Goal: Contribute content: Add original content to the website for others to see

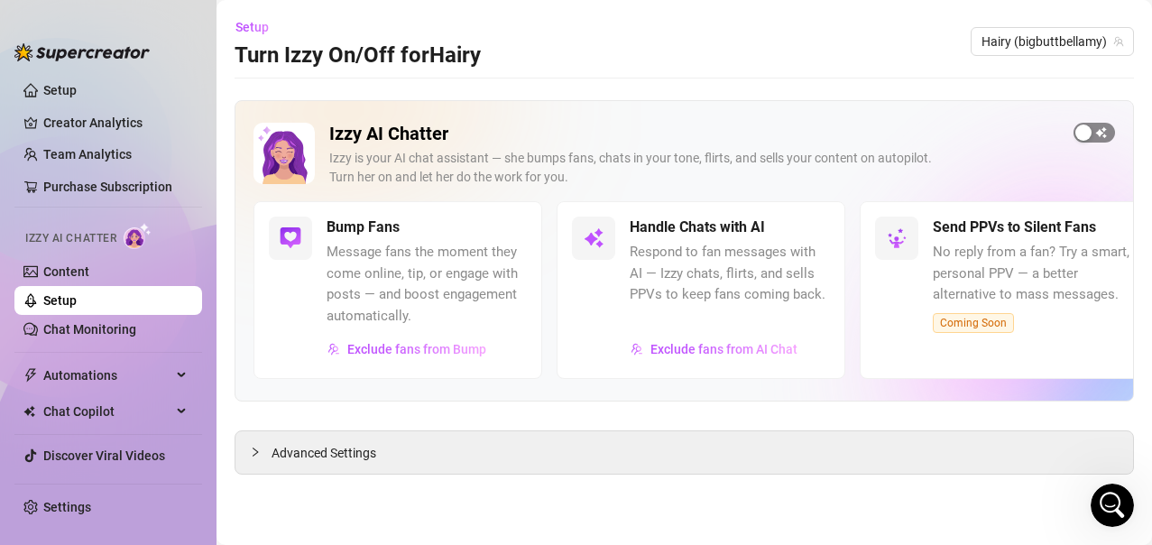
click at [1090, 134] on div "button" at bounding box center [1084, 133] width 16 height 16
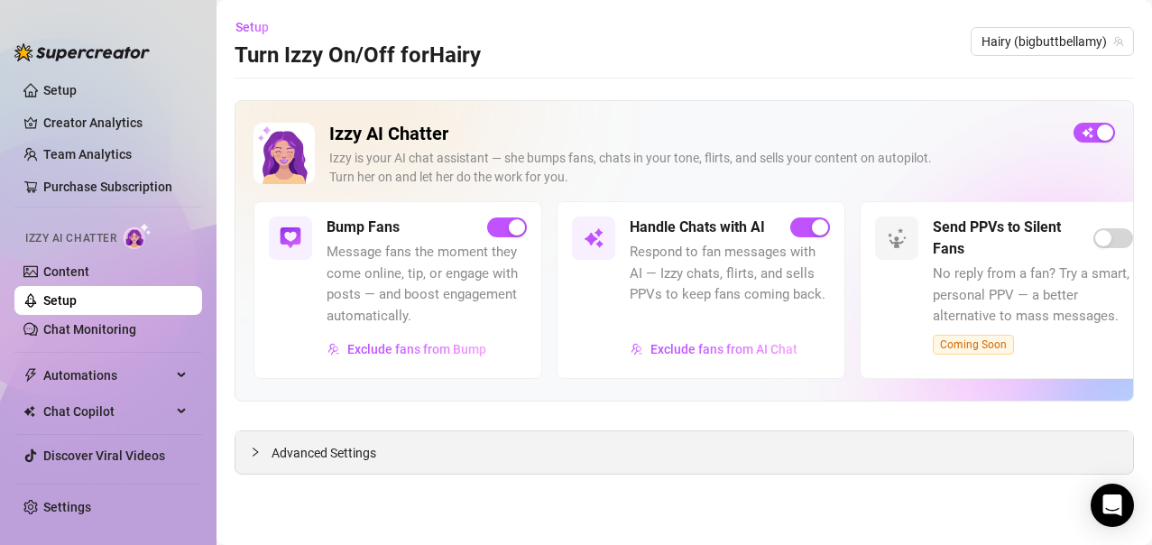
click at [310, 458] on span "Advanced Settings" at bounding box center [324, 453] width 105 height 20
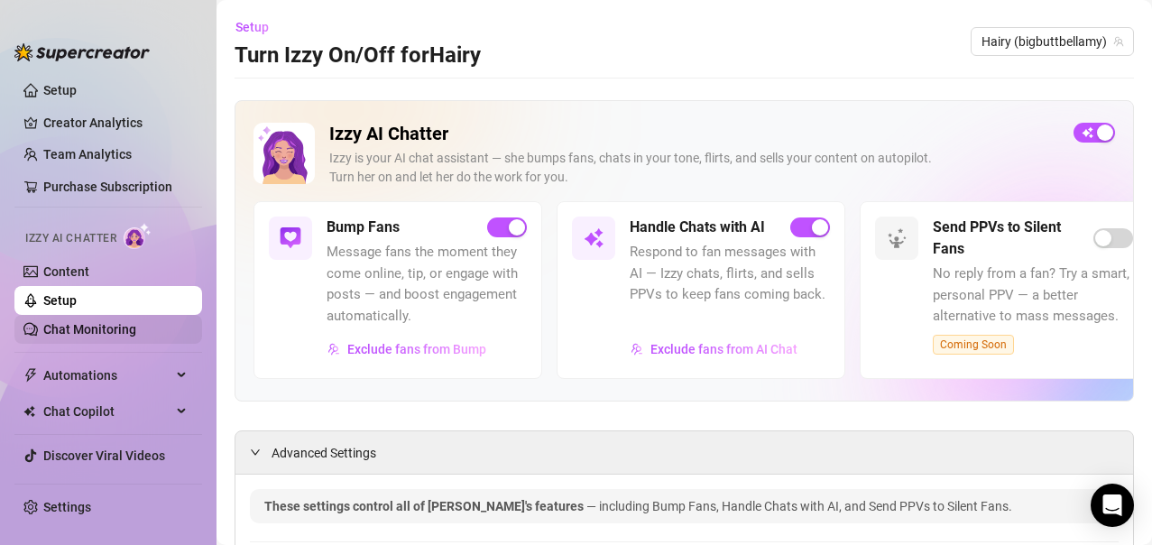
click at [136, 328] on link "Chat Monitoring" at bounding box center [89, 329] width 93 height 14
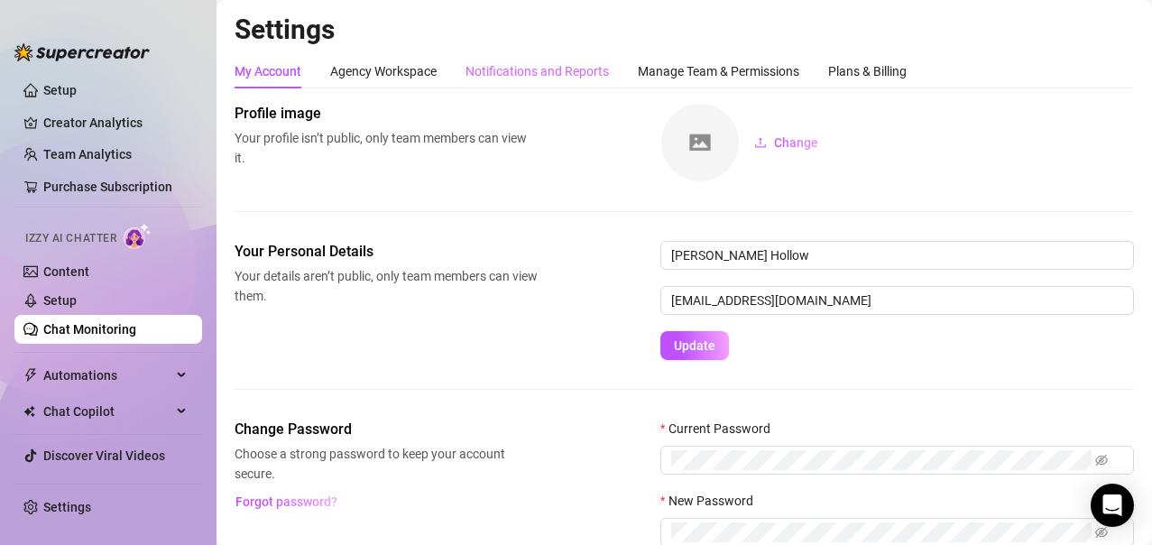
click at [522, 81] on div "Notifications and Reports" at bounding box center [537, 71] width 143 height 34
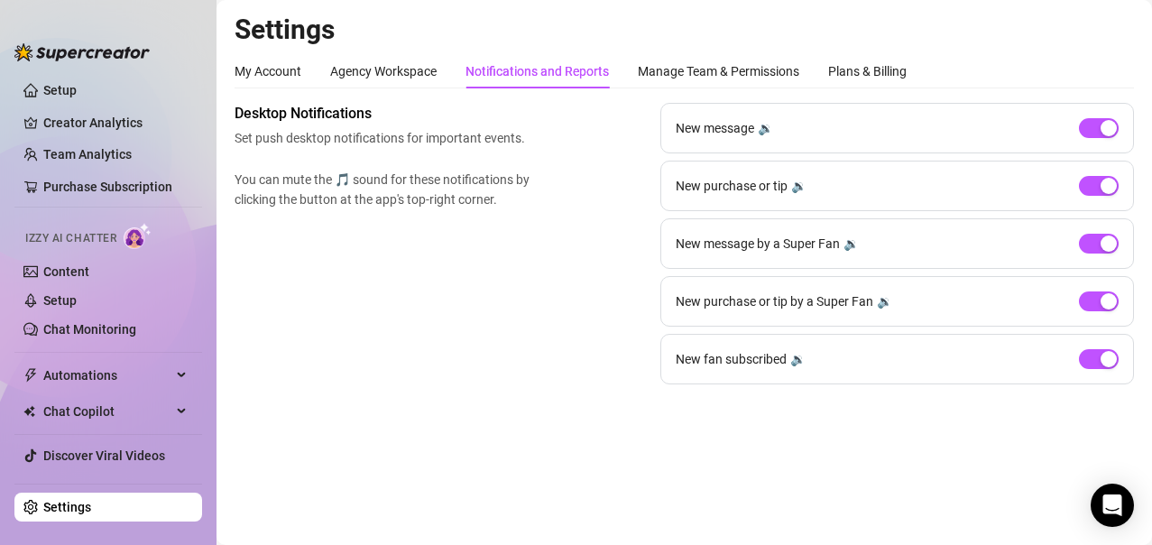
click at [767, 127] on div "🔉" at bounding box center [765, 128] width 15 height 20
click at [799, 187] on div "🔉" at bounding box center [798, 186] width 15 height 20
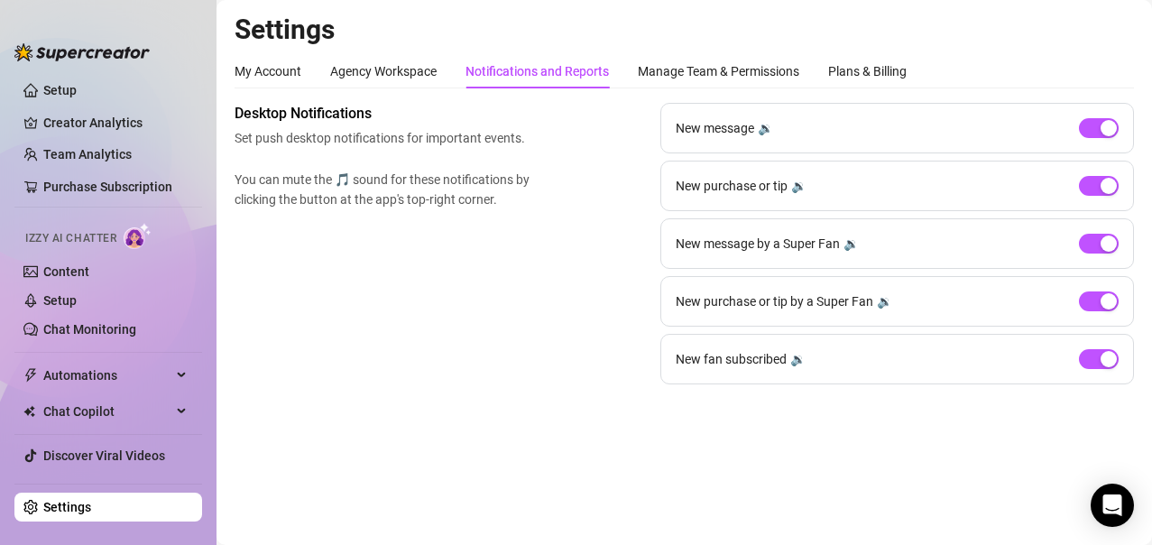
click at [850, 246] on div "🔉" at bounding box center [851, 244] width 15 height 20
click at [883, 307] on div "🔉" at bounding box center [884, 301] width 15 height 20
click at [796, 360] on div "🔉" at bounding box center [798, 359] width 15 height 20
click at [767, 129] on div "🔉" at bounding box center [765, 128] width 15 height 20
click at [86, 327] on link "Chat Monitoring" at bounding box center [89, 329] width 93 height 14
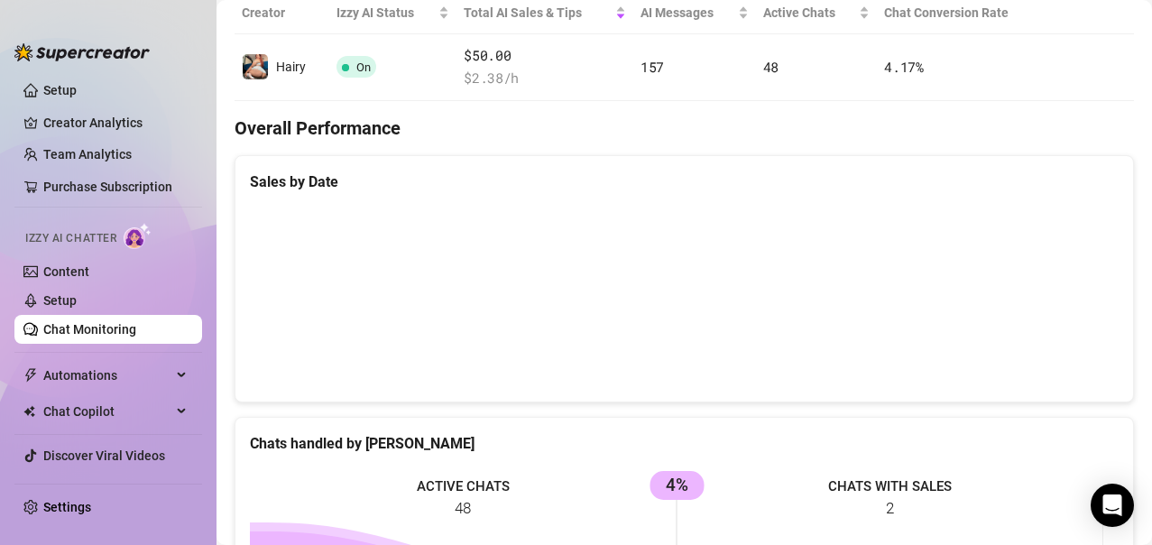
scroll to position [99, 0]
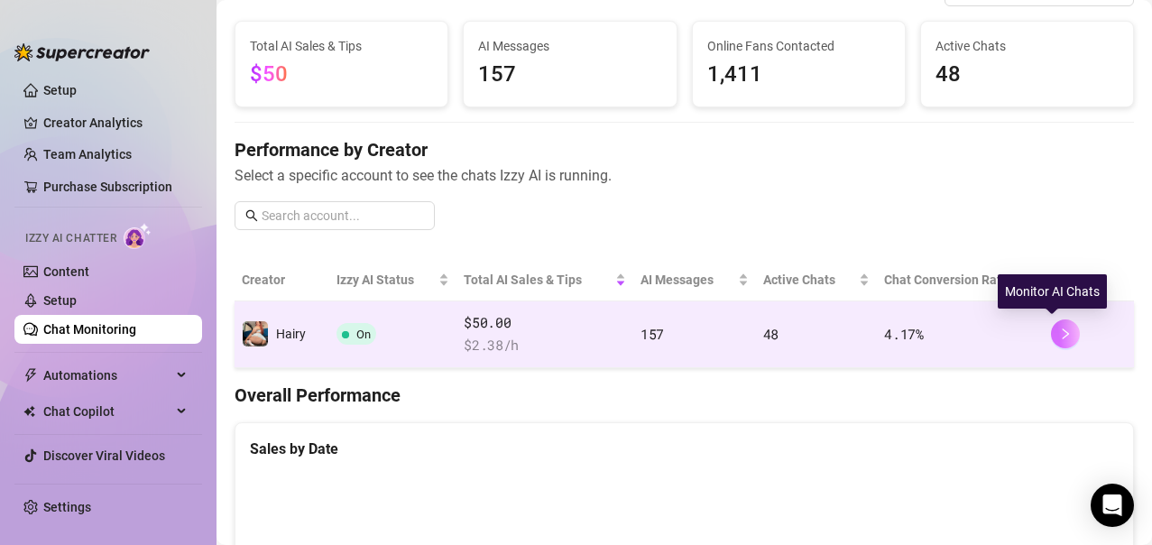
click at [1059, 331] on icon "right" at bounding box center [1065, 334] width 13 height 13
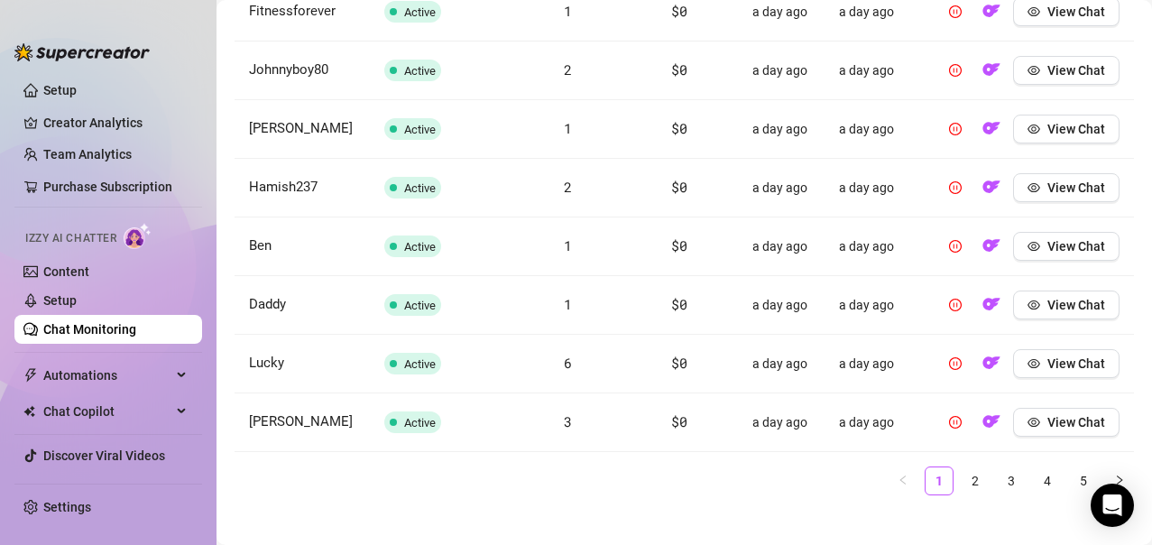
scroll to position [905, 0]
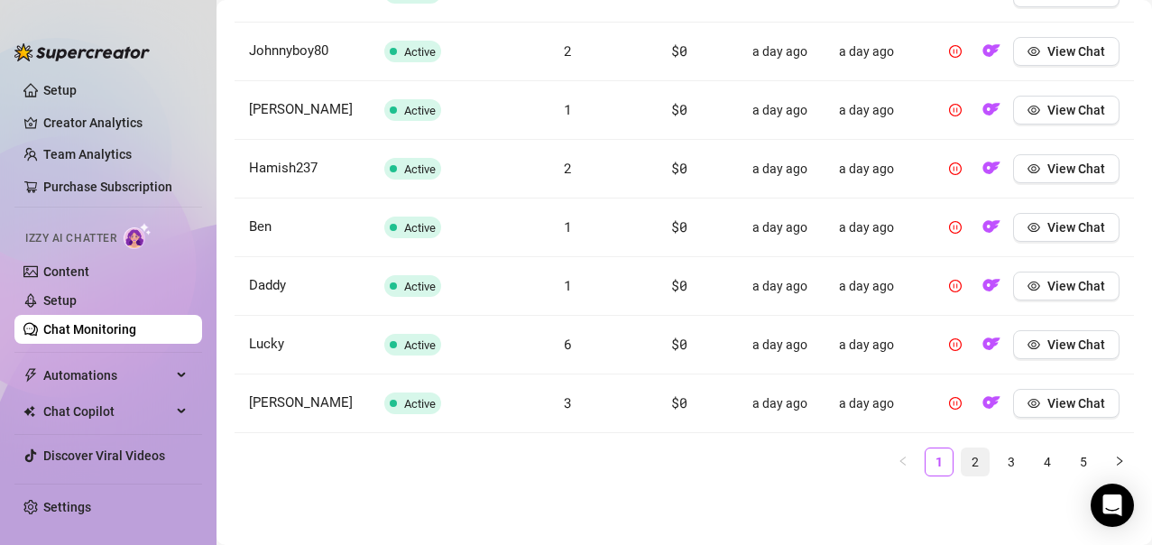
click at [962, 465] on link "2" at bounding box center [975, 462] width 27 height 27
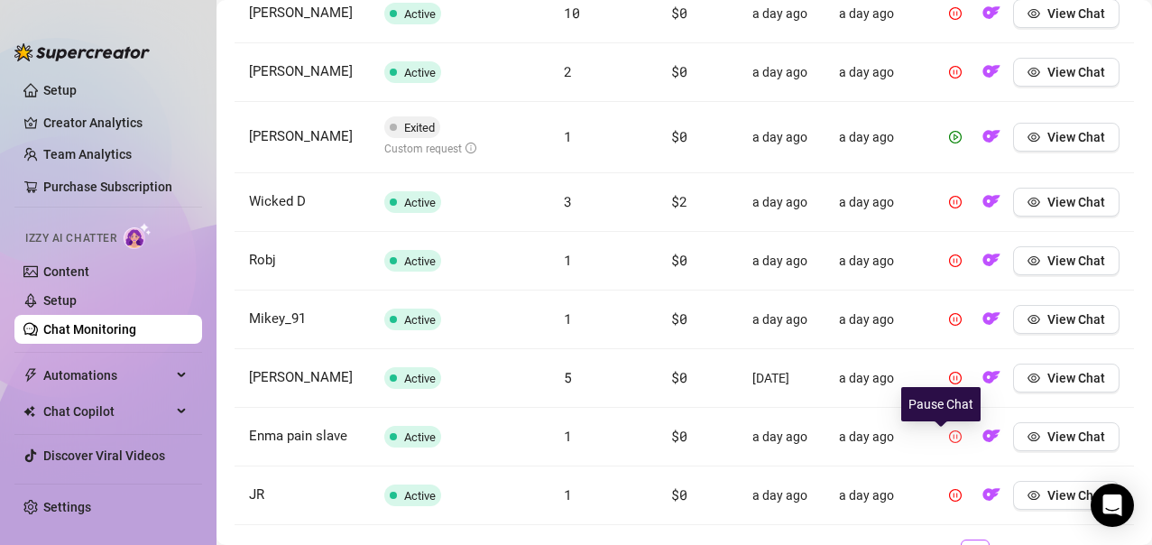
scroll to position [929, 0]
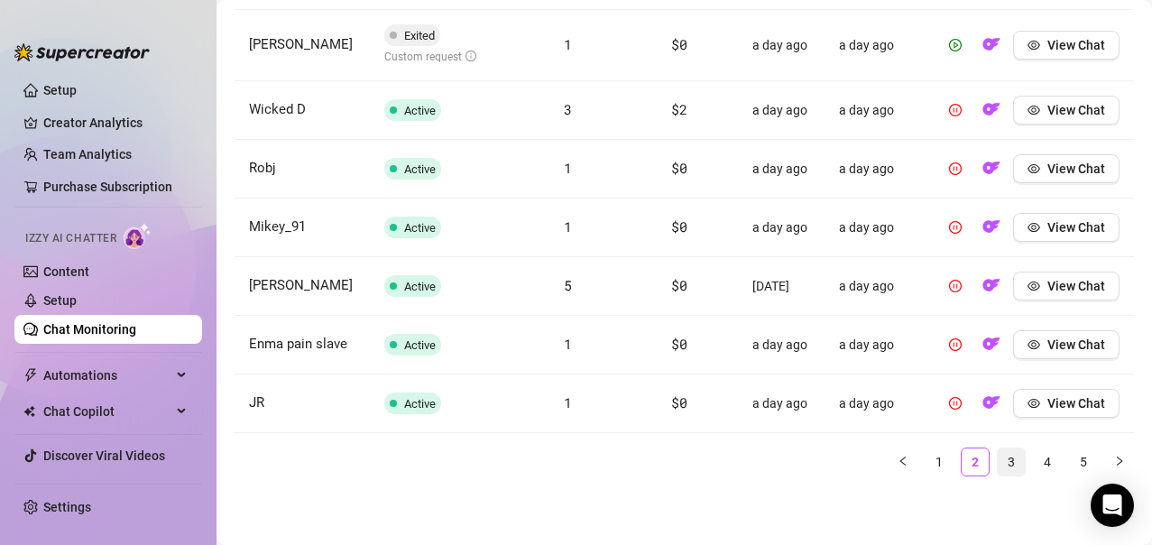
click at [1003, 463] on link "3" at bounding box center [1011, 462] width 27 height 27
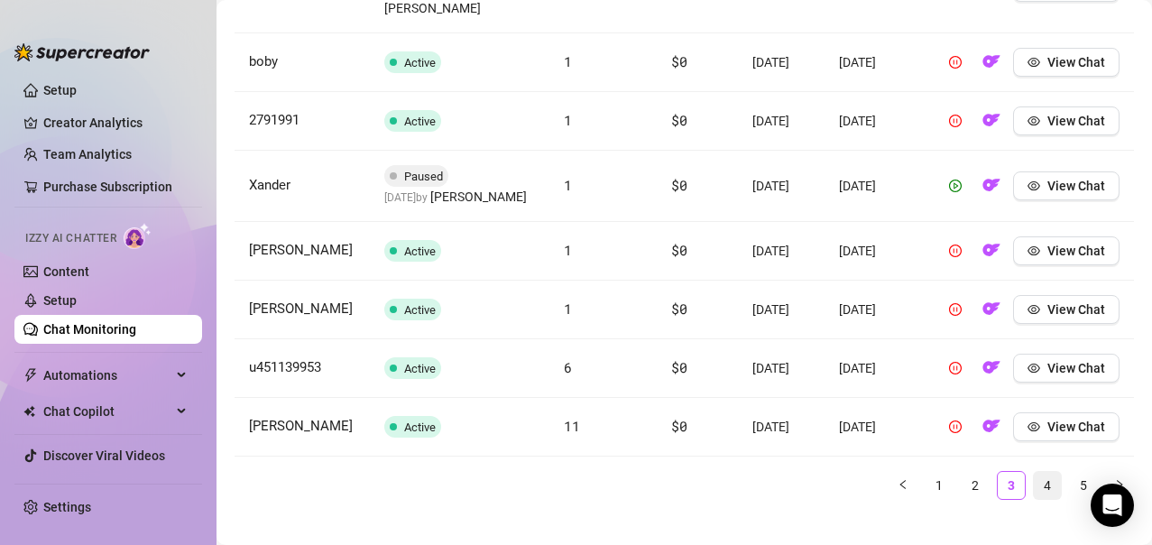
click at [1034, 499] on link "4" at bounding box center [1047, 485] width 27 height 27
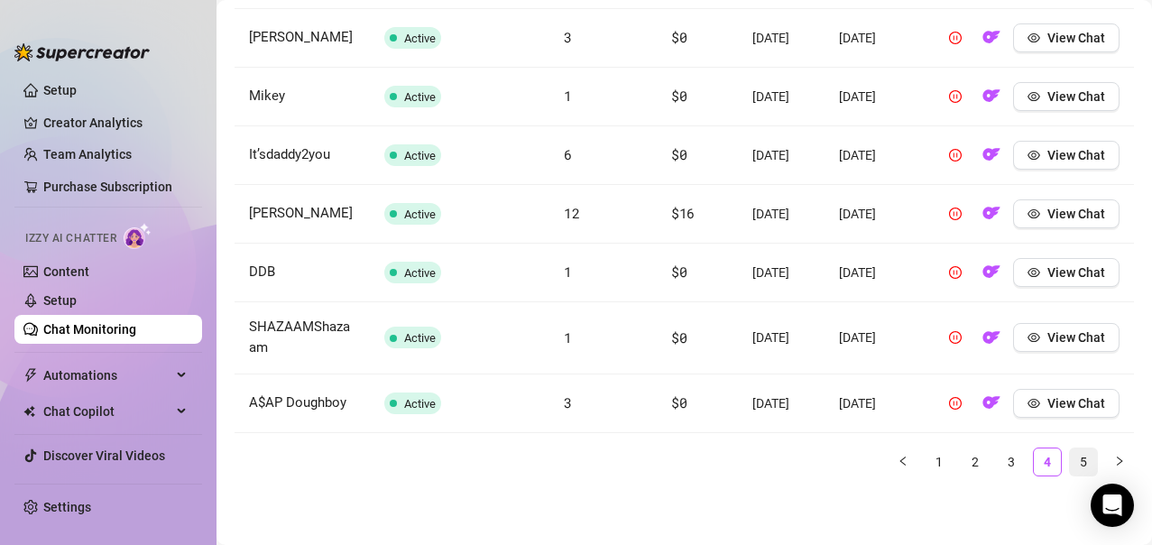
click at [1077, 476] on link "5" at bounding box center [1083, 462] width 27 height 27
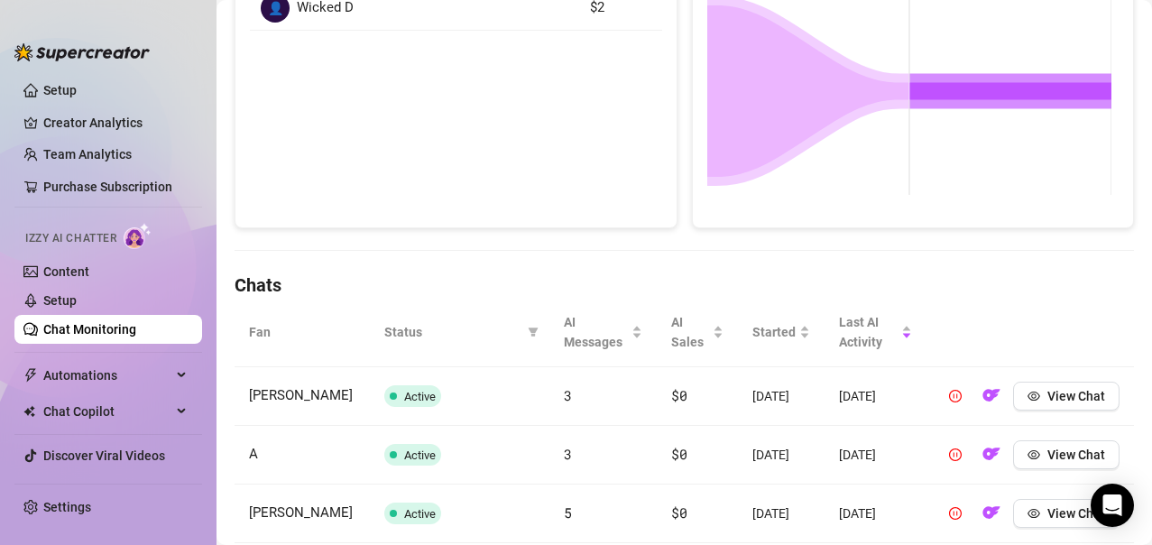
scroll to position [361, 0]
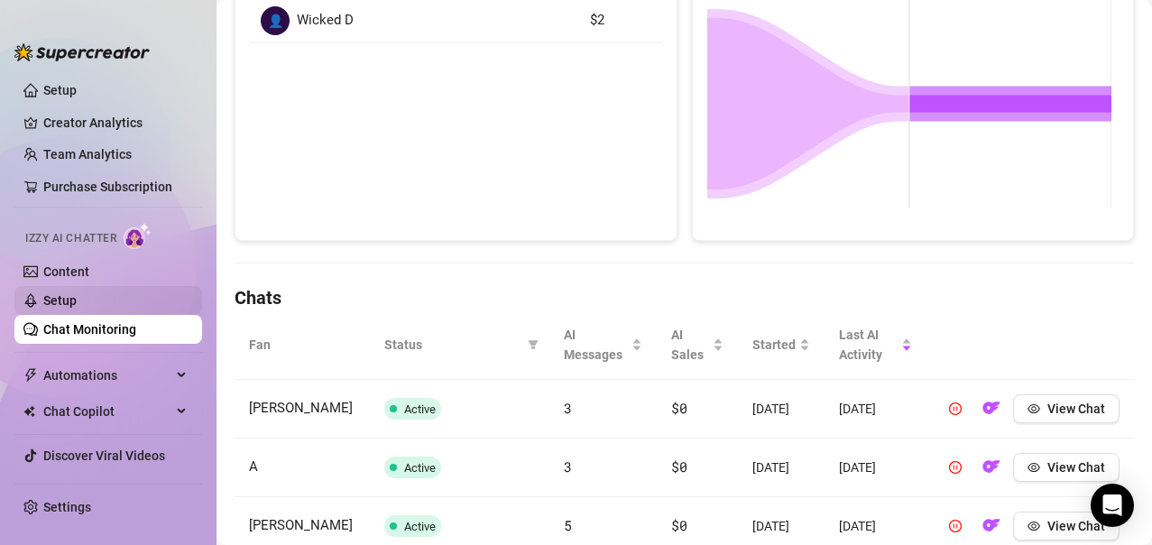
click at [74, 303] on link "Setup" at bounding box center [59, 300] width 33 height 14
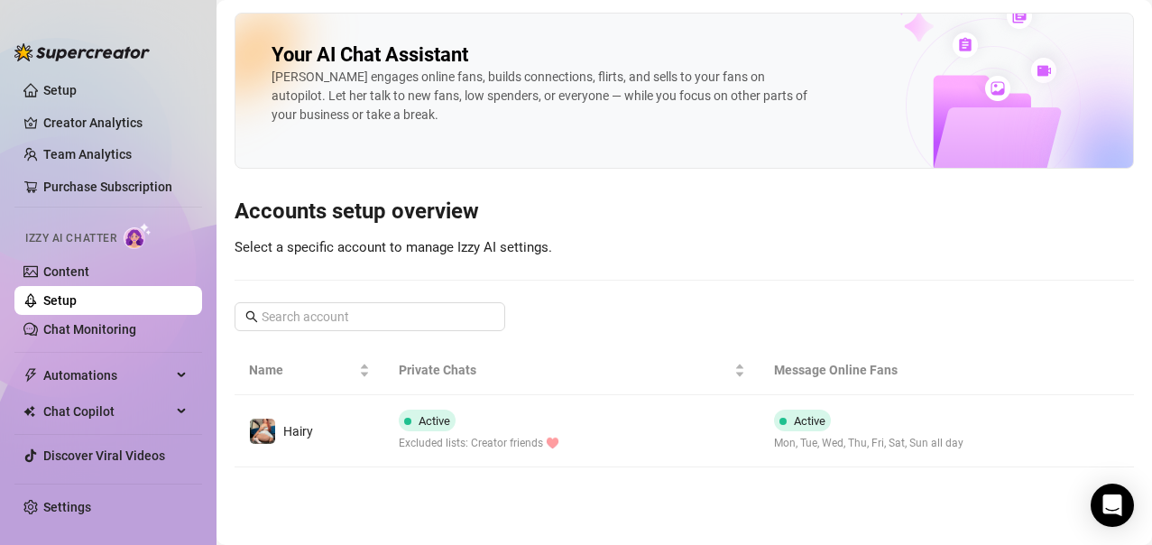
click at [390, 482] on main "Your AI Chat Assistant [PERSON_NAME] engages online fans, builds connections, f…" at bounding box center [685, 272] width 936 height 545
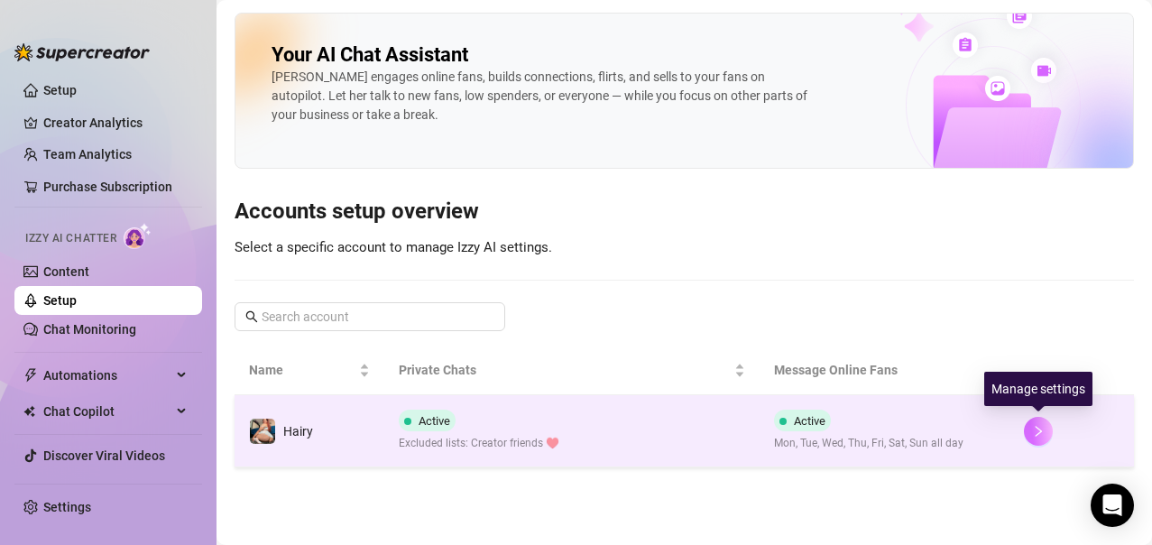
click at [1034, 434] on icon "right" at bounding box center [1038, 431] width 13 height 13
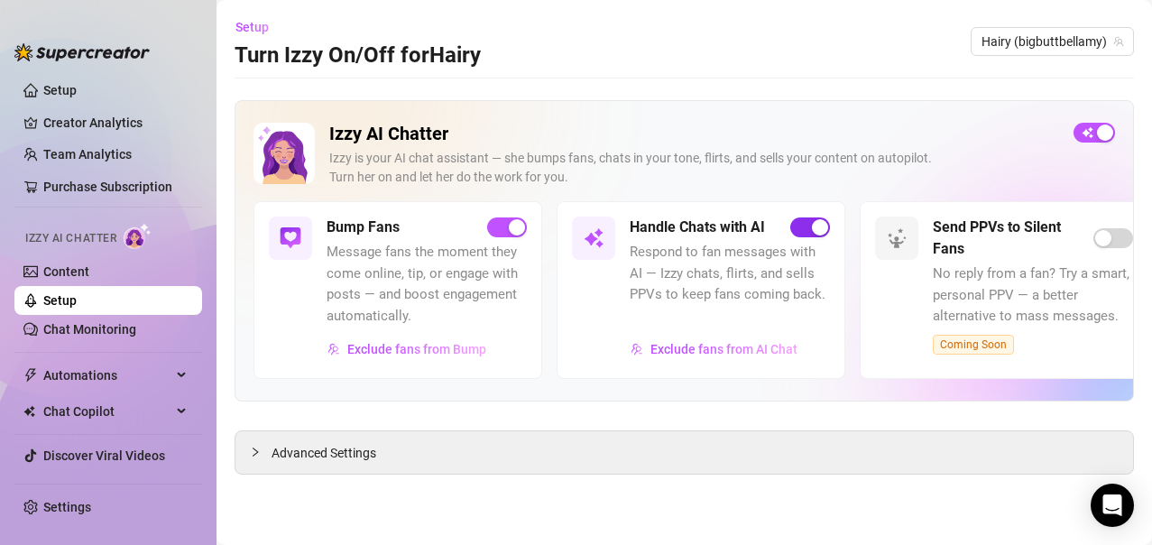
click at [813, 232] on div "button" at bounding box center [820, 227] width 16 height 16
click at [514, 234] on div "button" at bounding box center [517, 227] width 16 height 16
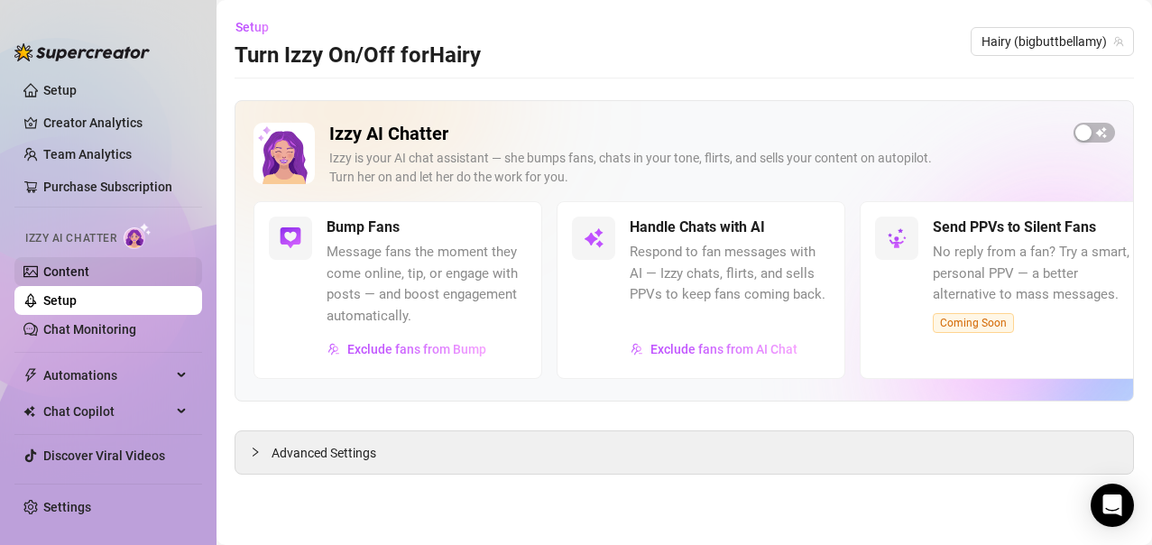
click at [66, 272] on link "Content" at bounding box center [66, 271] width 46 height 14
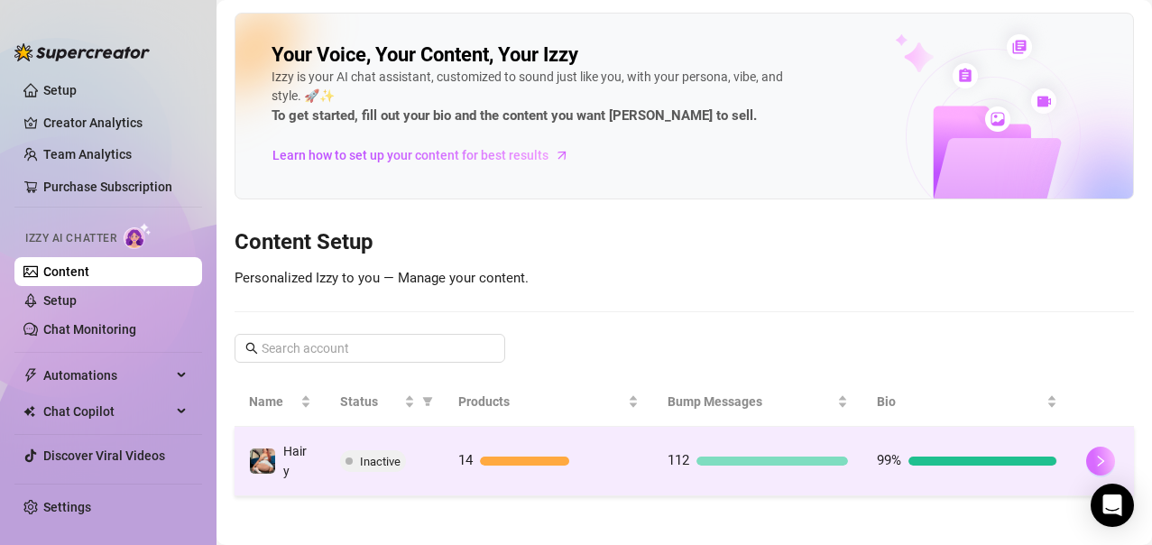
click at [1087, 459] on button "button" at bounding box center [1101, 461] width 29 height 29
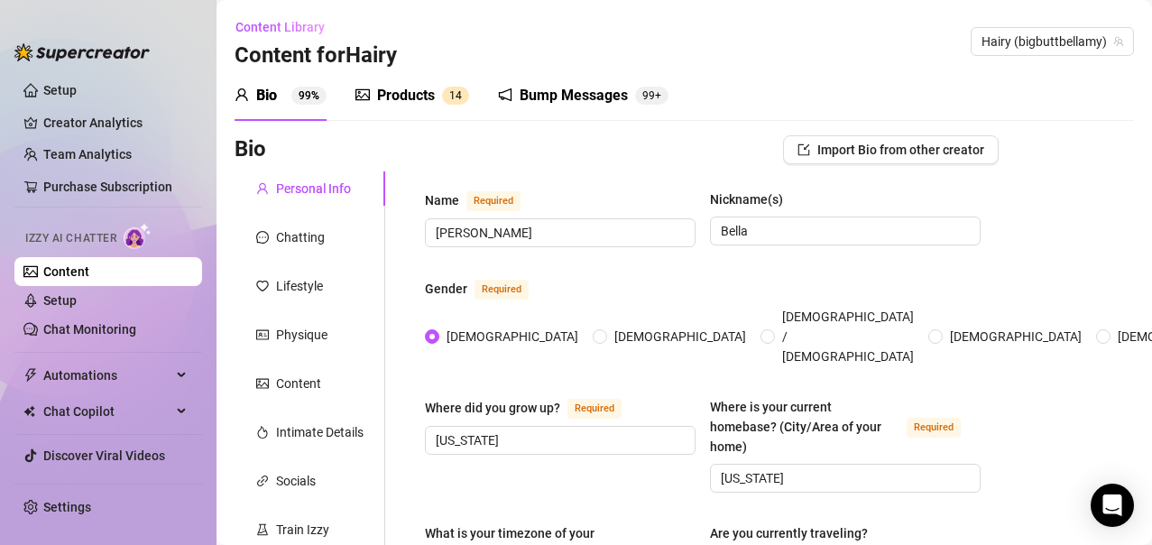
click at [597, 97] on div "Bump Messages" at bounding box center [574, 96] width 108 height 22
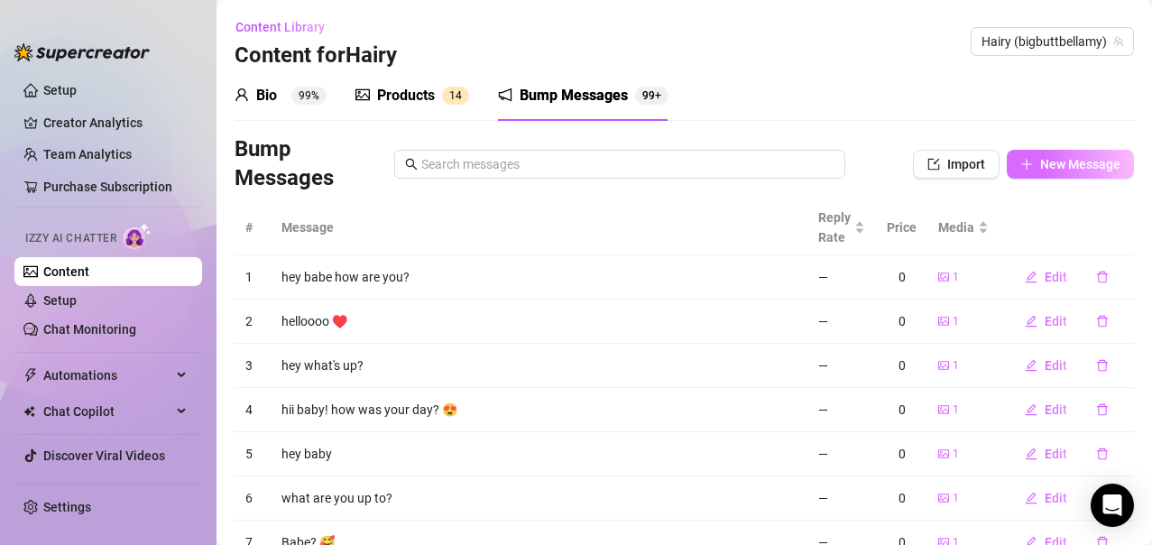
click at [1040, 163] on span "New Message" at bounding box center [1080, 164] width 80 height 14
type textarea "Type your message here..."
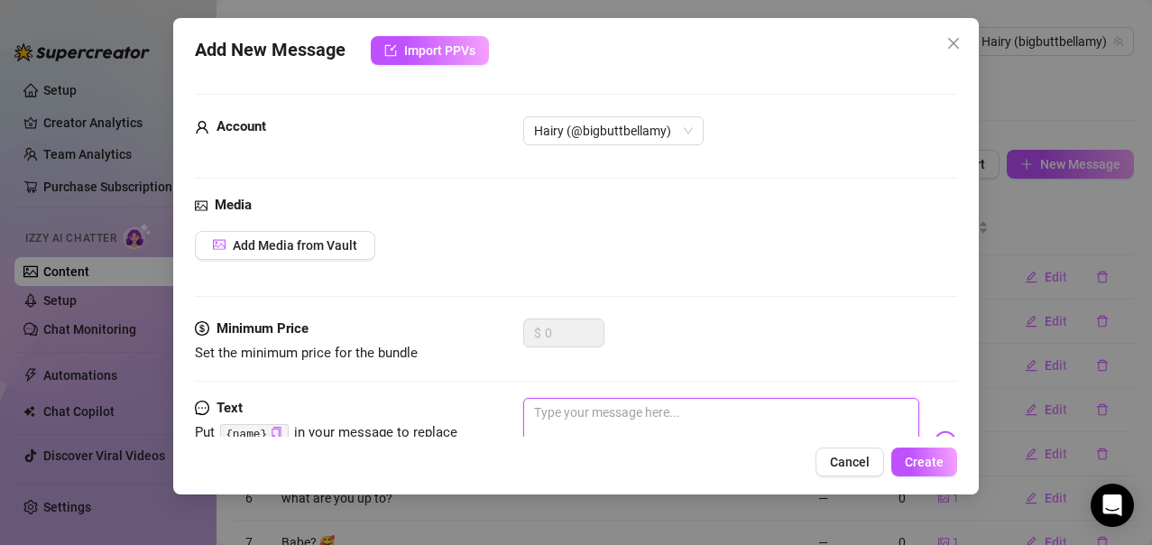
click at [568, 407] on textarea at bounding box center [721, 434] width 397 height 72
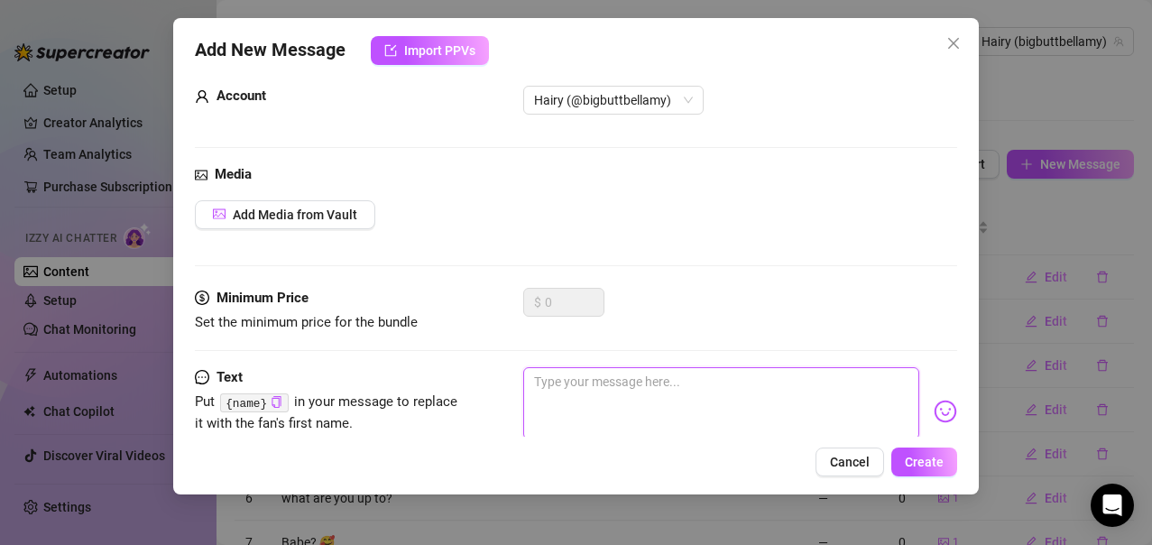
scroll to position [83, 0]
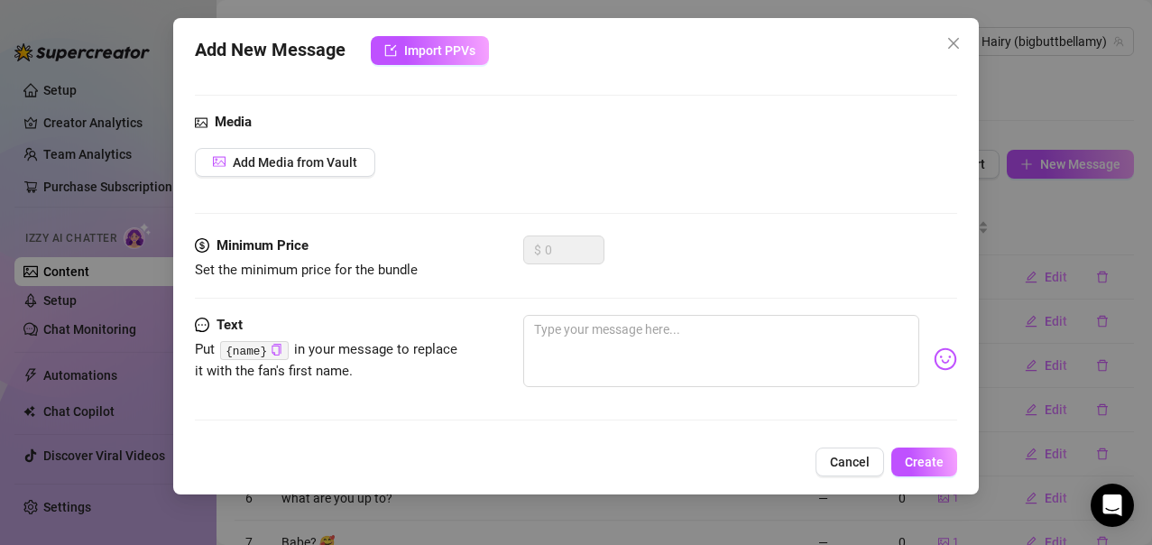
click at [934, 364] on img at bounding box center [945, 358] width 23 height 23
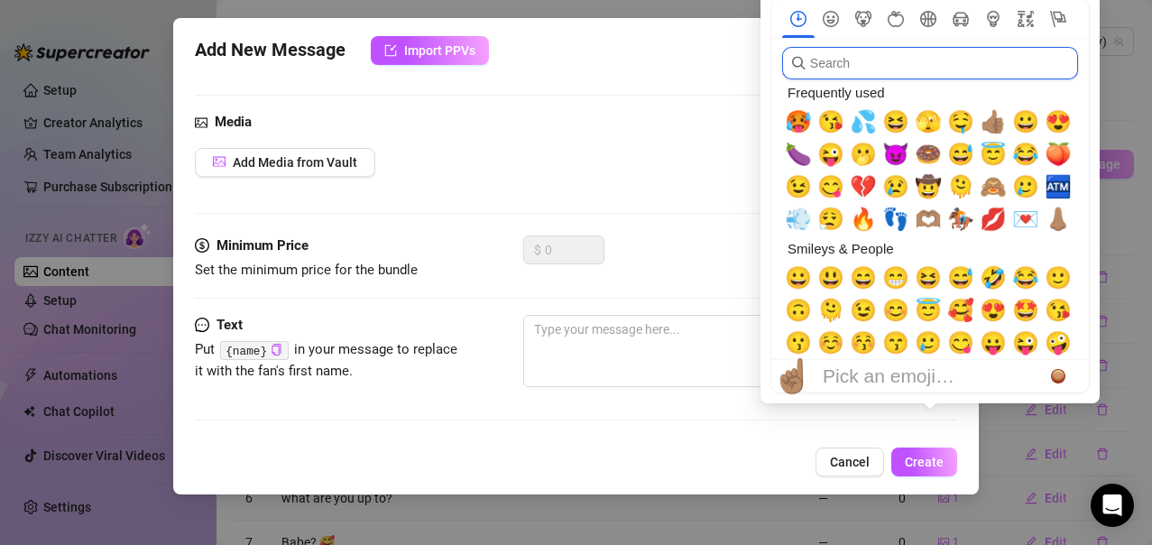
click at [877, 69] on input "search" at bounding box center [930, 63] width 296 height 32
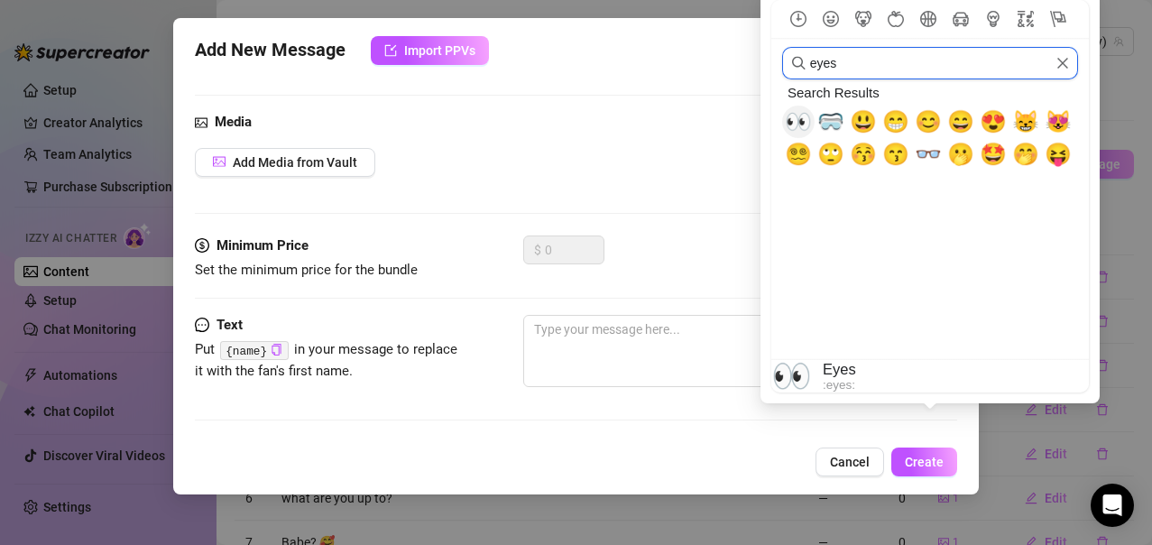
type input "eyes"
click at [807, 118] on span "👀" at bounding box center [798, 121] width 27 height 25
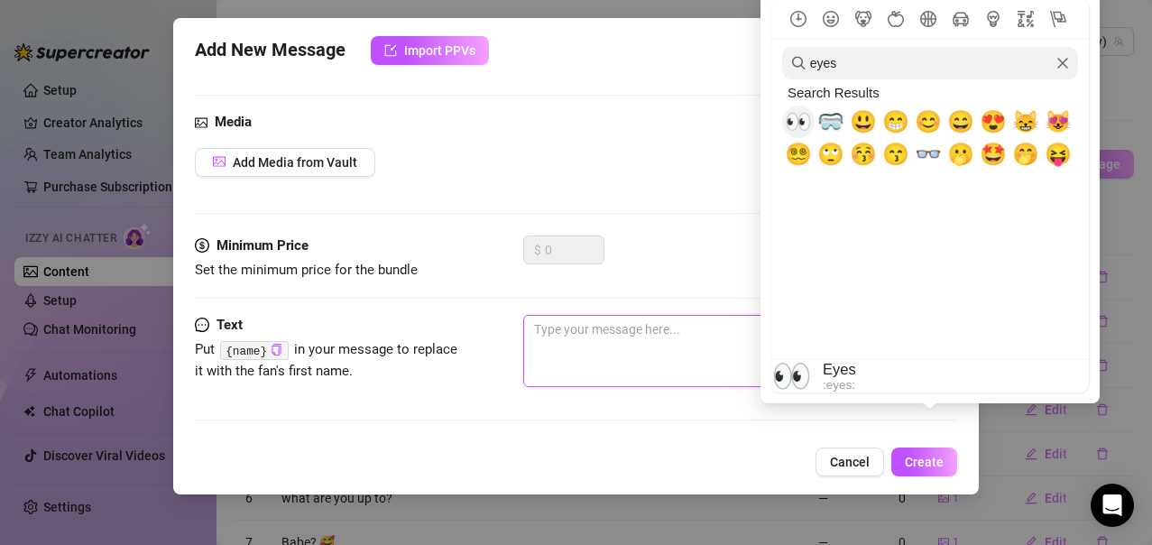
type textarea "👀"
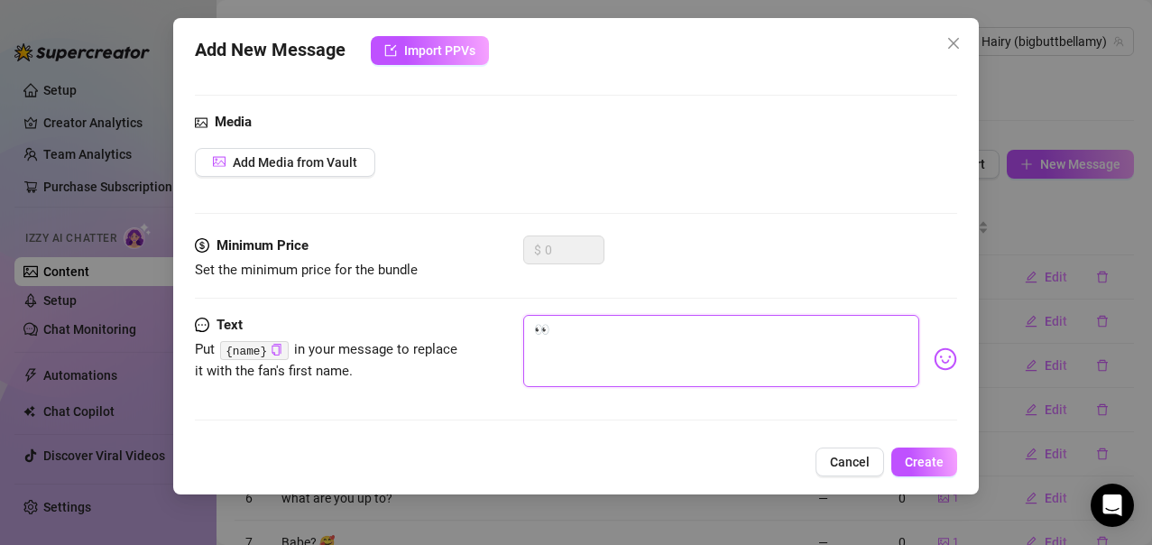
click at [598, 332] on textarea "👀" at bounding box center [721, 351] width 397 height 72
type textarea "👀I"
type textarea "👀I s"
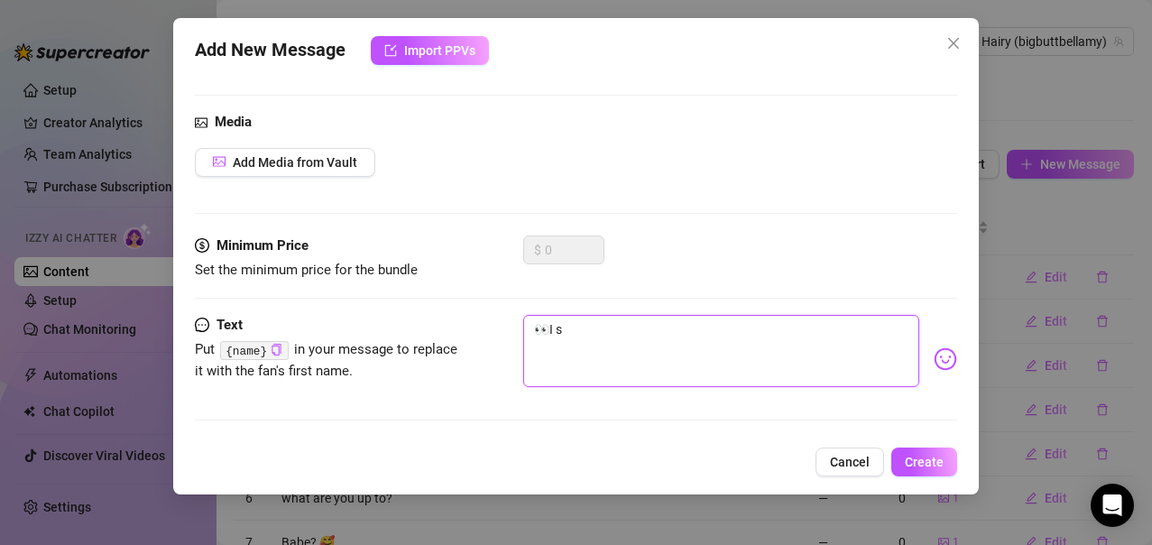
type textarea "👀I se"
type textarea "👀I see"
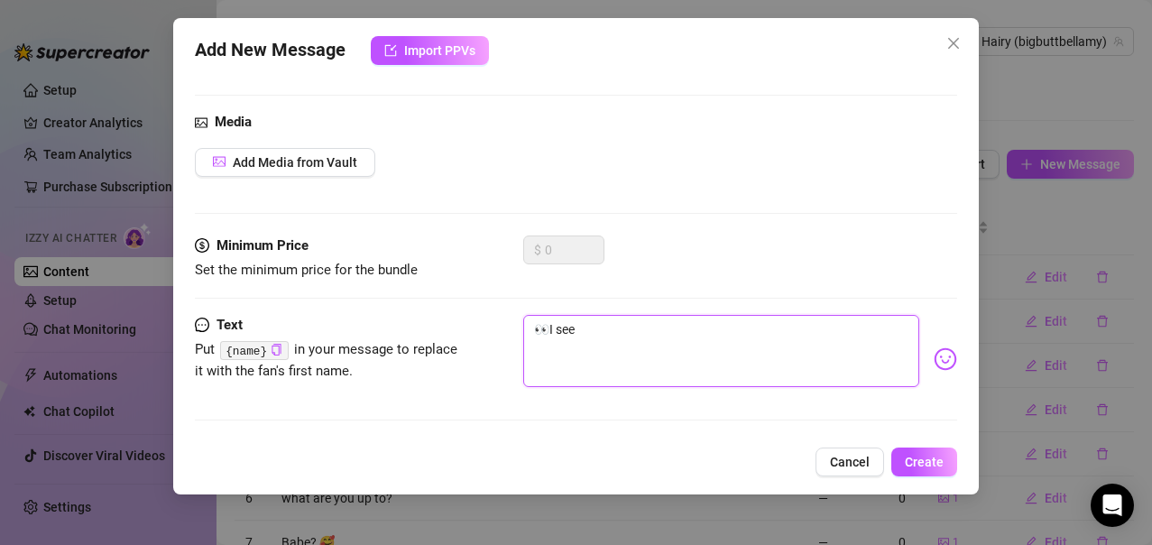
type textarea "👀I see"
type textarea "👀I see y"
type textarea "👀I see yo"
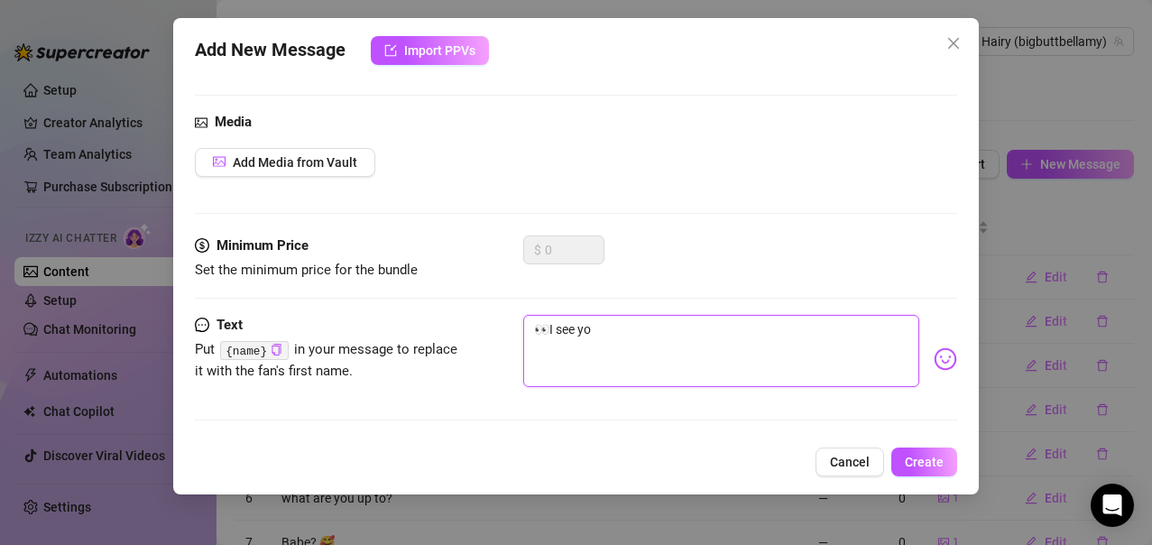
type textarea "👀I see you"
type textarea "👀I see you j"
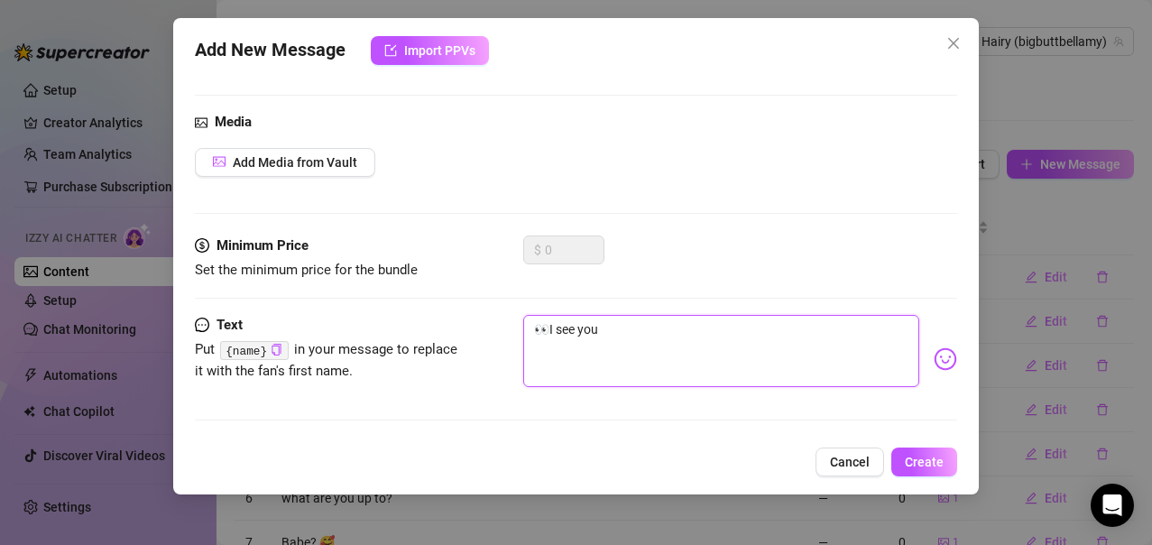
type textarea "👀I see you j"
type textarea "👀I see you ju"
type textarea "👀I see you jus"
type textarea "👀I see you just"
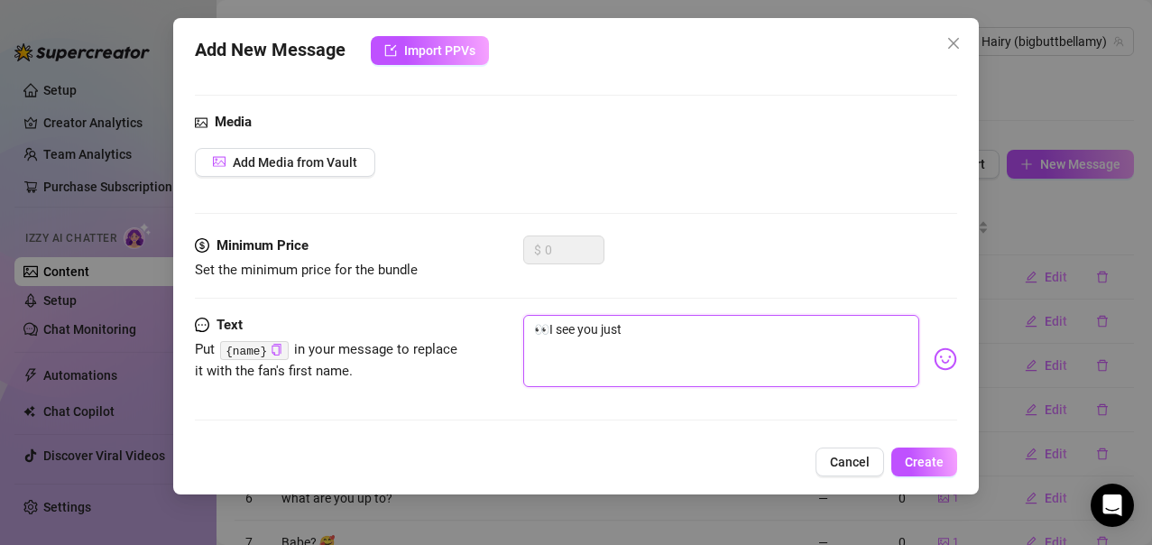
type textarea "👀I see you just"
type textarea "👀I see you just l"
type textarea "👀I see you just lo"
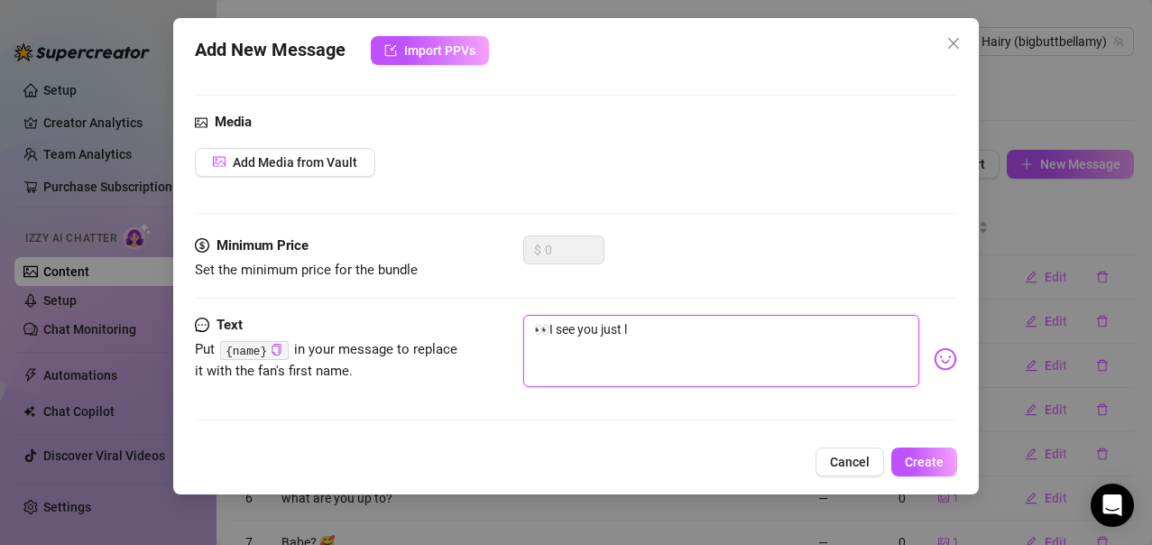
type textarea "👀I see you just lo"
type textarea "👀I see you just log"
type textarea "👀I see you just logg"
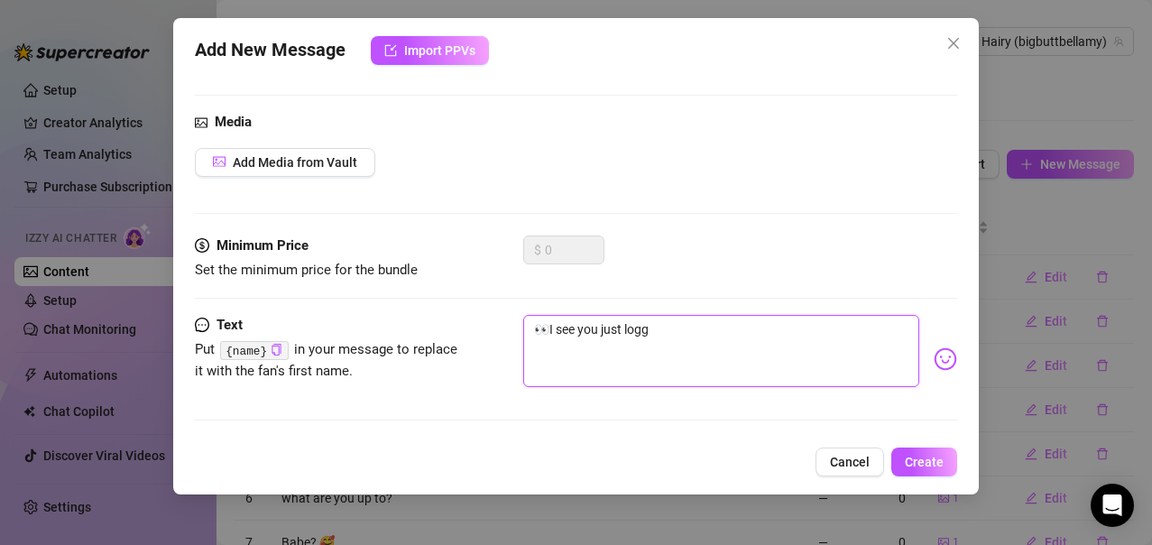
type textarea "👀I see you just logge"
type textarea "👀I see you just logged"
type textarea "👀I see you just logged o"
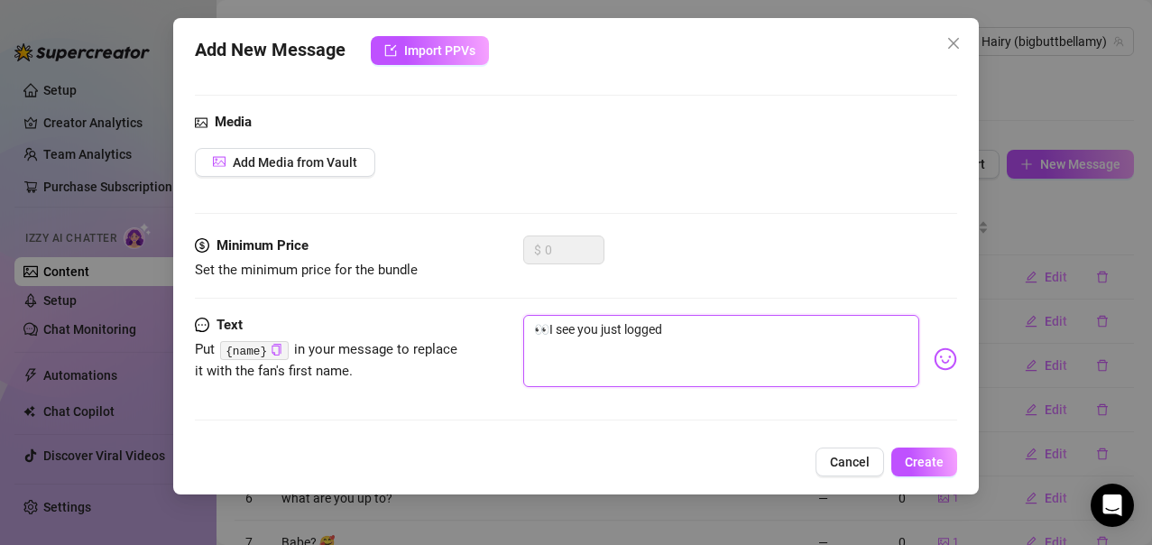
type textarea "👀I see you just logged o"
type textarea "👀I see you just logged on"
type textarea "👀I see you just logged on."
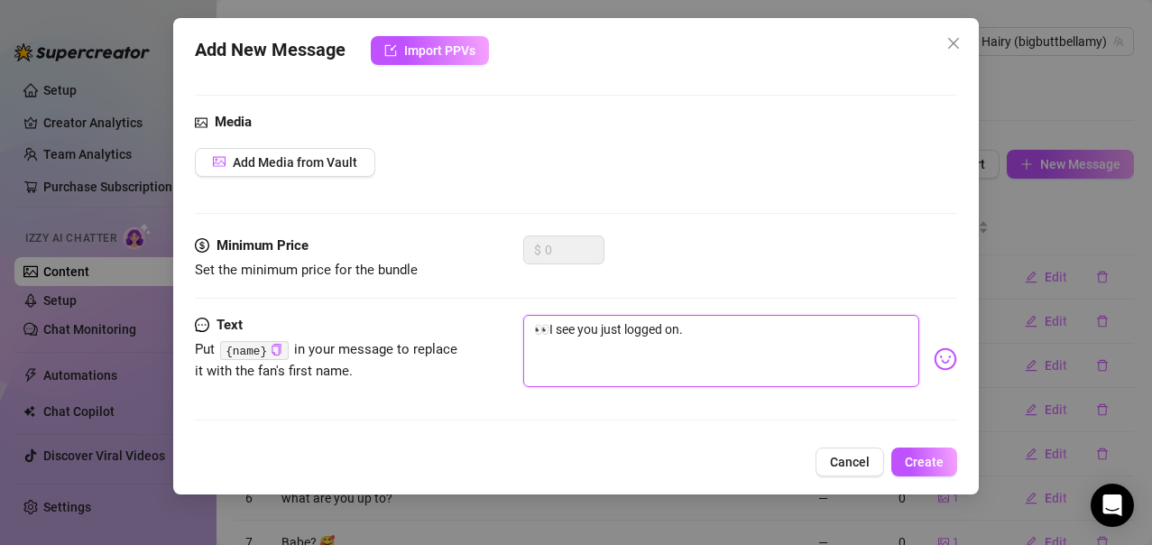
type textarea "👀I see you just logged on.."
type textarea "👀I see you just logged on..."
type textarea "👀I see you just logged on...."
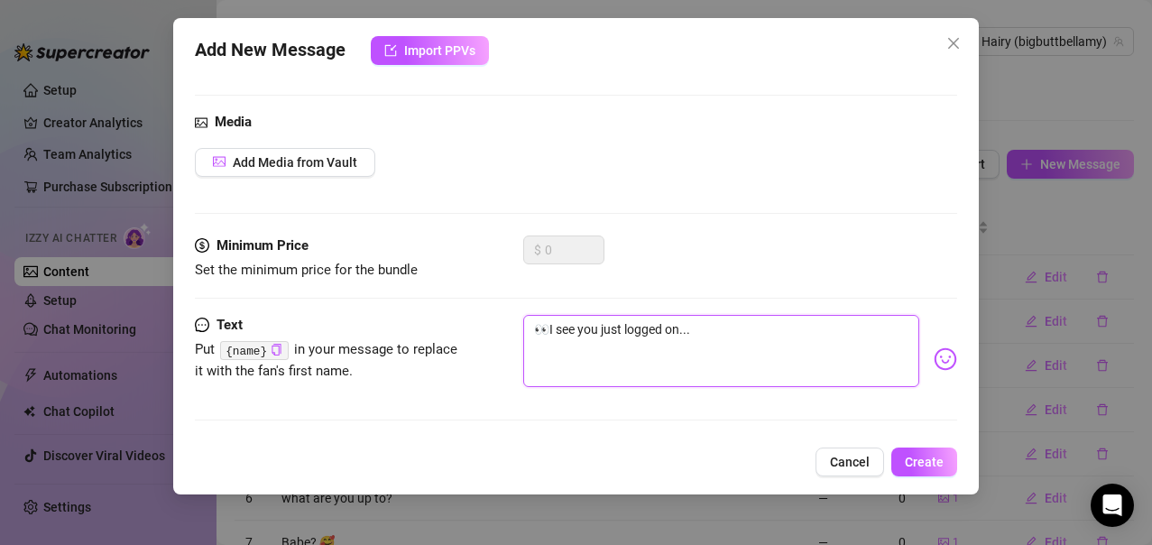
type textarea "👀I see you just logged on...."
type textarea "👀I see you just logged on....w"
type textarea "👀I see you just logged on....we"
type textarea "👀I see you just logged on....wer"
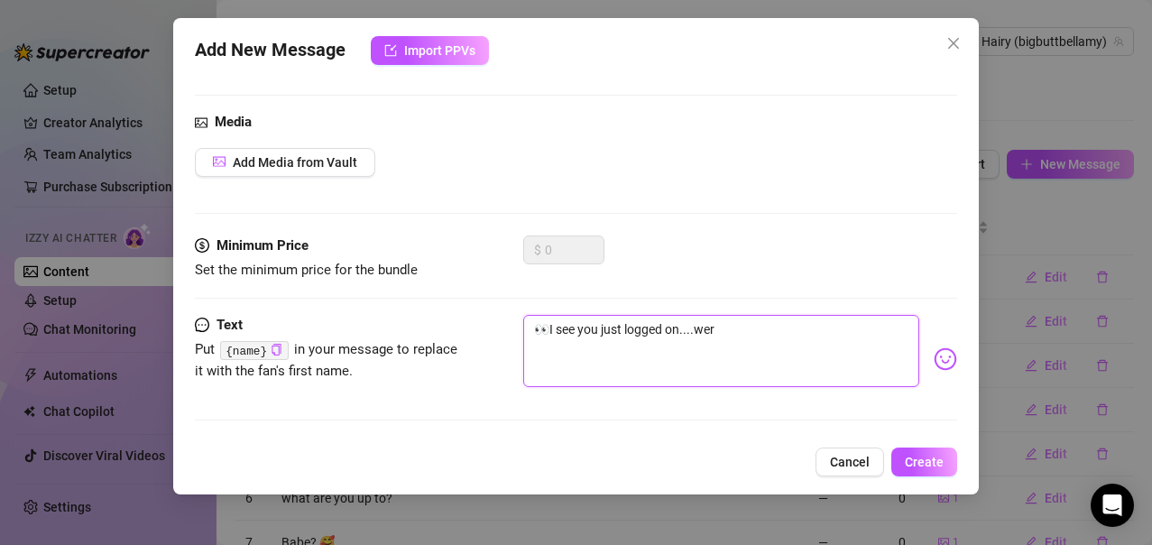
type textarea "👀I see you just logged on....wer"
type textarea "👀I see you just logged on....were"
type textarea "👀I see you just logged on....were y"
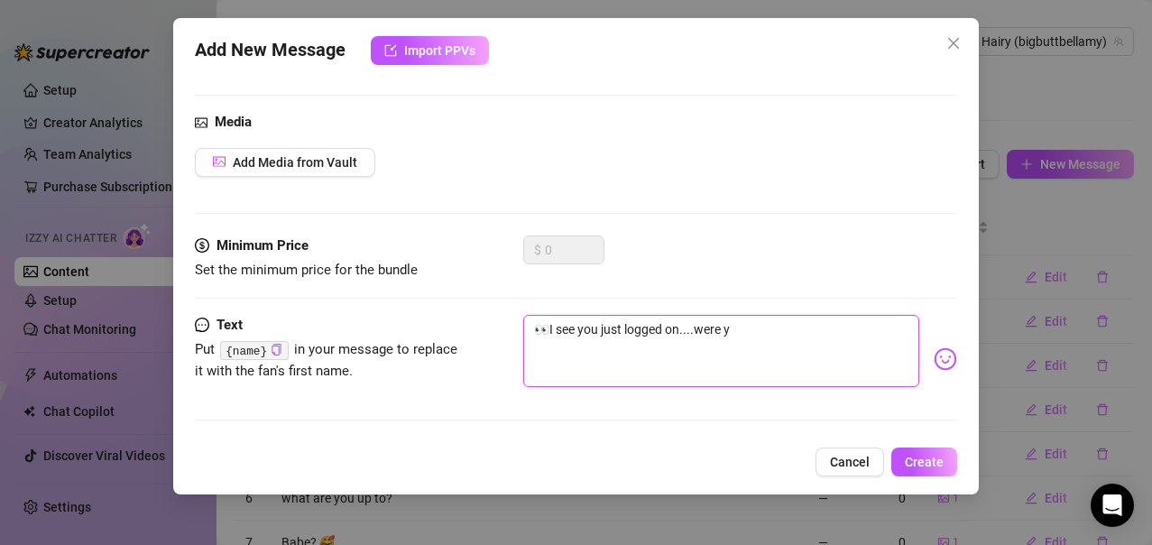
type textarea "👀I see you just logged on....were yo"
type textarea "👀I see you just logged on....were you"
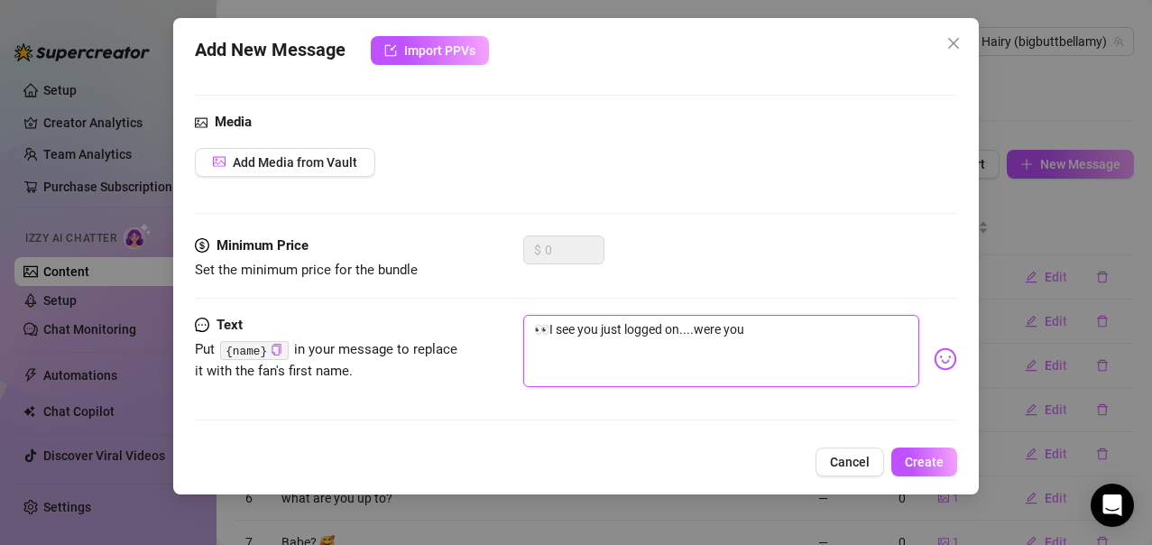
type textarea "👀I see you just logged on....were you c"
type textarea "👀I see you just logged on....were you co"
type textarea "👀I see you just logged on....were you com"
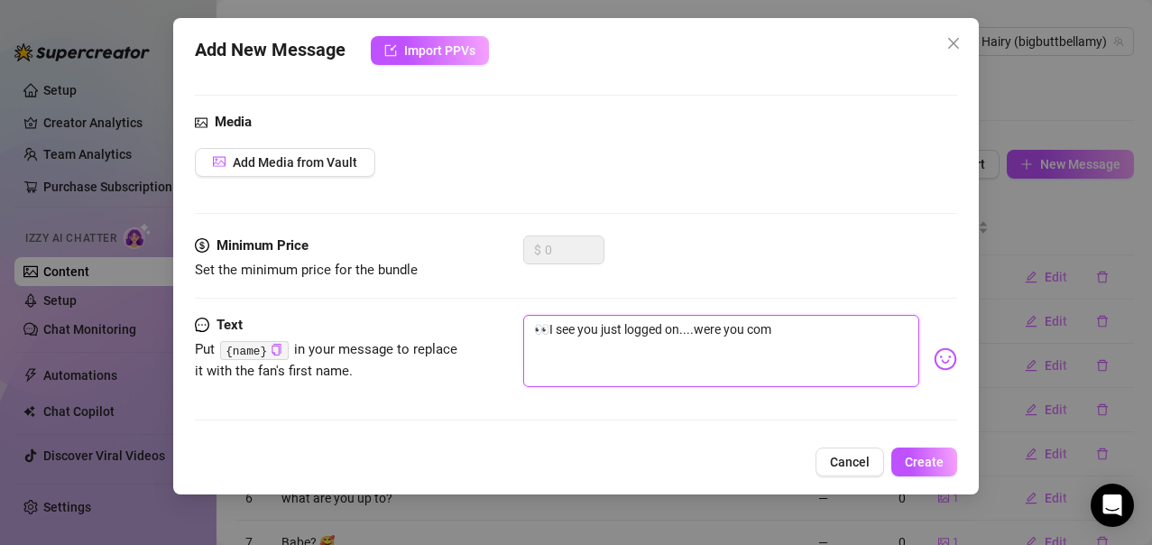
type textarea "👀I see you just logged on....were you comi"
type textarea "👀I see you just logged on....were you comin"
type textarea "👀I see you just logged on....were you coming"
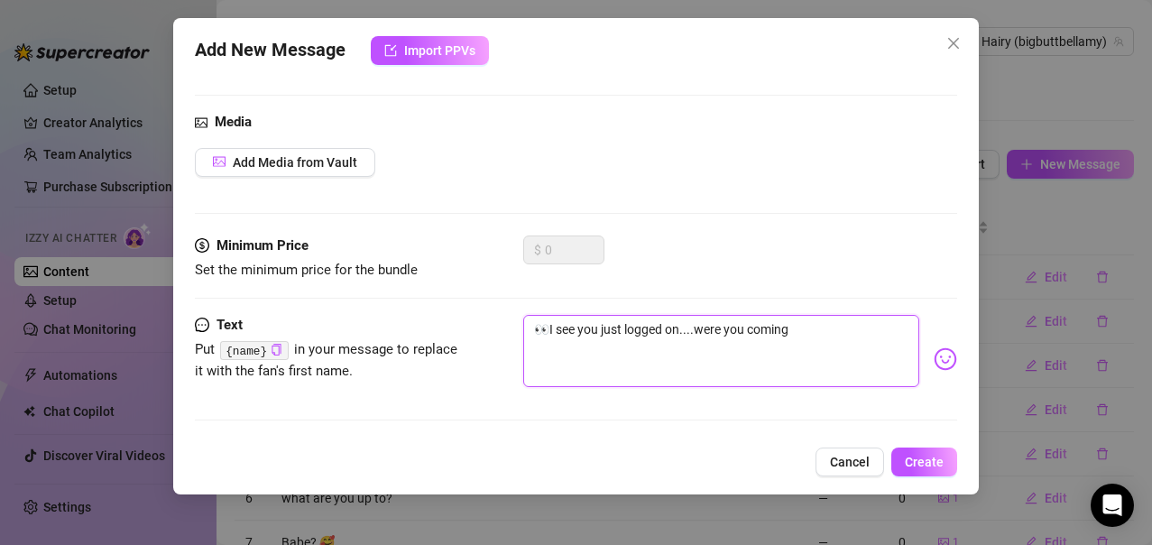
type textarea "👀I see you just logged on....were you coming"
type textarea "👀I see you just logged on....were you coming h"
type textarea "👀I see you just logged on....were you coming he"
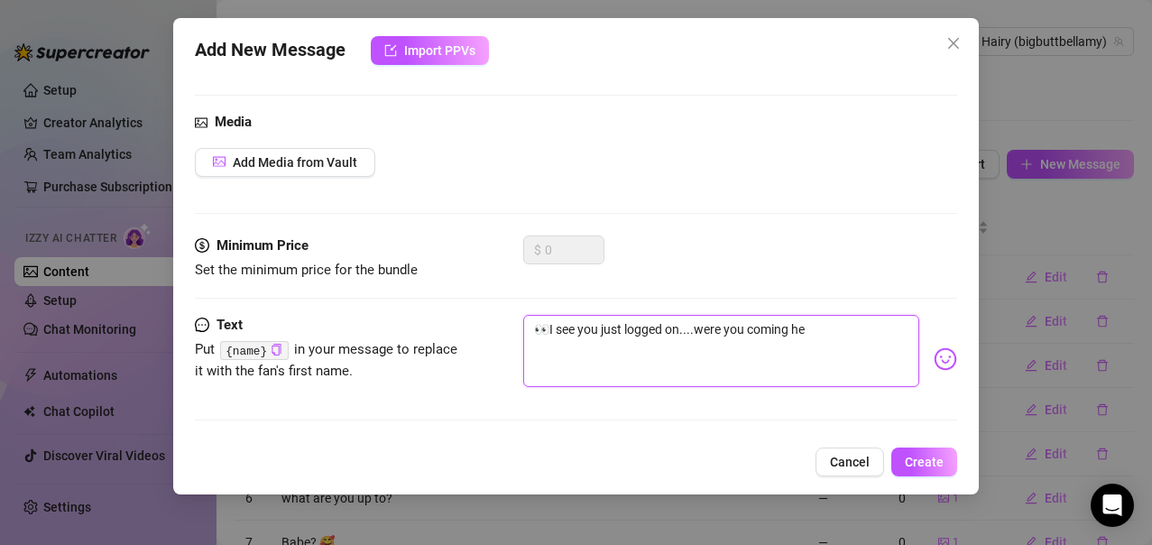
type textarea "👀I see you just logged on....were you coming her"
type textarea "👀I see you just logged on....were you coming here"
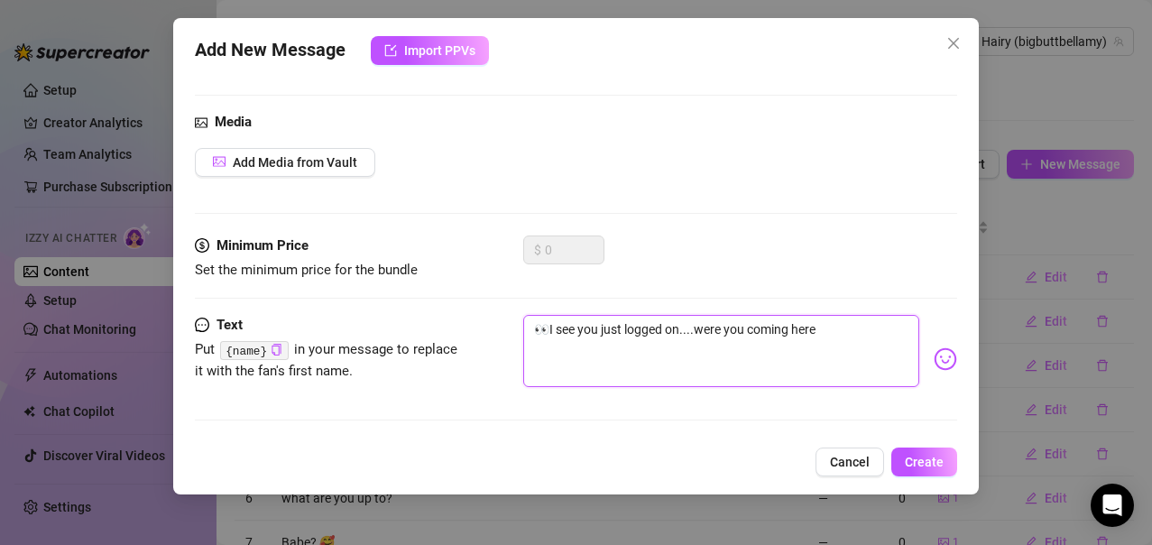
type textarea "👀I see you just logged on....were you coming here t"
type textarea "👀I see you just logged on....were you coming here to"
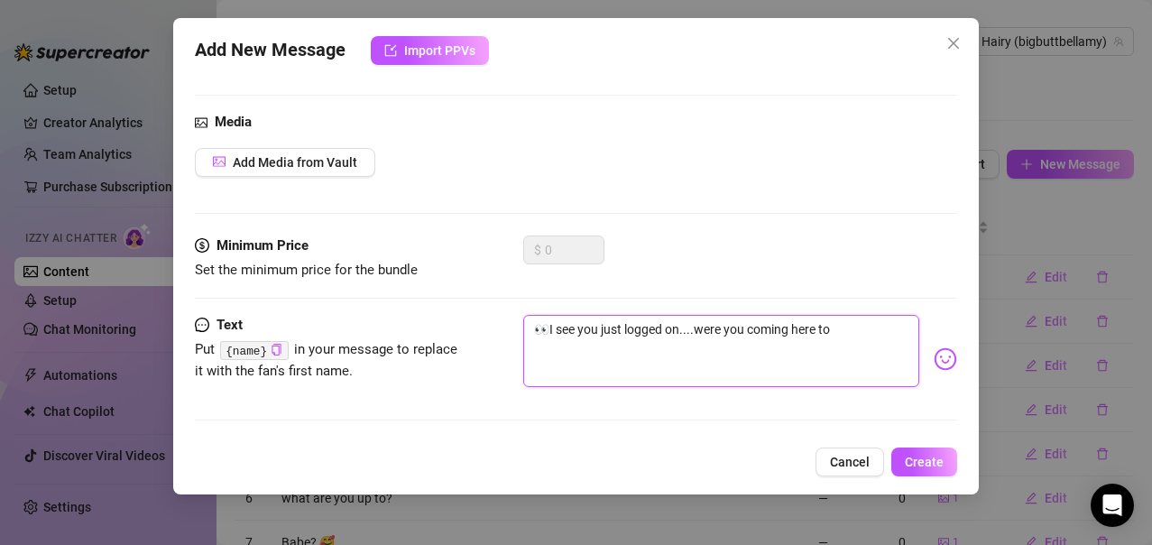
type textarea "👀I see you just logged on....were you coming here to"
type textarea "👀I see you just logged on....were you coming here to t"
type textarea "👀I see you just logged on....were you coming here to te"
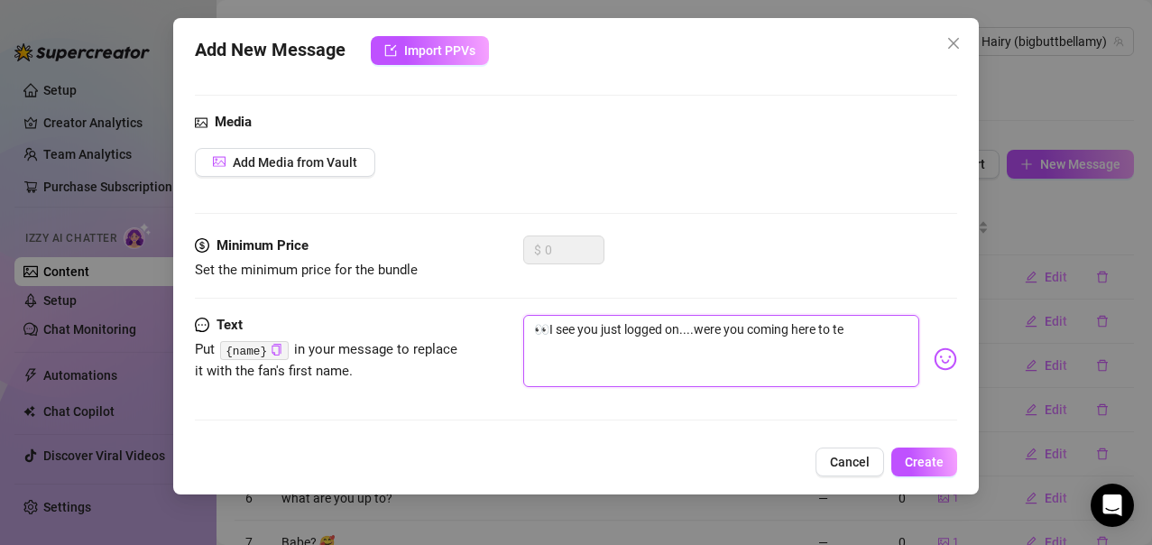
type textarea "👀I see you just logged on....were you coming here to tea"
type textarea "👀I see you just logged on....were you coming here to teas"
type textarea "👀I see you just logged on....were you coming here to tease"
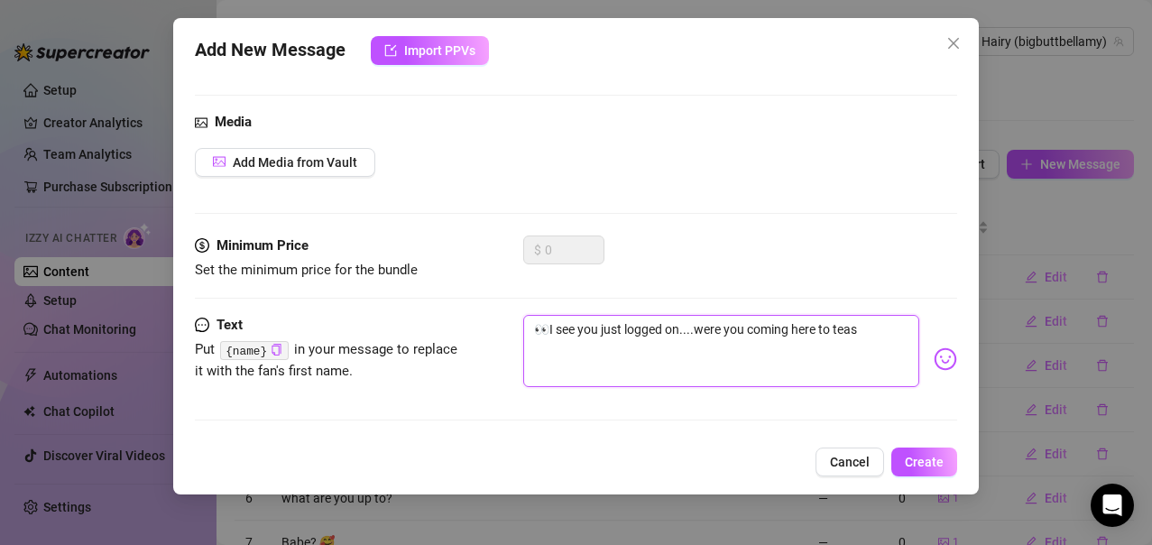
type textarea "👀I see you just logged on....were you coming here to tease"
type textarea "👀I see you just logged on....were you coming here to tease e"
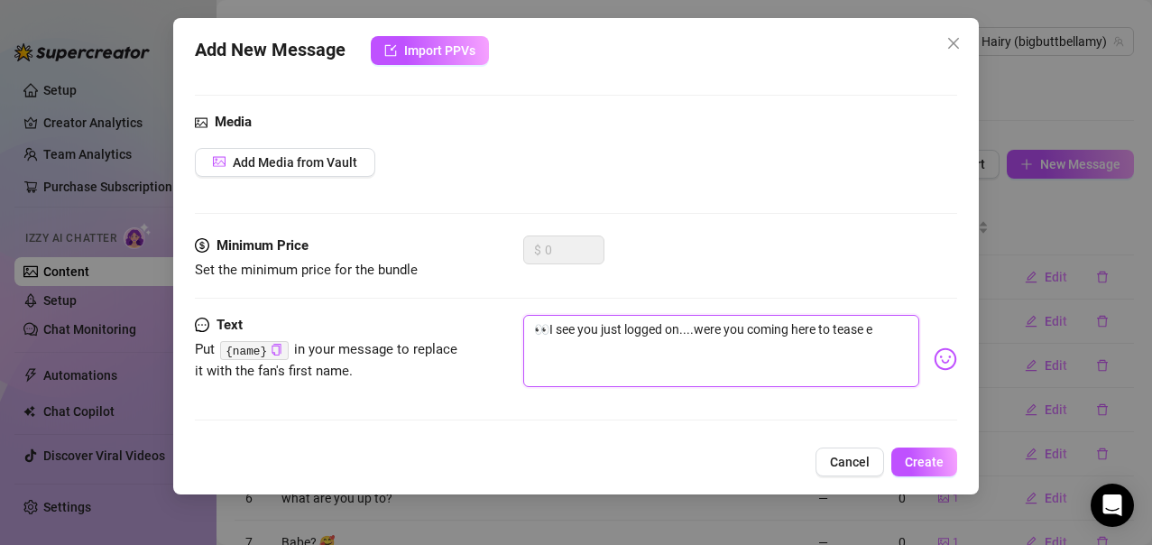
type textarea "👀I see you just logged on....were you coming here to tease"
type textarea "👀I see you just logged on....were you coming here to tease n"
type textarea "👀I see you just logged on....were you coming here to tease ne"
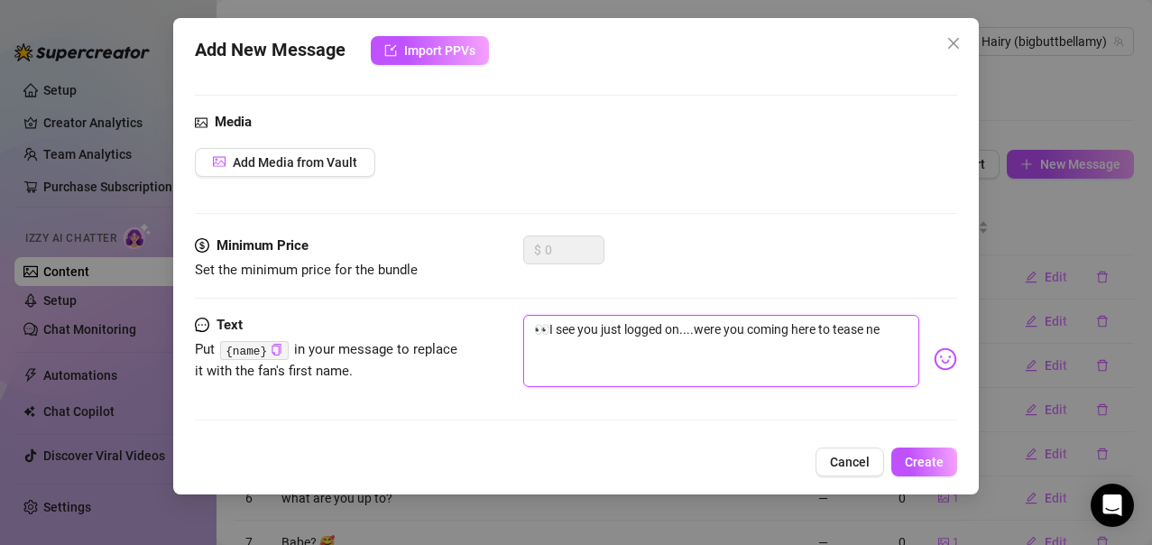
type textarea "👀I see you just logged on....were you coming here to tease n"
type textarea "👀I see you just logged on....were you coming here to tease"
type textarea "👀I see you just logged on....were you coming here to tease m"
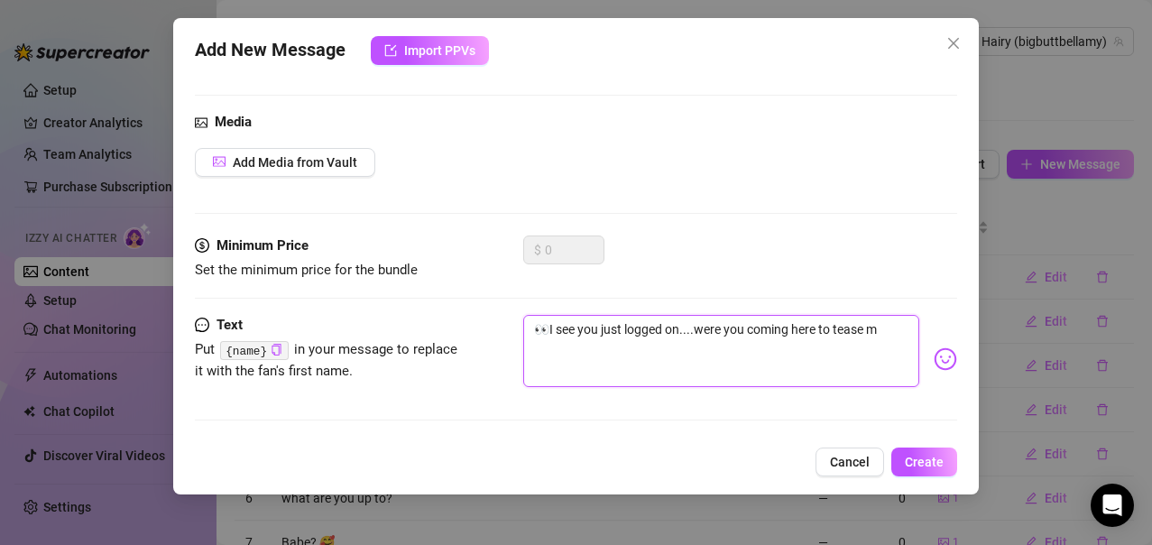
type textarea "👀I see you just logged on....were you coming here to tease me"
type textarea "👀I see you just logged on....were you coming here to tease me o"
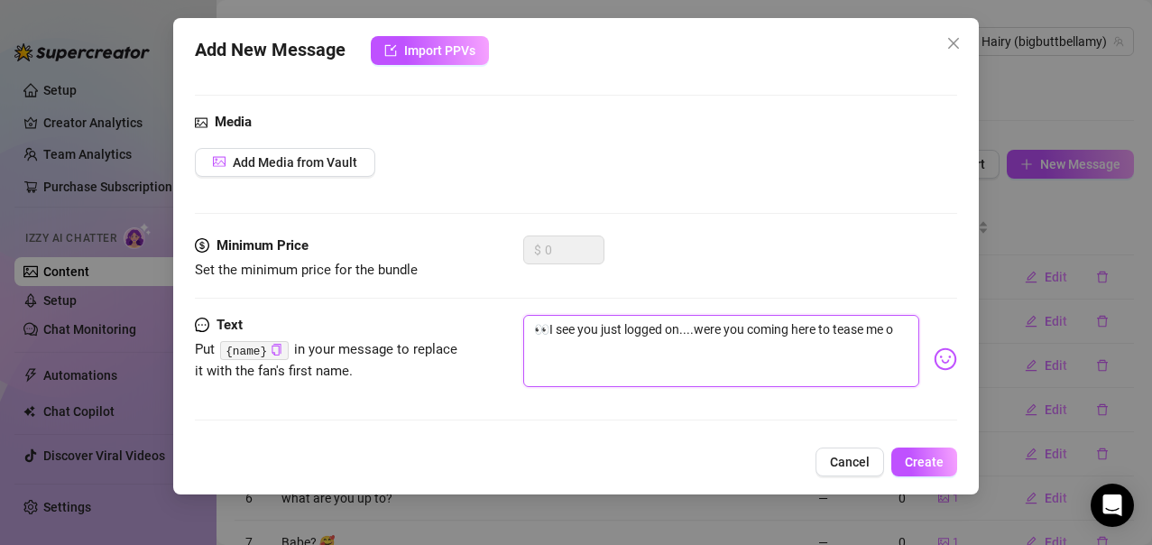
type textarea "👀I see you just logged on....were you coming here to tease me or"
type textarea "👀I see you just logged on....were you coming here to tease me or w"
type textarea "👀I see you just logged on....were you coming here to tease me or wh"
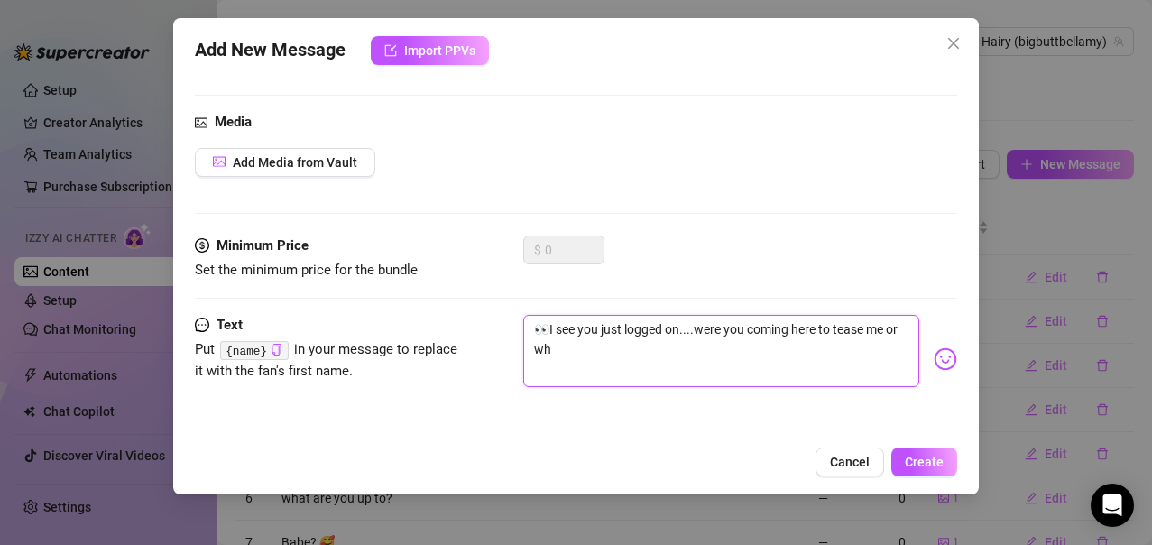
type textarea "👀I see you just logged on....were you coming here to tease me or wha"
type textarea "👀I see you just logged on....were you coming here to tease me or what"
type textarea "👀I see you just logged on....were you coming here to tease me or what?"
type textarea "👀I see you just logged on....were you coming here to tease me or what??"
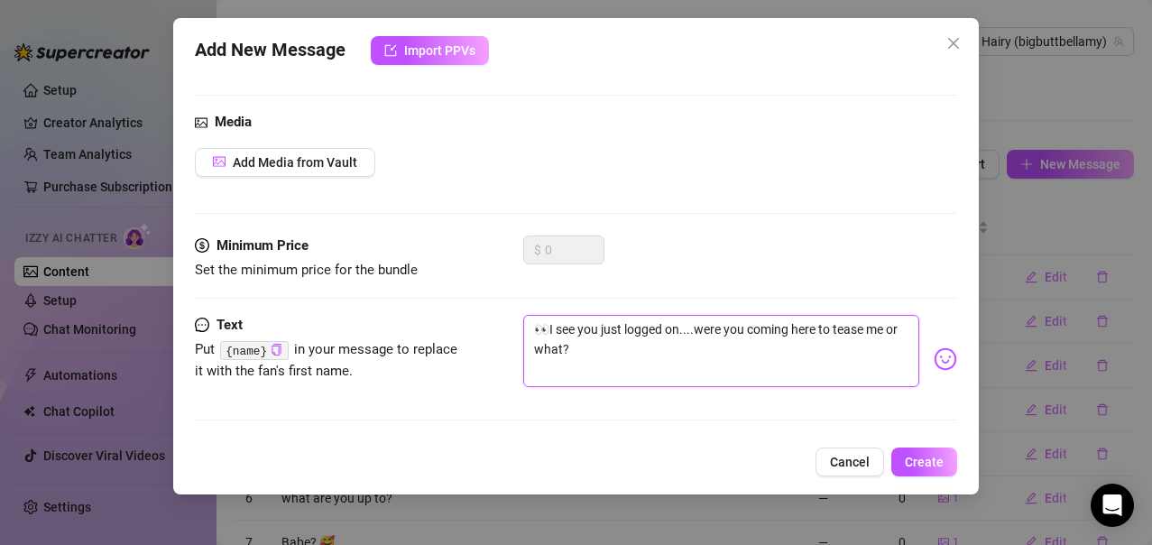
type textarea "👀I see you just logged on....were you coming here to tease me or what??"
click at [341, 167] on span "Add Media from Vault" at bounding box center [295, 162] width 125 height 14
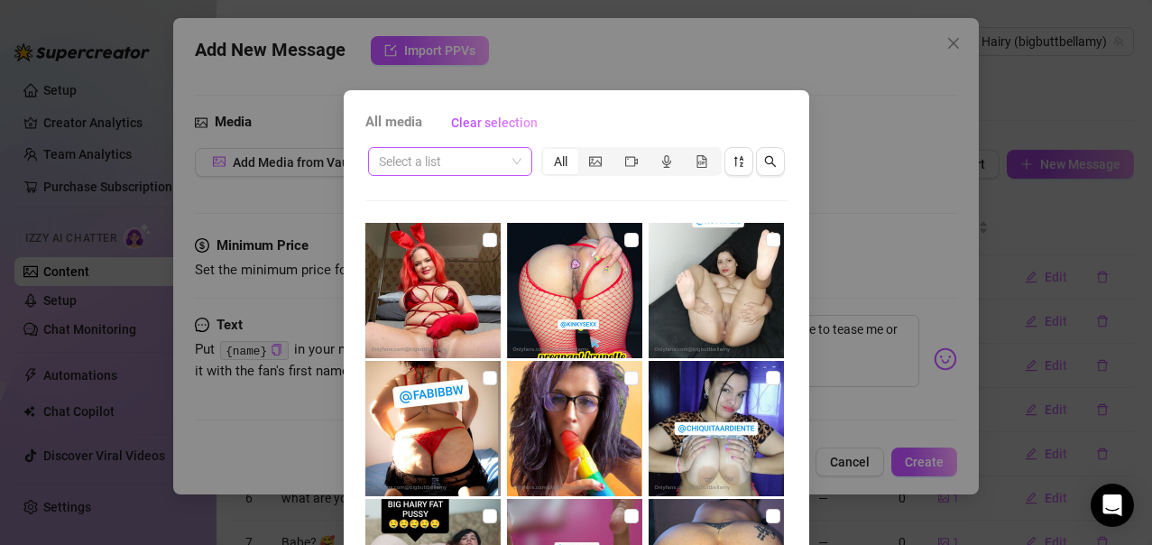
click at [512, 164] on span at bounding box center [450, 161] width 143 height 27
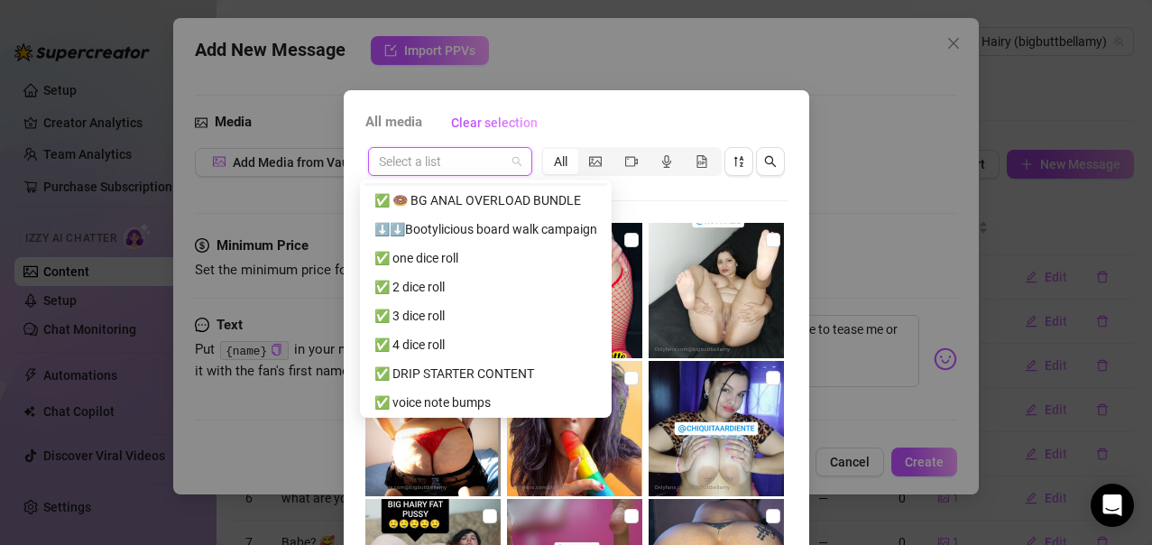
scroll to position [0, 0]
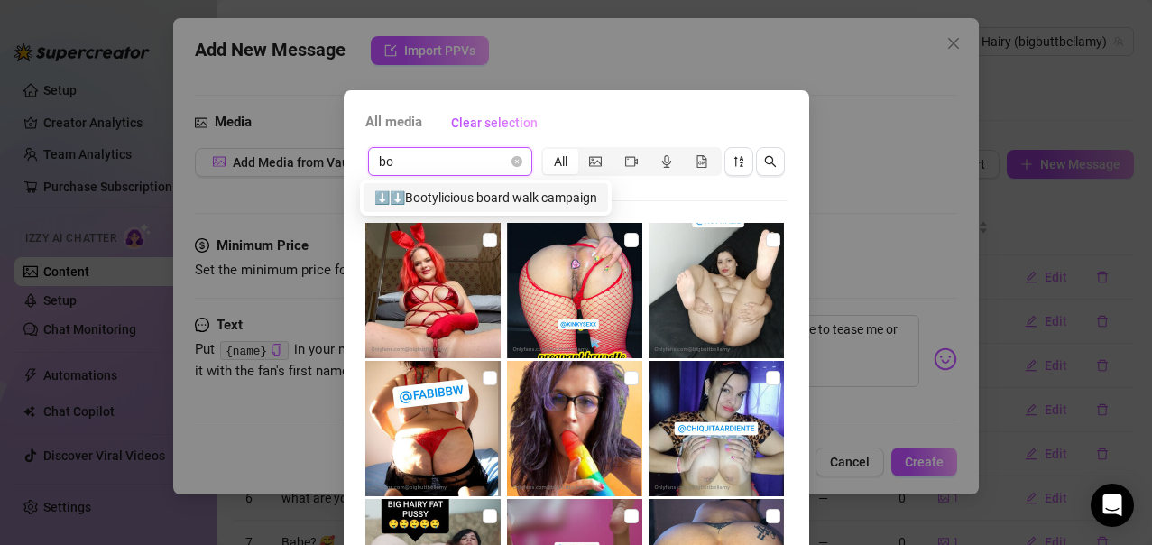
type input "b"
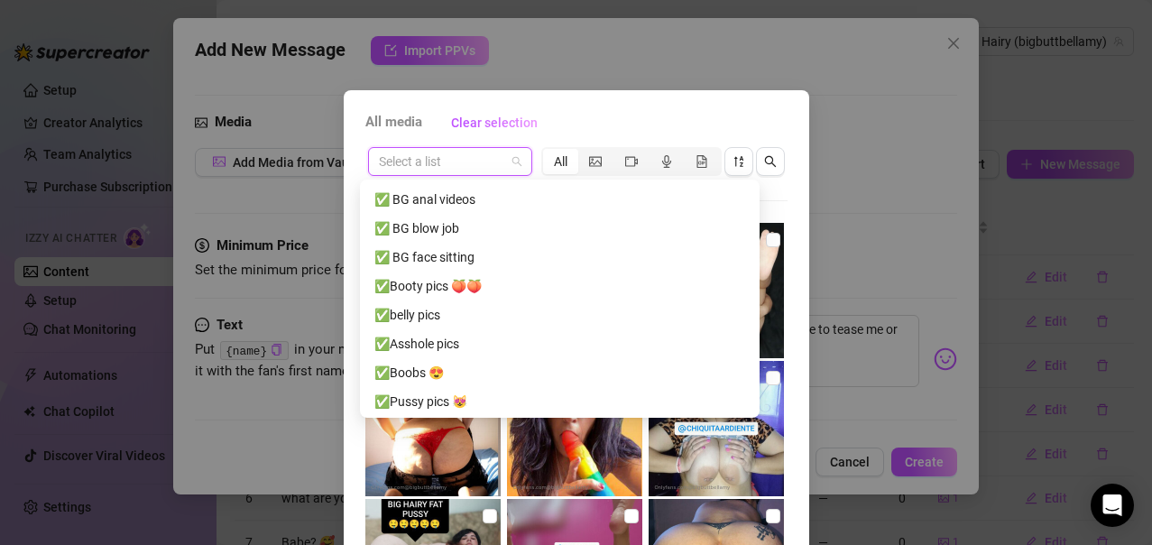
scroll to position [1375, 0]
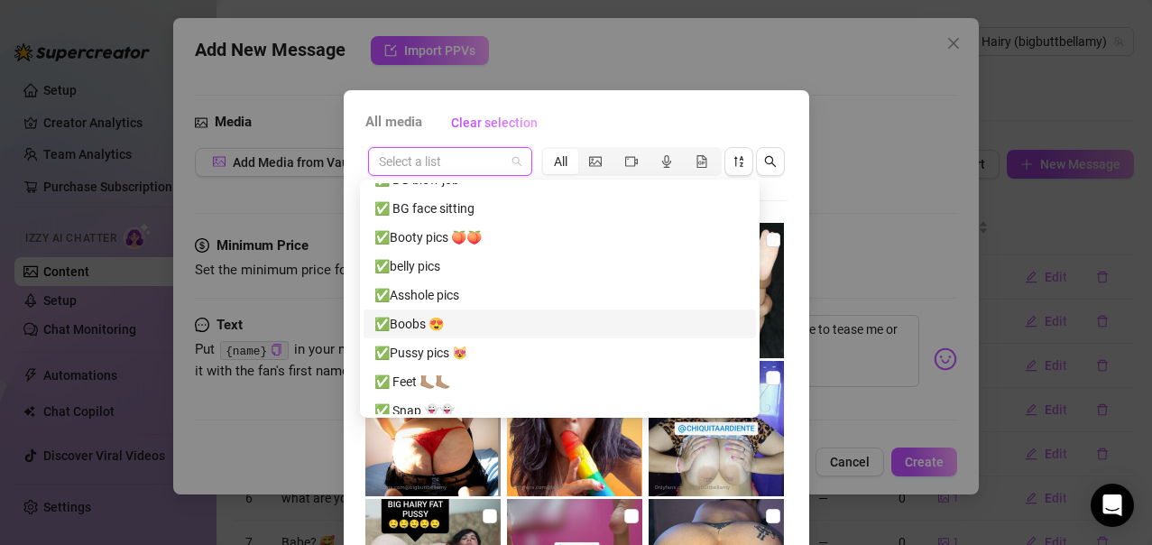
click at [414, 320] on div "✅Boobs 😍" at bounding box center [560, 324] width 371 height 20
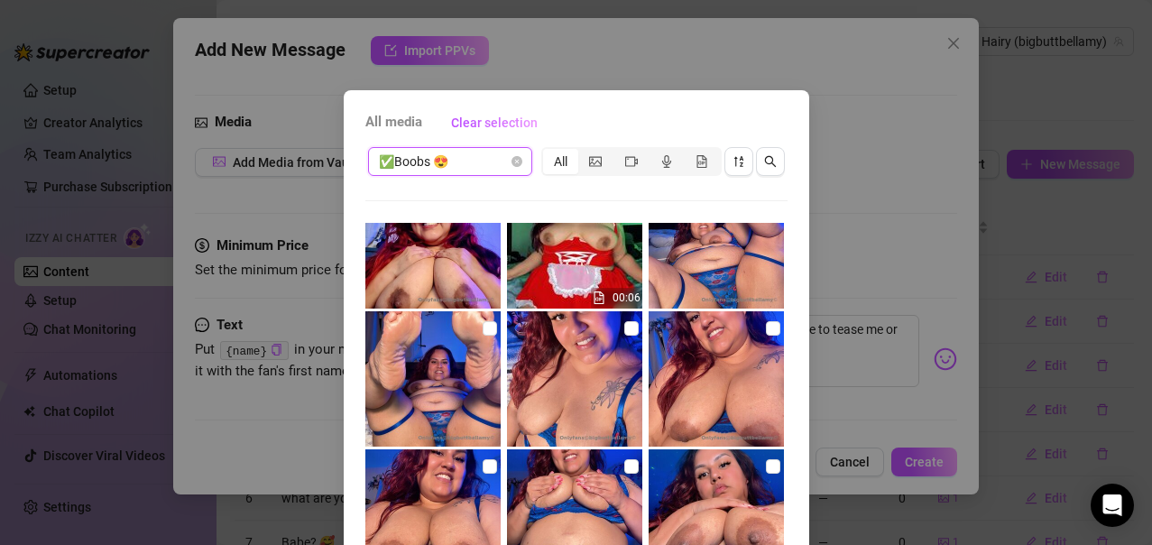
scroll to position [1173, 0]
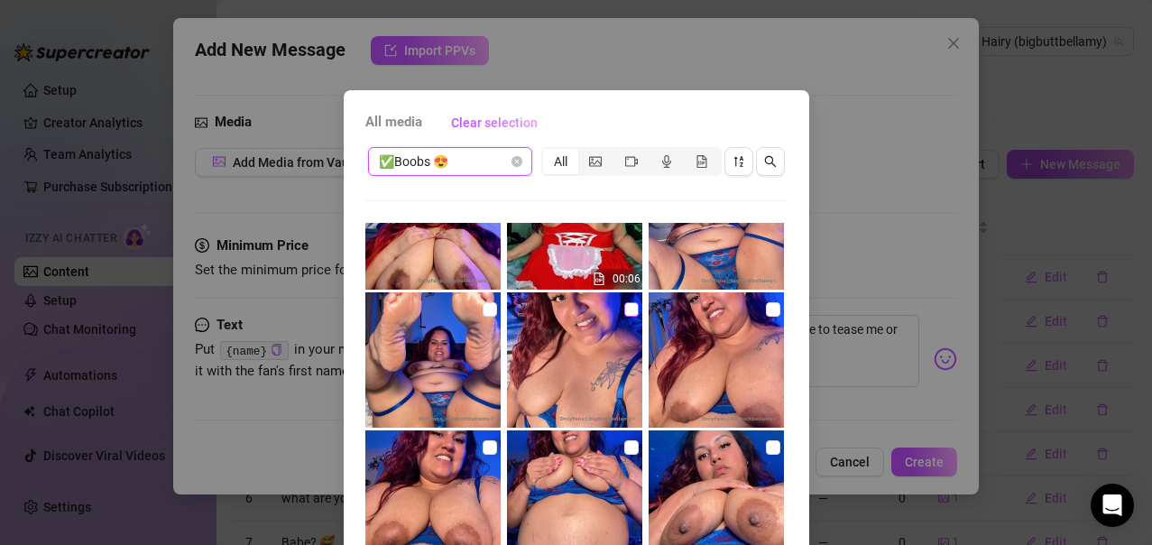
click at [624, 309] on input "checkbox" at bounding box center [631, 309] width 14 height 14
checkbox input "true"
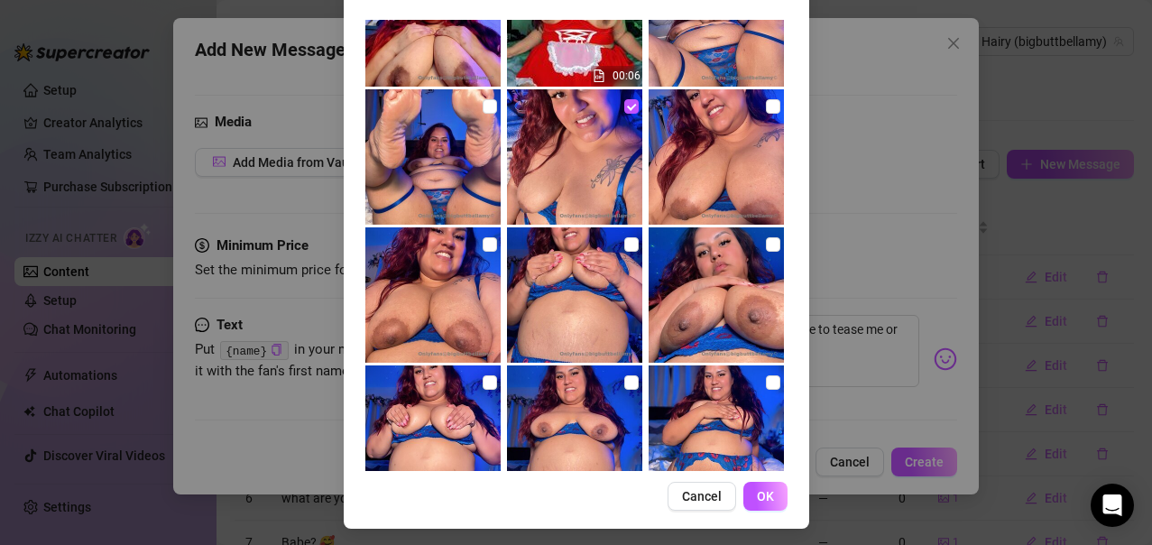
scroll to position [208, 0]
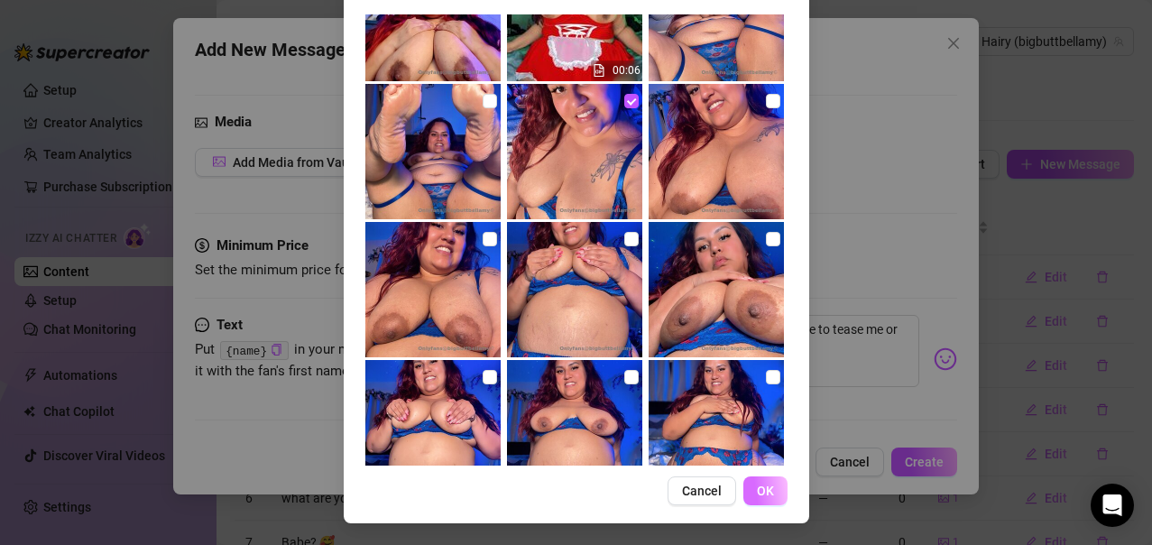
click at [744, 492] on button "OK" at bounding box center [766, 490] width 44 height 29
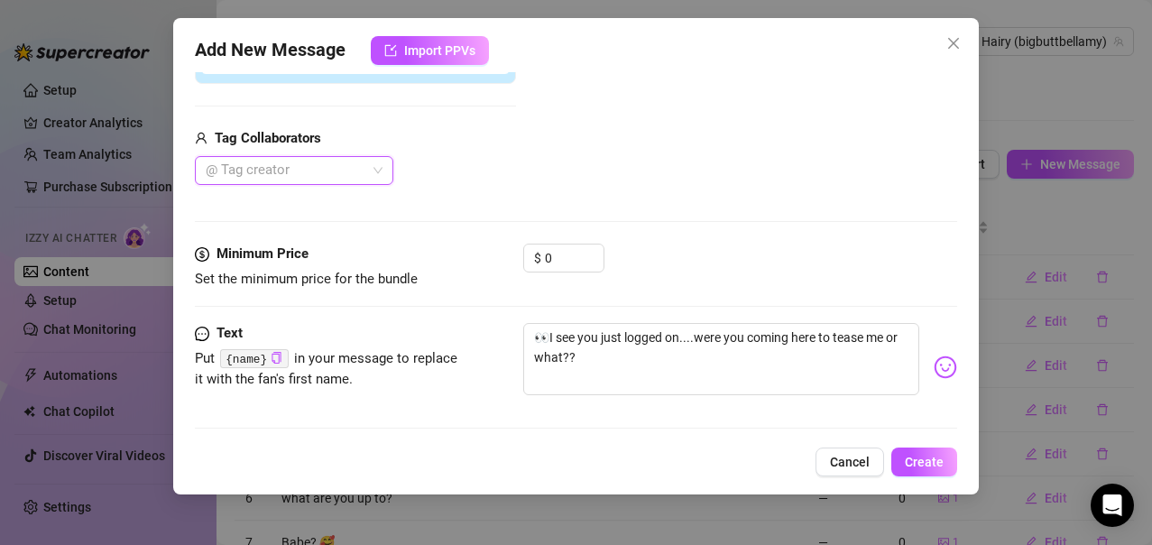
scroll to position [340, 0]
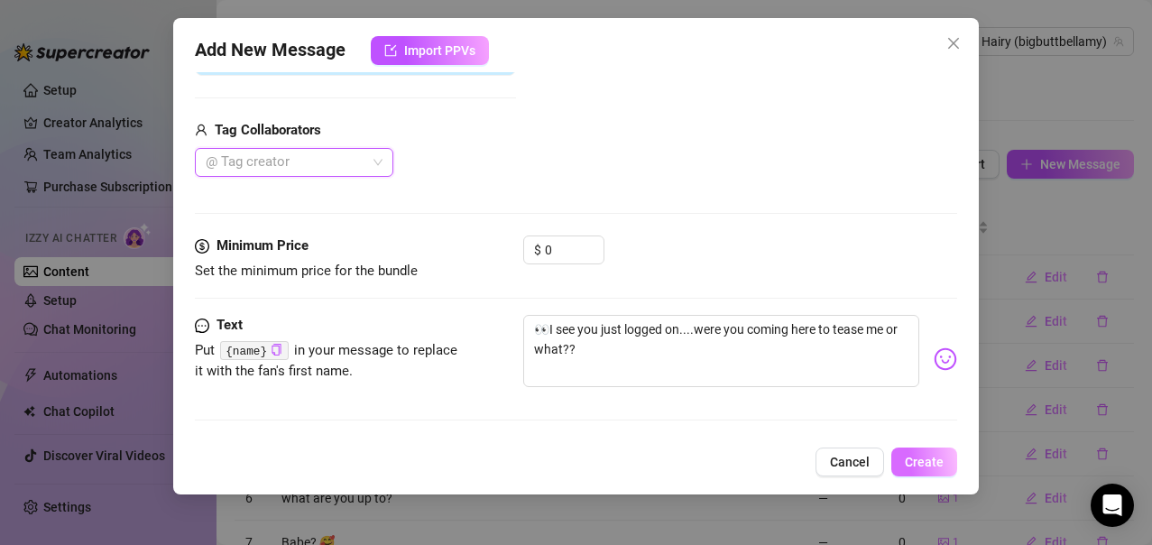
click at [916, 464] on span "Create" at bounding box center [924, 462] width 39 height 14
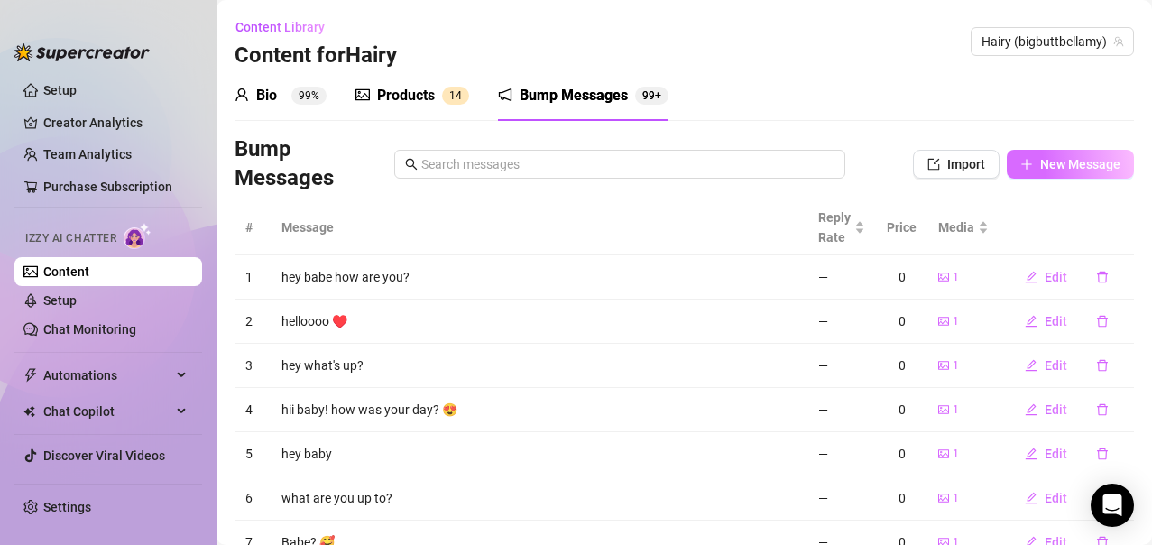
click at [1023, 157] on button "New Message" at bounding box center [1070, 164] width 127 height 29
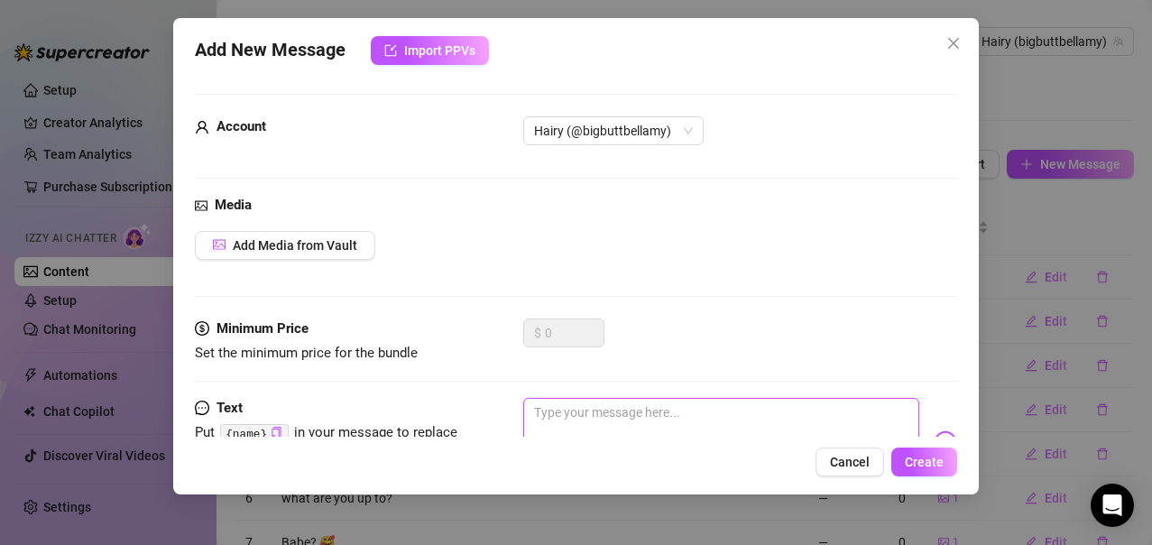
click at [589, 426] on textarea at bounding box center [721, 434] width 397 height 72
type textarea "B"
type textarea "Ba"
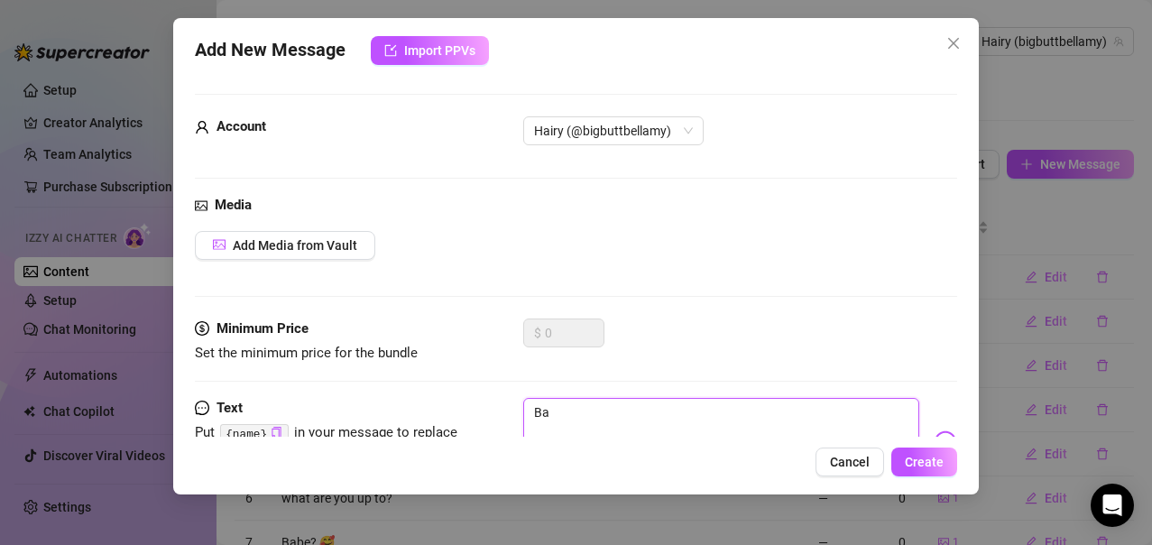
type textarea "Bab"
type textarea "Baby"
type textarea "Baby,"
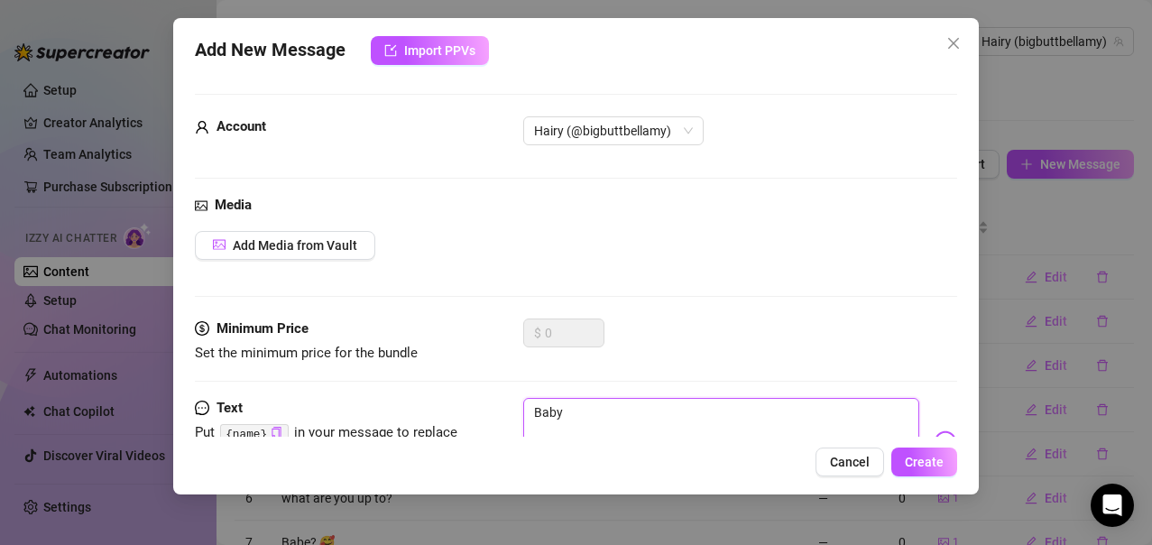
type textarea "Baby,"
type textarea "Baby, I"
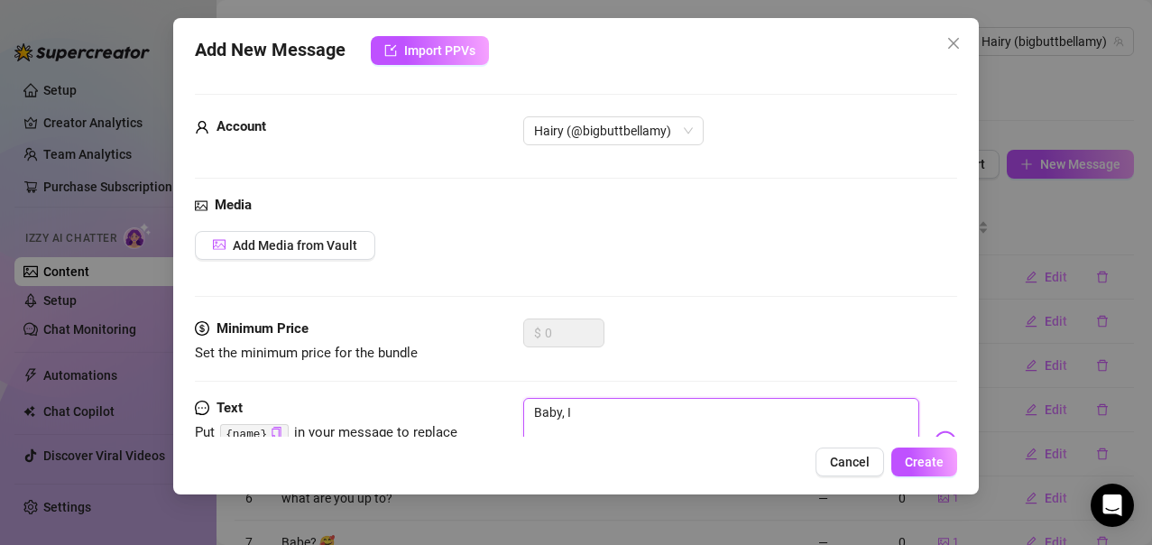
type textarea "Baby, I'"
type textarea "Baby, I'v"
type textarea "Baby, I've"
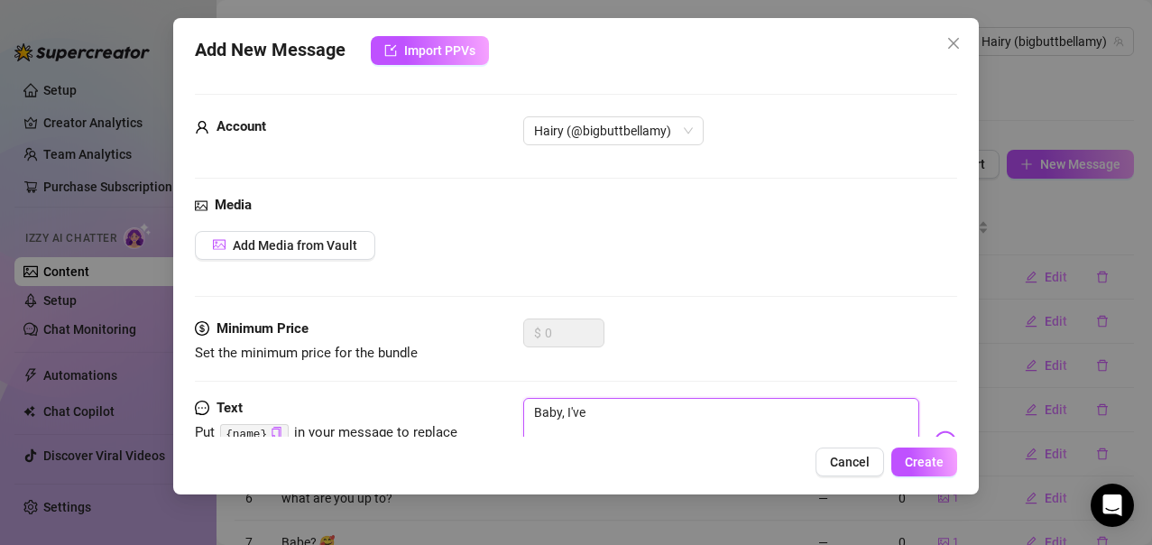
type textarea "Baby, I've"
type textarea "Baby, I've b"
type textarea "Baby, I've be"
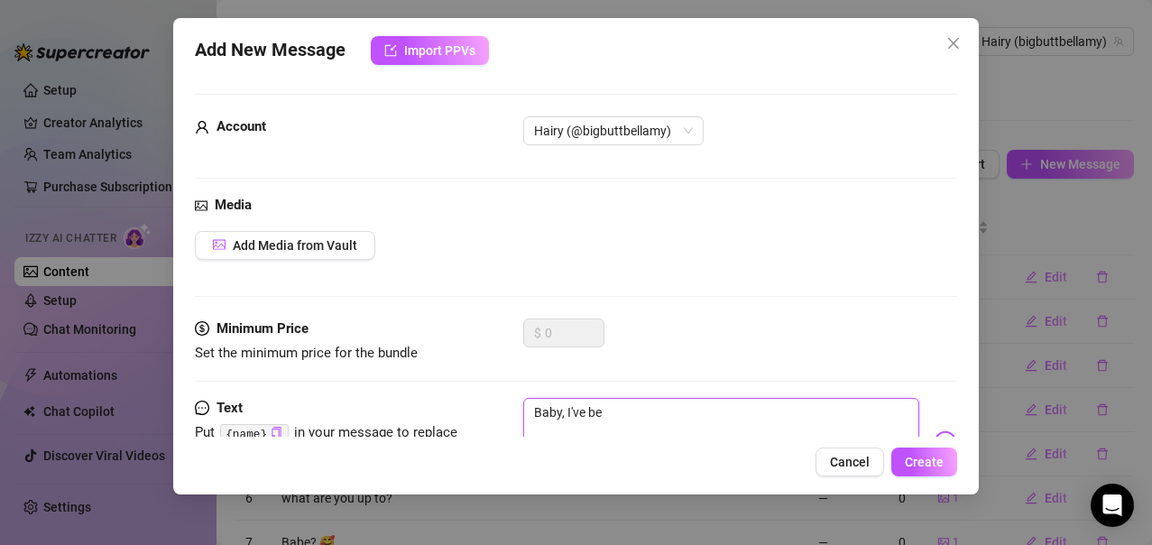
type textarea "Baby, I've bee"
type textarea "Baby, I've been"
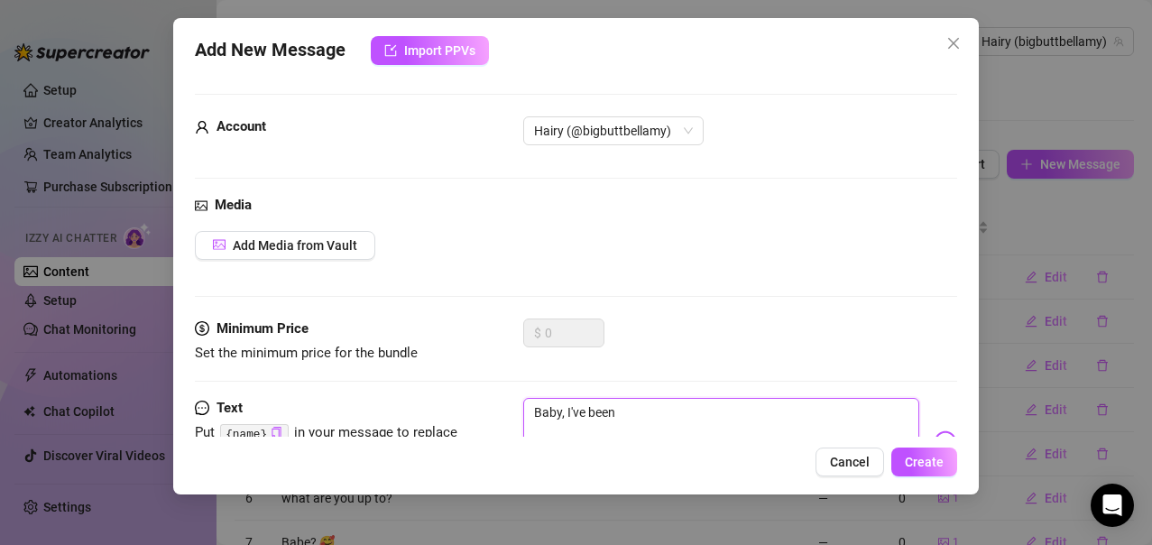
type textarea "Baby, I've been"
type textarea "Baby, I've been w"
type textarea "Baby, I've been wa"
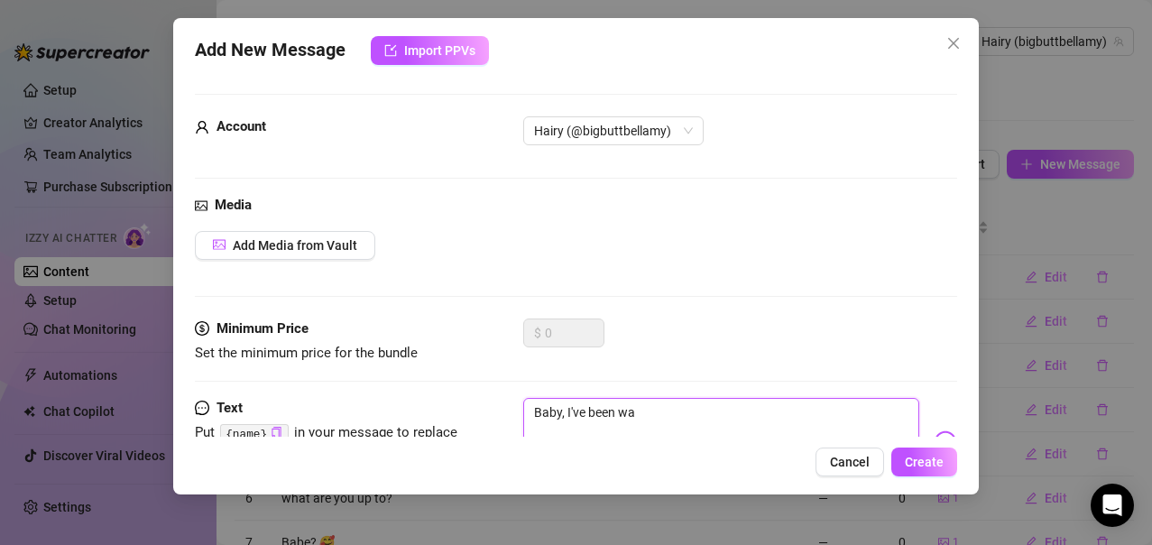
type textarea "Baby, I've been wai"
type textarea "Baby, I've been wait"
type textarea "Baby, I've been waiti"
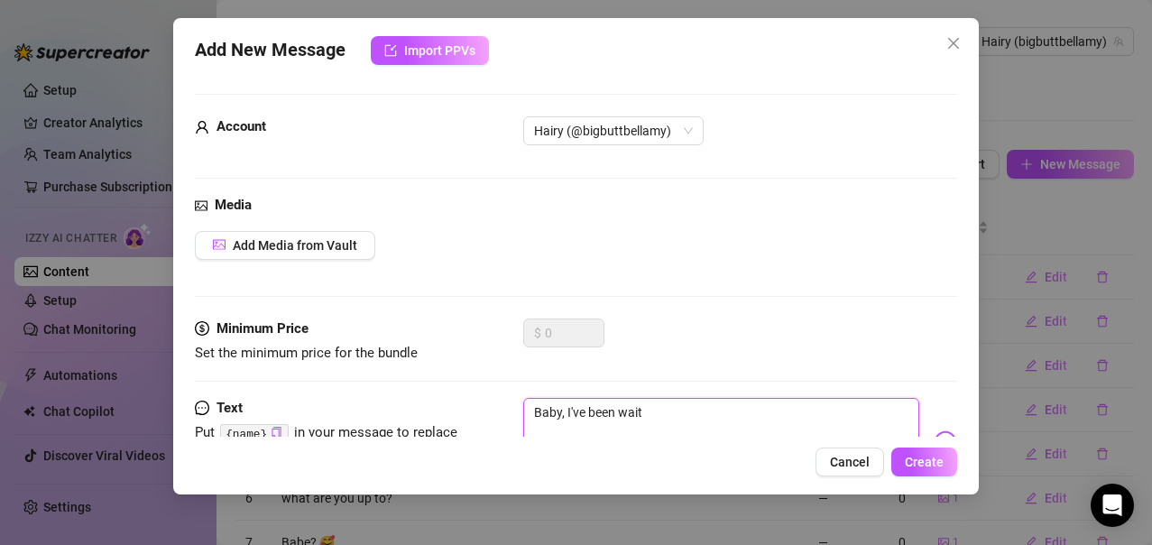
type textarea "Baby, I've been waiti"
type textarea "Baby, I've been waitin"
type textarea "Baby, I've been waiting"
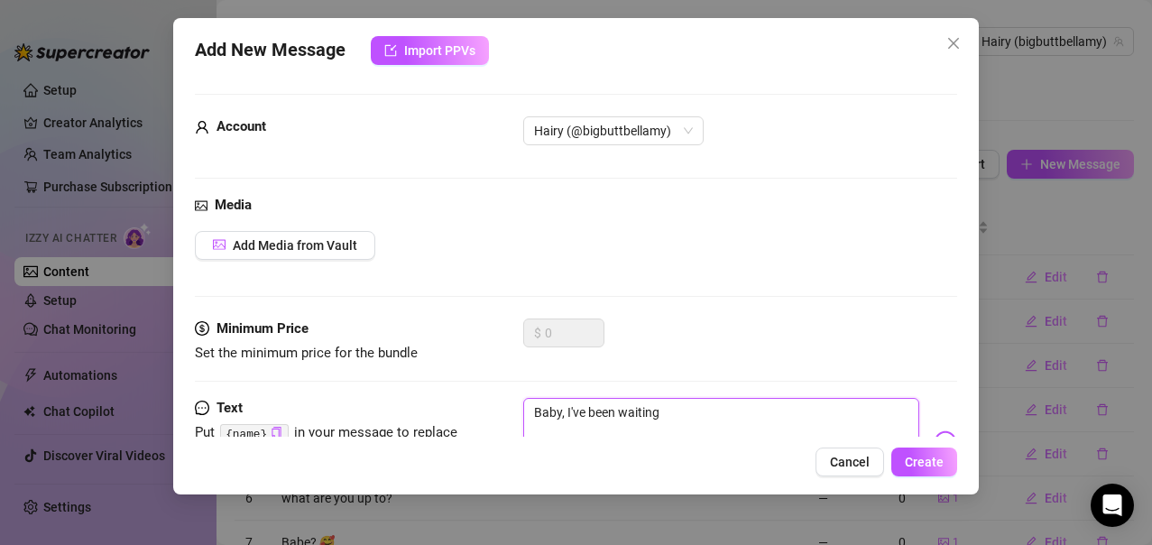
type textarea "Baby, I've been waiting"
type textarea "Baby, I've been waiting f"
type textarea "Baby, I've been waiting fo"
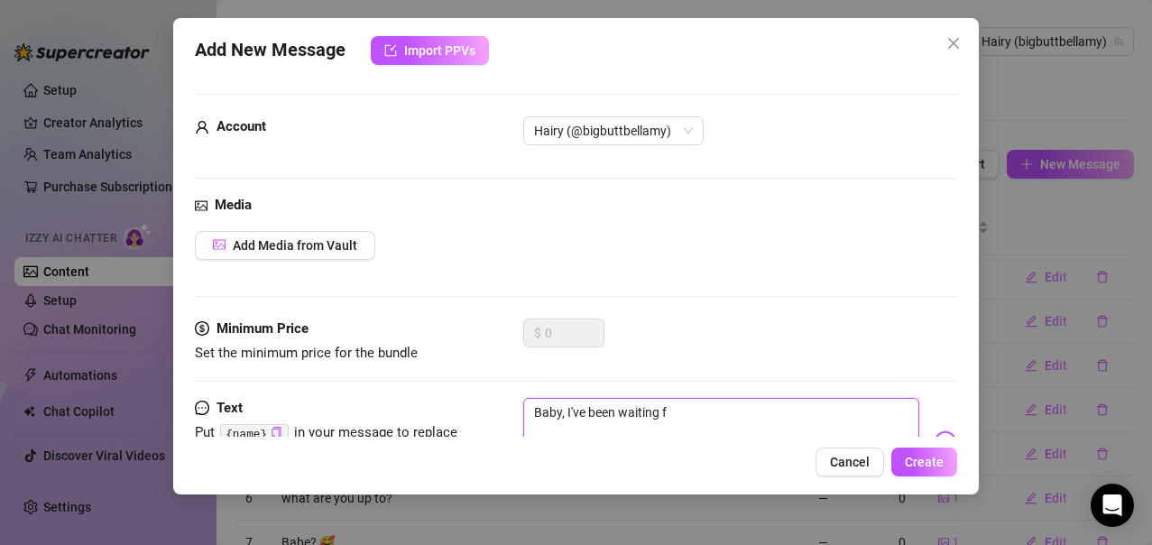
type textarea "Baby, I've been waiting fo"
type textarea "Baby, I've been waiting for"
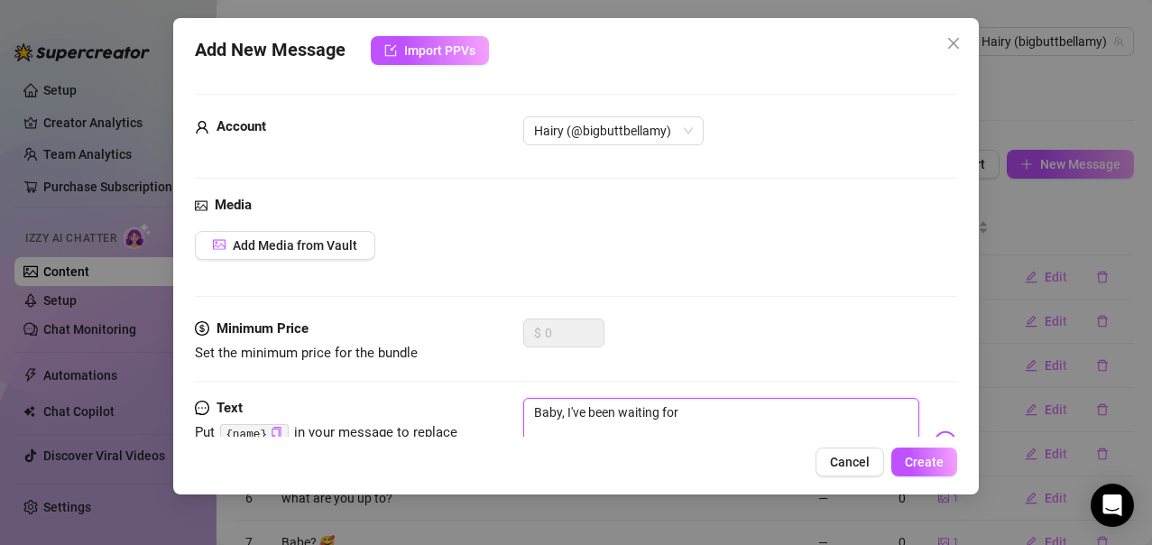
type textarea "Baby, I've been waiting for y"
type textarea "Baby, I've been waiting for yo"
type textarea "Baby, I've been waiting for you"
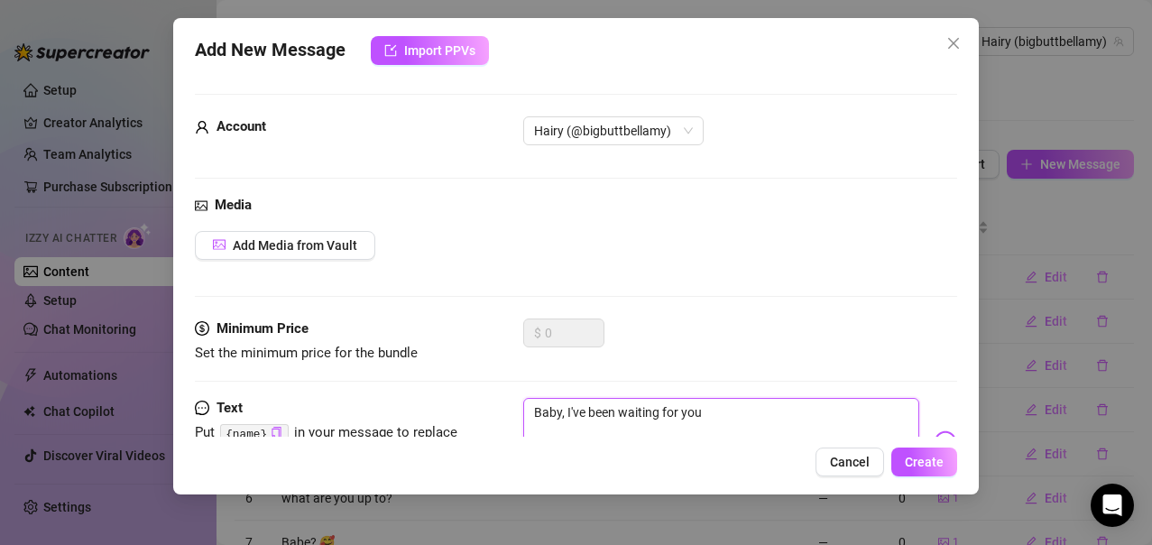
type textarea "Baby, I've been waiting for you"
type textarea "Baby, I've been waiting for you t"
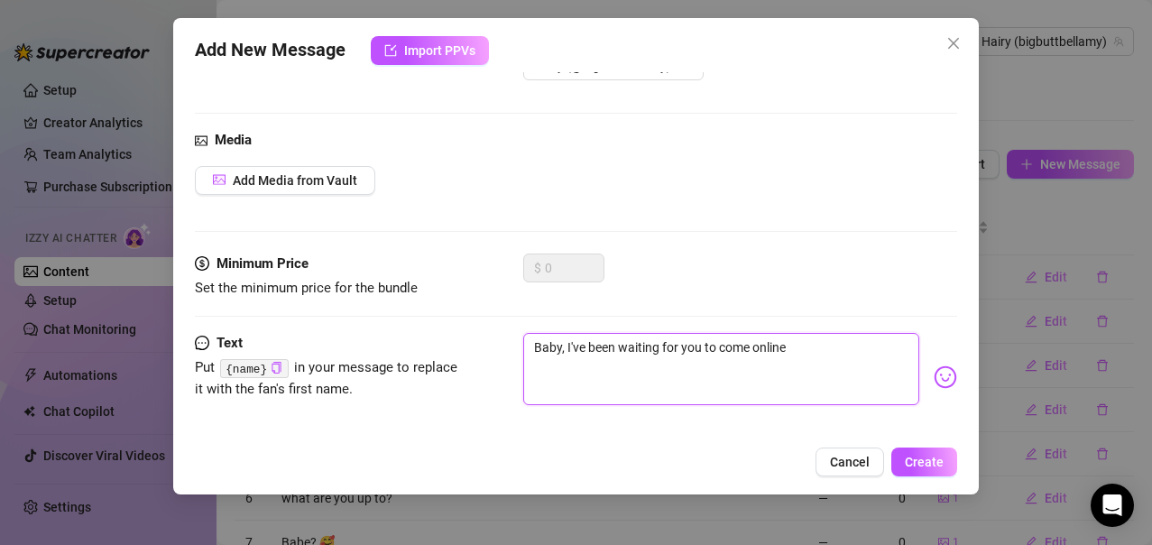
scroll to position [83, 0]
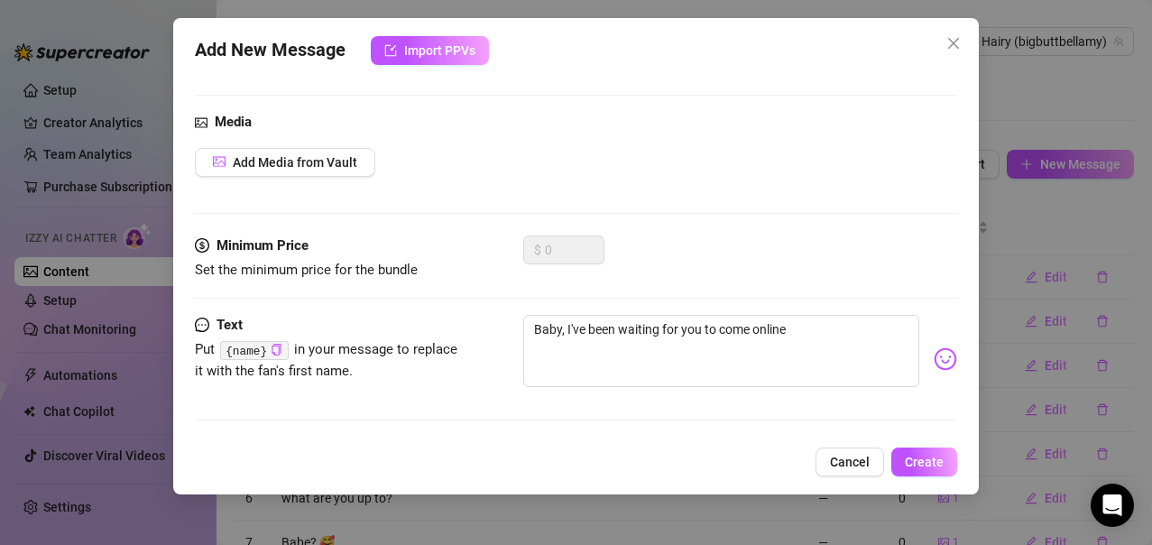
click at [937, 363] on img at bounding box center [945, 358] width 23 height 23
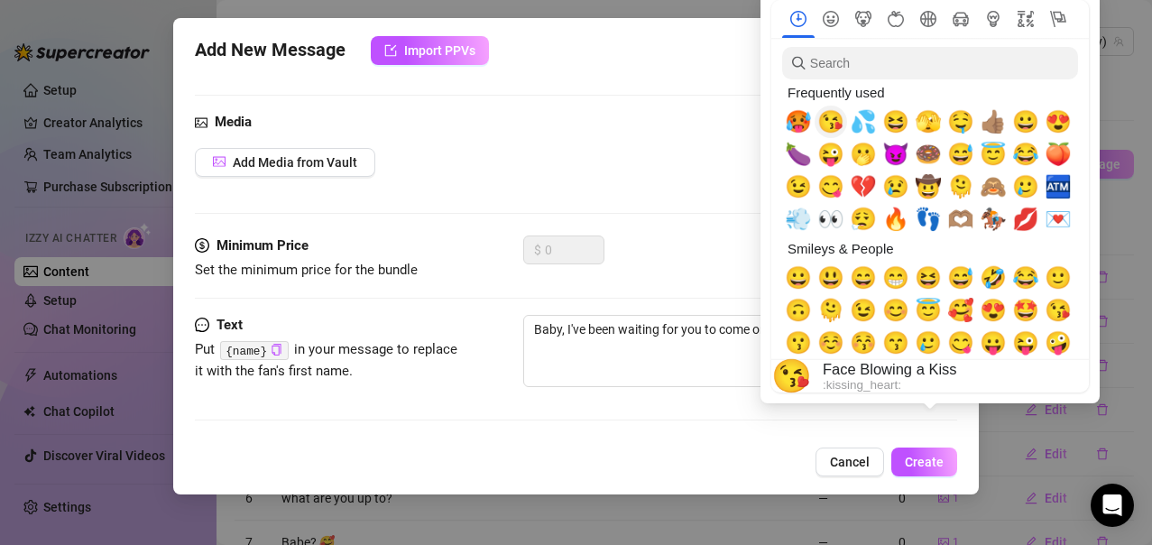
click at [835, 120] on span "😘" at bounding box center [831, 121] width 27 height 25
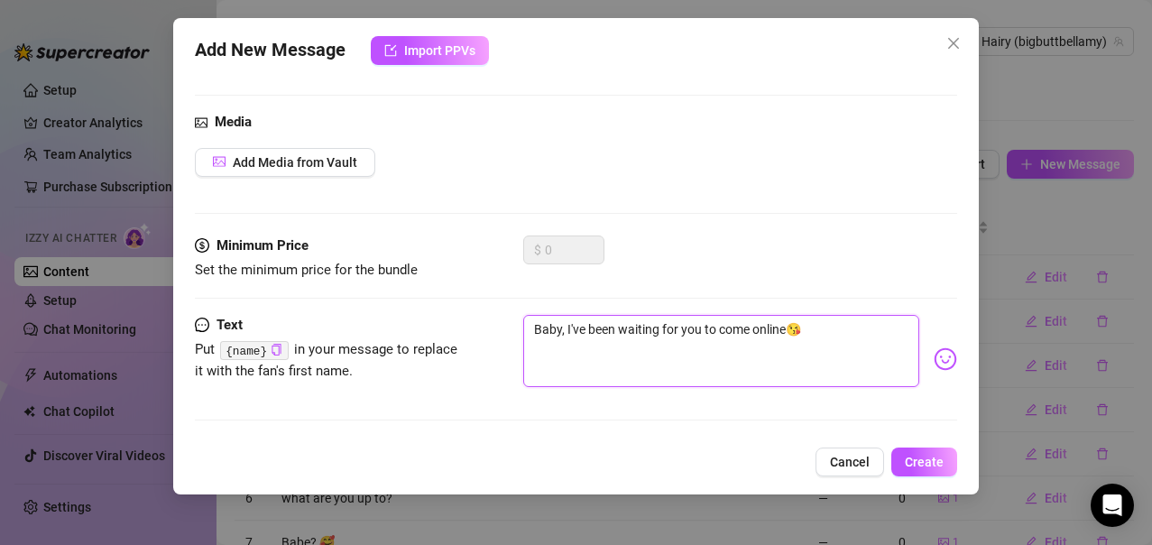
click at [726, 368] on textarea "Baby, I've been waiting for you to come online😘" at bounding box center [721, 351] width 397 height 72
click at [823, 338] on textarea "Baby, I've been waiting for you to come online😘" at bounding box center [721, 351] width 397 height 72
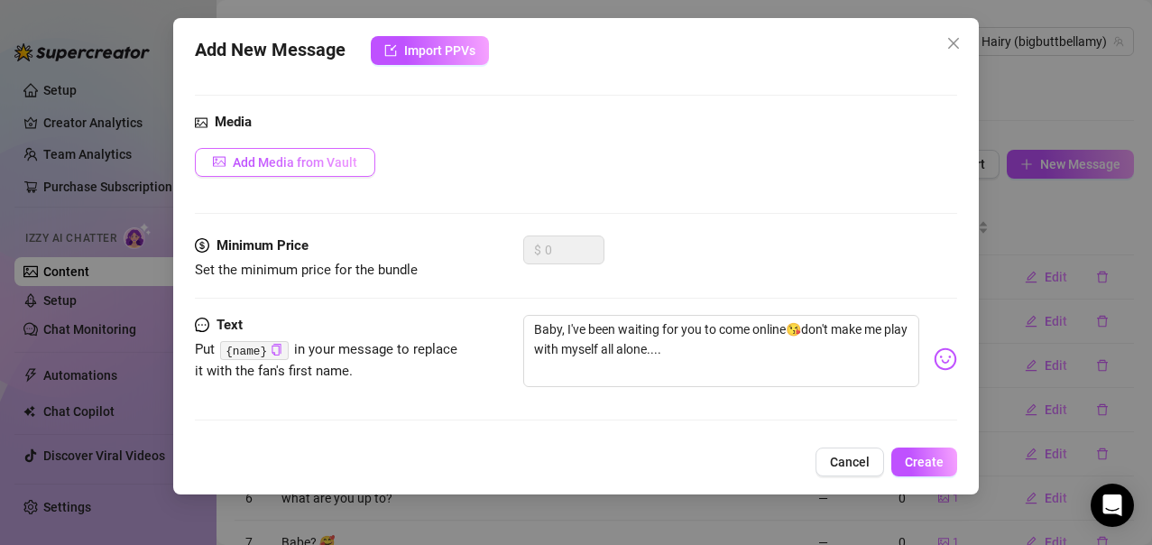
click at [254, 160] on span "Add Media from Vault" at bounding box center [295, 162] width 125 height 14
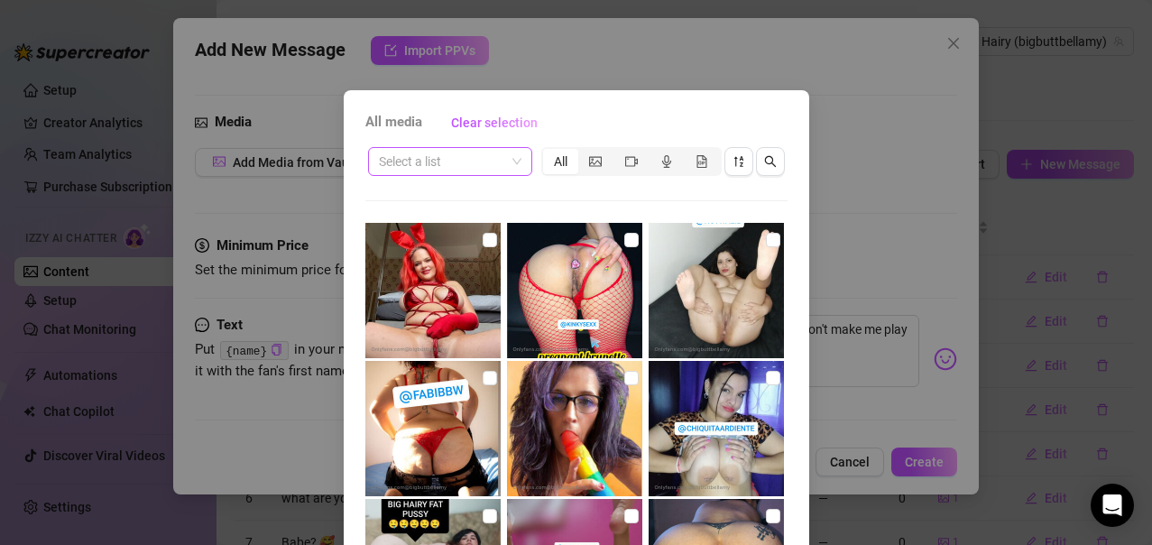
click at [509, 163] on span at bounding box center [450, 161] width 143 height 27
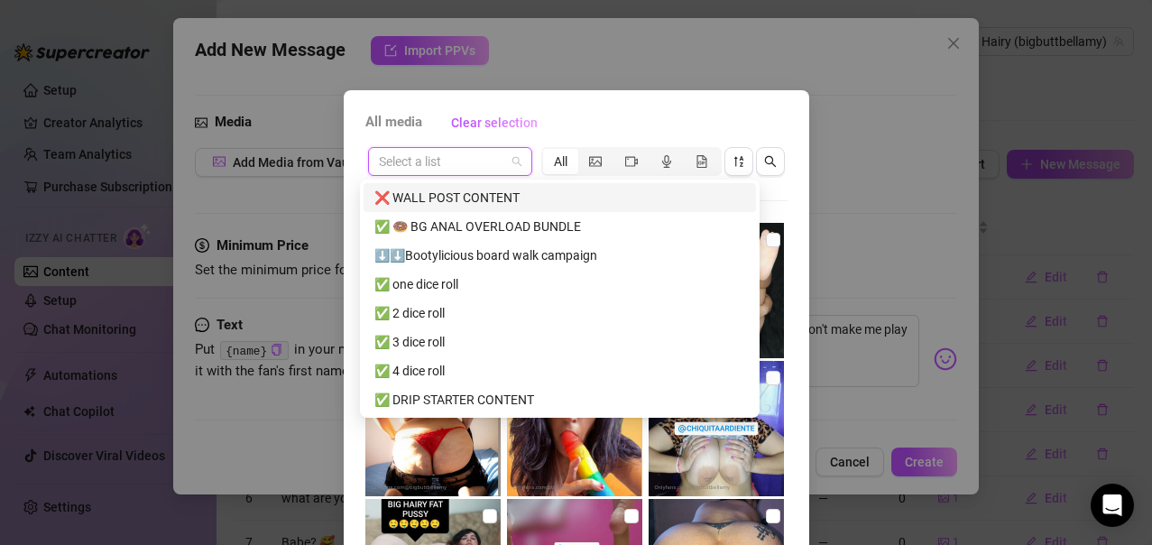
click at [438, 196] on div "❌ WALL POST CONTENT" at bounding box center [560, 198] width 371 height 20
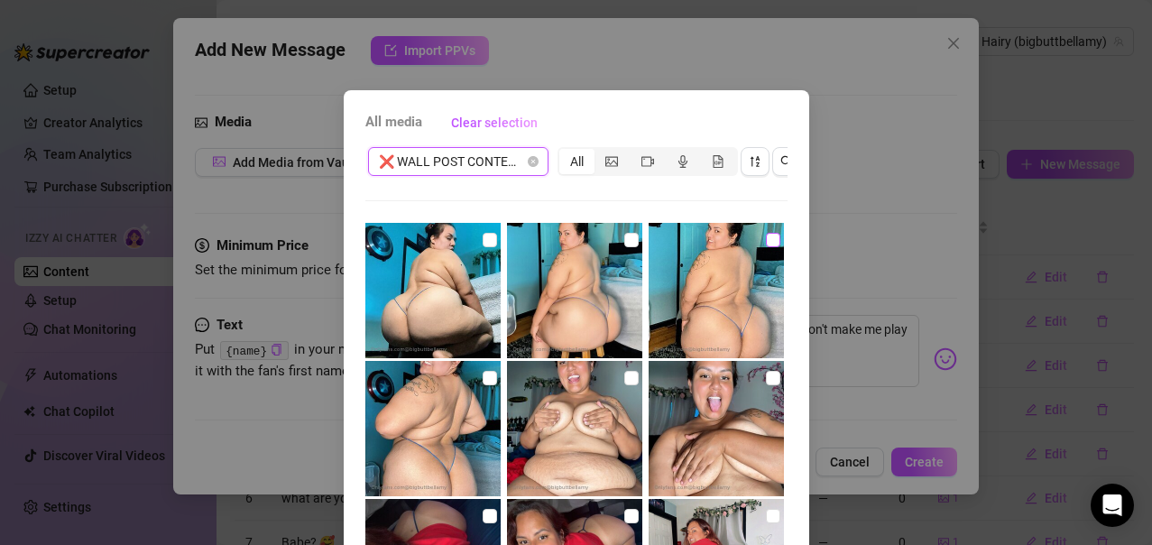
click at [766, 234] on input "checkbox" at bounding box center [773, 240] width 14 height 14
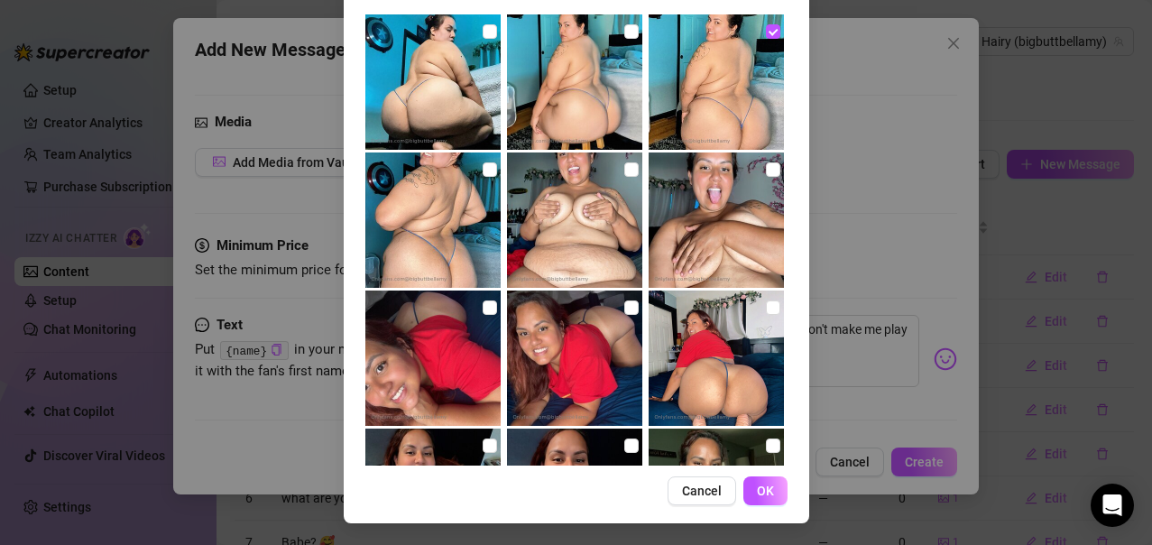
scroll to position [224, 0]
click at [766, 483] on button "OK" at bounding box center [766, 490] width 44 height 29
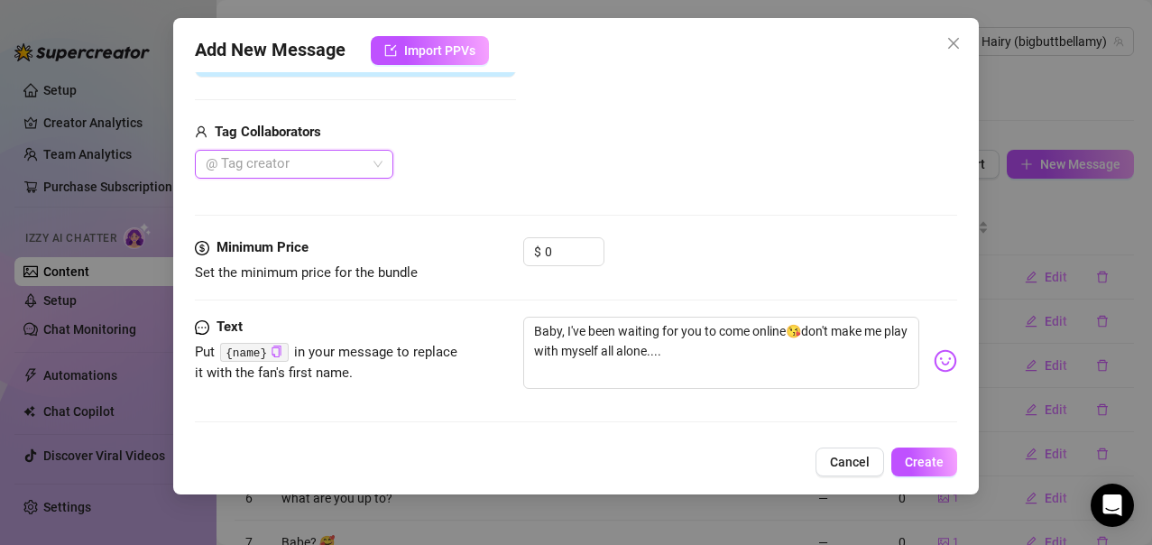
scroll to position [340, 0]
click at [915, 459] on span "Create" at bounding box center [924, 462] width 39 height 14
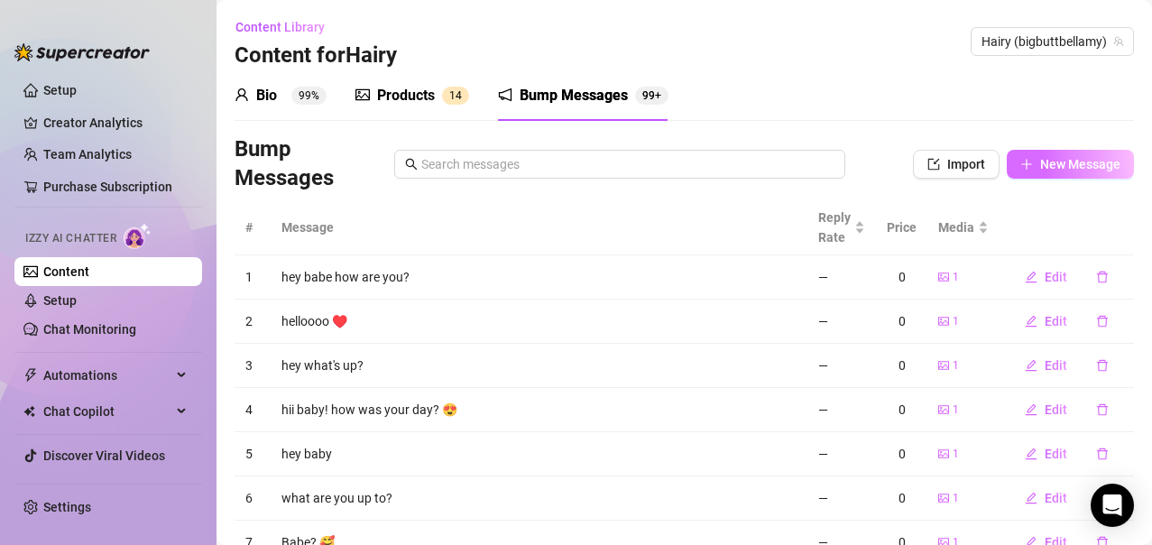
click at [1050, 170] on span "New Message" at bounding box center [1080, 164] width 80 height 14
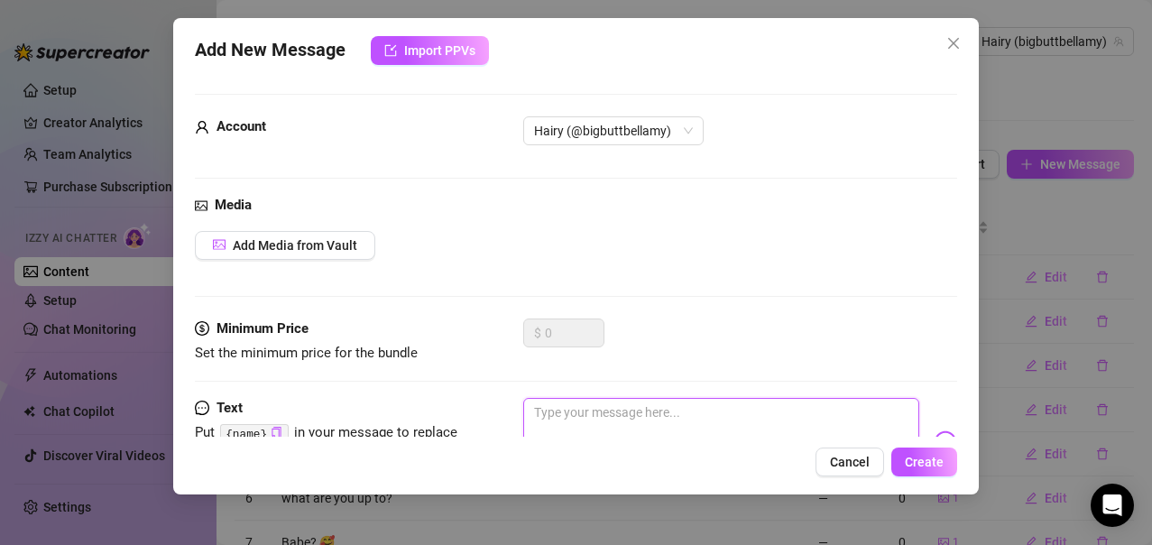
click at [562, 416] on textarea at bounding box center [721, 434] width 397 height 72
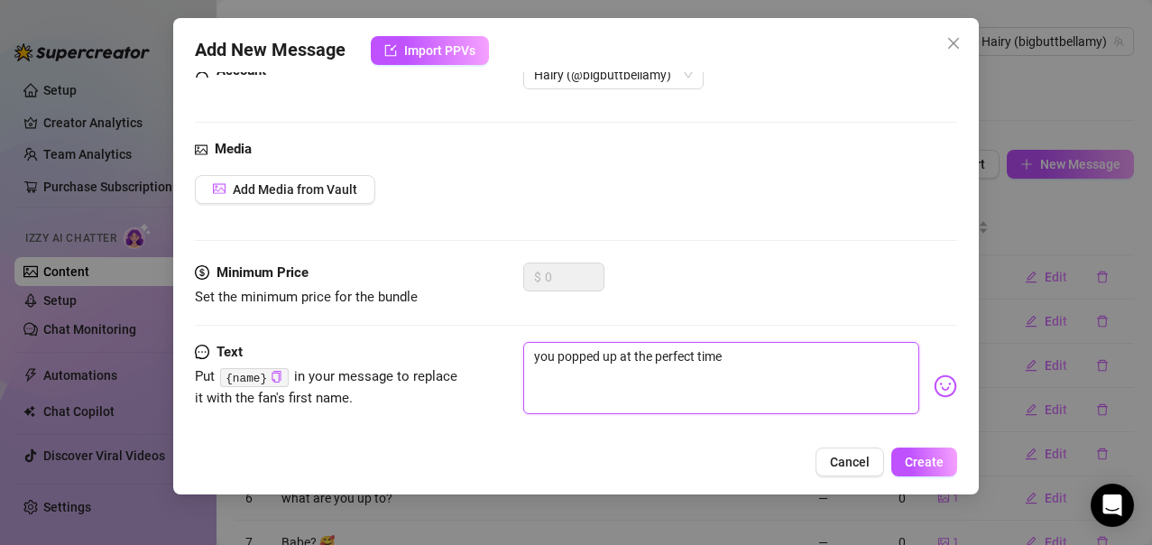
scroll to position [83, 0]
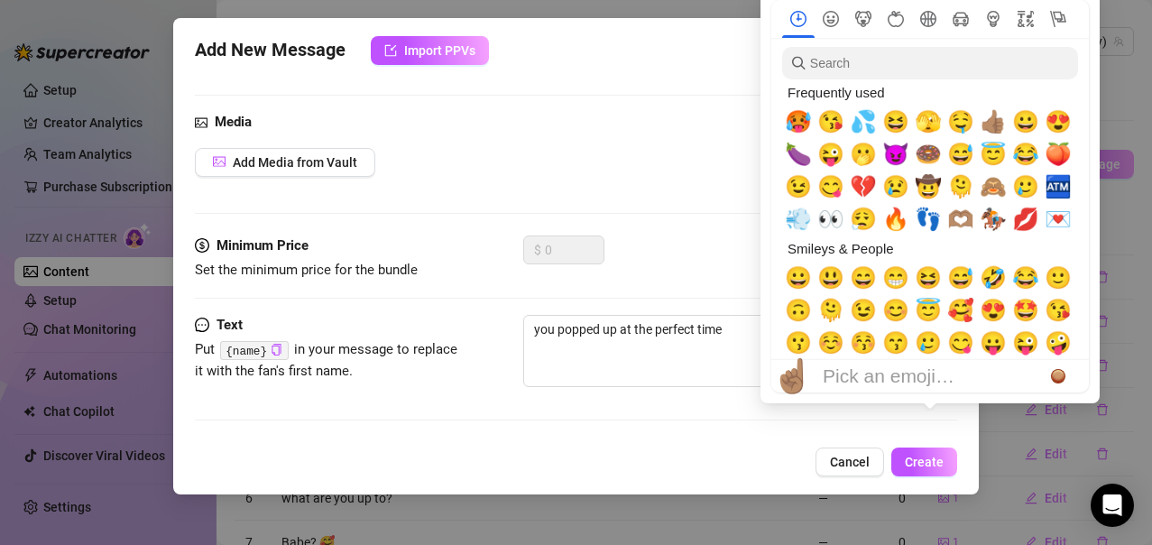
click at [925, 365] on div "Pick an emoji…" at bounding box center [889, 376] width 132 height 22
click at [897, 151] on span "😈" at bounding box center [896, 154] width 27 height 25
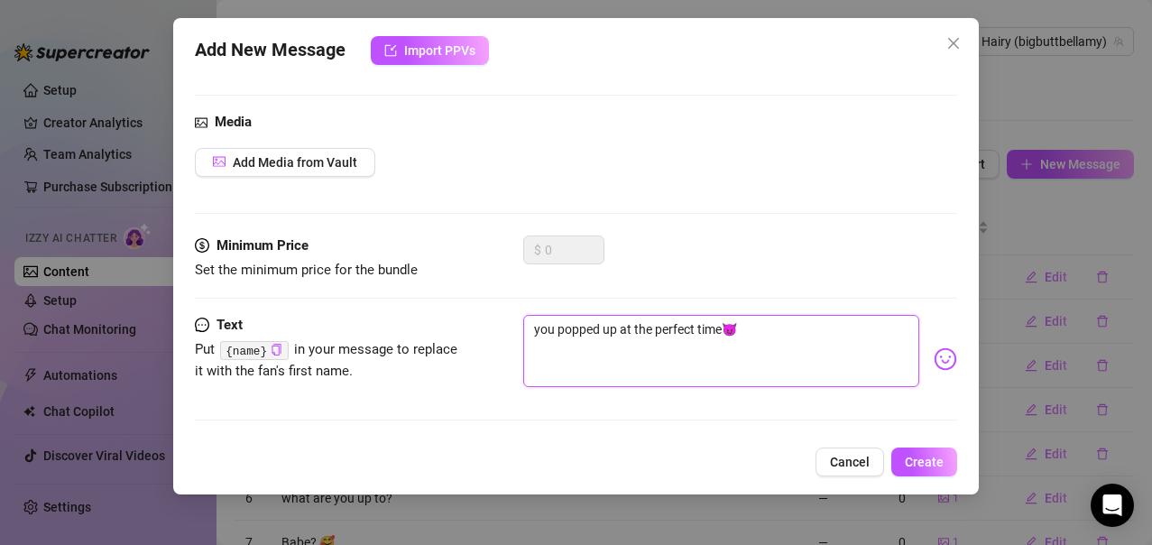
click at [723, 359] on textarea "you popped up at the perfect time😈" at bounding box center [721, 351] width 397 height 72
click at [754, 334] on textarea "you popped up at the perfect time😈" at bounding box center [721, 351] width 397 height 72
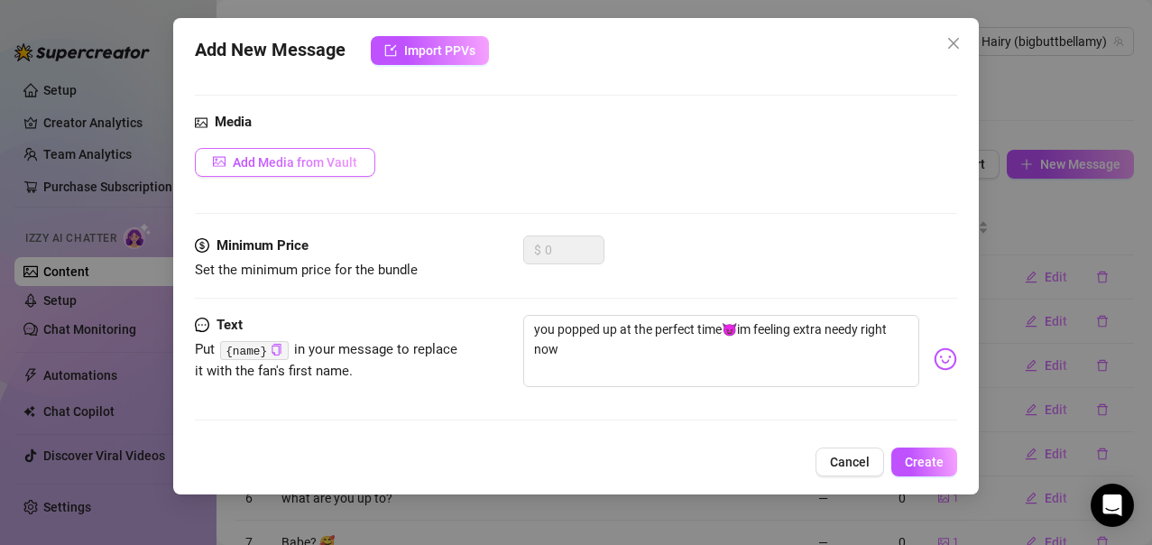
click at [275, 170] on span "Add Media from Vault" at bounding box center [295, 162] width 125 height 14
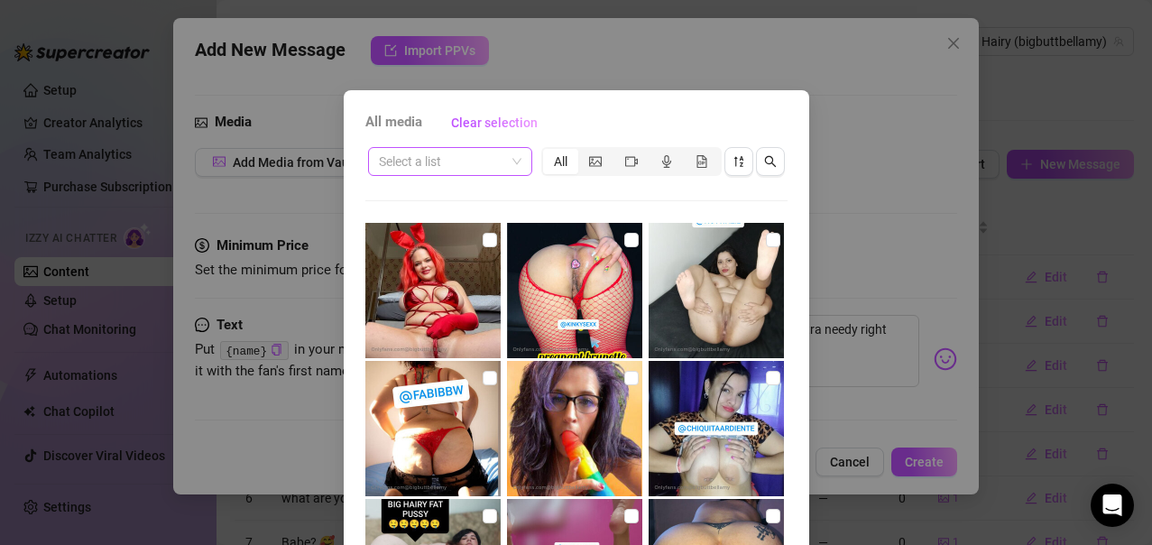
click at [512, 162] on span at bounding box center [450, 161] width 143 height 27
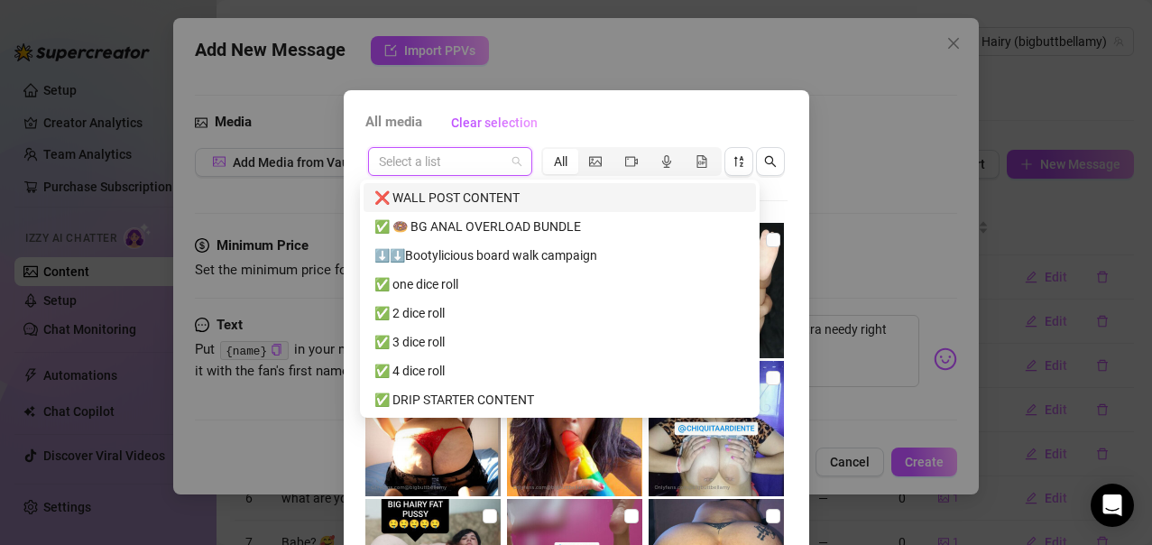
click at [488, 195] on div "❌ WALL POST CONTENT" at bounding box center [560, 198] width 371 height 20
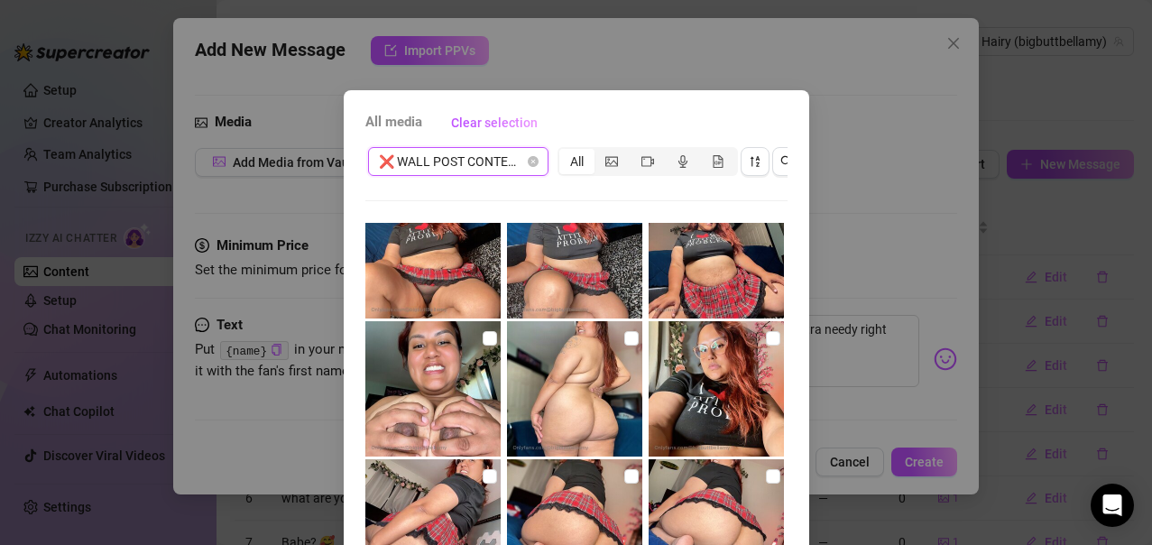
scroll to position [1854, 0]
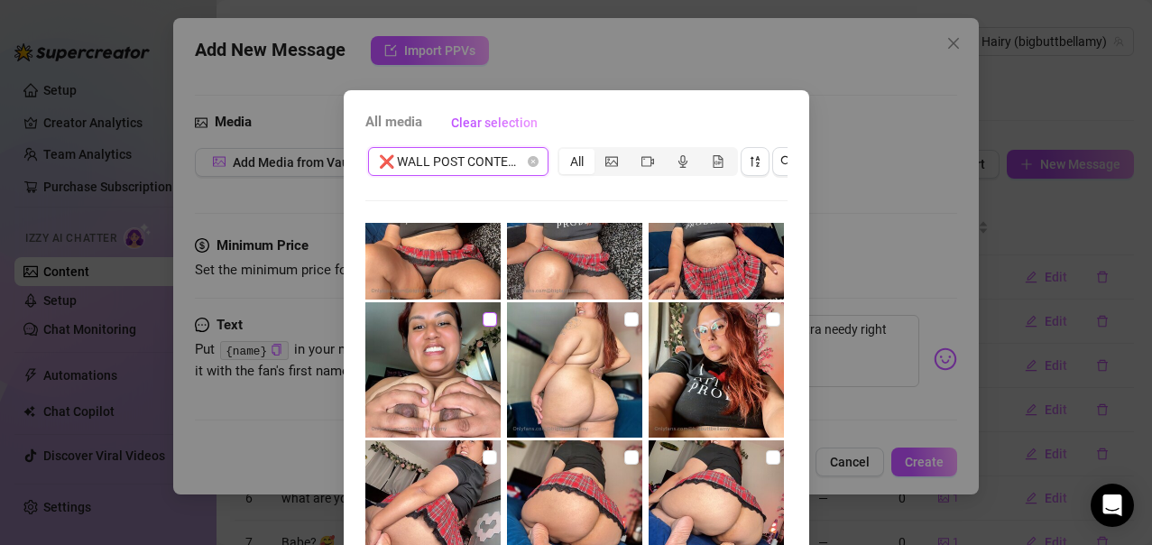
click at [483, 319] on input "checkbox" at bounding box center [490, 319] width 14 height 14
click at [786, 363] on div "All media Clear selection ❌ WALL POST CONTENT All Cancel OK" at bounding box center [577, 411] width 466 height 642
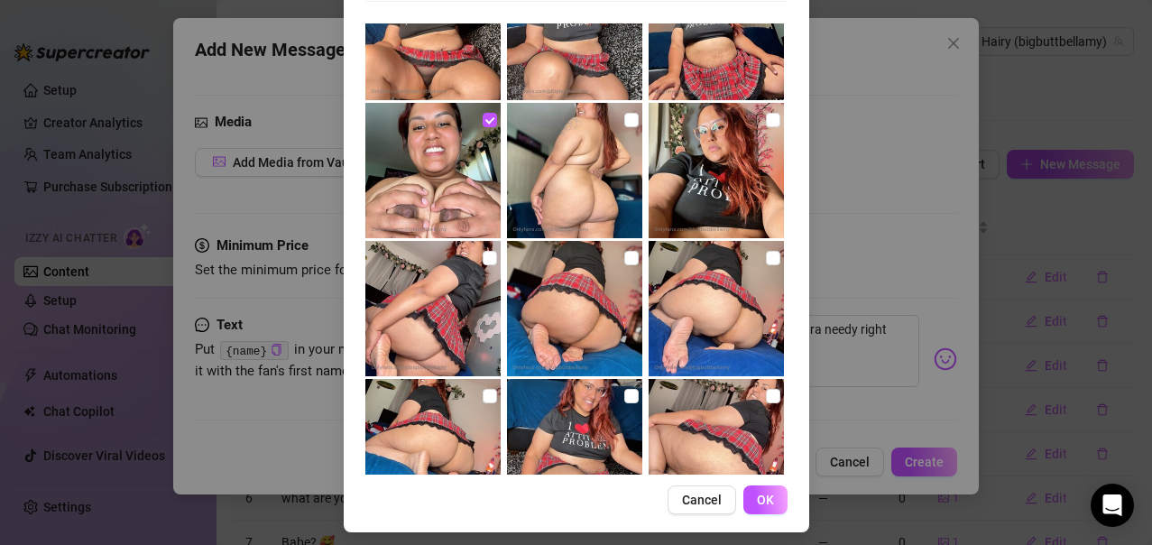
scroll to position [224, 0]
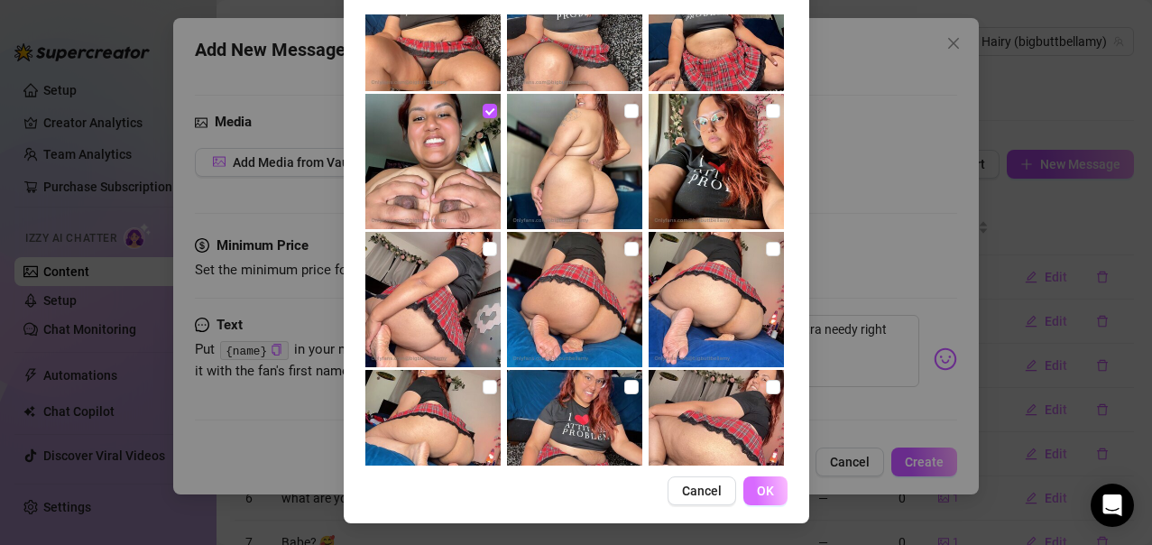
click at [770, 487] on button "OK" at bounding box center [766, 490] width 44 height 29
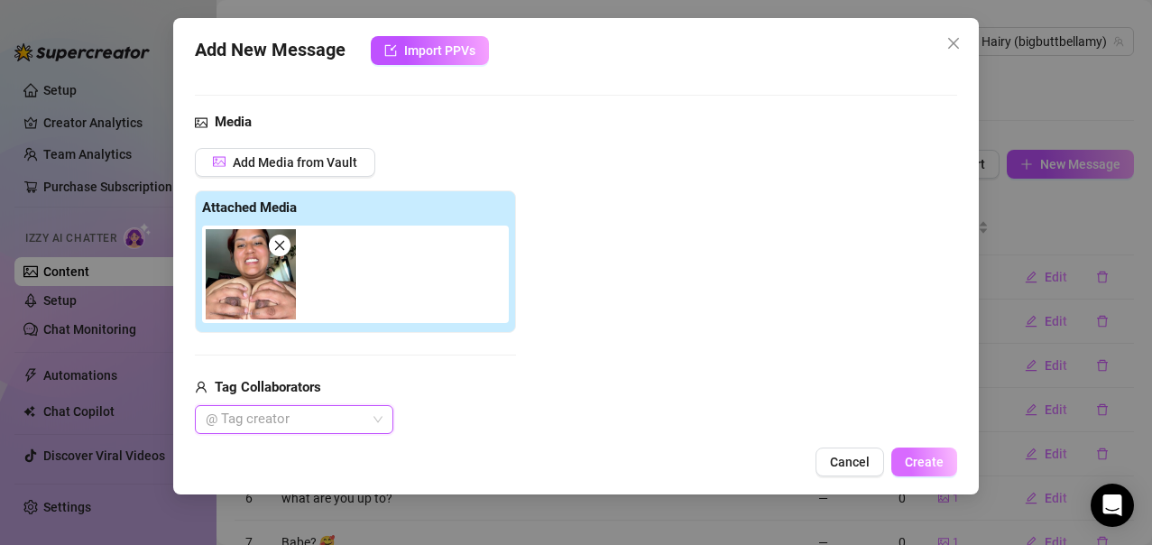
click at [942, 465] on span "Create" at bounding box center [924, 462] width 39 height 14
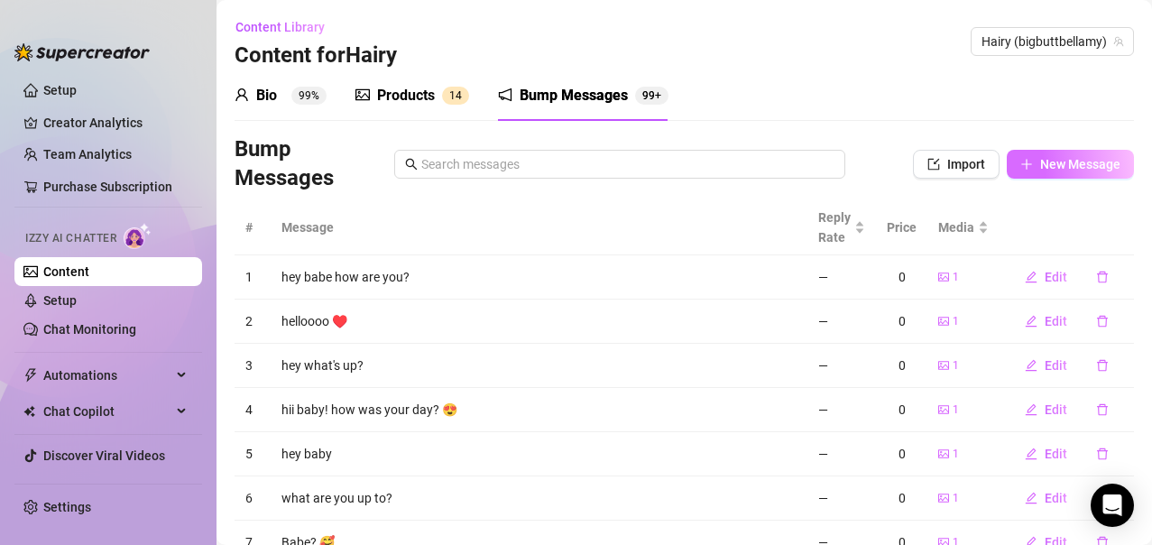
click at [1043, 165] on span "New Message" at bounding box center [1080, 164] width 80 height 14
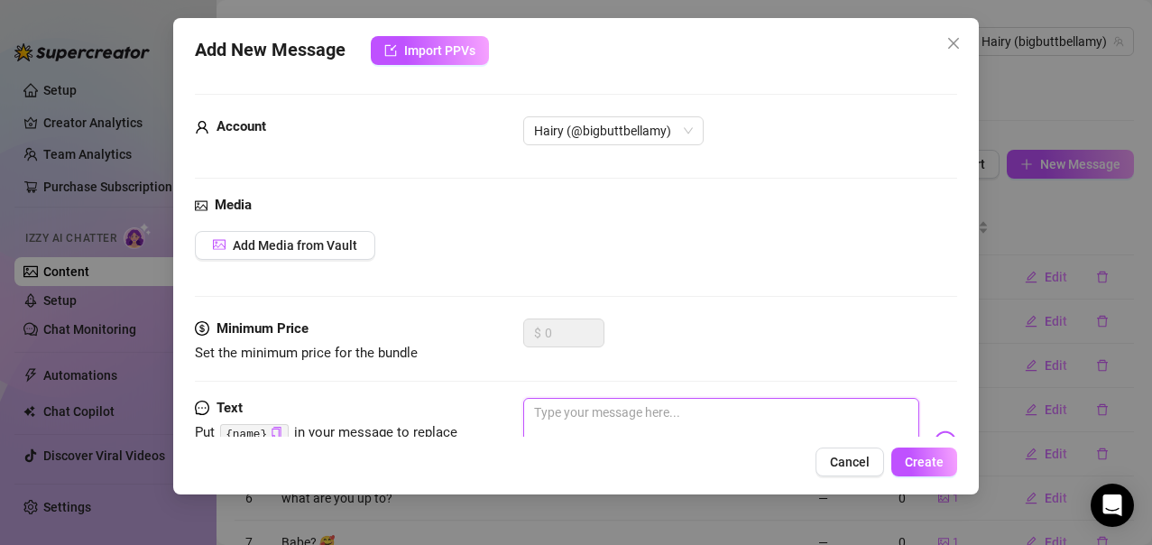
click at [578, 414] on textarea at bounding box center [721, 434] width 397 height 72
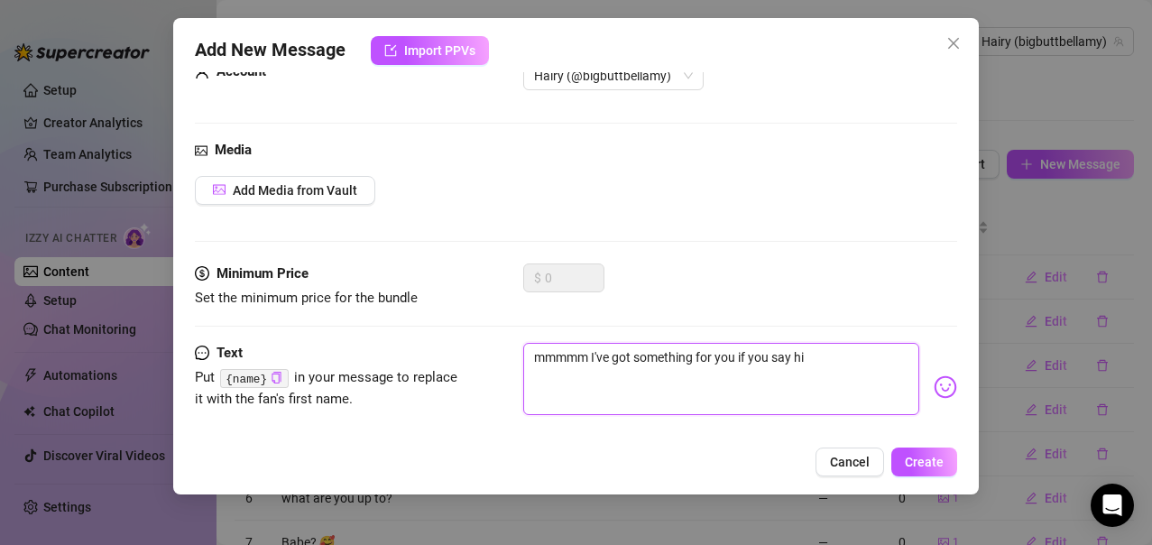
scroll to position [83, 0]
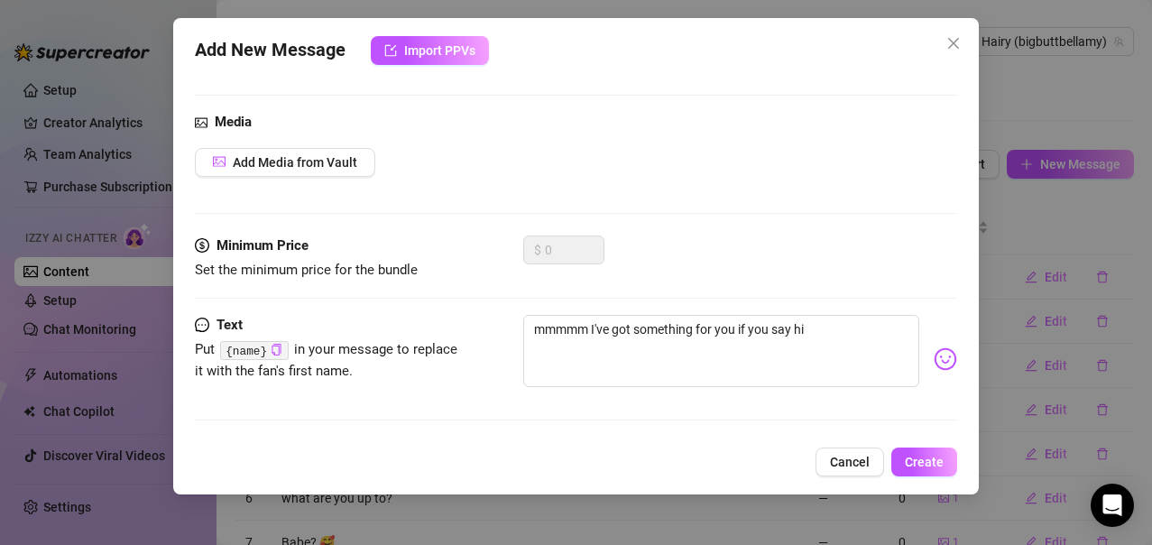
click at [934, 356] on img at bounding box center [945, 358] width 23 height 23
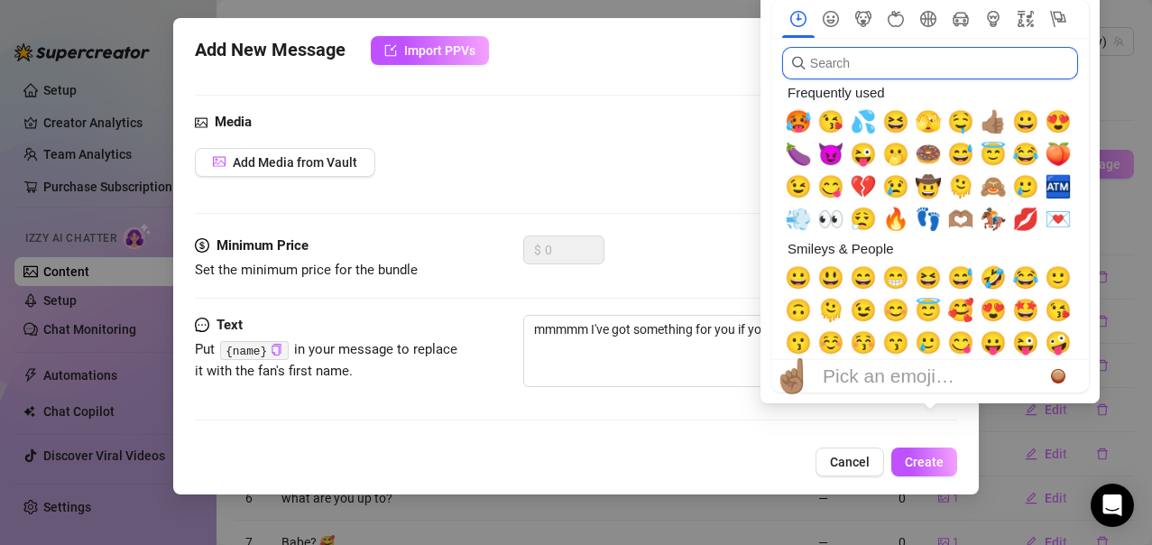
click at [848, 68] on input "search" at bounding box center [930, 63] width 296 height 32
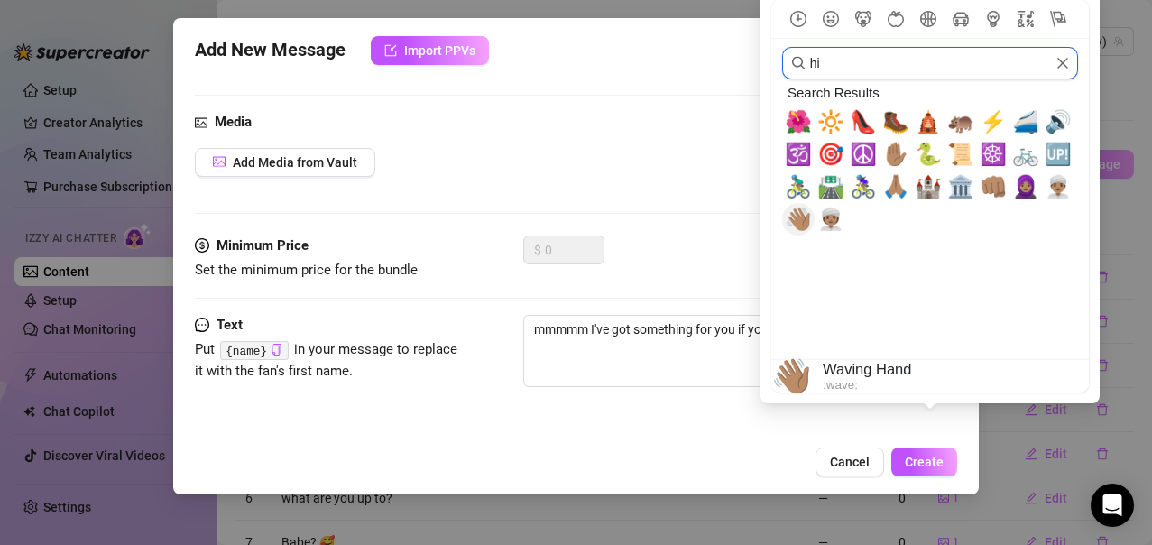
click at [795, 224] on span "👋🏽" at bounding box center [798, 219] width 27 height 25
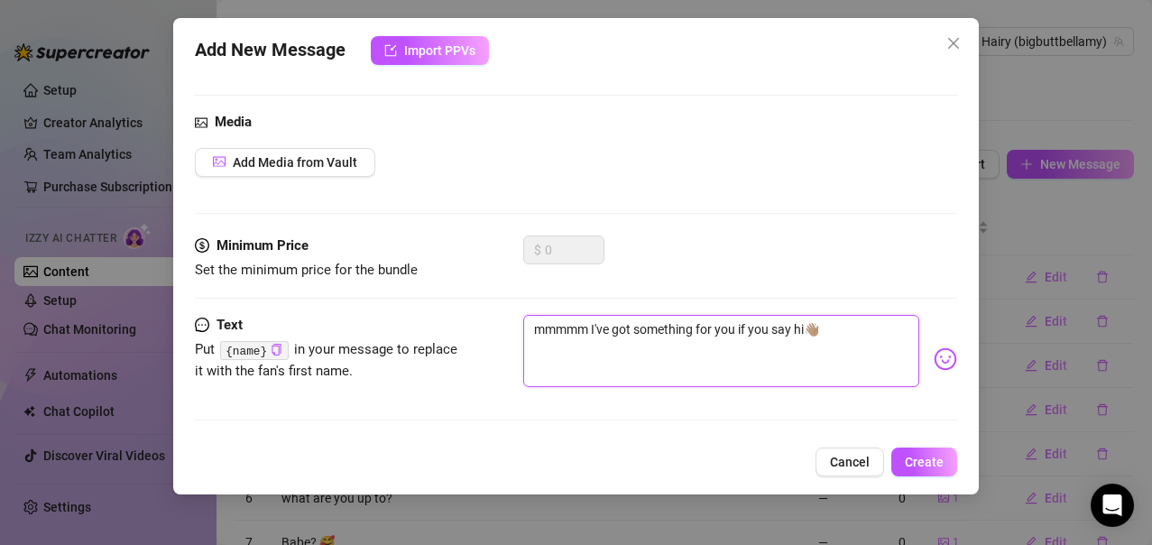
click at [698, 385] on textarea "mmmmm I've got something for you if you say hi👋🏽" at bounding box center [721, 351] width 397 height 72
click at [327, 159] on span "Add Media from Vault" at bounding box center [295, 162] width 125 height 14
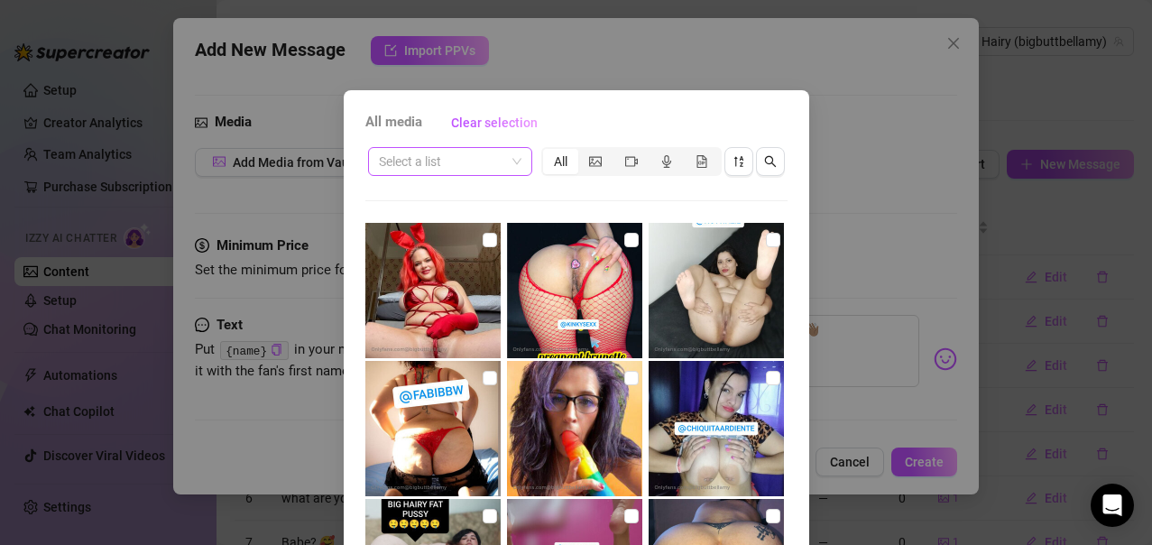
click at [510, 162] on span at bounding box center [450, 161] width 143 height 27
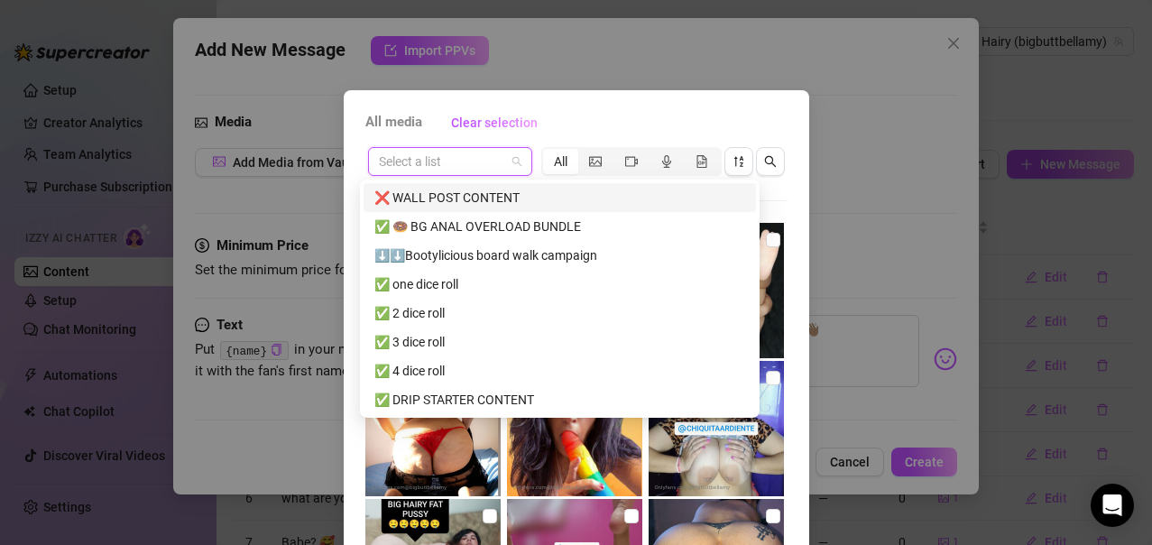
click at [456, 191] on div "❌ WALL POST CONTENT" at bounding box center [560, 198] width 371 height 20
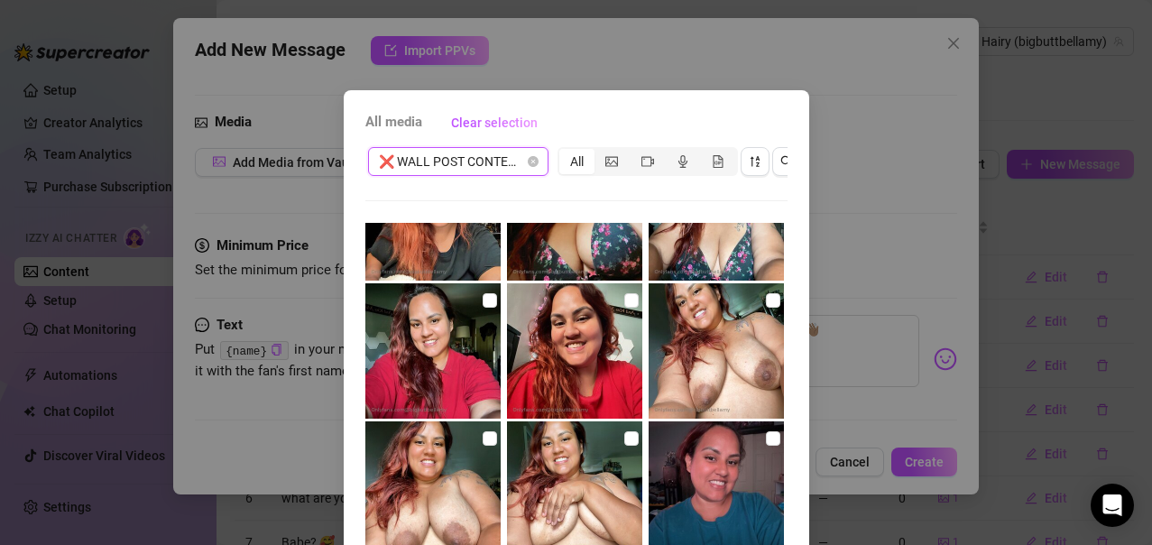
scroll to position [1083, 0]
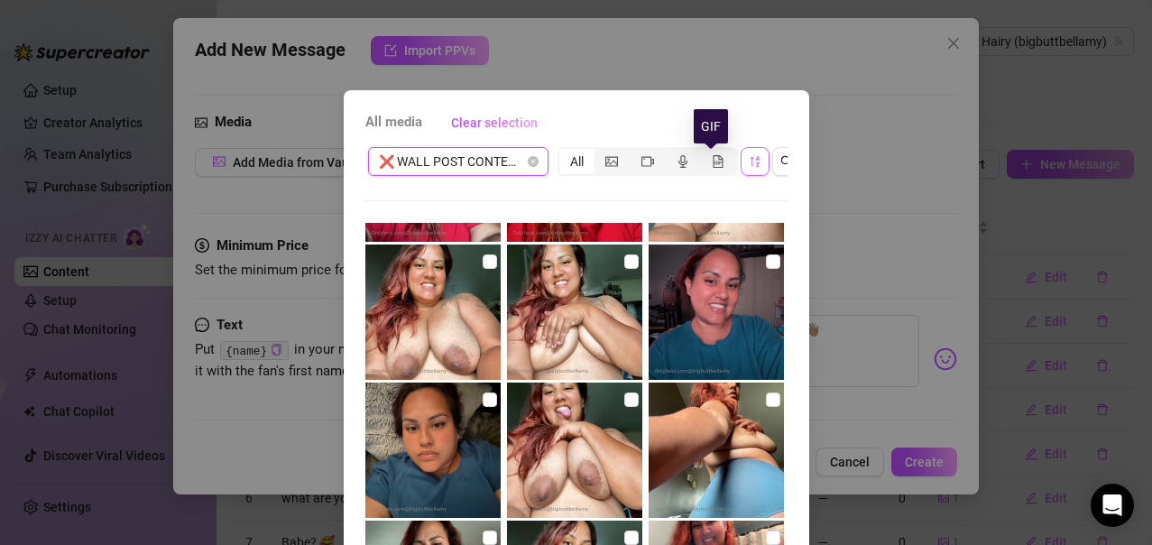
click at [749, 163] on icon "sort-descending" at bounding box center [755, 161] width 13 height 13
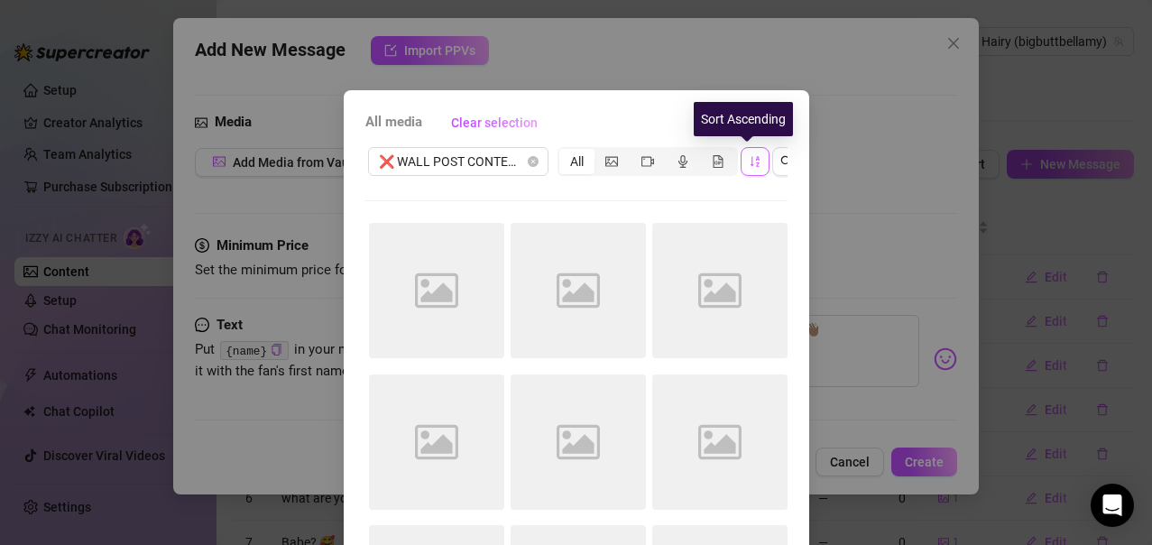
scroll to position [0, 0]
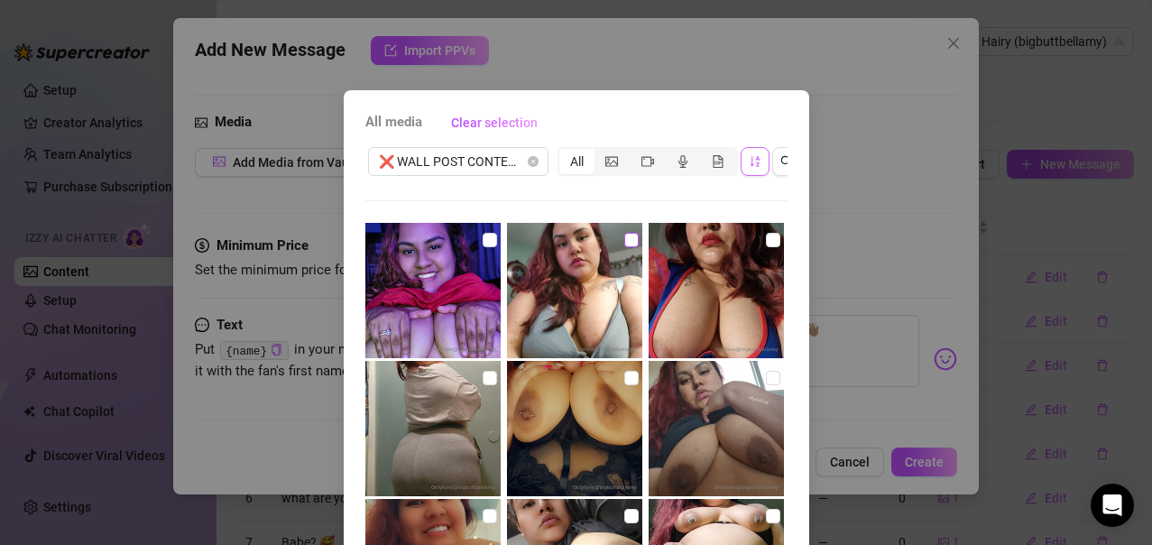
click at [624, 245] on input "checkbox" at bounding box center [631, 240] width 14 height 14
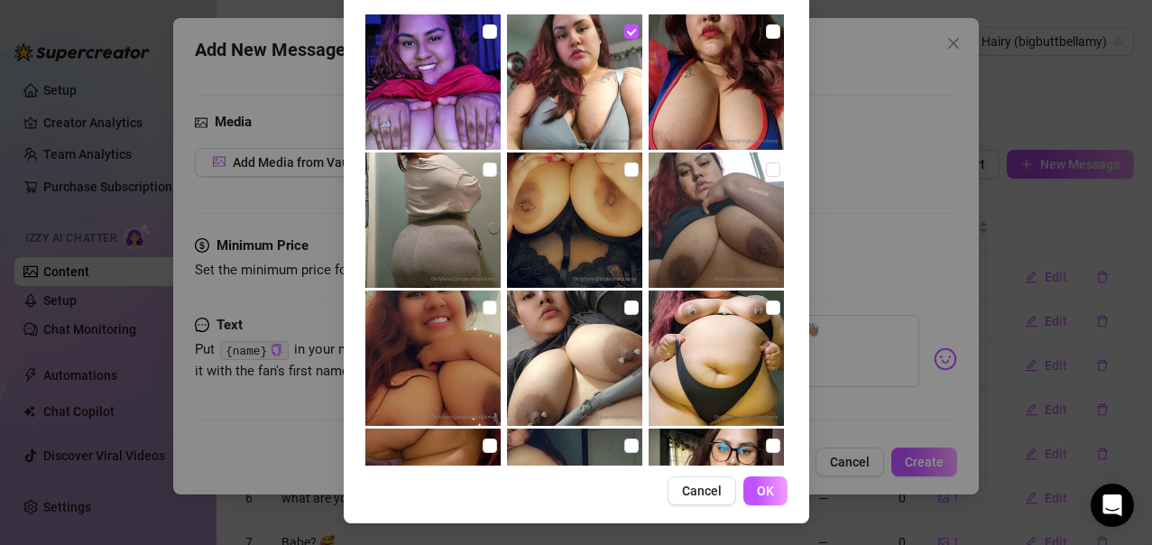
scroll to position [224, 0]
click at [763, 487] on span "OK" at bounding box center [765, 491] width 17 height 14
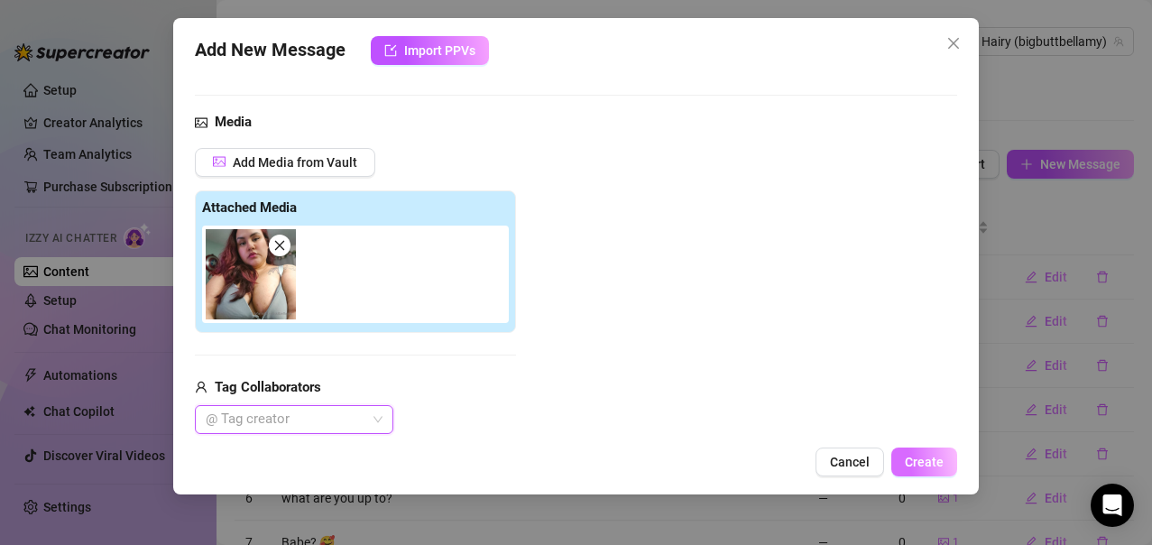
click at [929, 466] on span "Create" at bounding box center [924, 462] width 39 height 14
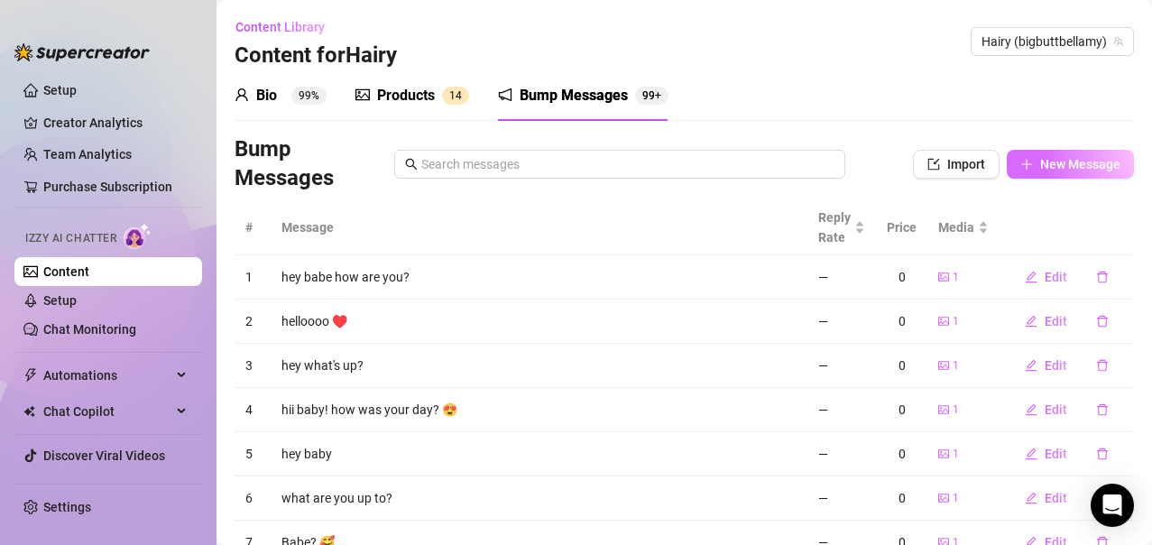
click at [1056, 158] on span "New Message" at bounding box center [1080, 164] width 80 height 14
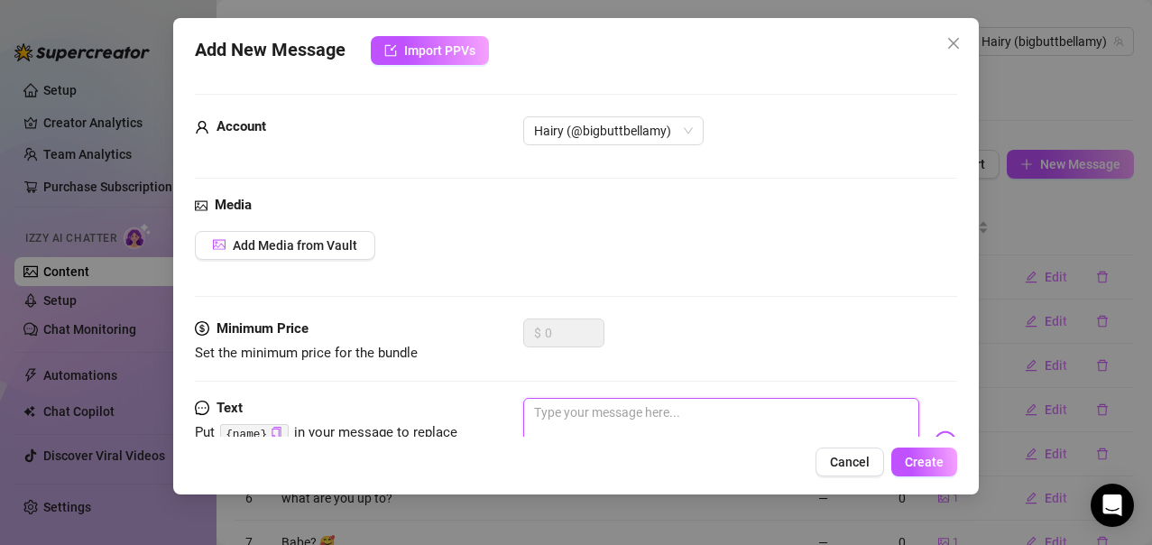
click at [621, 422] on textarea at bounding box center [721, 434] width 397 height 72
click at [769, 415] on textarea "Are you ready to be spoiled ti" at bounding box center [721, 434] width 397 height 72
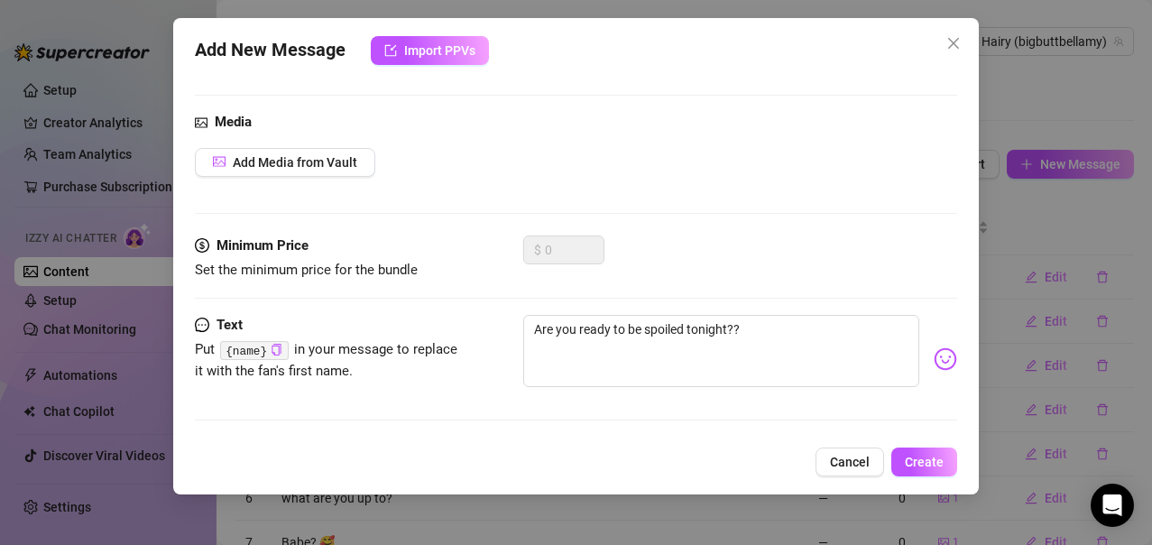
click at [934, 365] on img at bounding box center [945, 358] width 23 height 23
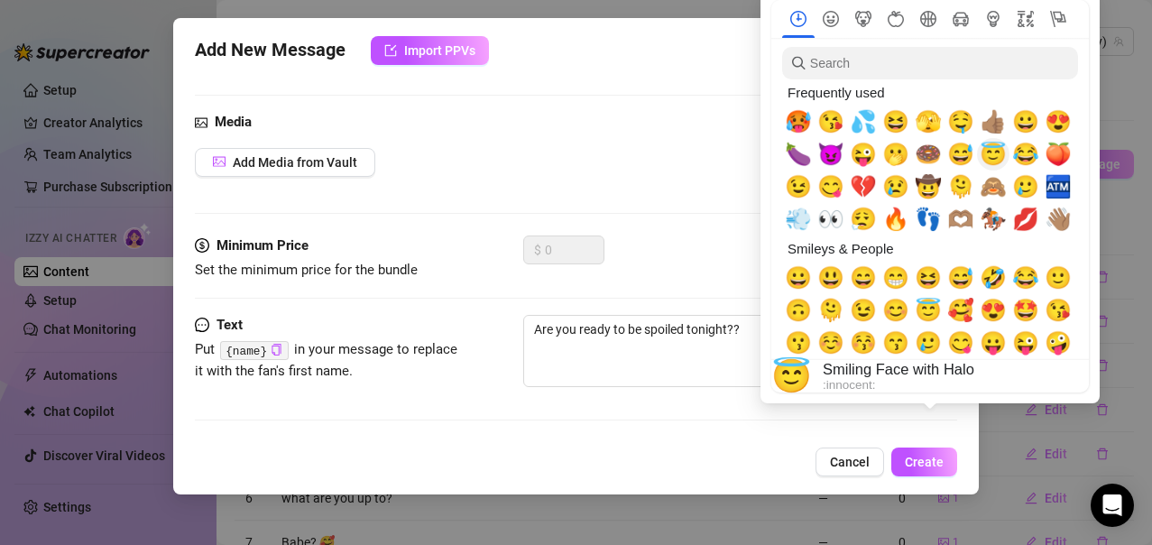
click at [993, 151] on span "😇" at bounding box center [993, 154] width 27 height 25
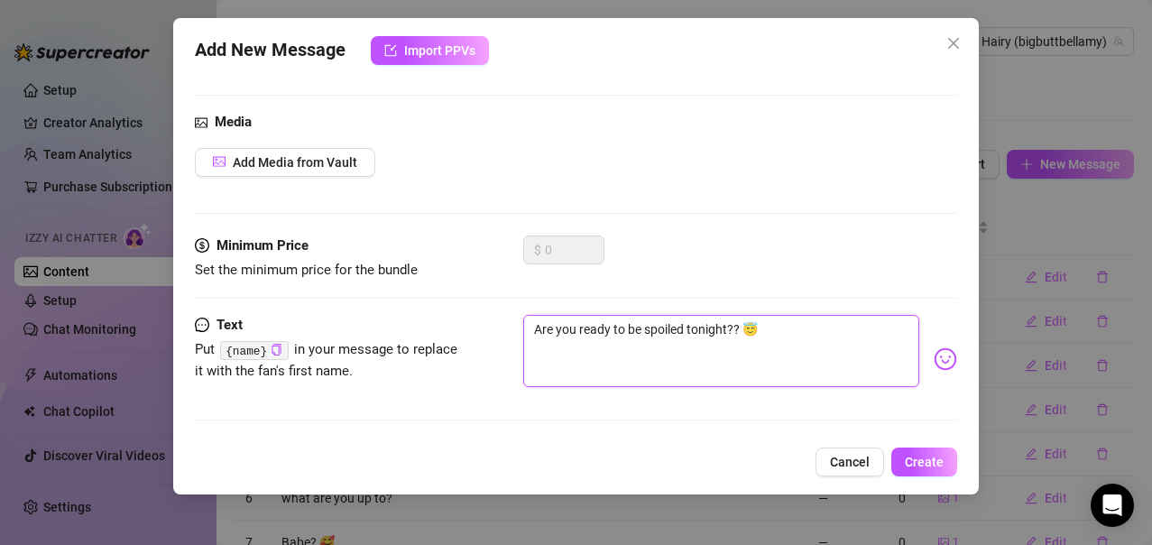
click at [614, 380] on textarea "Are you ready to be spoiled tonight?? 😇" at bounding box center [721, 351] width 397 height 72
click at [329, 166] on span "Add Media from Vault" at bounding box center [295, 162] width 125 height 14
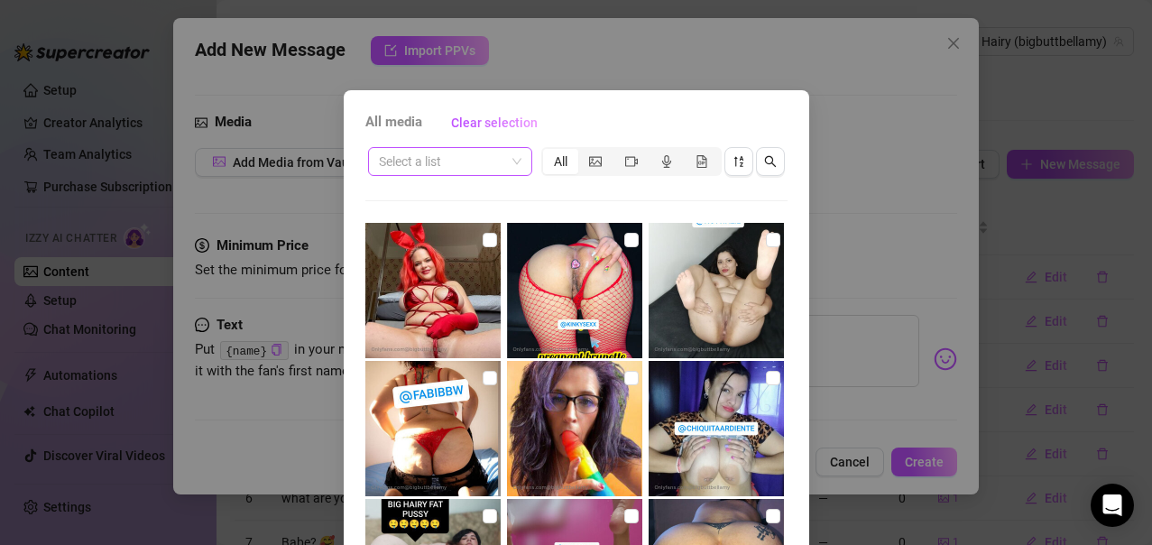
click at [514, 168] on div "Select a list" at bounding box center [450, 161] width 164 height 29
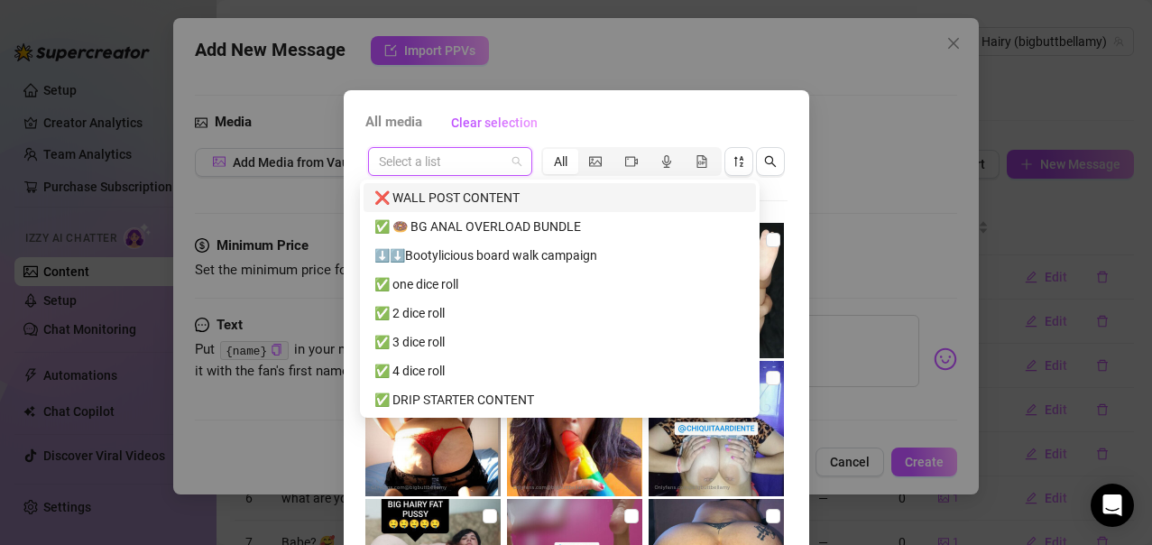
click at [488, 207] on div "❌ WALL POST CONTENT" at bounding box center [560, 198] width 371 height 20
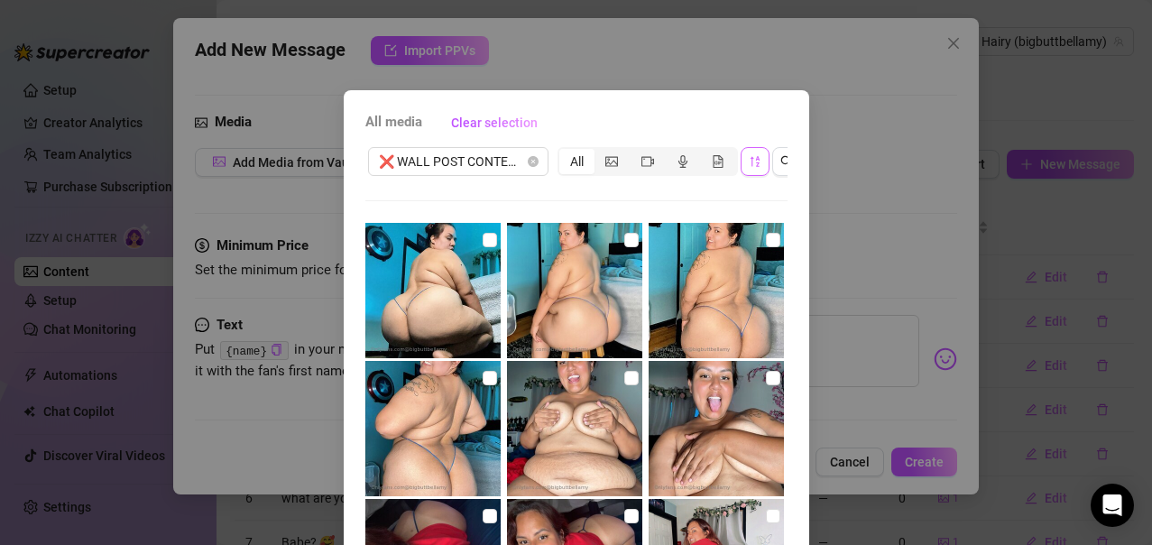
click at [749, 165] on icon "sort-descending" at bounding box center [755, 161] width 13 height 13
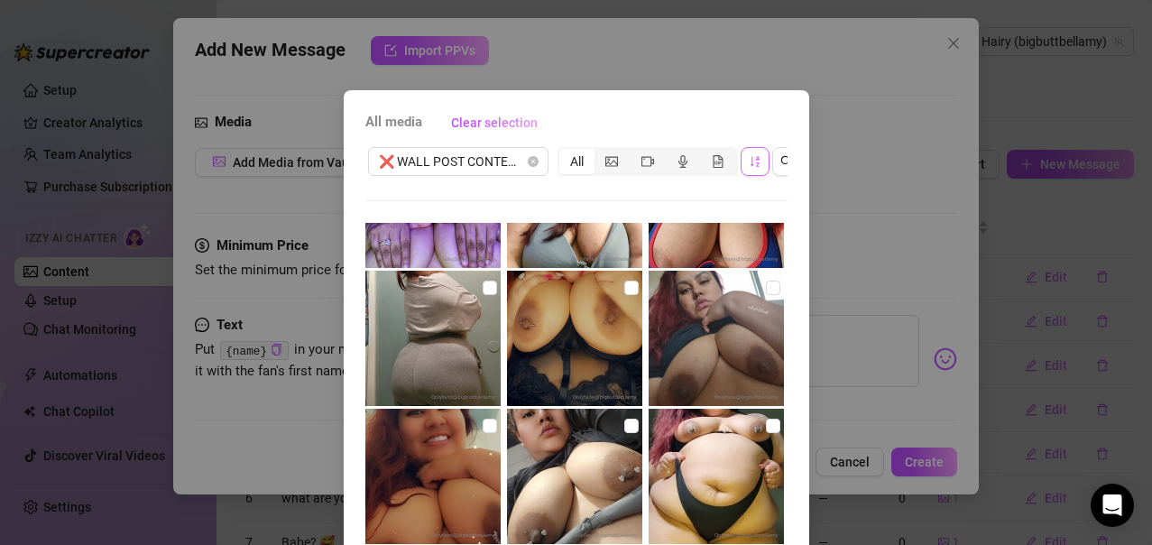
scroll to position [180, 0]
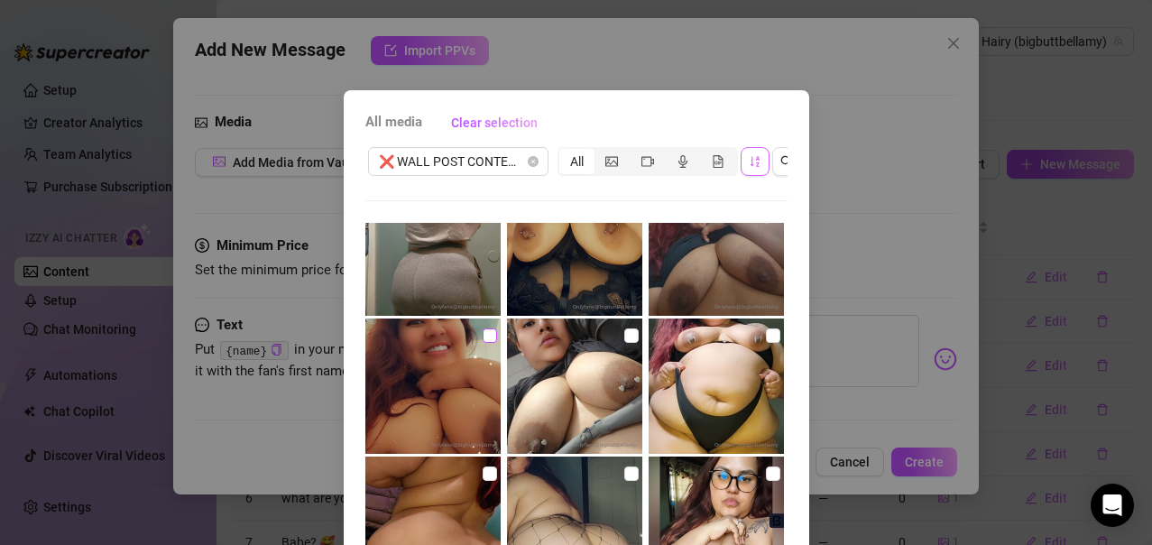
click at [483, 336] on input "checkbox" at bounding box center [490, 335] width 14 height 14
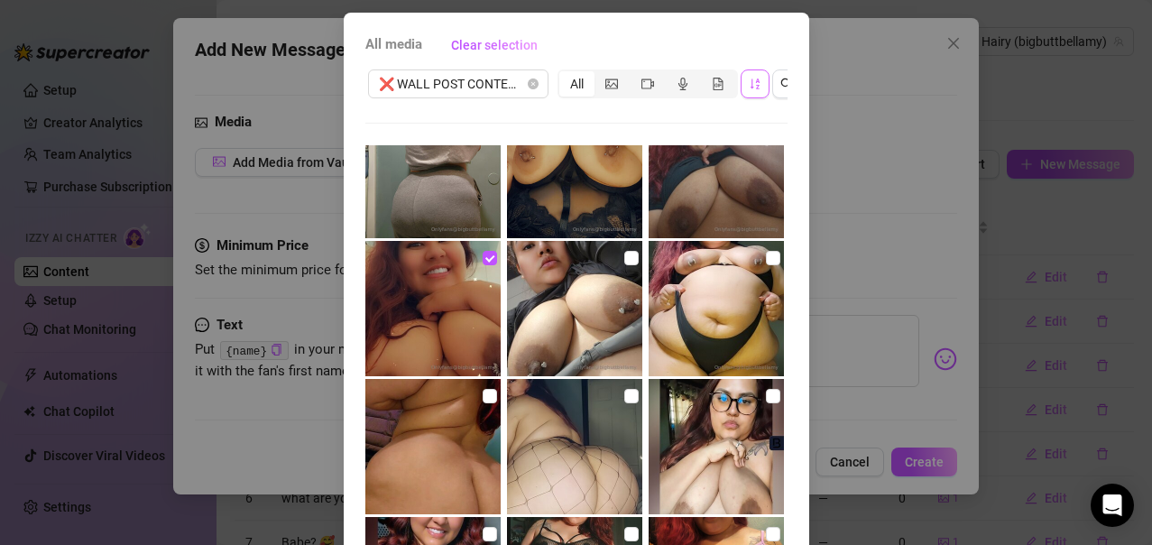
scroll to position [224, 0]
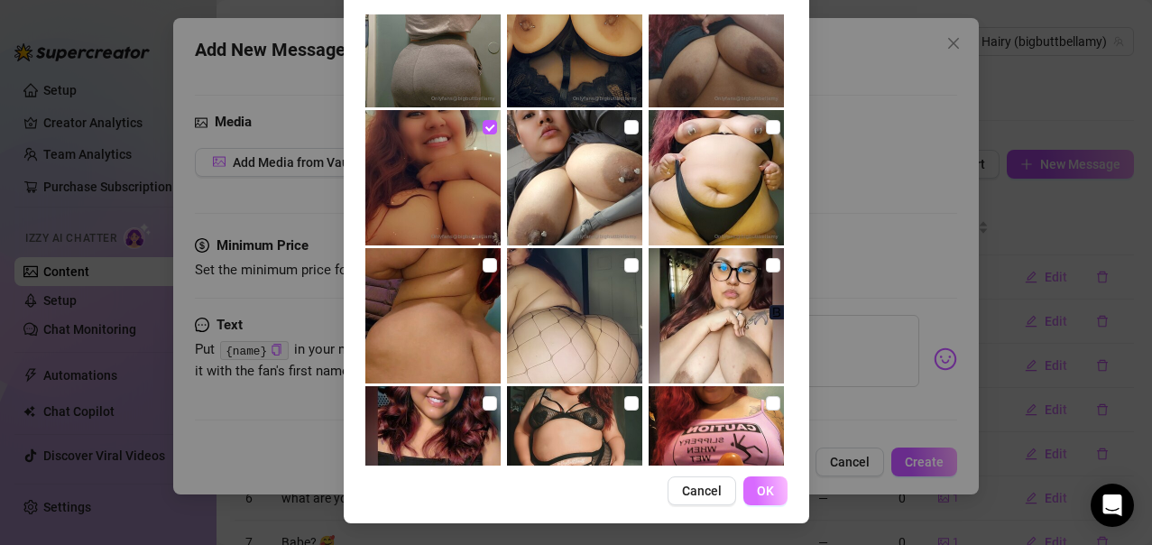
click at [757, 488] on span "OK" at bounding box center [765, 491] width 17 height 14
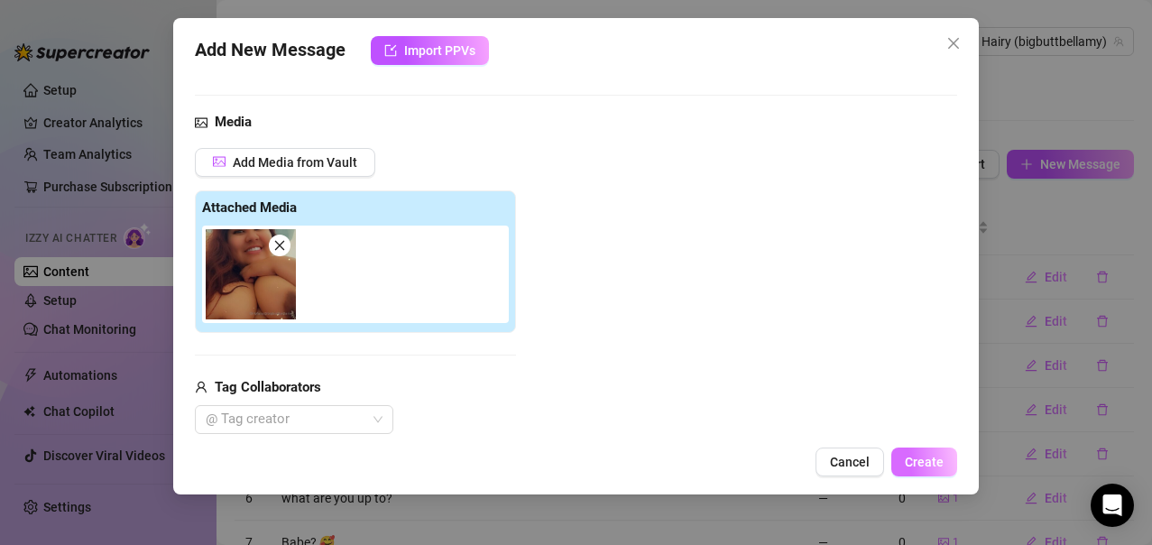
click at [907, 466] on span "Create" at bounding box center [924, 462] width 39 height 14
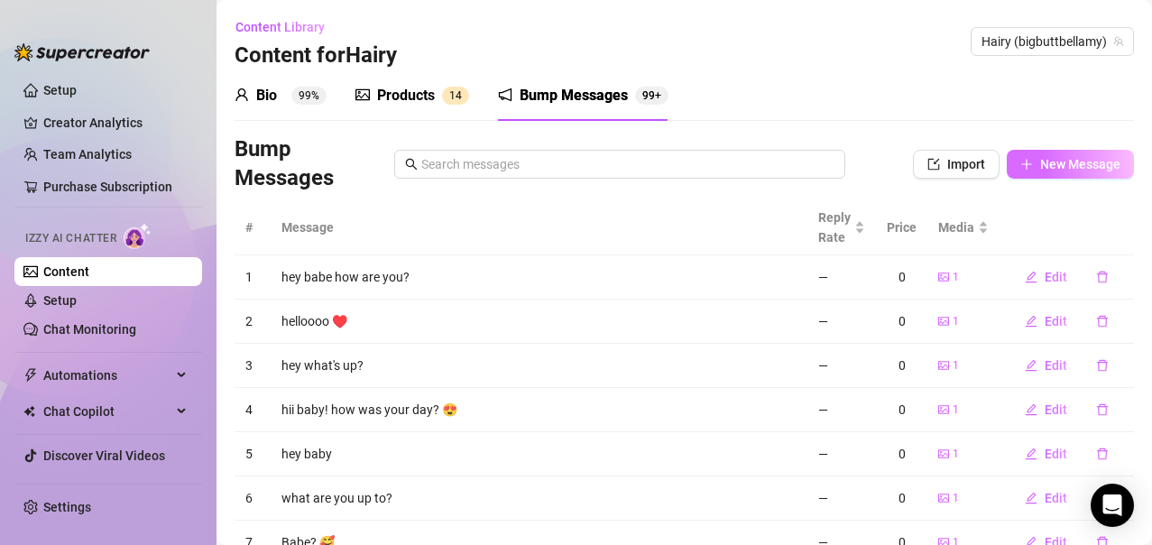
click at [1023, 169] on button "New Message" at bounding box center [1070, 164] width 127 height 29
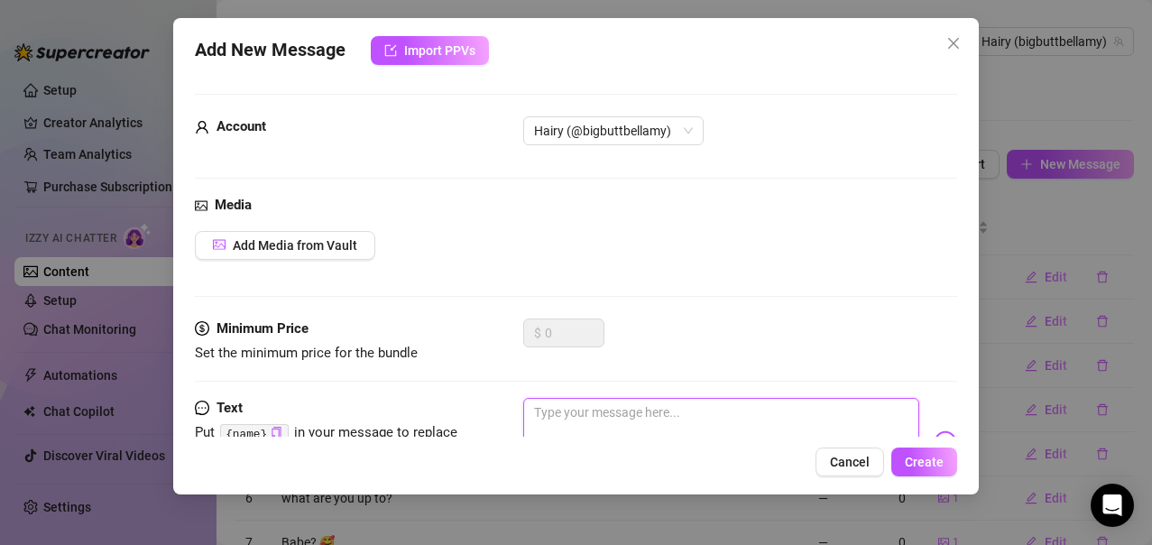
click at [583, 408] on textarea at bounding box center [721, 434] width 397 height 72
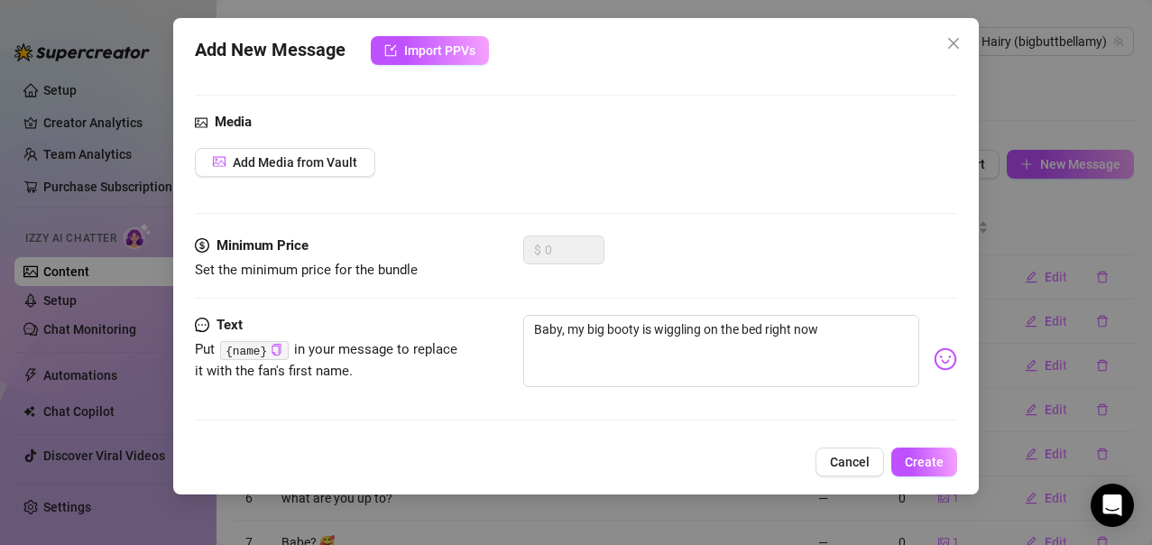
click at [934, 359] on img at bounding box center [945, 358] width 23 height 23
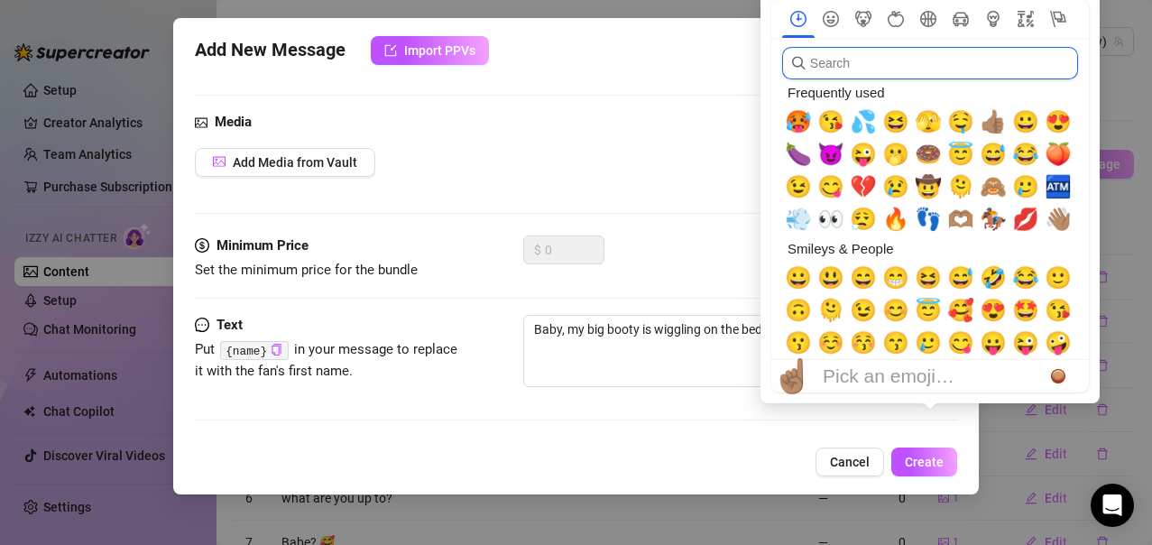
click at [859, 68] on input "search" at bounding box center [930, 63] width 296 height 32
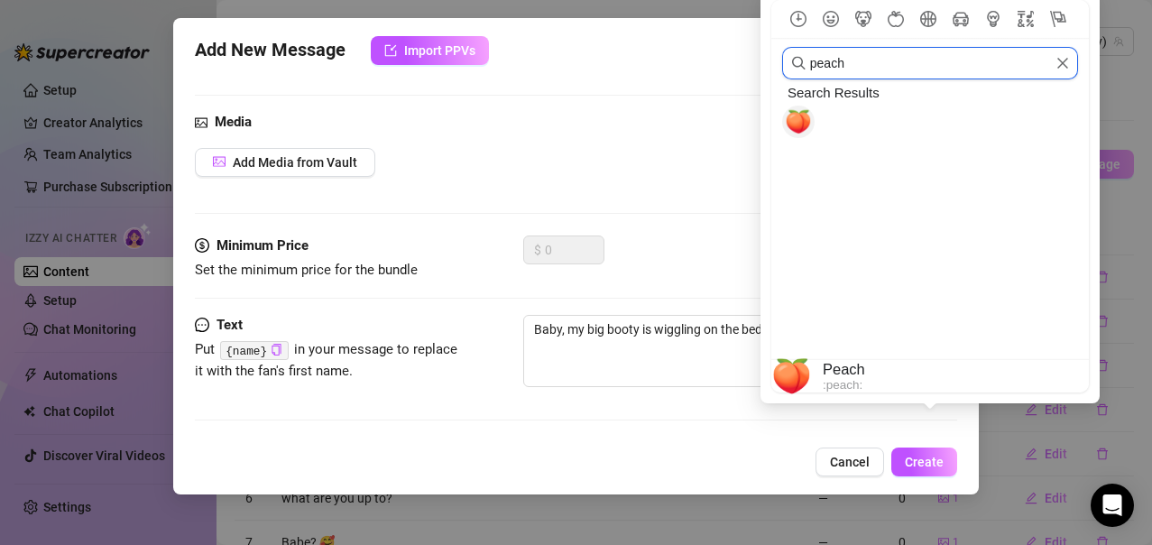
click at [808, 117] on span "🍑" at bounding box center [798, 121] width 27 height 25
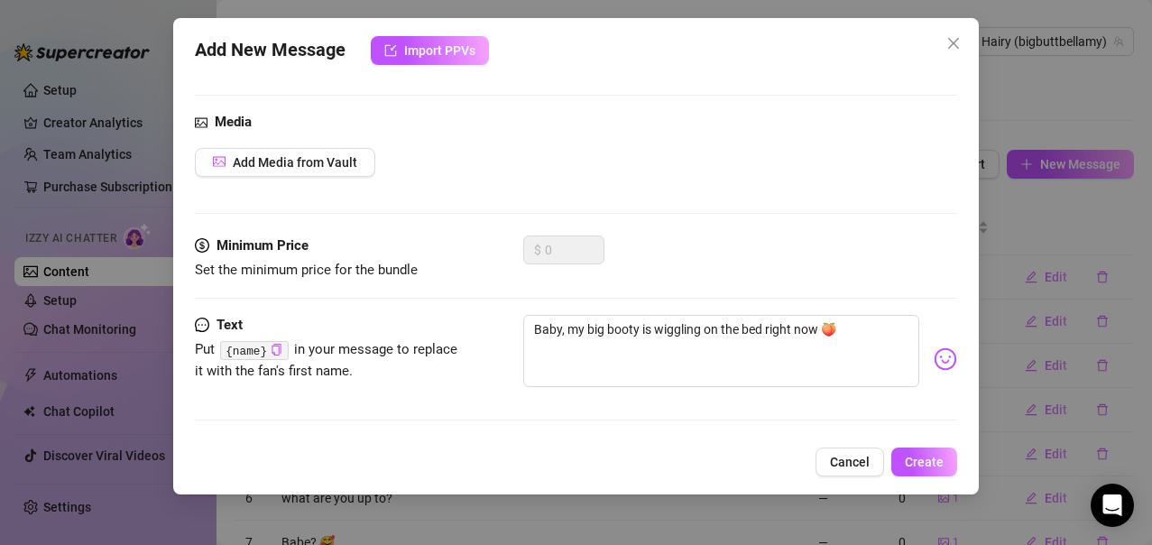
click at [687, 233] on div "Media Add Media from Vault" at bounding box center [576, 174] width 763 height 124
click at [867, 339] on textarea "Baby, my big booty is wiggling on the bed right now 🍑" at bounding box center [721, 351] width 397 height 72
click at [310, 170] on span "Add Media from Vault" at bounding box center [295, 162] width 125 height 14
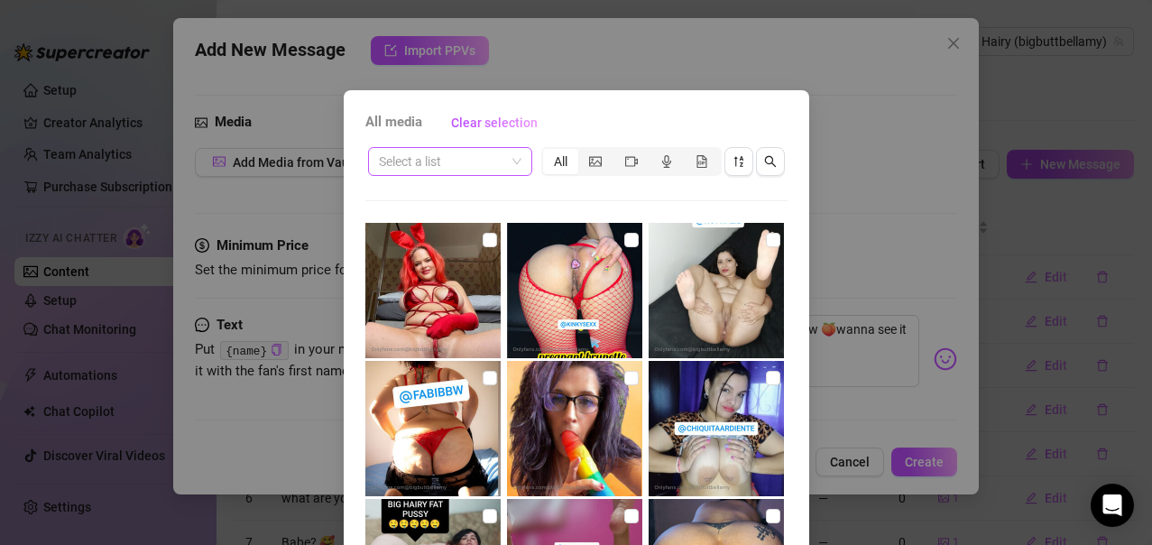
click at [508, 168] on span at bounding box center [450, 161] width 143 height 27
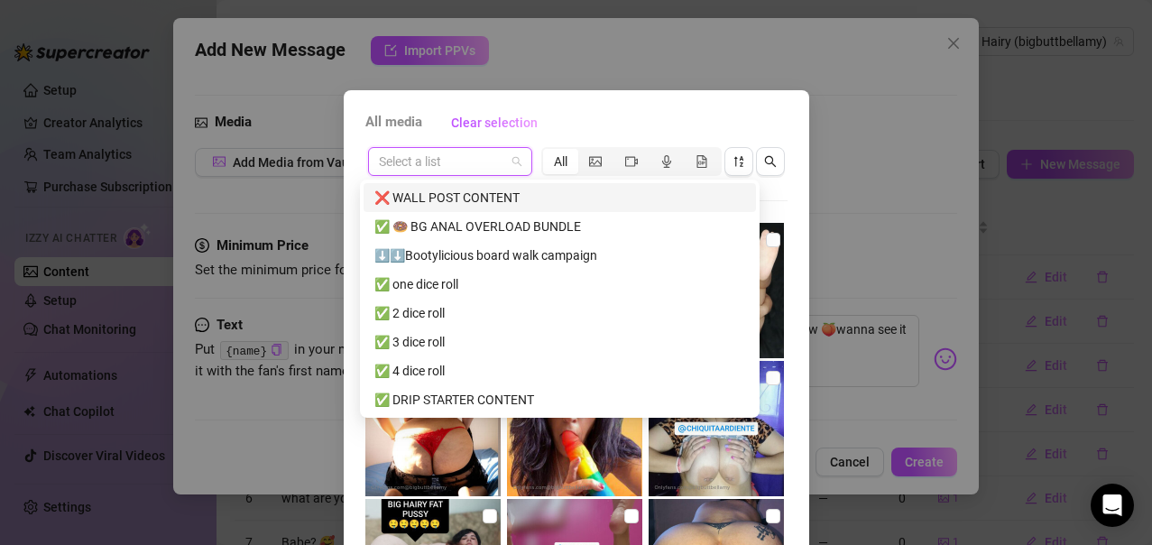
click at [480, 194] on div "❌ WALL POST CONTENT" at bounding box center [560, 198] width 371 height 20
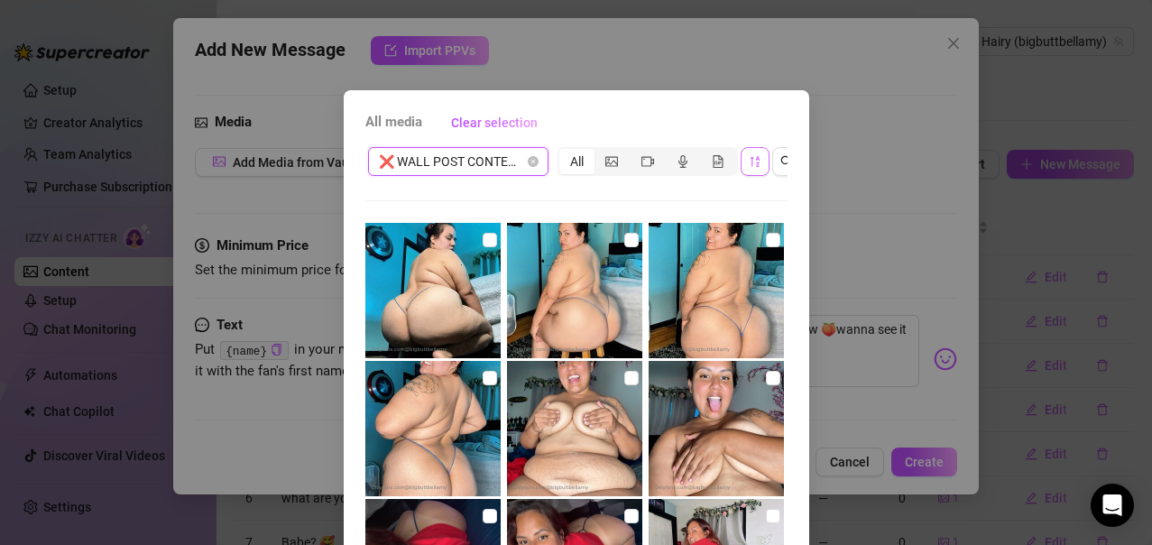
click at [741, 163] on button "button" at bounding box center [755, 161] width 29 height 29
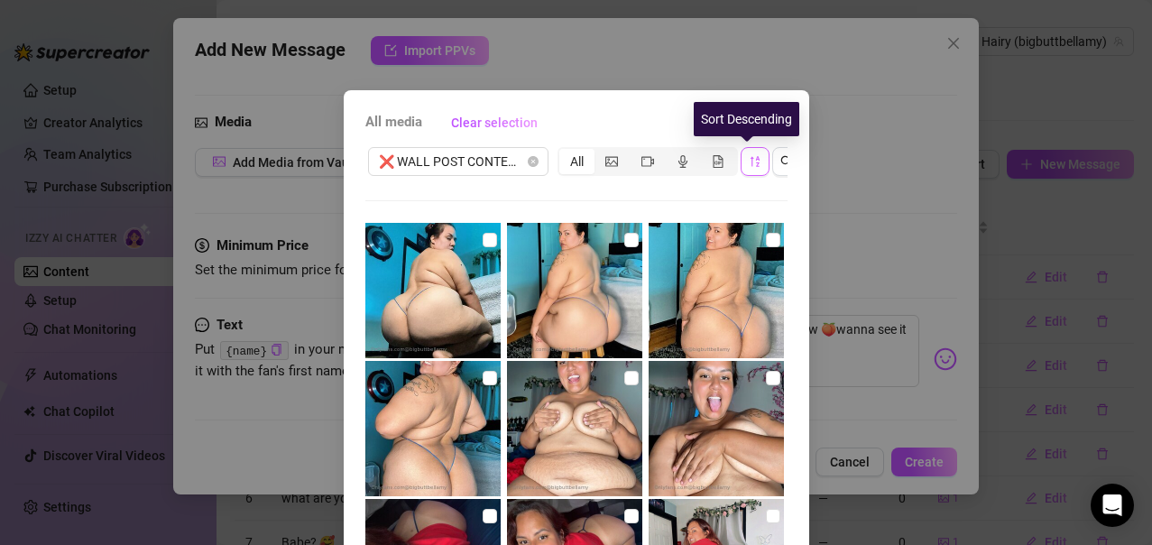
click at [749, 165] on icon "sort-descending" at bounding box center [755, 161] width 13 height 13
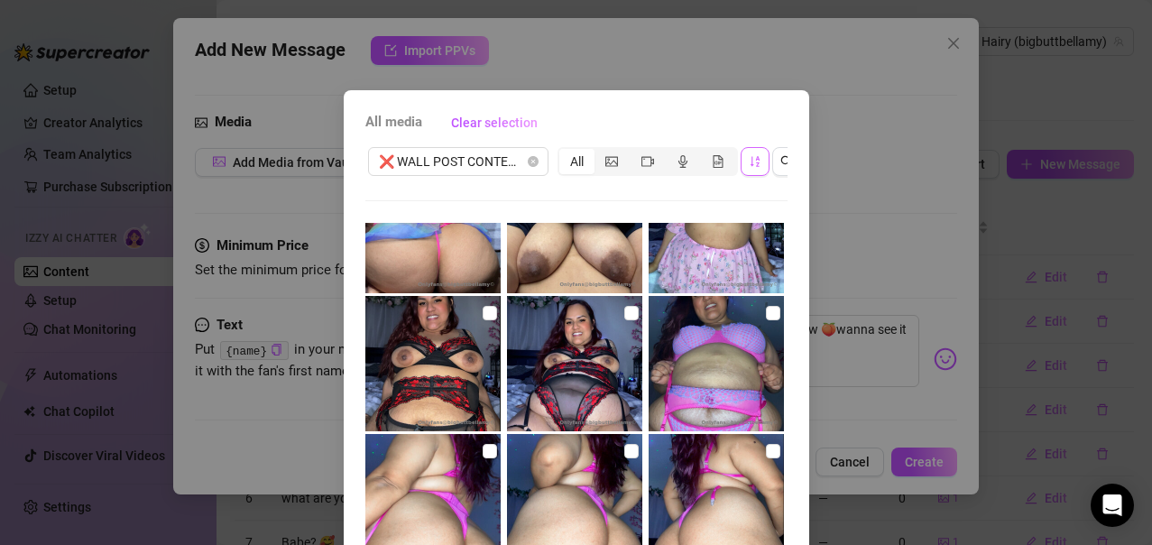
scroll to position [8665, 0]
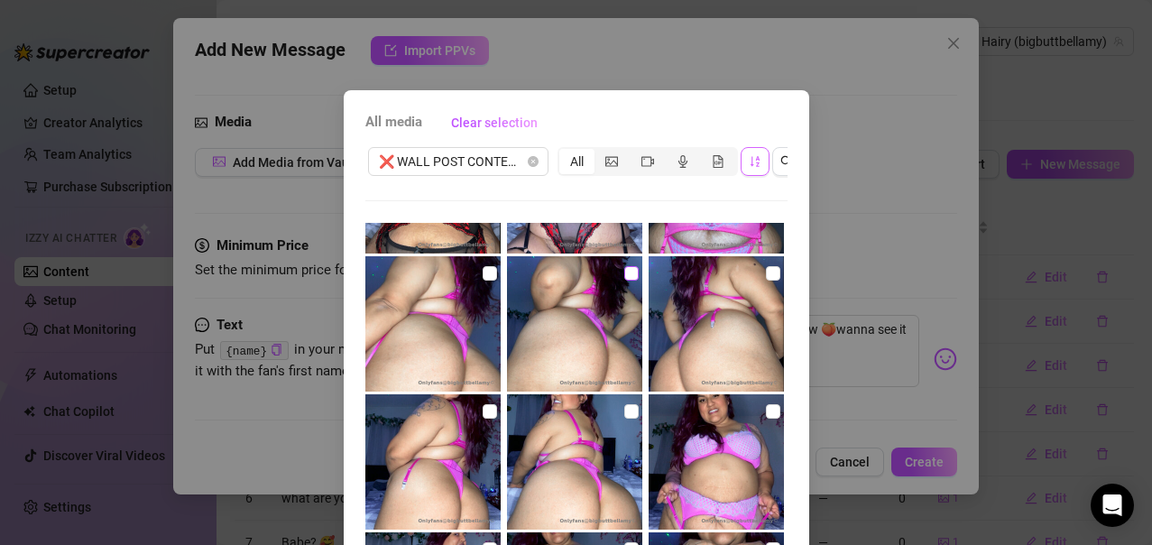
click at [624, 273] on input "checkbox" at bounding box center [631, 273] width 14 height 14
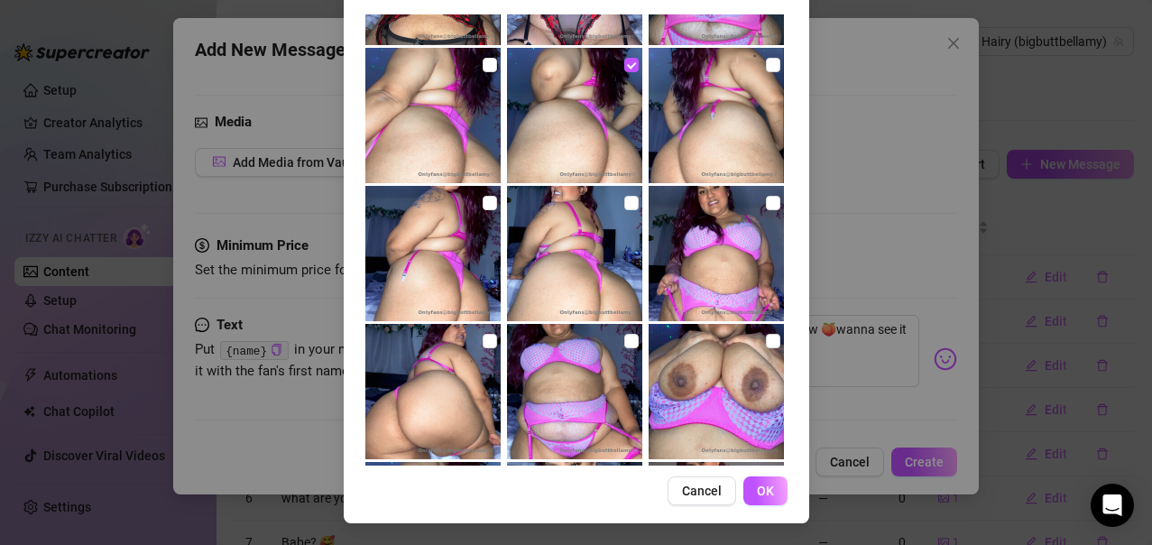
scroll to position [224, 0]
click at [763, 495] on span "OK" at bounding box center [765, 491] width 17 height 14
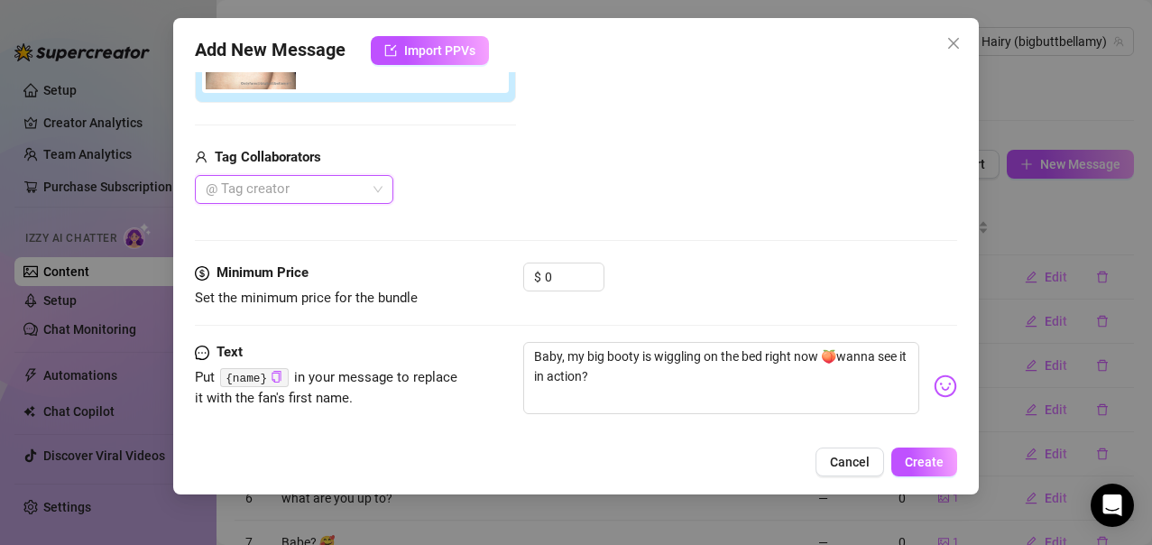
scroll to position [340, 0]
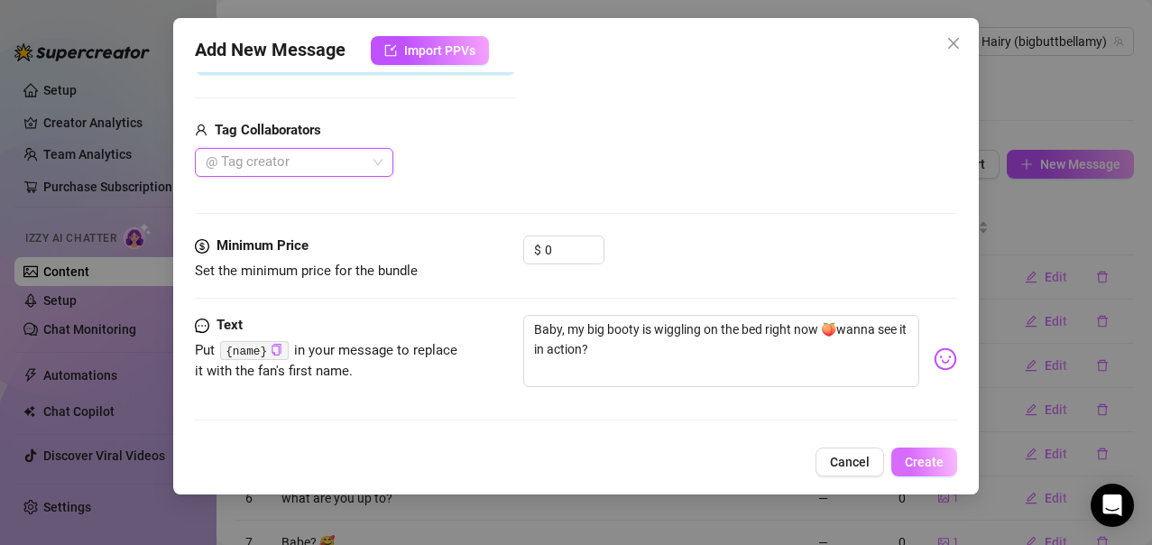
click at [925, 460] on span "Create" at bounding box center [924, 462] width 39 height 14
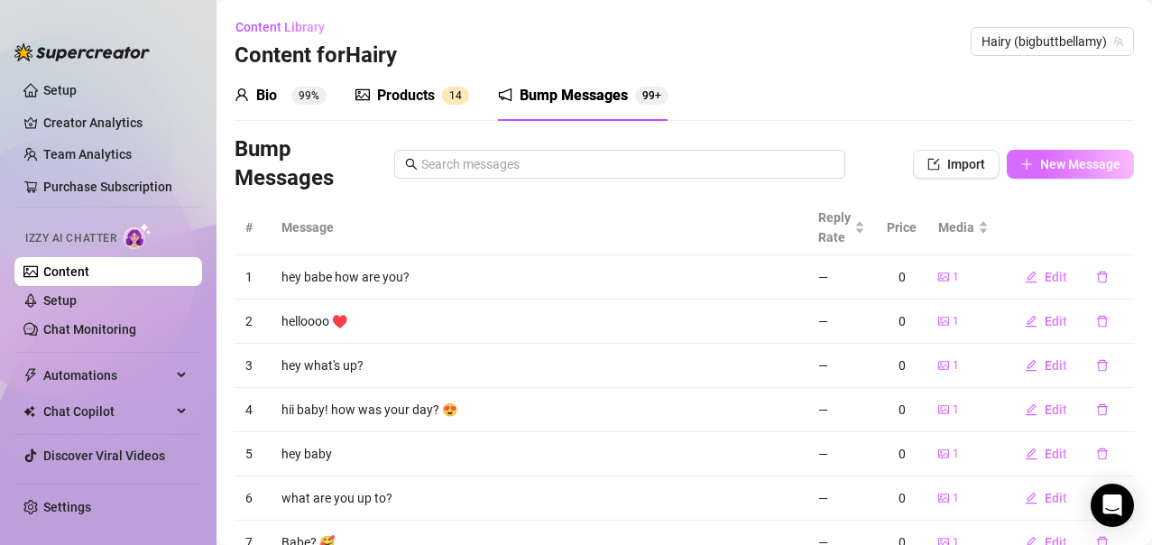
click at [1007, 173] on button "New Message" at bounding box center [1070, 164] width 127 height 29
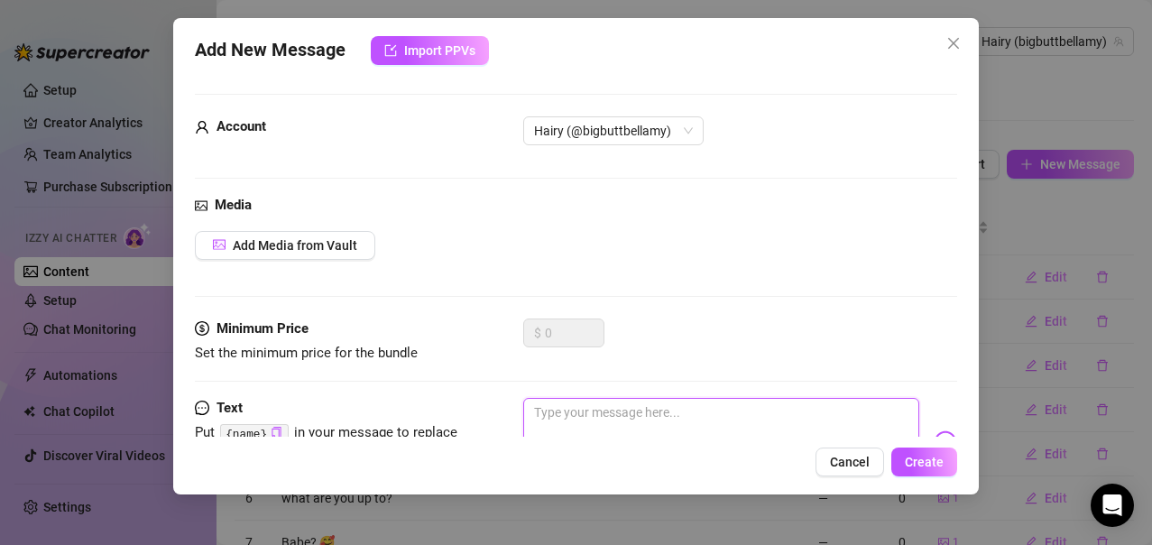
click at [564, 419] on textarea at bounding box center [721, 434] width 397 height 72
click at [621, 415] on textarea "I'm raving" at bounding box center [721, 434] width 397 height 72
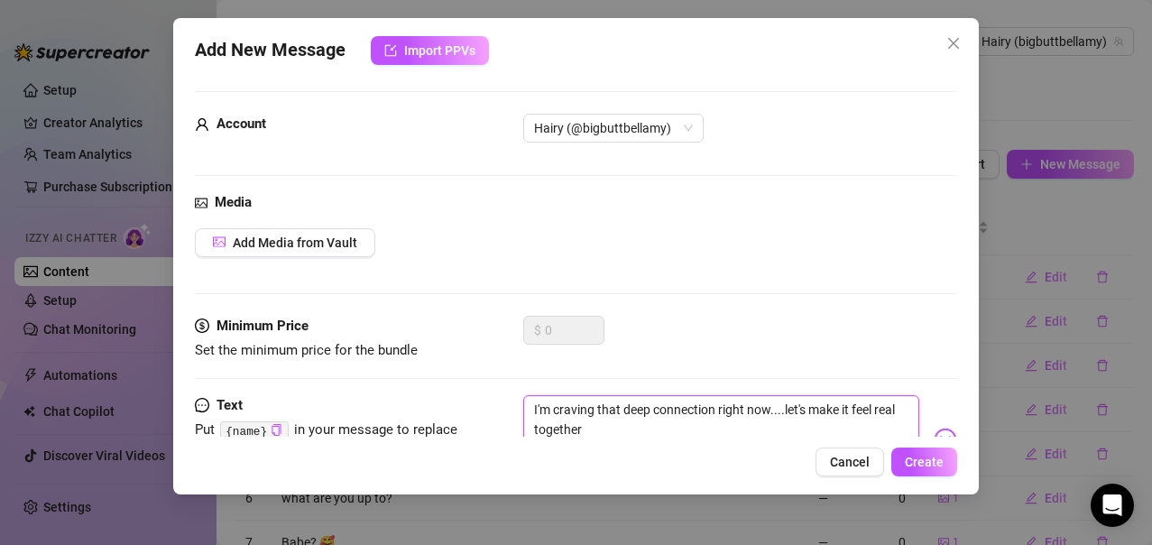
scroll to position [83, 0]
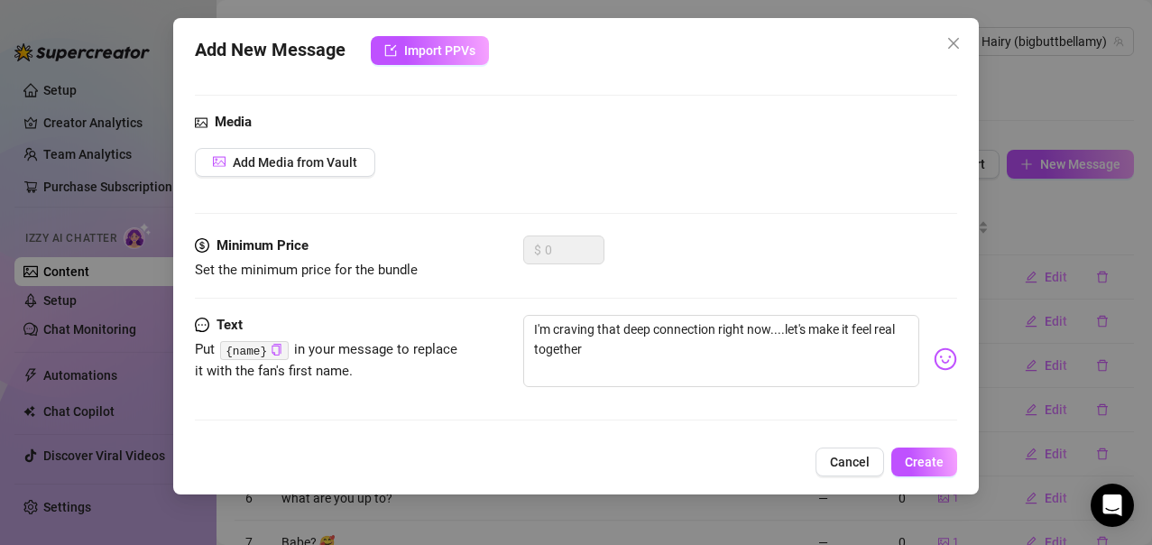
click at [934, 366] on img at bounding box center [945, 358] width 23 height 23
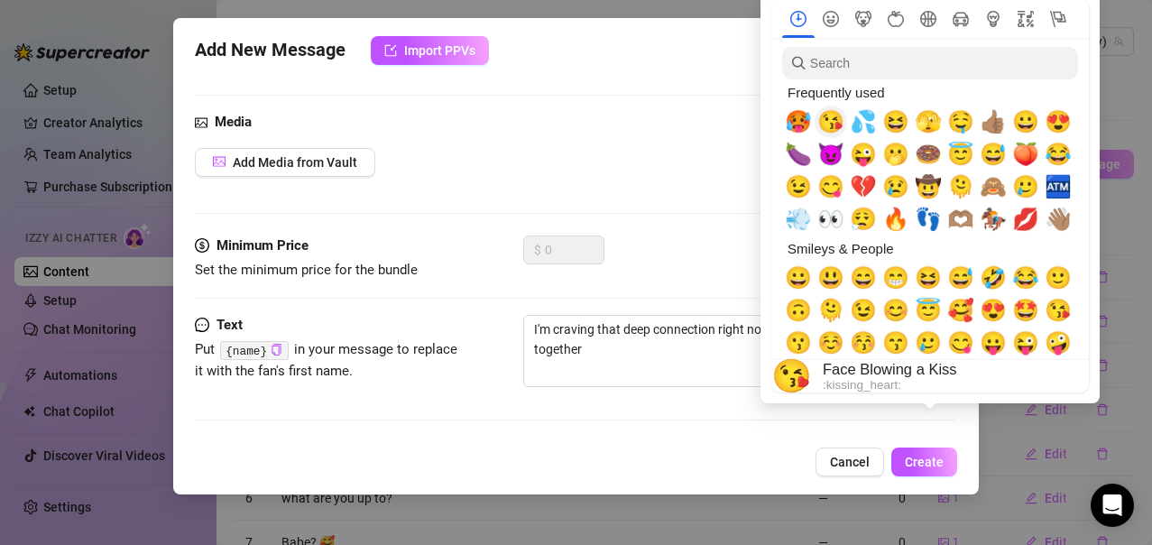
click at [837, 125] on span "😘" at bounding box center [831, 121] width 27 height 25
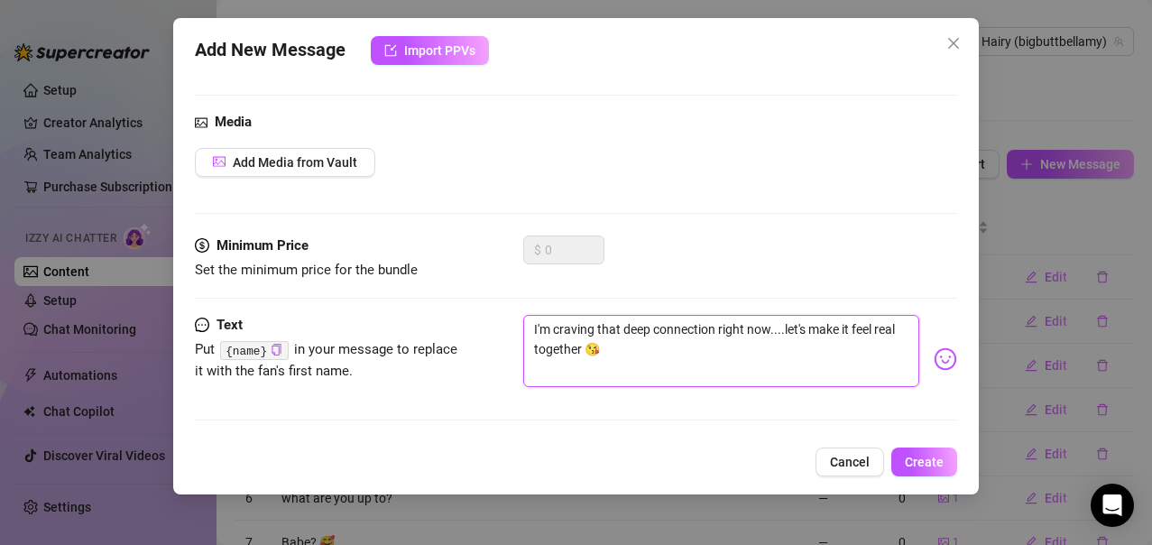
click at [672, 365] on textarea "I'm craving that deep connection right now....let's make it feel real together 😘" at bounding box center [721, 351] width 397 height 72
click at [351, 167] on span "Add Media from Vault" at bounding box center [295, 162] width 125 height 14
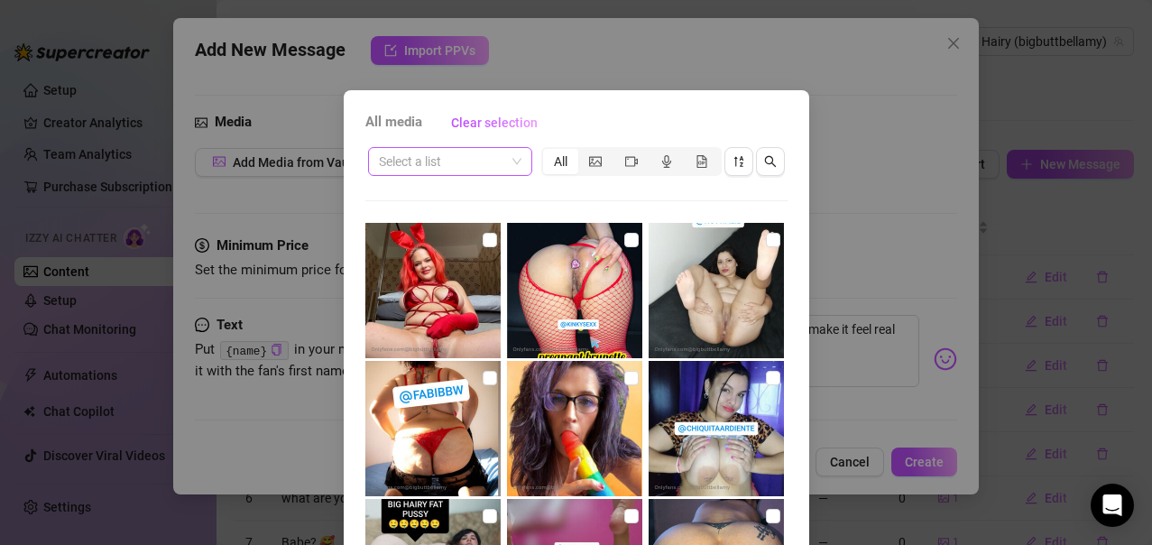
click at [510, 163] on span at bounding box center [450, 161] width 143 height 27
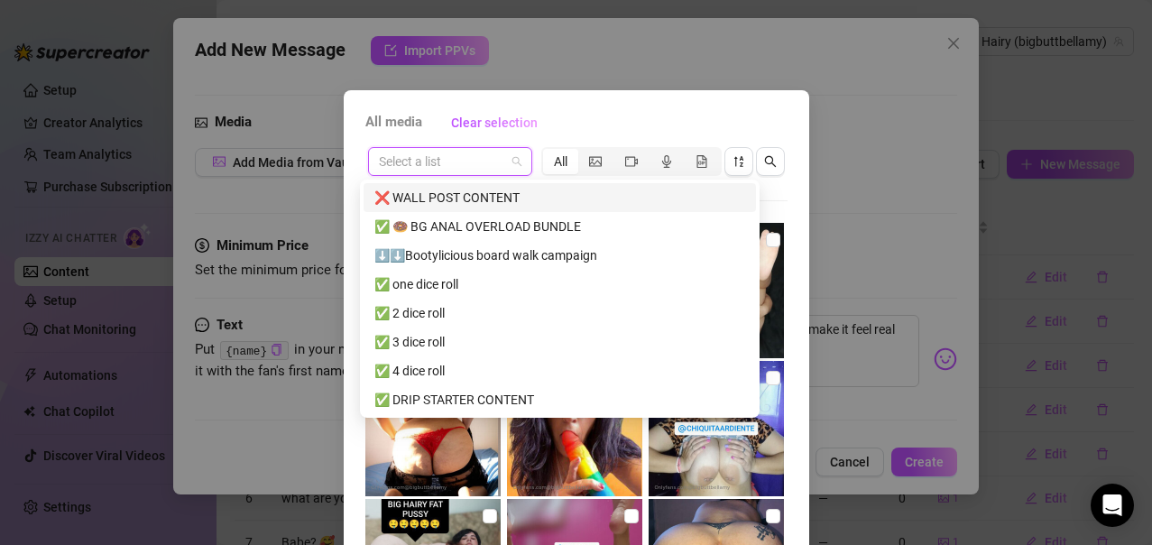
click at [439, 198] on div "❌ WALL POST CONTENT" at bounding box center [560, 198] width 371 height 20
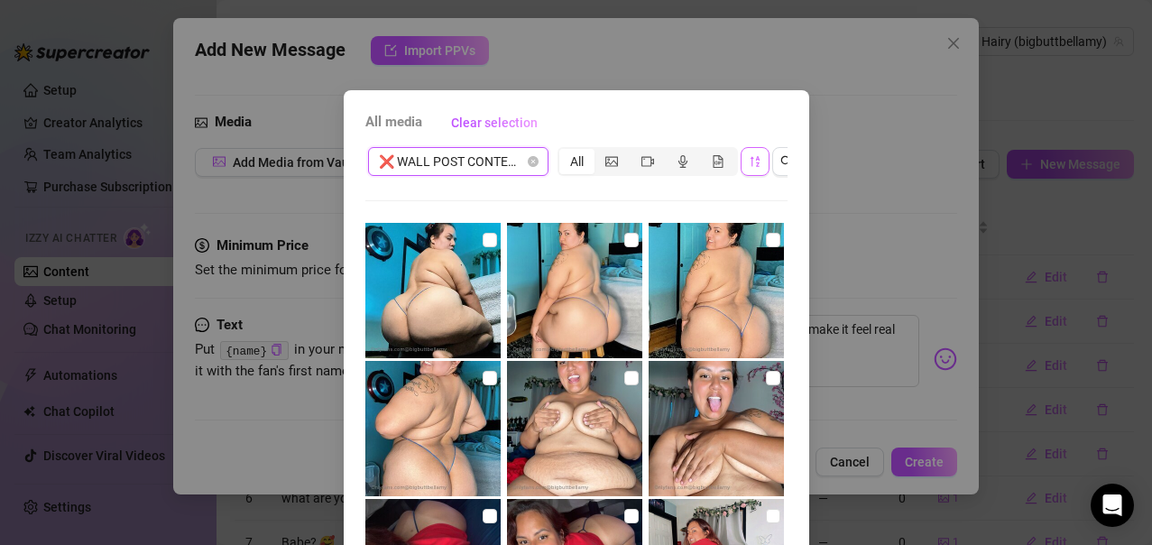
click at [741, 167] on button "button" at bounding box center [755, 161] width 29 height 29
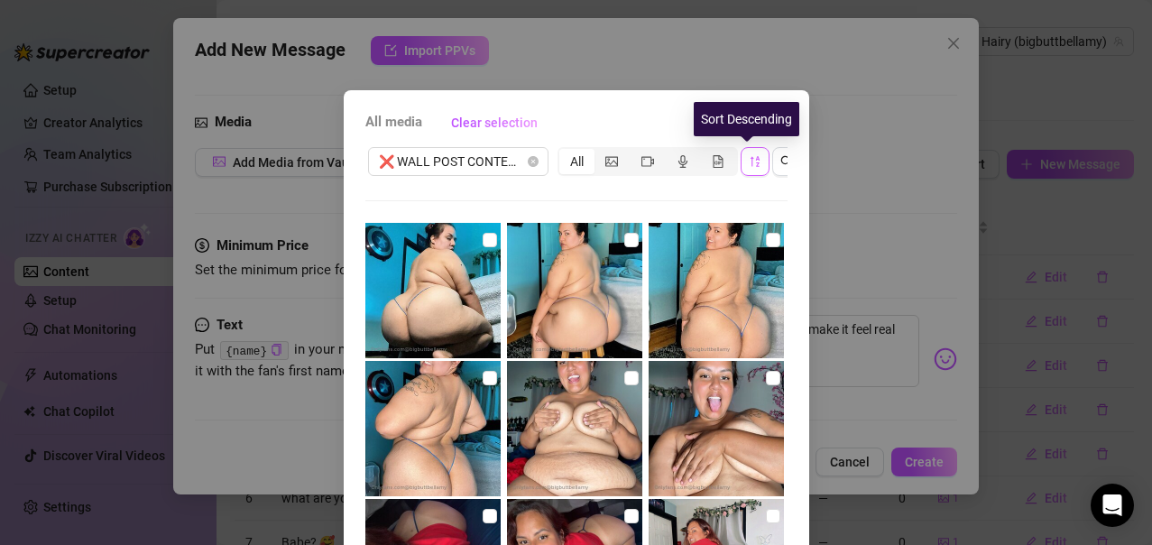
click at [749, 161] on icon "sort-descending" at bounding box center [755, 161] width 13 height 13
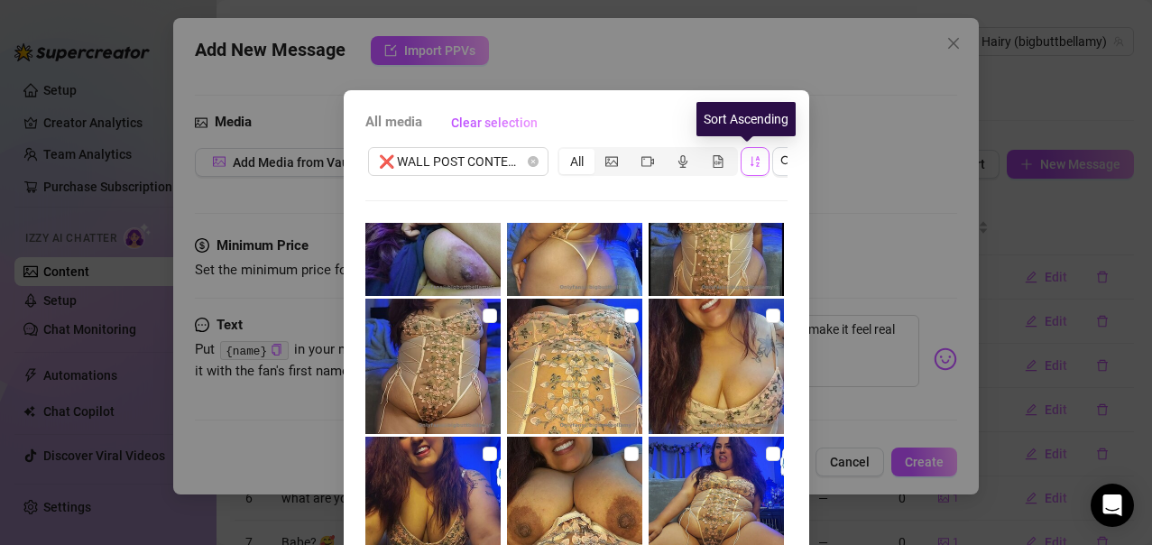
scroll to position [3880, 0]
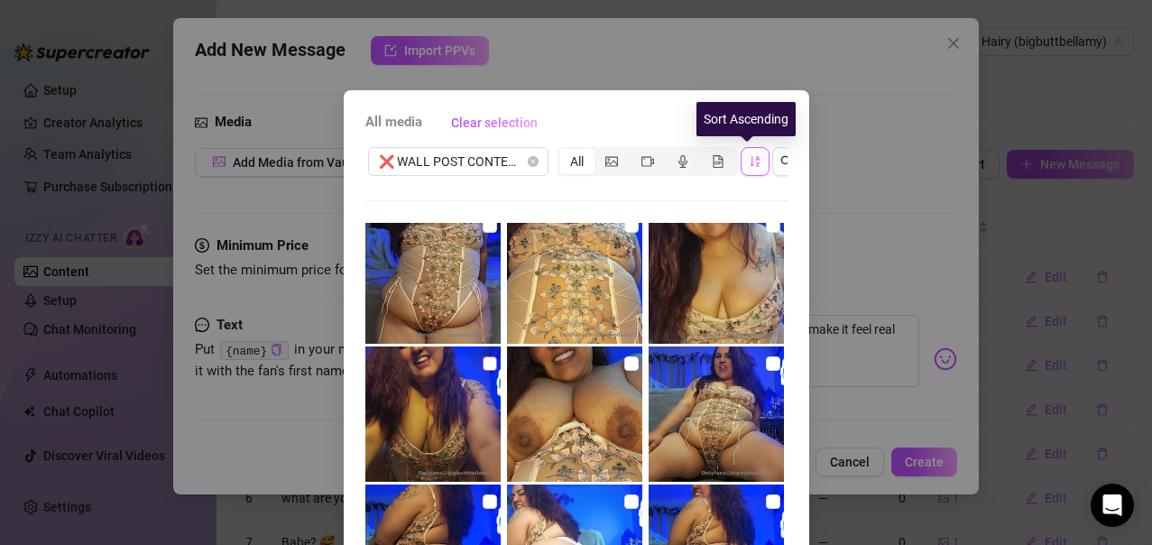
click at [483, 360] on input "checkbox" at bounding box center [490, 363] width 14 height 14
click at [786, 420] on div "All media Clear selection ❌ WALL POST CONTENT All Cancel OK" at bounding box center [577, 411] width 466 height 642
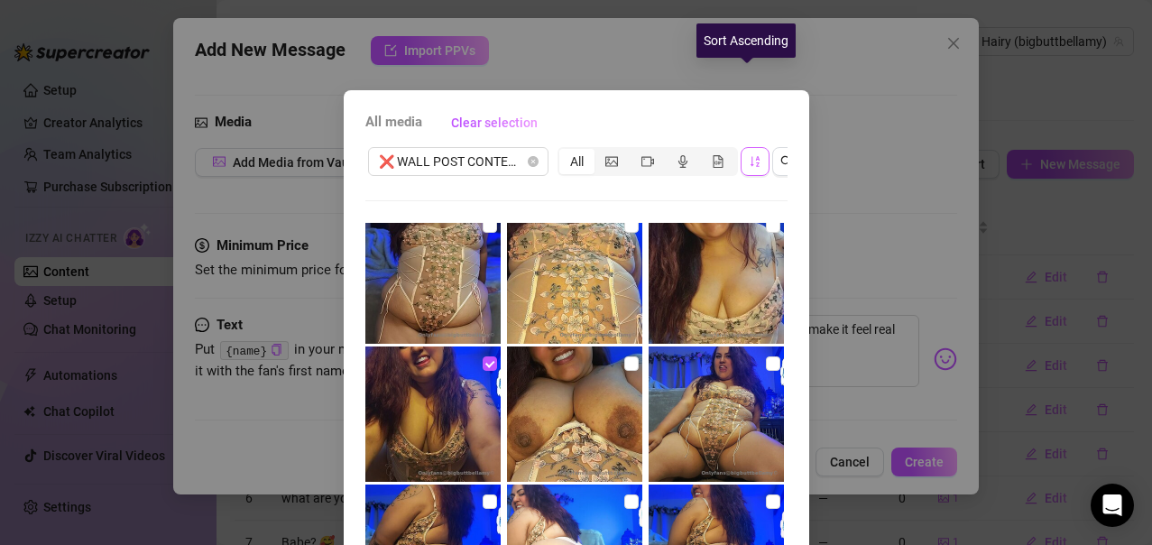
scroll to position [224, 0]
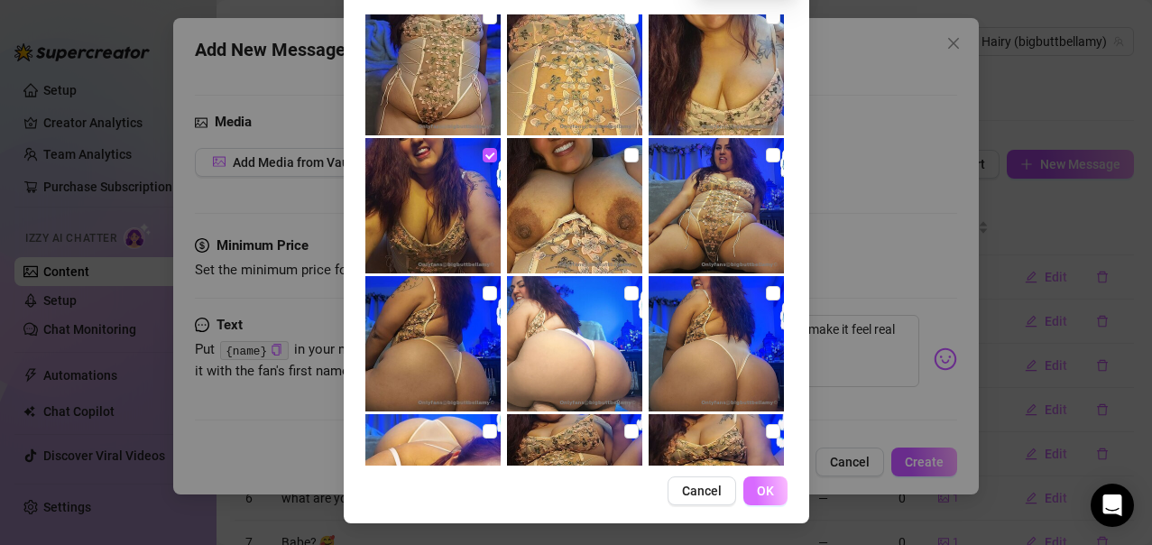
click at [759, 481] on button "OK" at bounding box center [766, 490] width 44 height 29
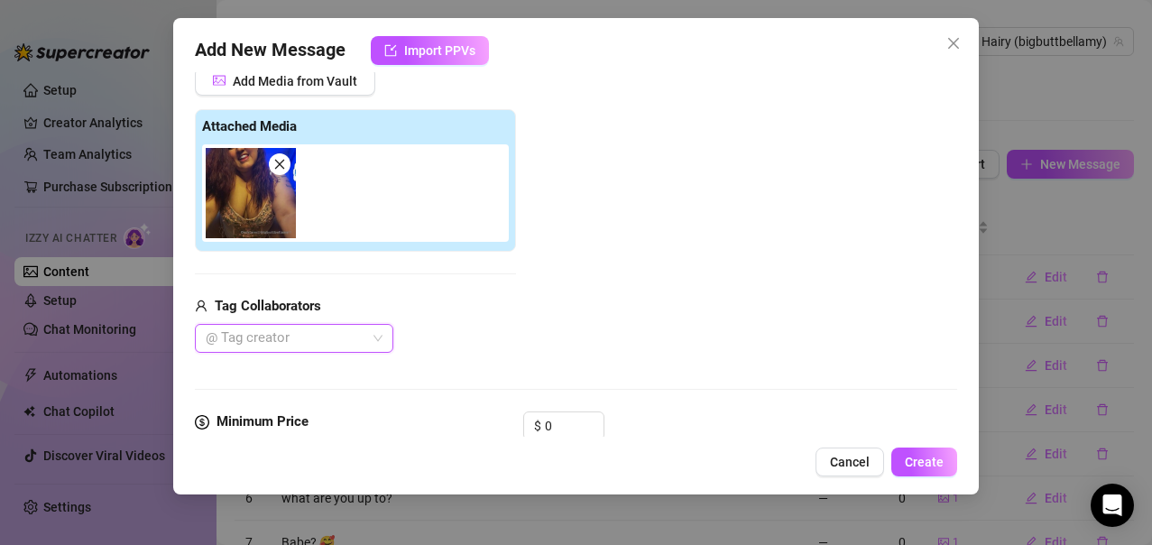
scroll to position [340, 0]
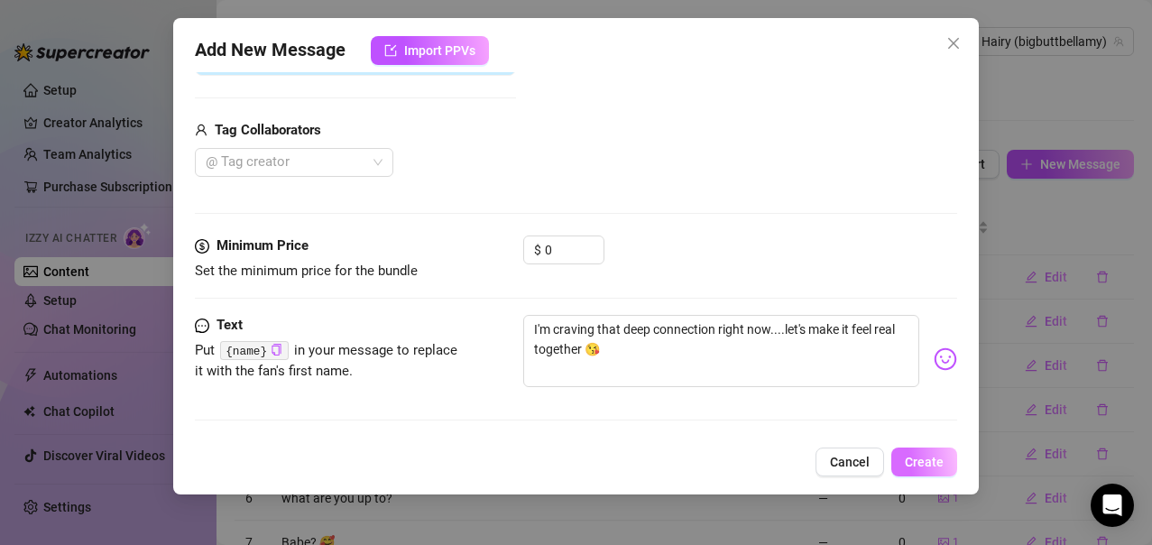
click at [920, 467] on span "Create" at bounding box center [924, 462] width 39 height 14
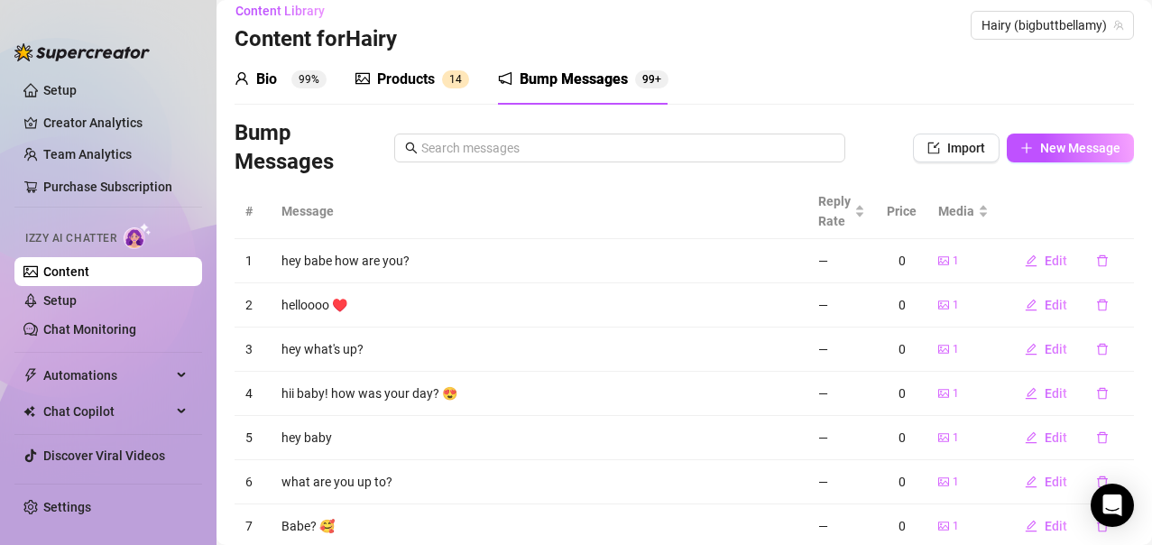
scroll to position [0, 0]
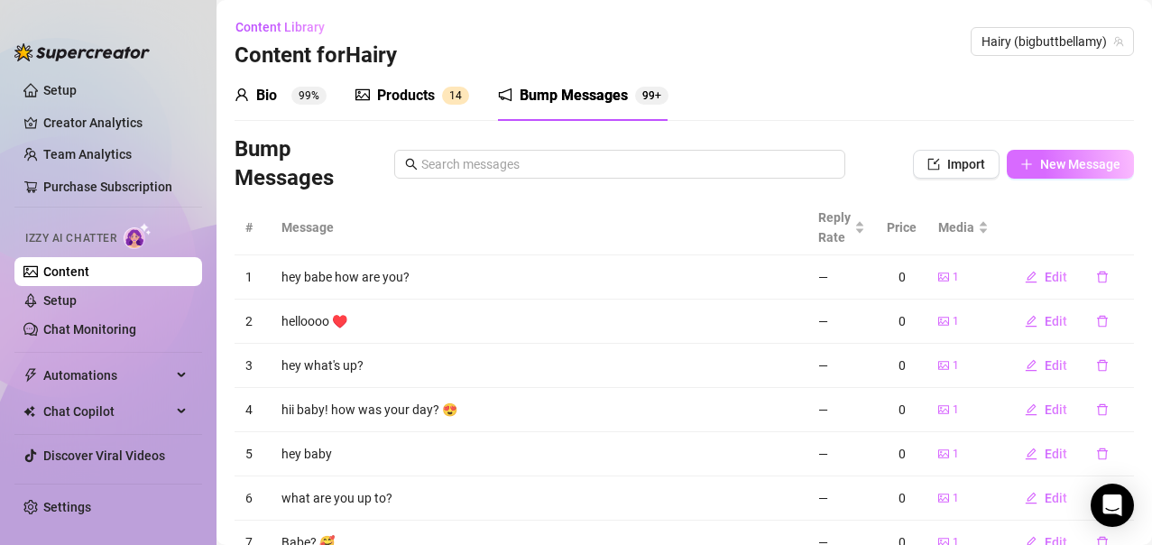
click at [1047, 151] on button "New Message" at bounding box center [1070, 164] width 127 height 29
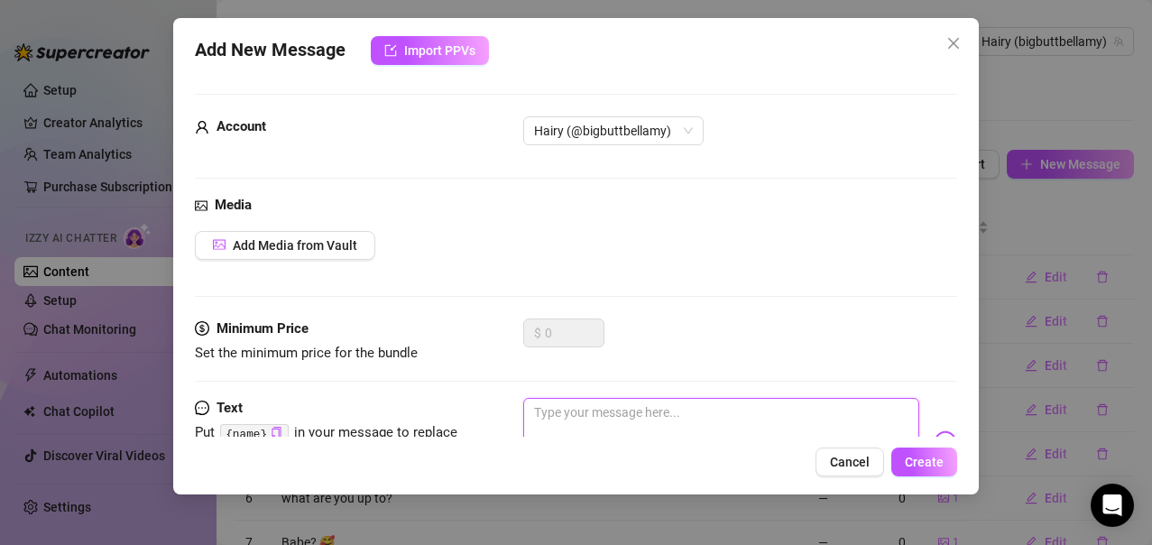
click at [590, 422] on textarea at bounding box center [721, 434] width 397 height 72
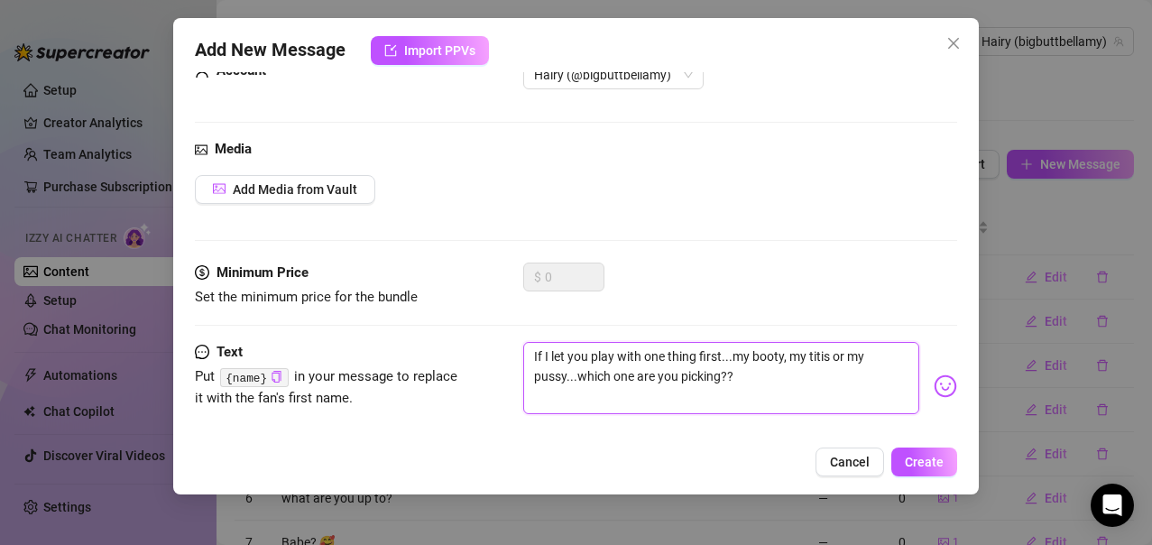
scroll to position [83, 0]
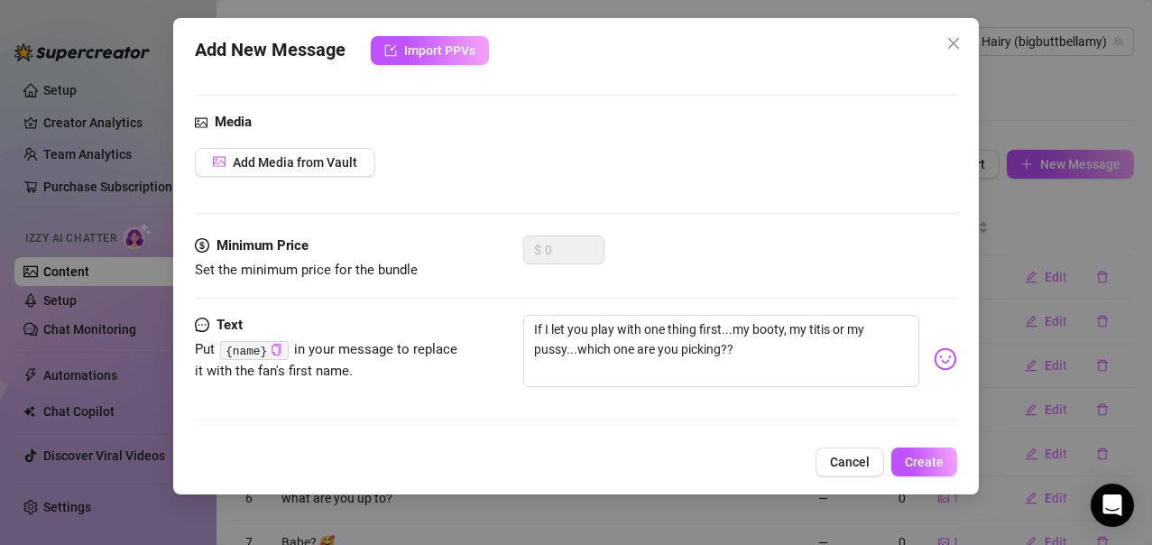
click at [933, 365] on div "Pick an emoji…" at bounding box center [889, 376] width 132 height 22
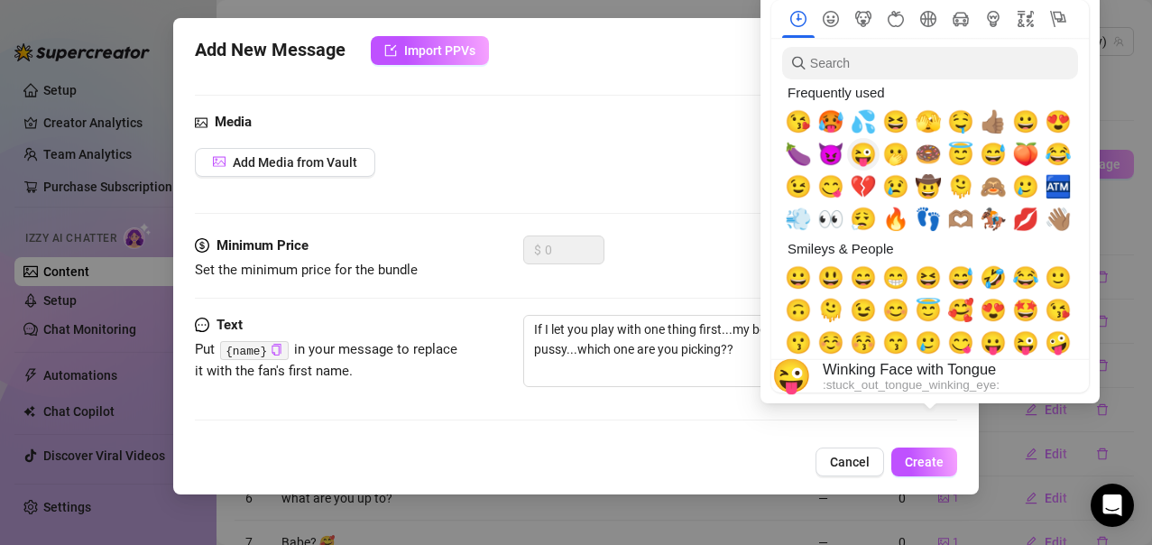
click at [867, 152] on span "😜" at bounding box center [863, 154] width 27 height 25
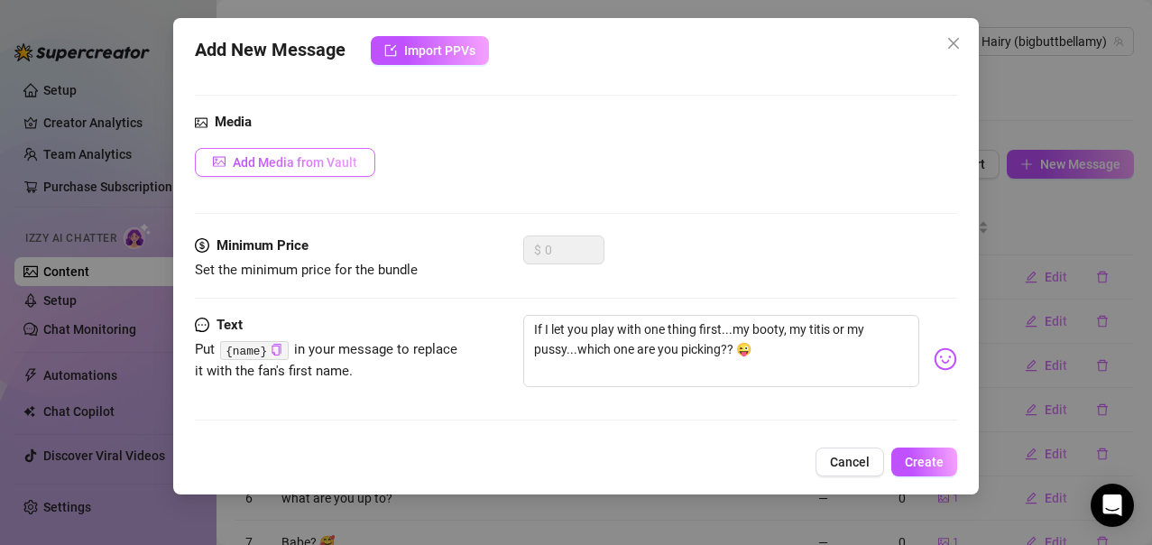
click at [328, 164] on span "Add Media from Vault" at bounding box center [295, 162] width 125 height 14
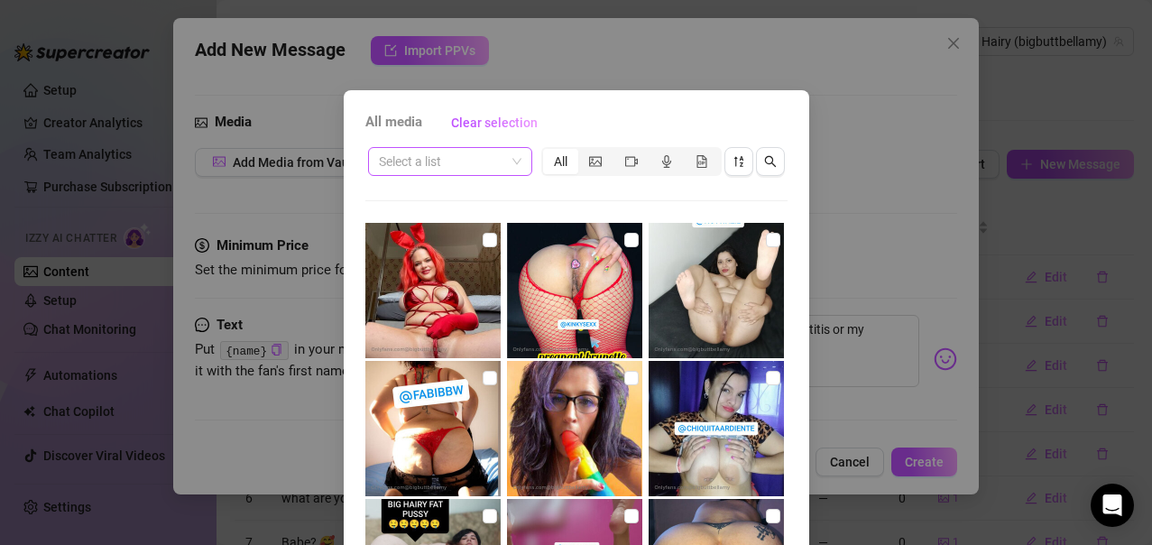
click at [485, 165] on input "search" at bounding box center [442, 161] width 126 height 27
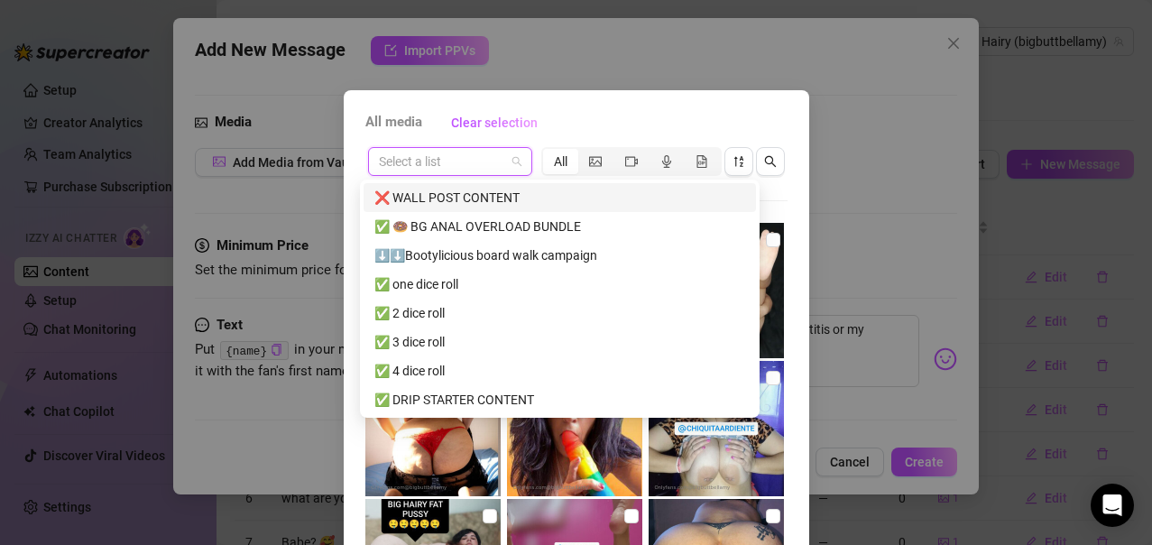
click at [447, 198] on div "❌ WALL POST CONTENT" at bounding box center [560, 198] width 371 height 20
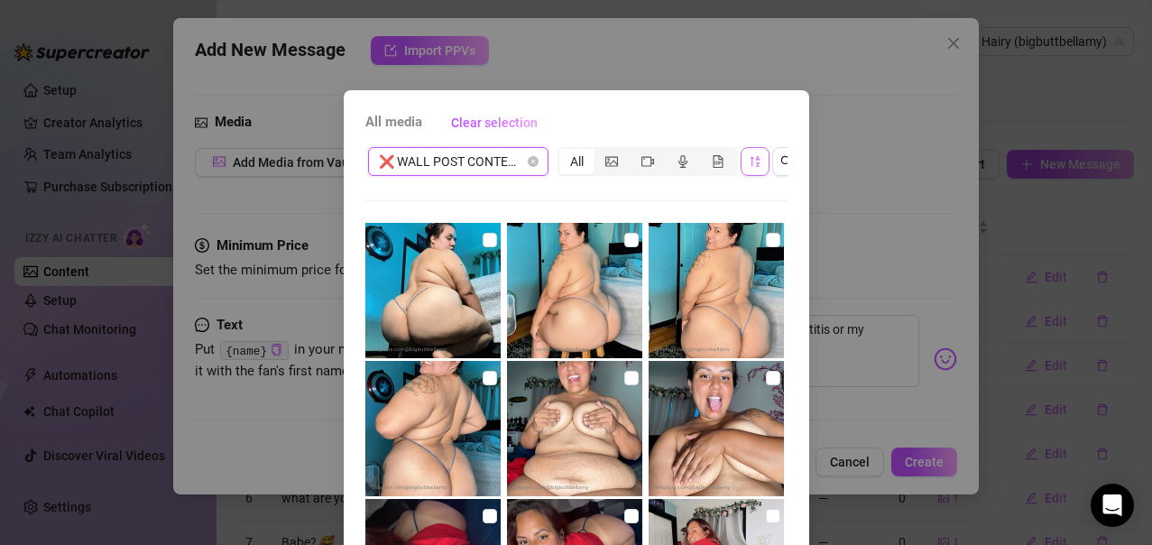
click at [749, 162] on icon "sort-descending" at bounding box center [755, 161] width 13 height 13
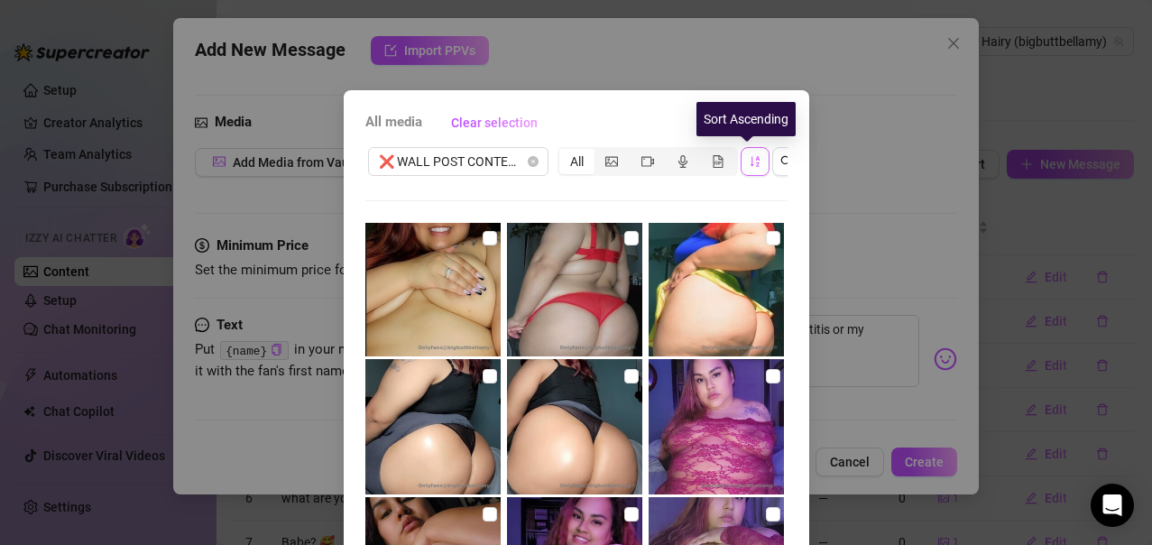
scroll to position [2076, 0]
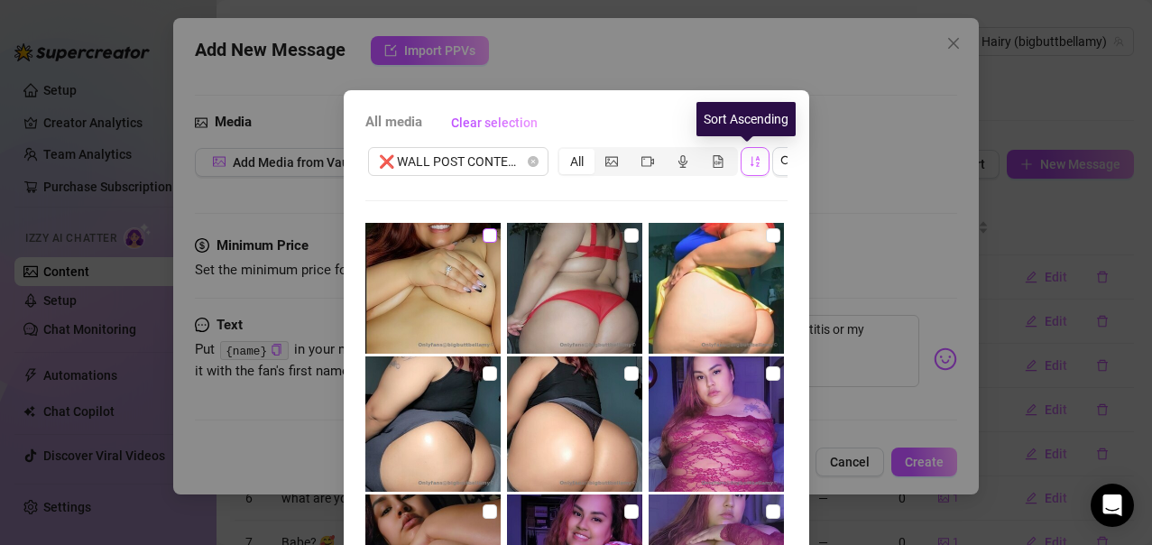
click at [483, 232] on input "checkbox" at bounding box center [490, 235] width 14 height 14
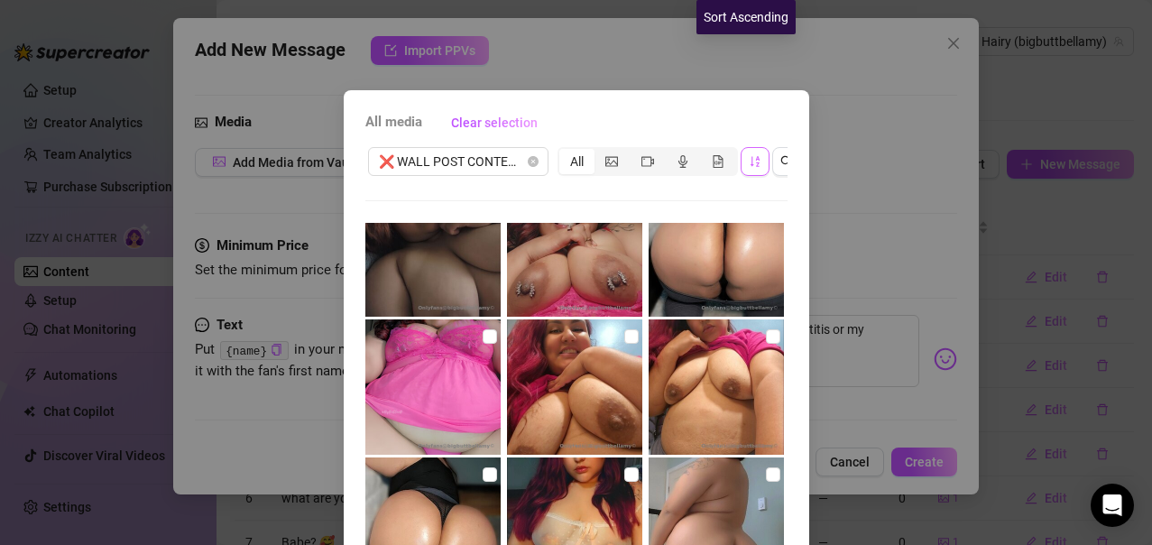
scroll to position [224, 0]
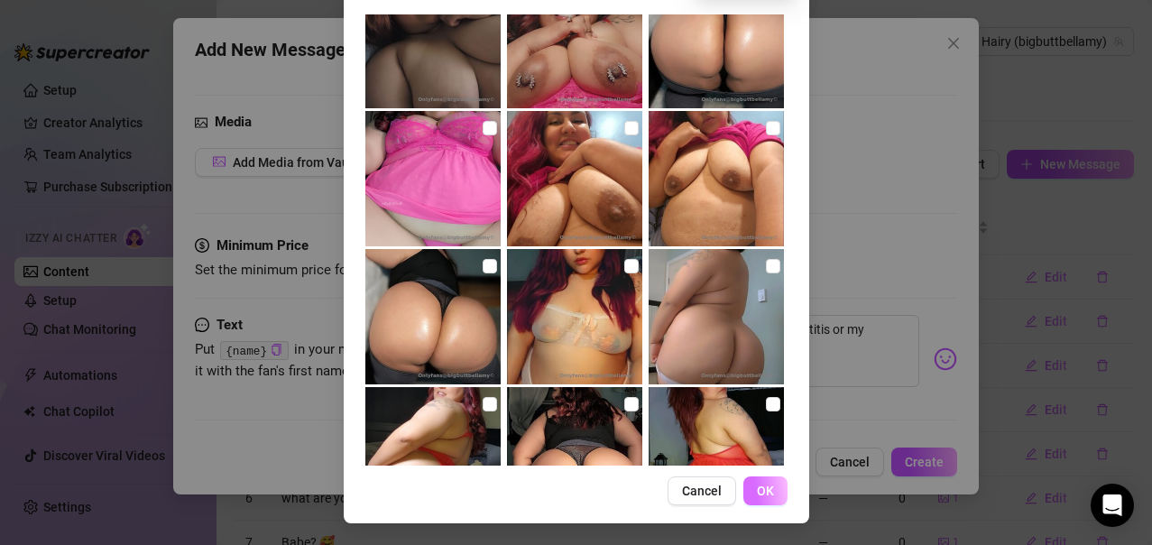
click at [757, 497] on span "OK" at bounding box center [765, 491] width 17 height 14
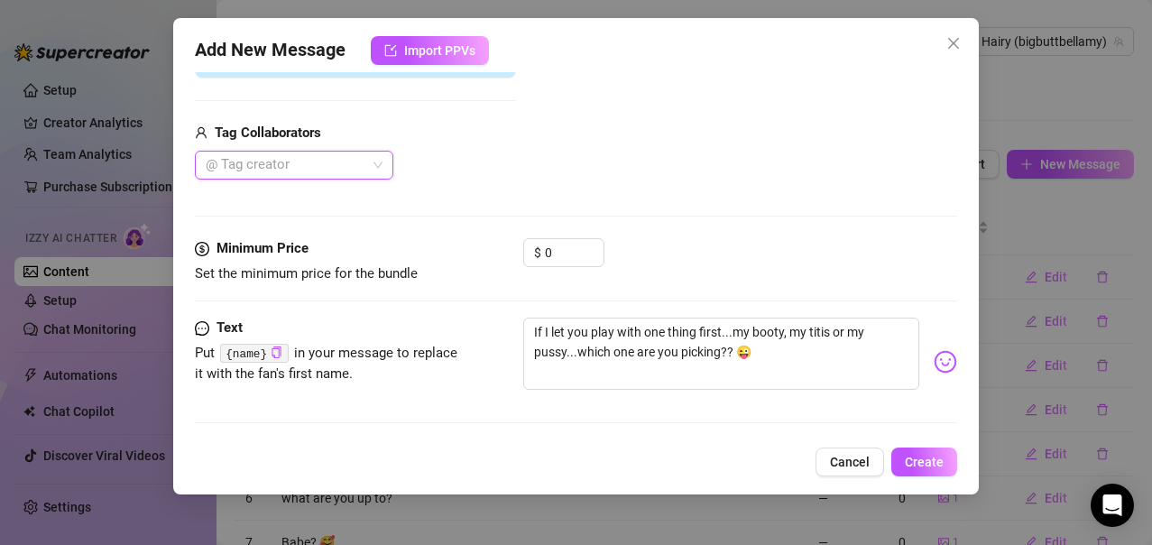
scroll to position [340, 0]
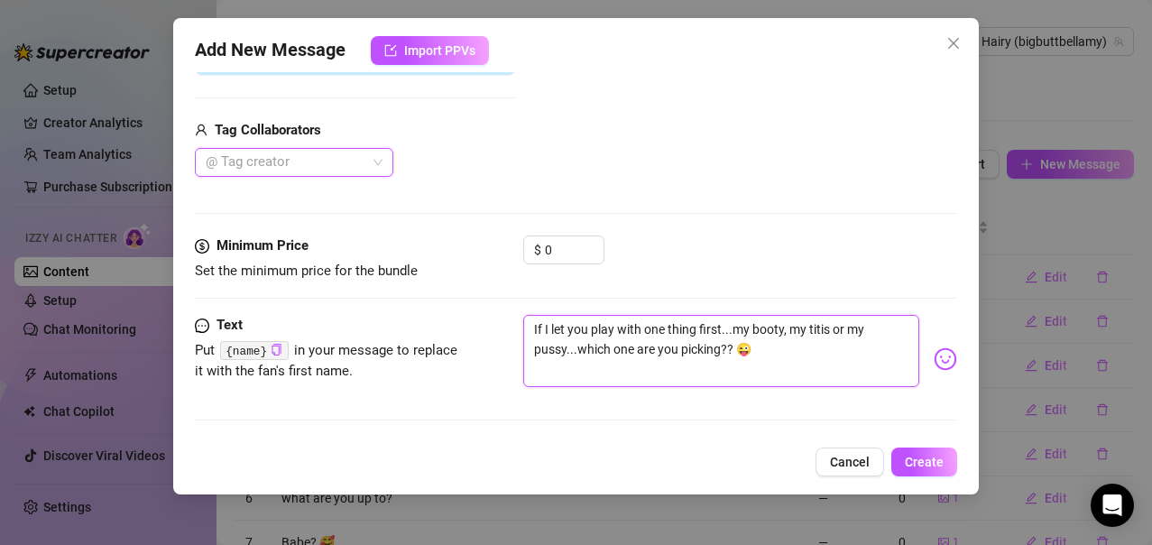
click at [828, 329] on textarea "If I let you play with one thing first...my booty, my titis or my pussy...which…" at bounding box center [721, 351] width 397 height 72
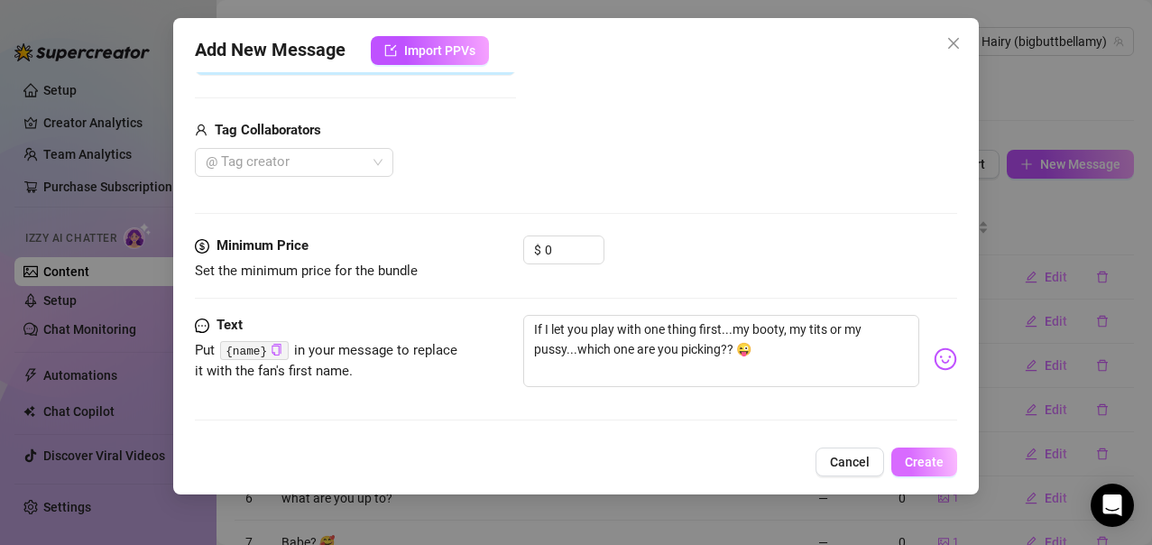
click at [907, 458] on span "Create" at bounding box center [924, 462] width 39 height 14
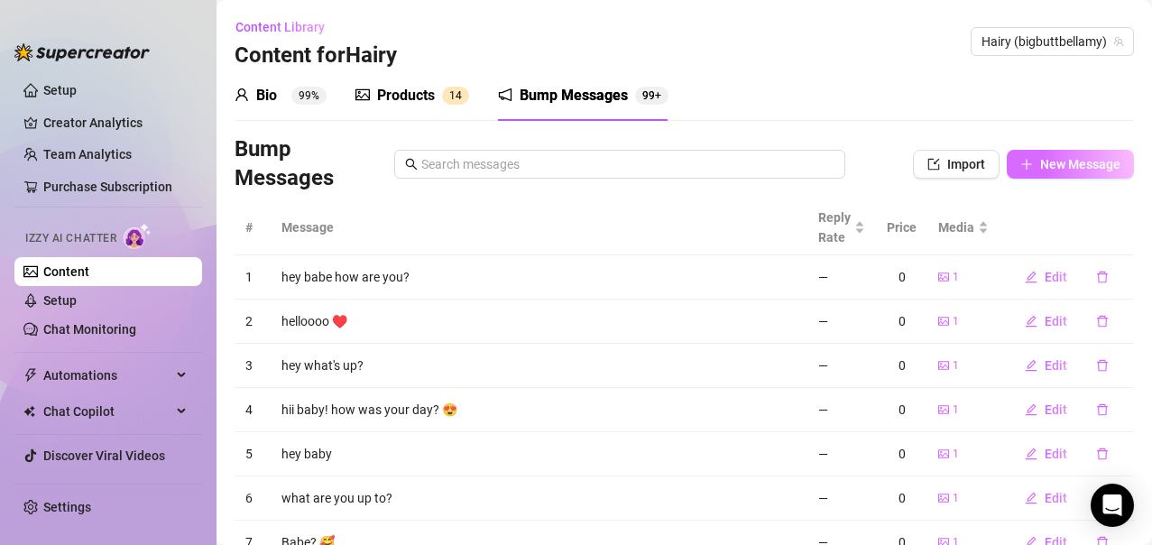
click at [1046, 160] on span "New Message" at bounding box center [1080, 164] width 80 height 14
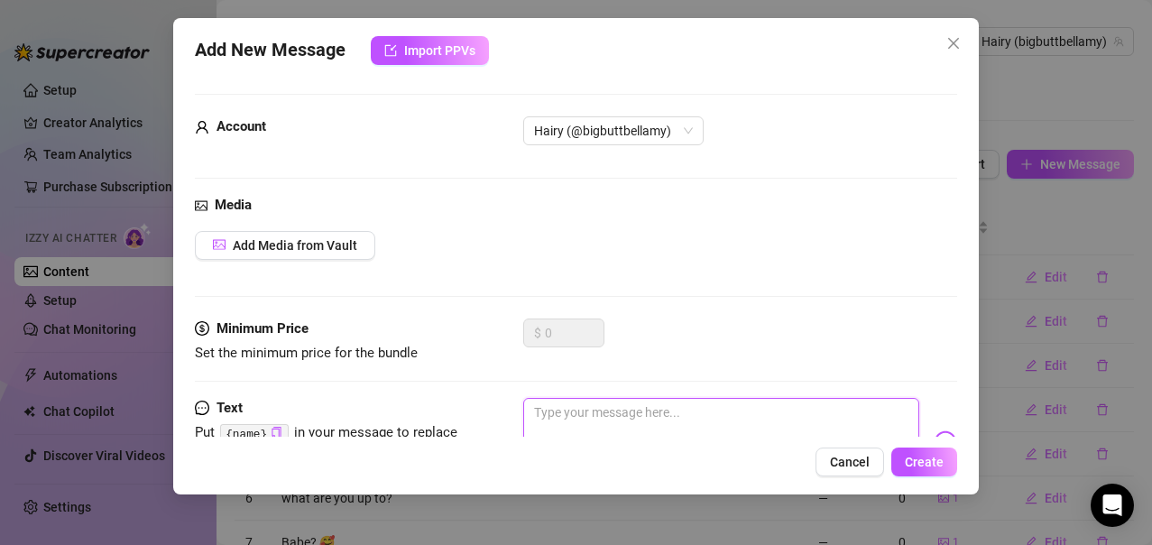
click at [573, 407] on textarea at bounding box center [721, 434] width 397 height 72
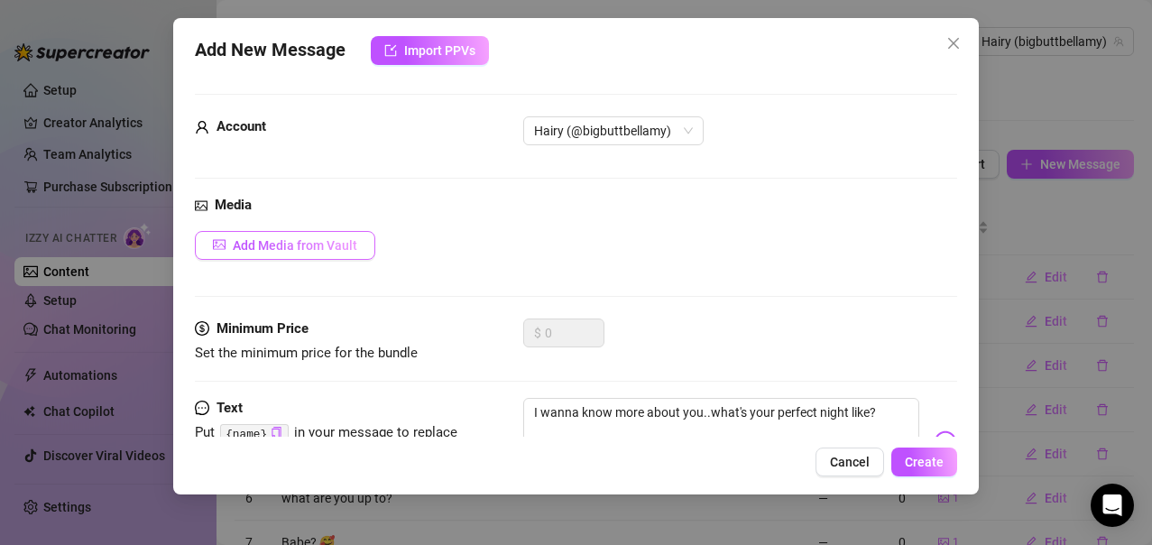
click at [338, 245] on span "Add Media from Vault" at bounding box center [295, 245] width 125 height 14
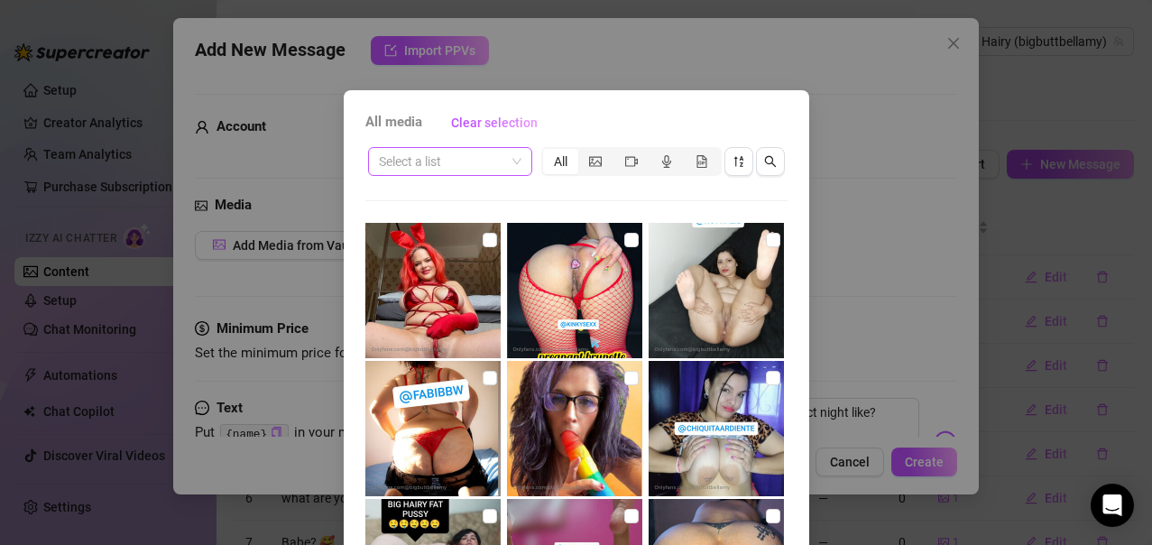
click at [509, 163] on span at bounding box center [450, 161] width 143 height 27
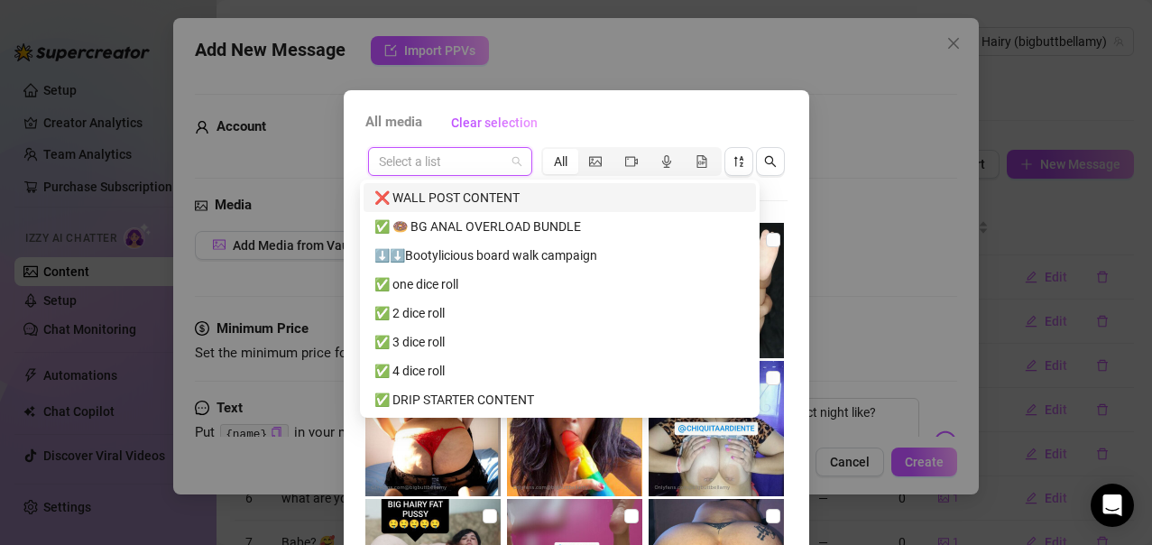
click at [445, 159] on input "search" at bounding box center [442, 161] width 126 height 27
click at [461, 195] on div "❌ WALL POST CONTENT" at bounding box center [560, 198] width 371 height 20
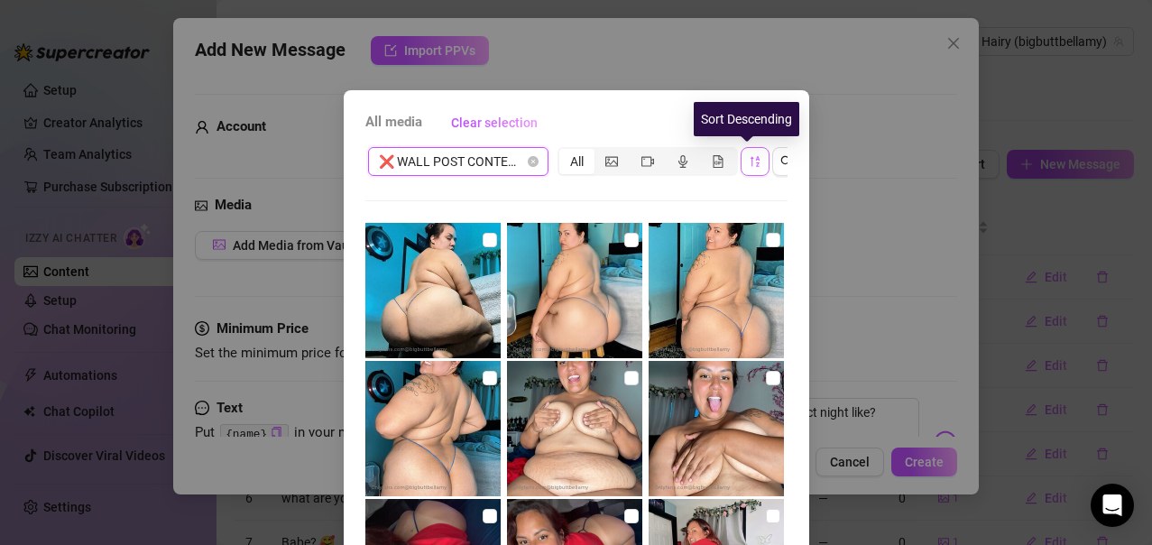
click at [749, 166] on icon "sort-descending" at bounding box center [755, 161] width 13 height 13
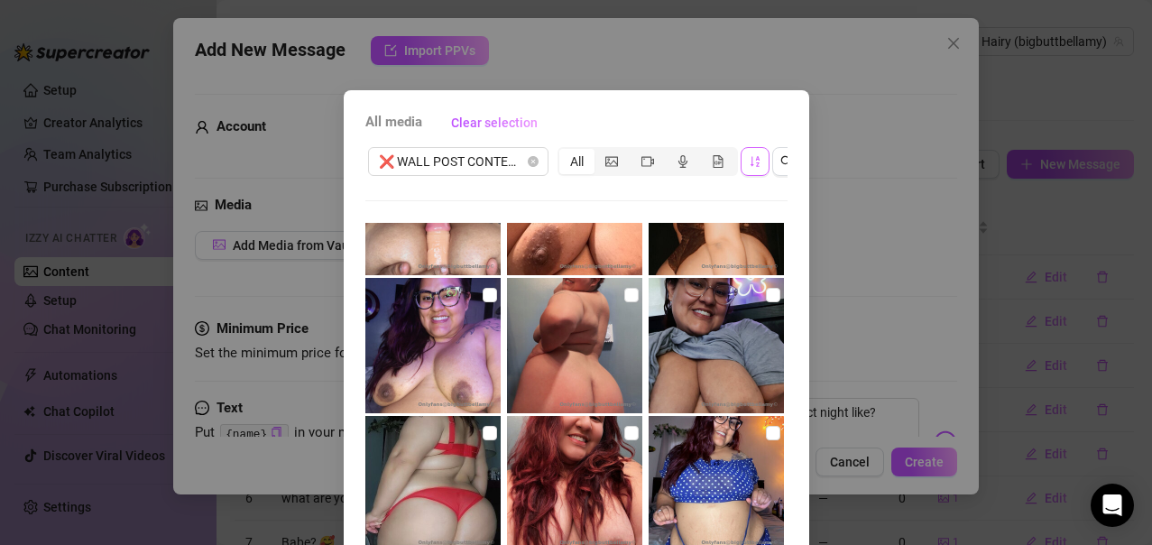
scroll to position [5144, 0]
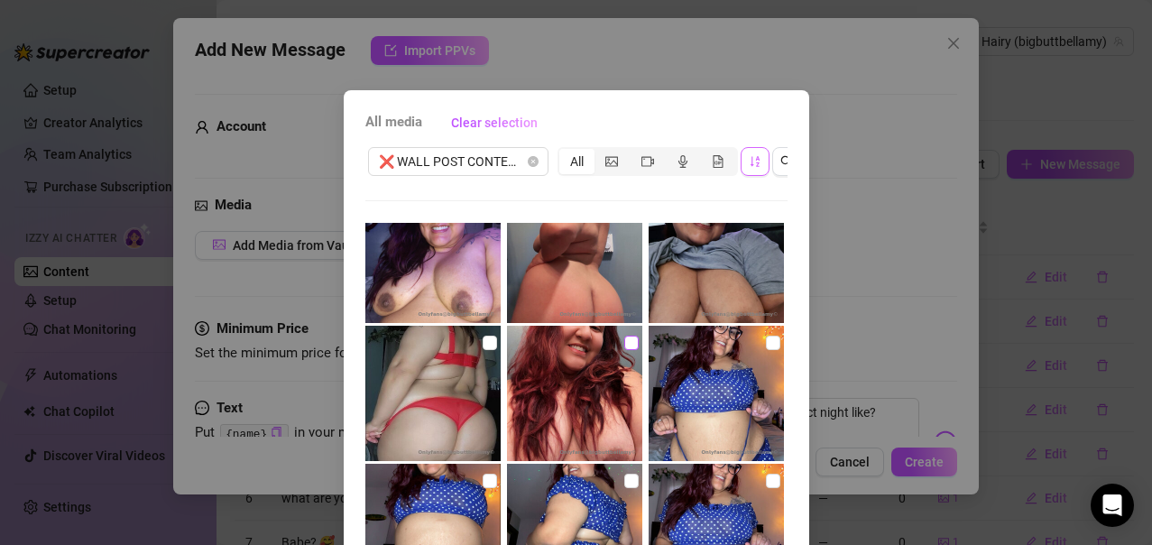
click at [624, 340] on input "checkbox" at bounding box center [631, 343] width 14 height 14
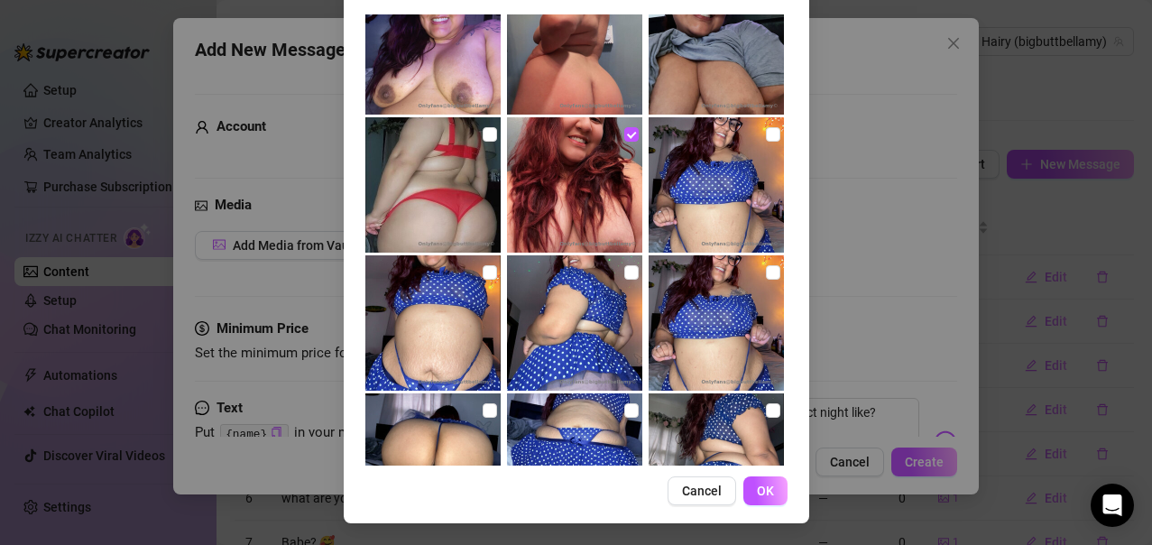
scroll to position [224, 0]
click at [757, 486] on span "OK" at bounding box center [765, 491] width 17 height 14
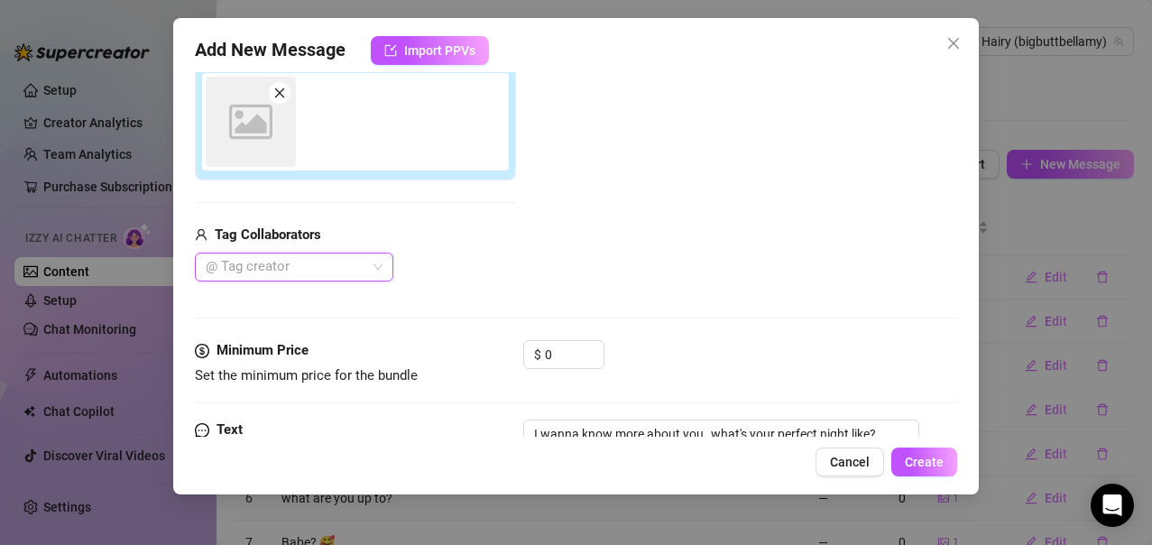
scroll to position [248, 0]
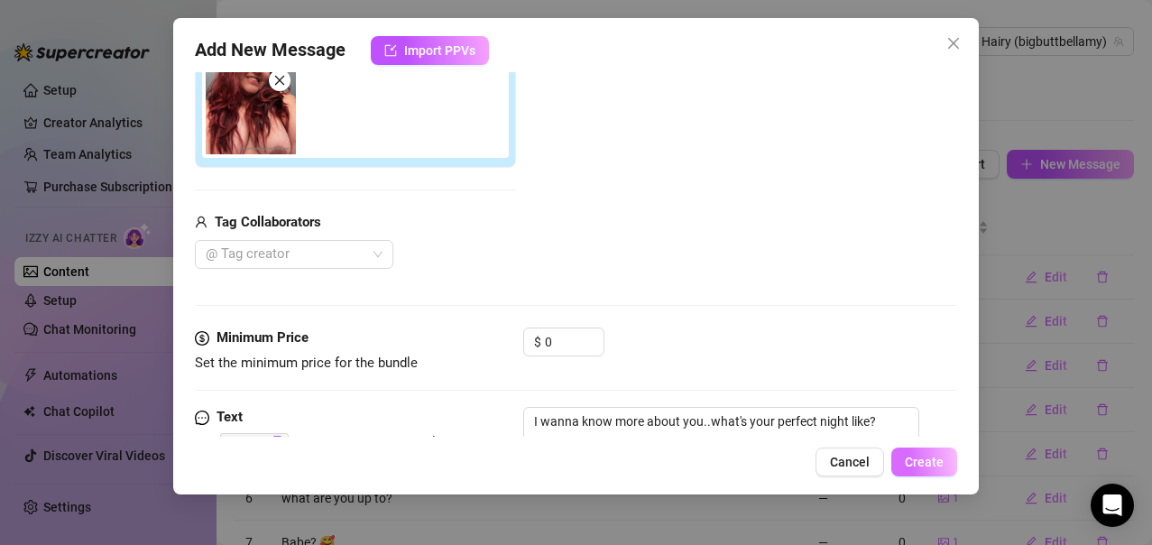
click at [920, 466] on span "Create" at bounding box center [924, 462] width 39 height 14
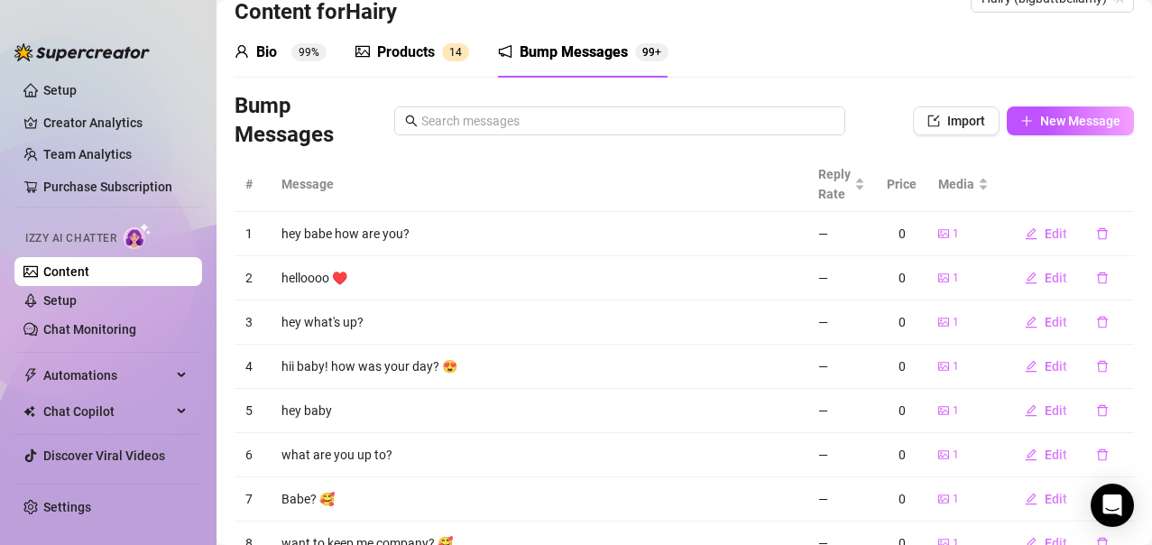
scroll to position [0, 0]
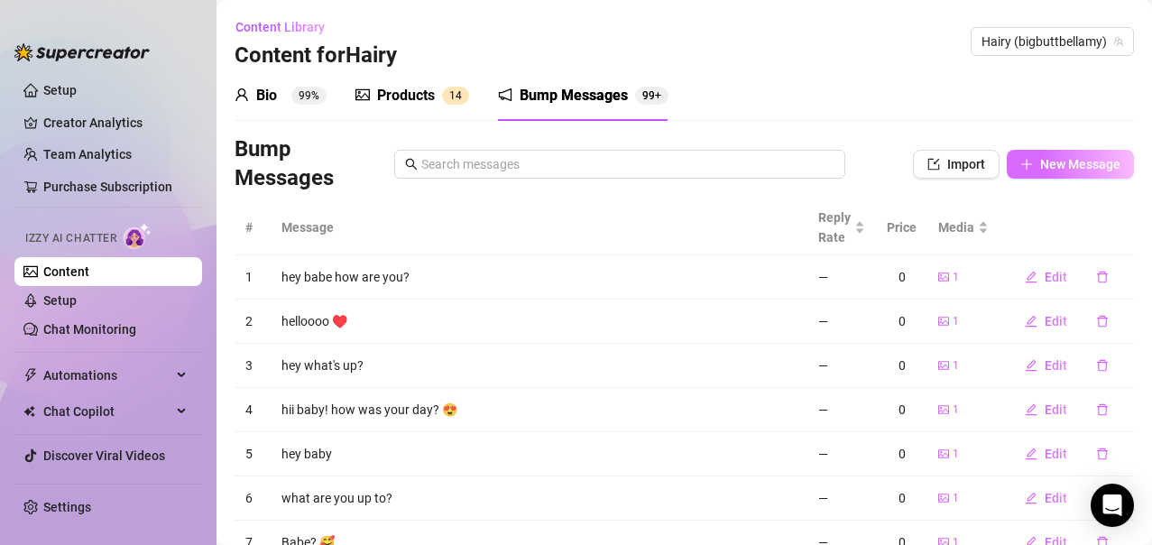
click at [1054, 171] on span "New Message" at bounding box center [1080, 164] width 80 height 14
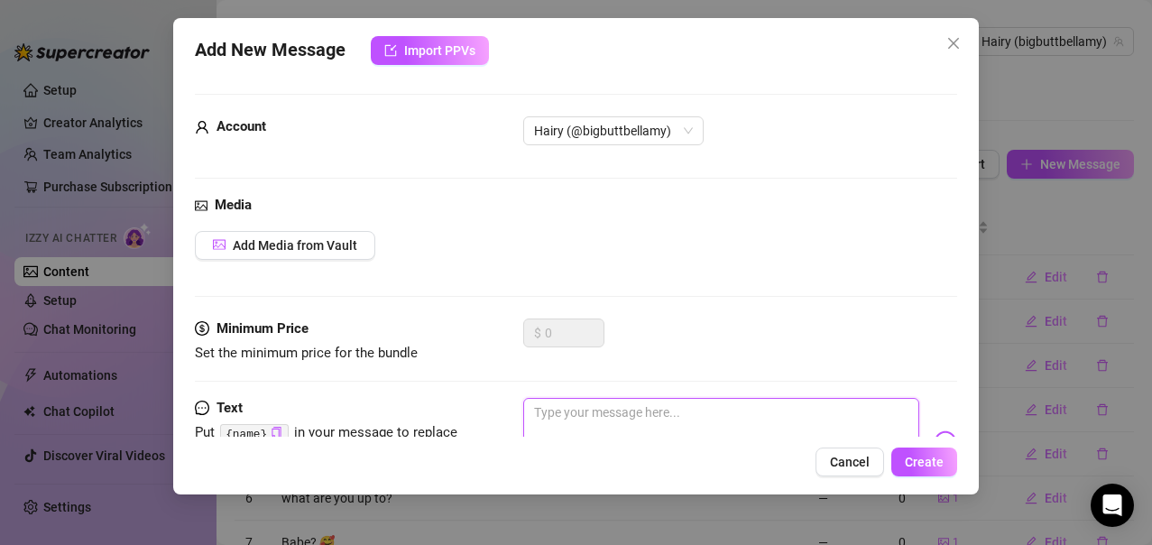
click at [573, 412] on textarea at bounding box center [721, 434] width 397 height 72
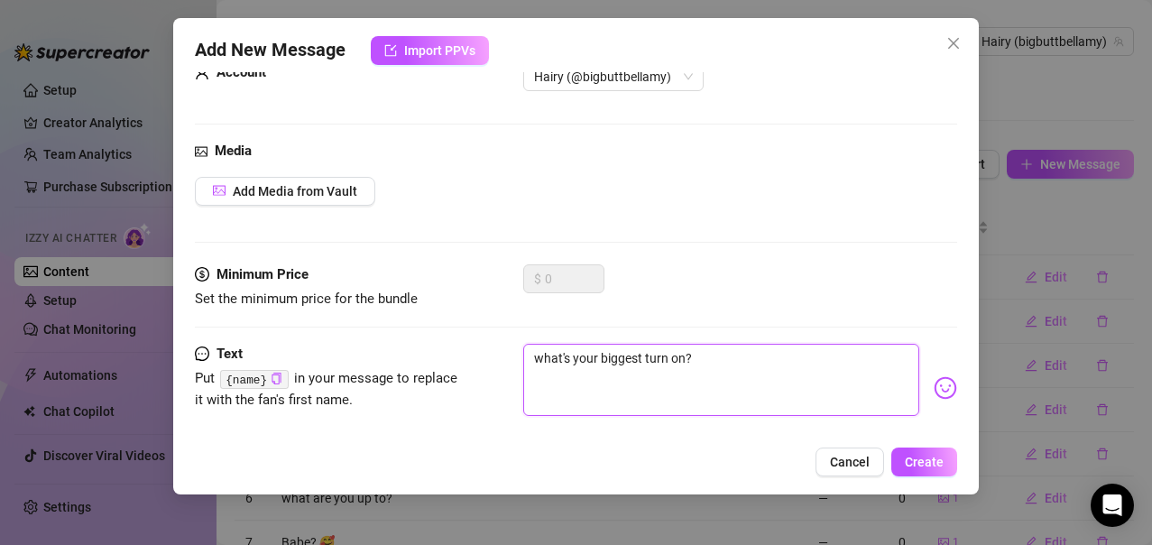
scroll to position [83, 0]
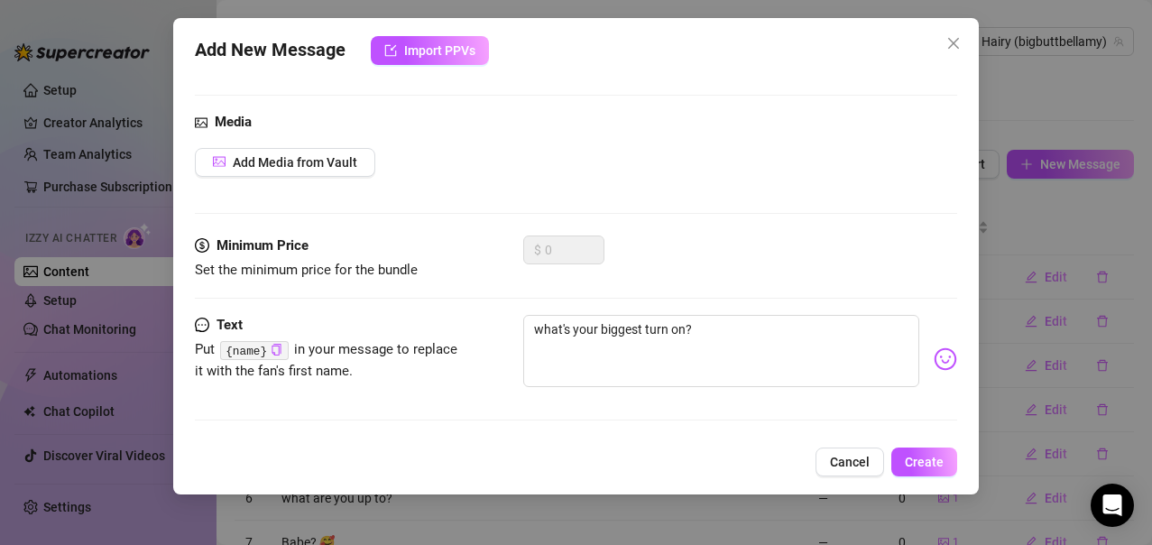
click at [934, 362] on img at bounding box center [945, 358] width 23 height 23
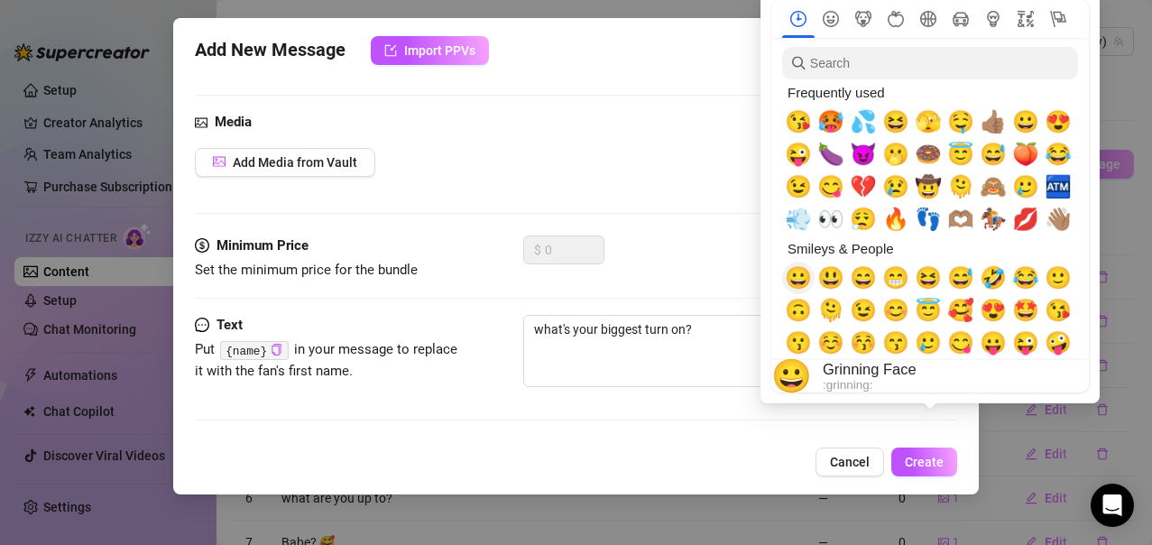
click at [800, 279] on span "😀" at bounding box center [798, 277] width 27 height 25
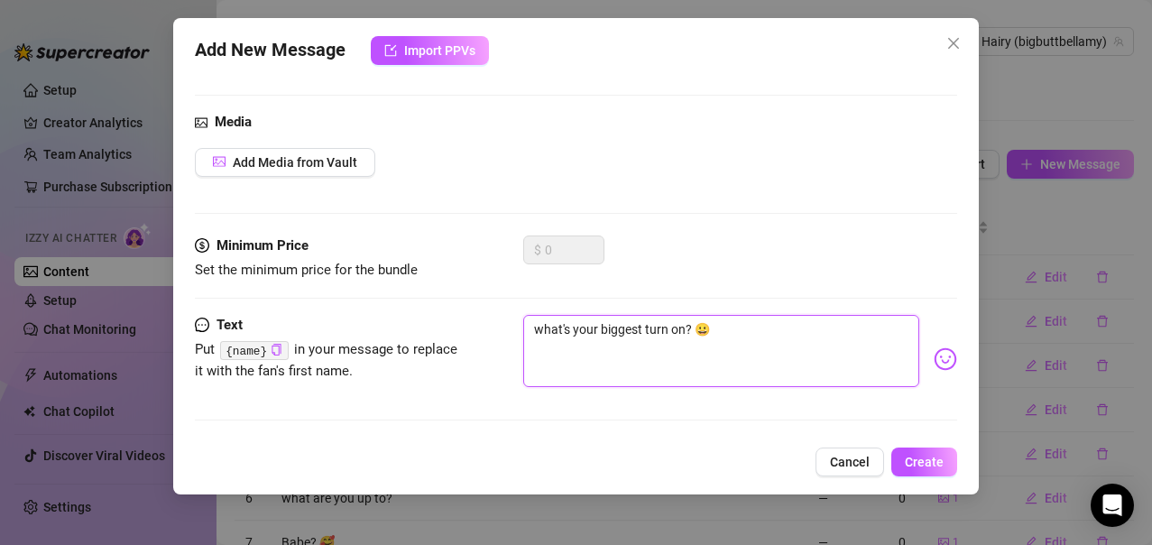
click at [689, 365] on textarea "what's your biggest turn on? 😀" at bounding box center [721, 351] width 397 height 72
click at [323, 167] on span "Add Media from Vault" at bounding box center [295, 162] width 125 height 14
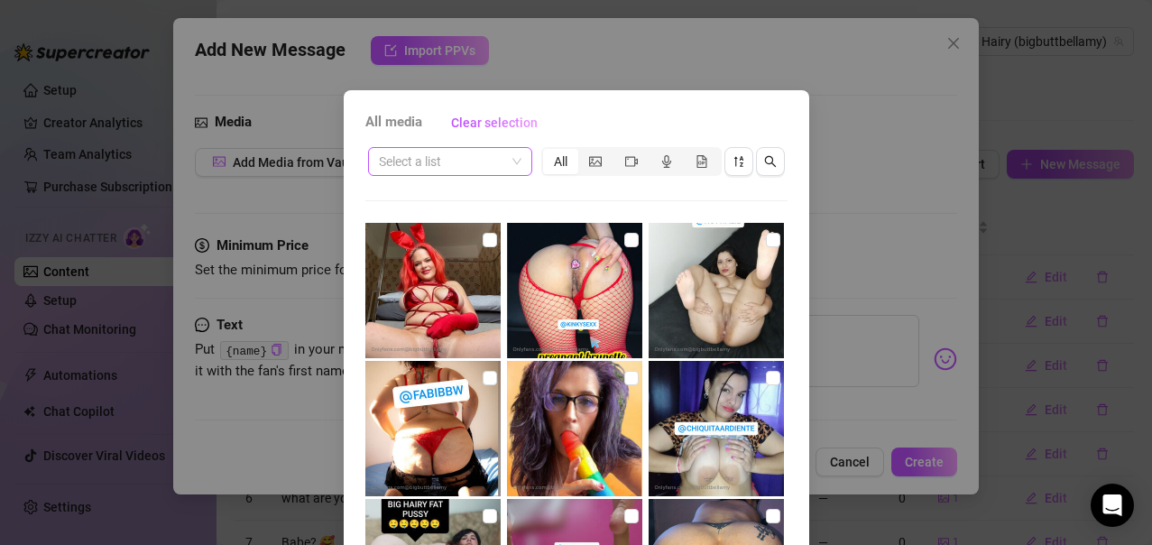
click at [503, 165] on span at bounding box center [450, 161] width 143 height 27
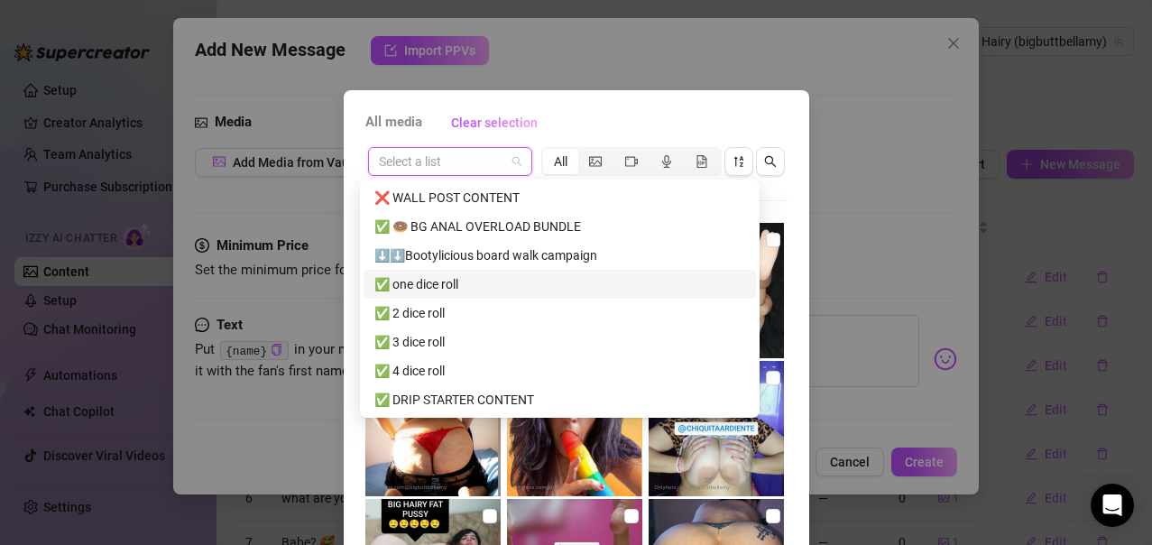
click at [430, 196] on div "❌ WALL POST CONTENT" at bounding box center [560, 198] width 371 height 20
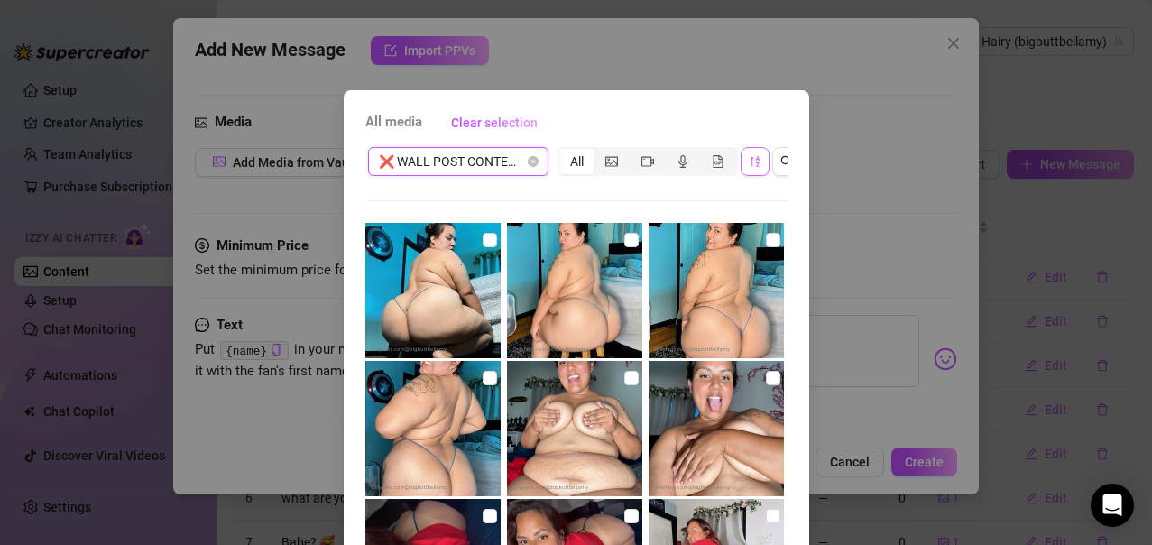
click at [749, 166] on icon "sort-descending" at bounding box center [755, 161] width 13 height 13
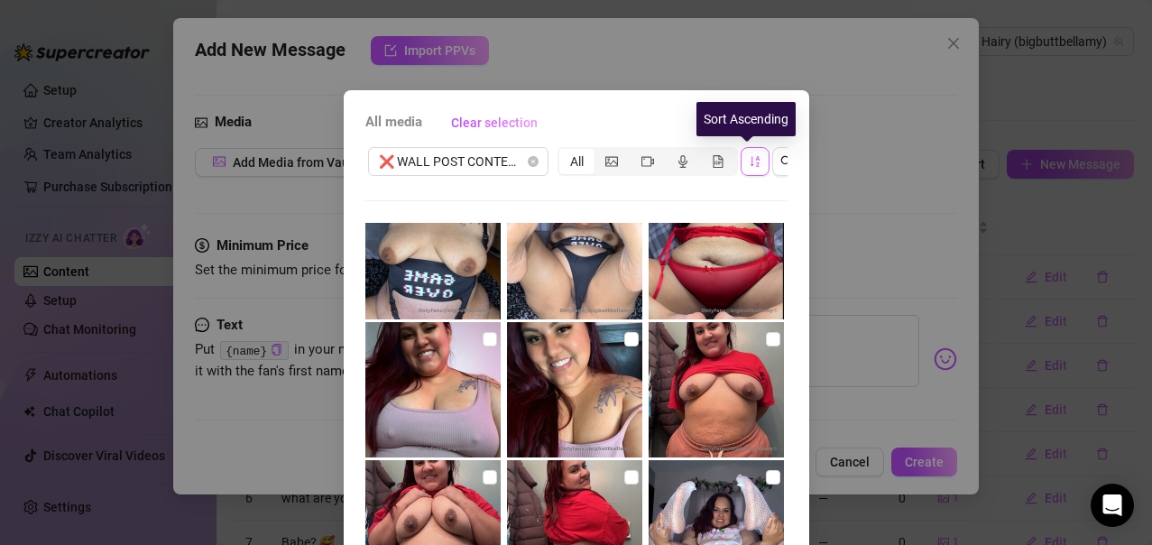
scroll to position [9475, 0]
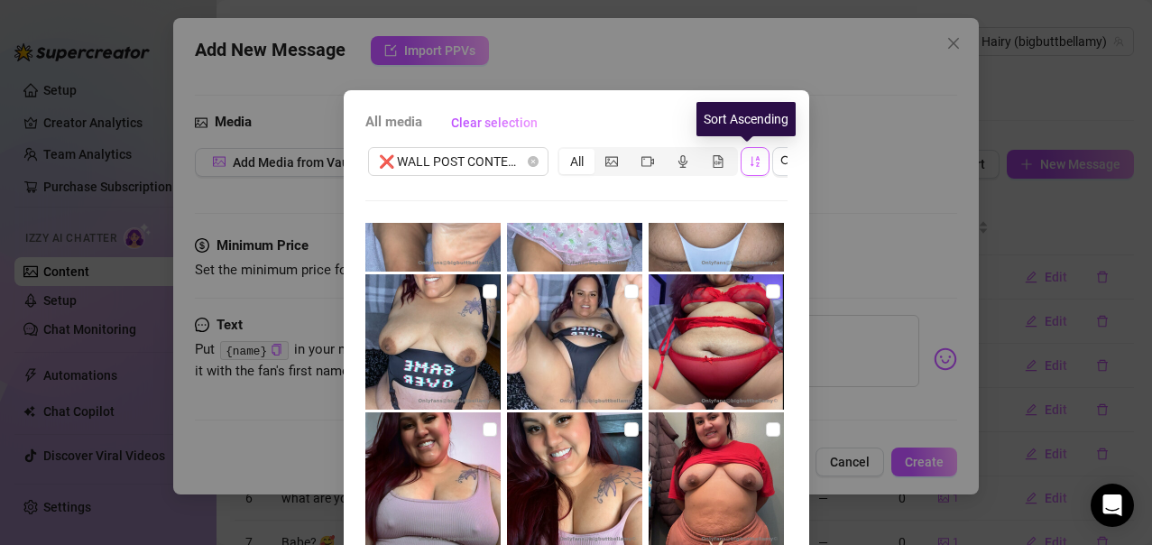
click at [695, 372] on img at bounding box center [716, 341] width 135 height 135
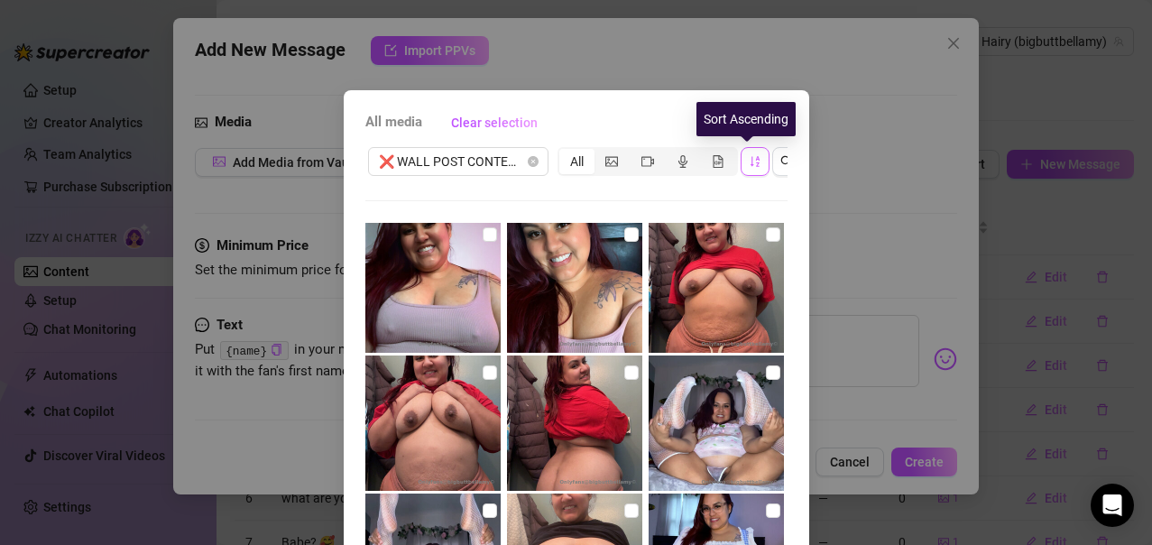
scroll to position [9566, 0]
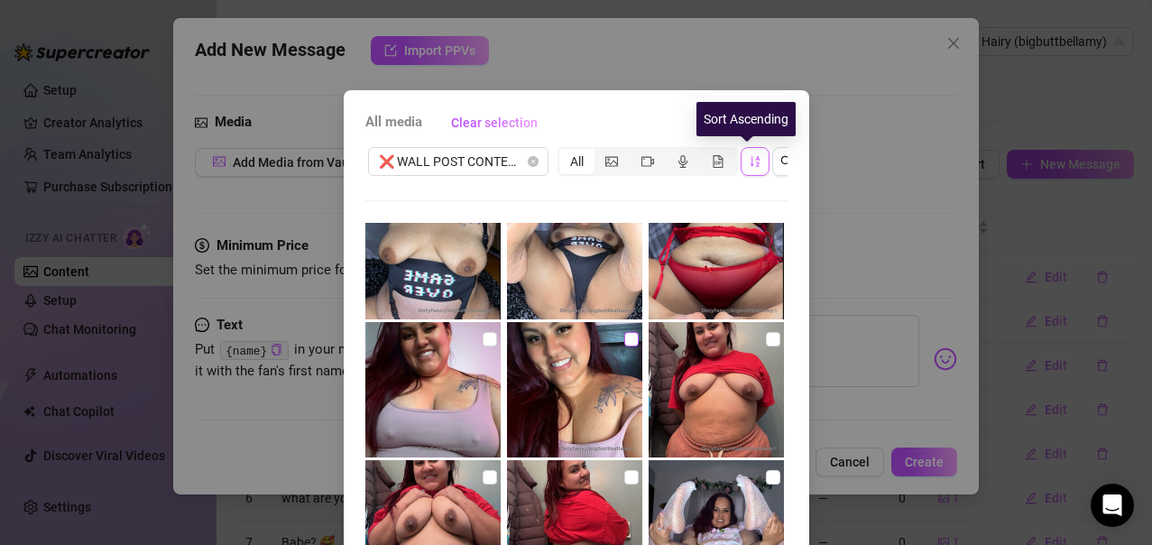
click at [624, 345] on input "checkbox" at bounding box center [631, 339] width 14 height 14
click at [783, 374] on div "All media Clear selection ❌ WALL POST CONTENT All Cancel OK" at bounding box center [577, 411] width 466 height 642
click at [789, 379] on div "All media Clear selection ❌ WALL POST CONTENT All Cancel OK" at bounding box center [577, 411] width 466 height 642
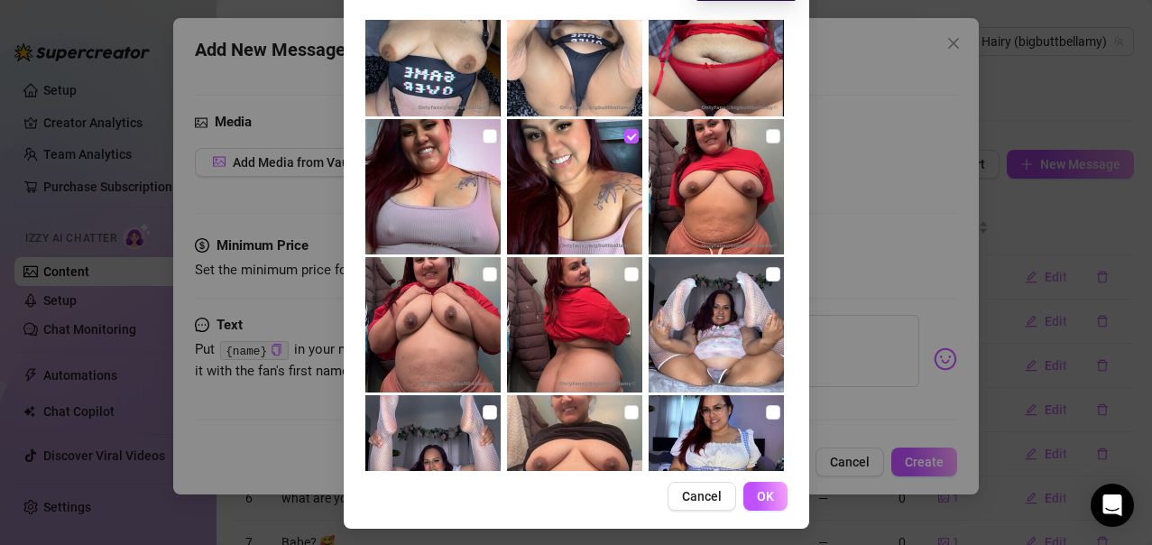
scroll to position [224, 0]
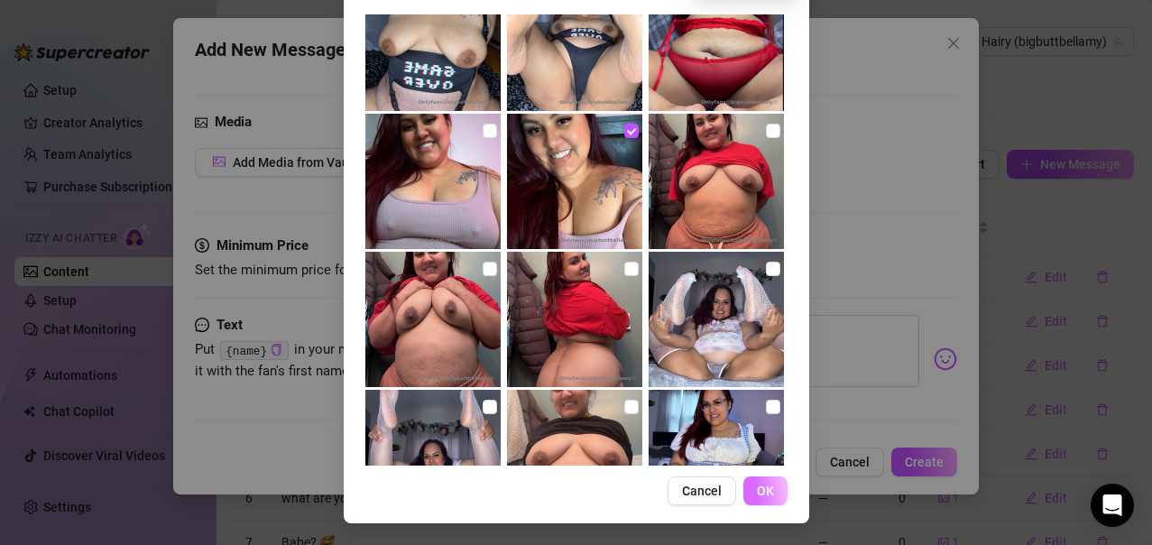
click at [761, 484] on span "OK" at bounding box center [765, 491] width 17 height 14
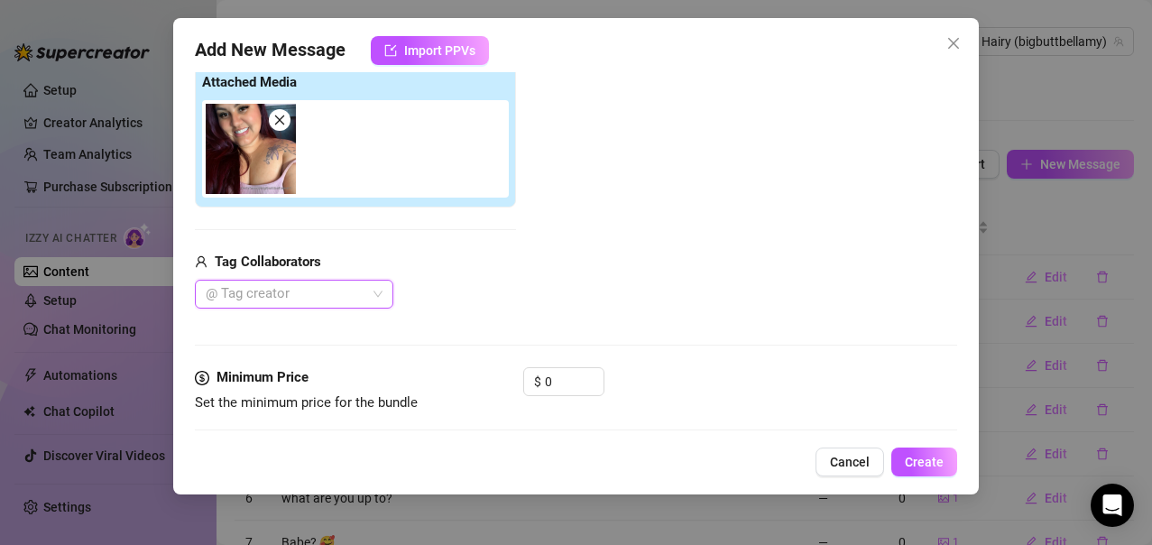
scroll to position [340, 0]
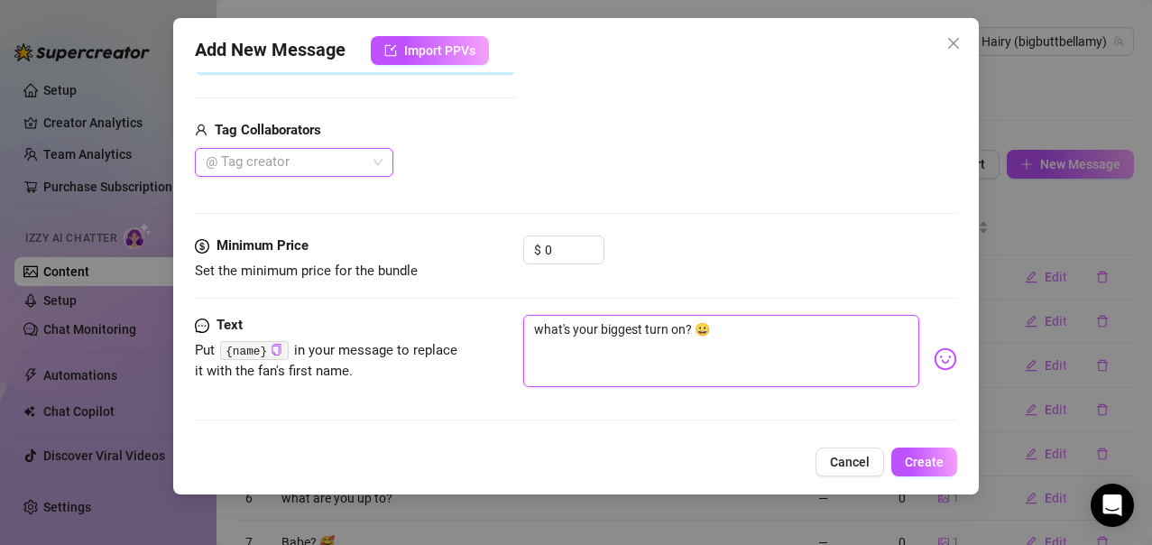
click at [671, 338] on textarea "what's your biggest turn on? 😀" at bounding box center [721, 351] width 397 height 72
click at [530, 330] on textarea "what's your biggest turn-on? 😀" at bounding box center [721, 351] width 397 height 72
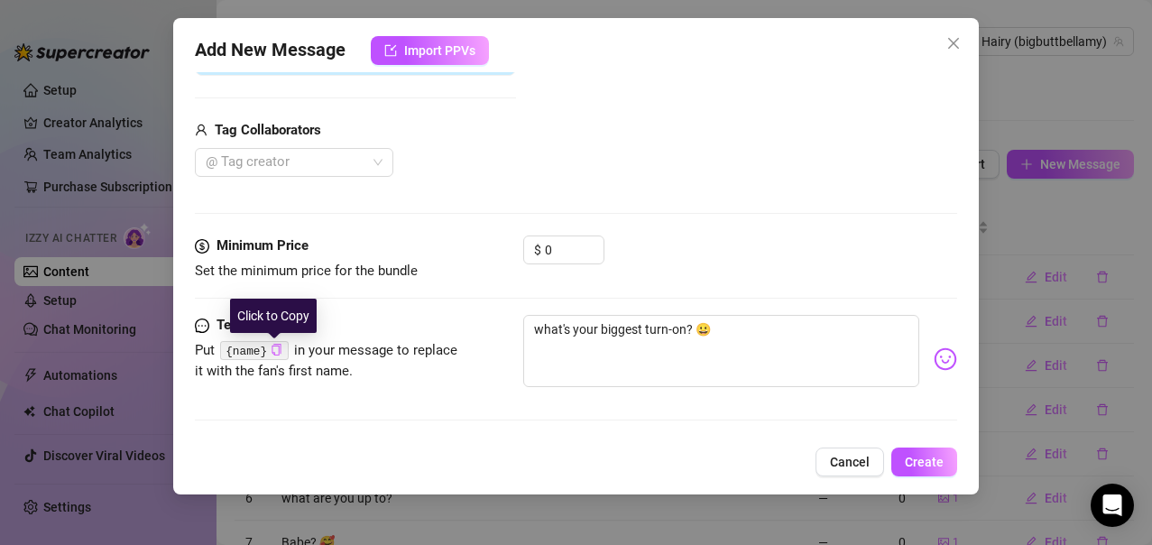
click at [271, 352] on icon "copy" at bounding box center [277, 350] width 12 height 12
click at [534, 331] on textarea "what's your biggest turn-on? 😀" at bounding box center [721, 351] width 397 height 72
click at [271, 354] on icon "copy" at bounding box center [277, 350] width 12 height 12
click at [529, 328] on textarea "what's your biggest turn-on? 😀" at bounding box center [721, 351] width 397 height 72
click at [534, 328] on textarea "what's your biggest turn-on? 😀" at bounding box center [721, 351] width 397 height 72
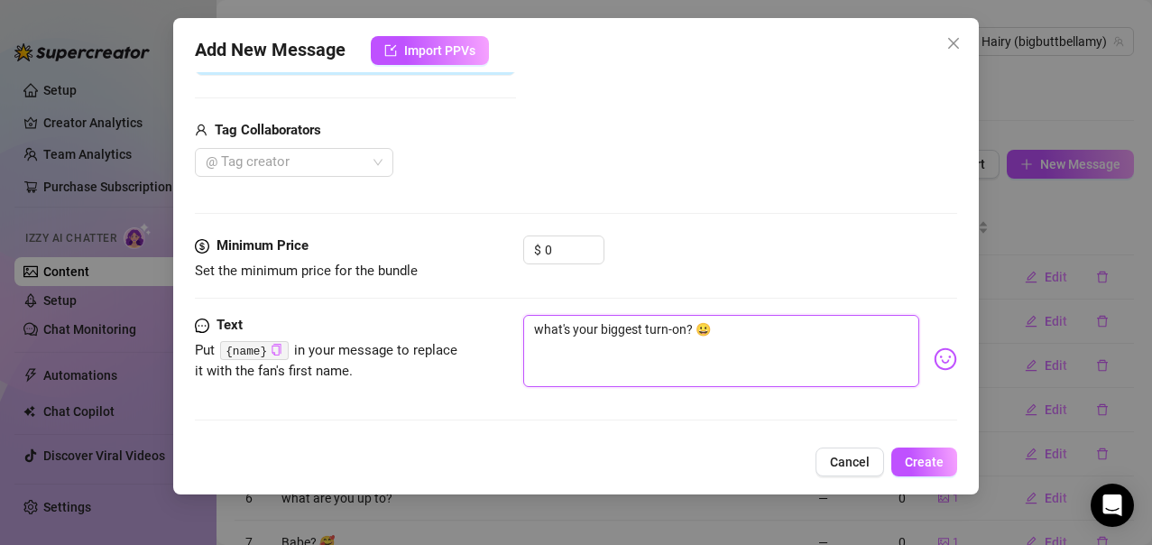
click at [780, 353] on textarea "what's your biggest turn-on? 😀" at bounding box center [721, 351] width 397 height 72
click at [536, 328] on textarea "what's your biggest turn-on? 😀" at bounding box center [721, 351] width 397 height 72
drag, startPoint x: 532, startPoint y: 331, endPoint x: 563, endPoint y: 361, distance: 42.8
click at [274, 353] on icon "copy" at bounding box center [277, 350] width 12 height 12
click at [739, 325] on textarea "what's your biggest turn-on? 😀" at bounding box center [721, 351] width 397 height 72
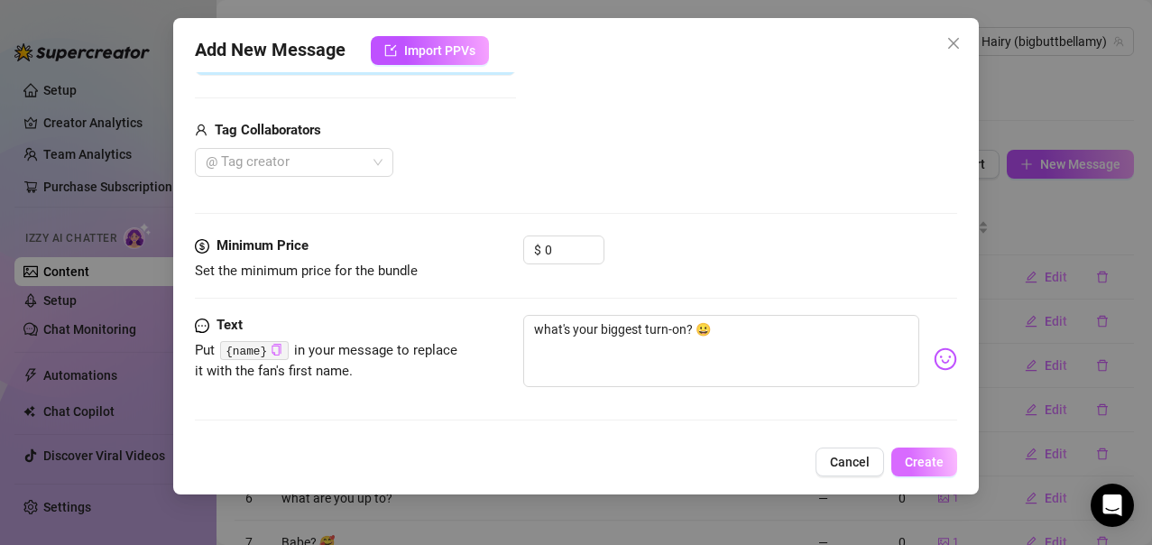
click at [902, 461] on button "Create" at bounding box center [925, 462] width 66 height 29
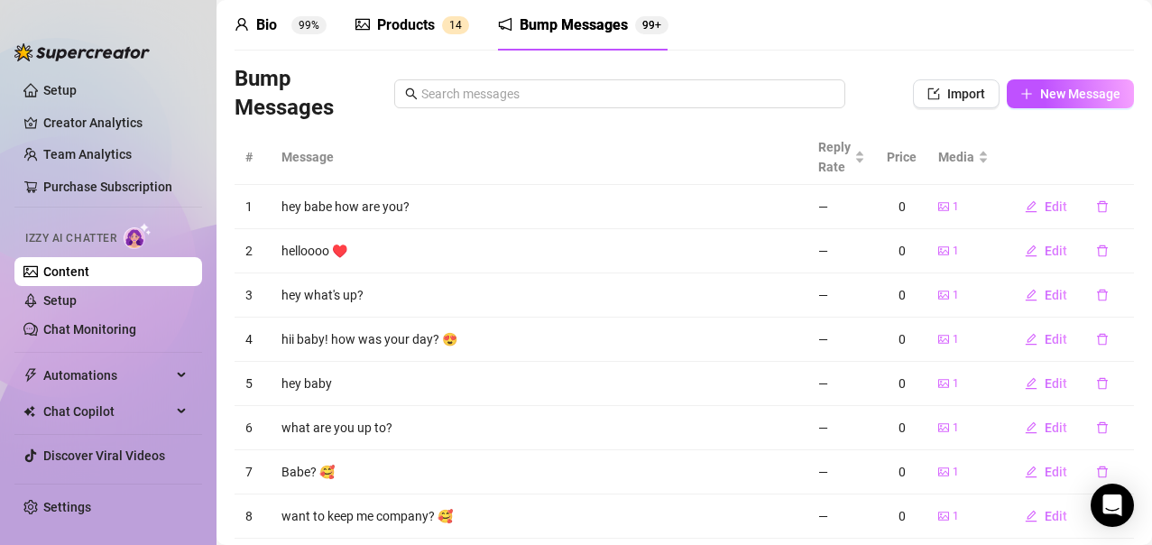
scroll to position [0, 0]
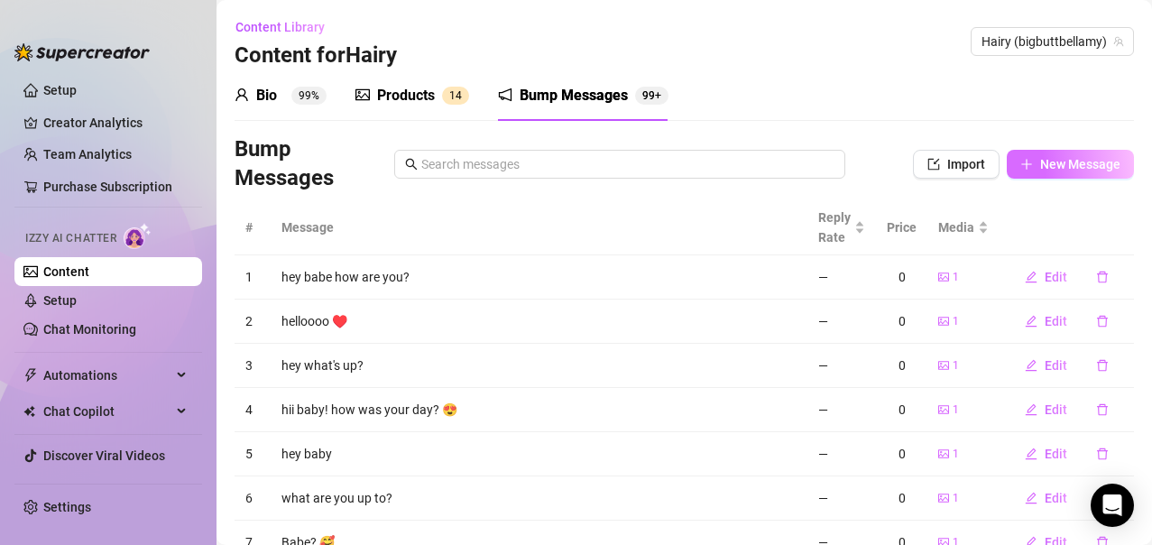
click at [1096, 172] on button "New Message" at bounding box center [1070, 164] width 127 height 29
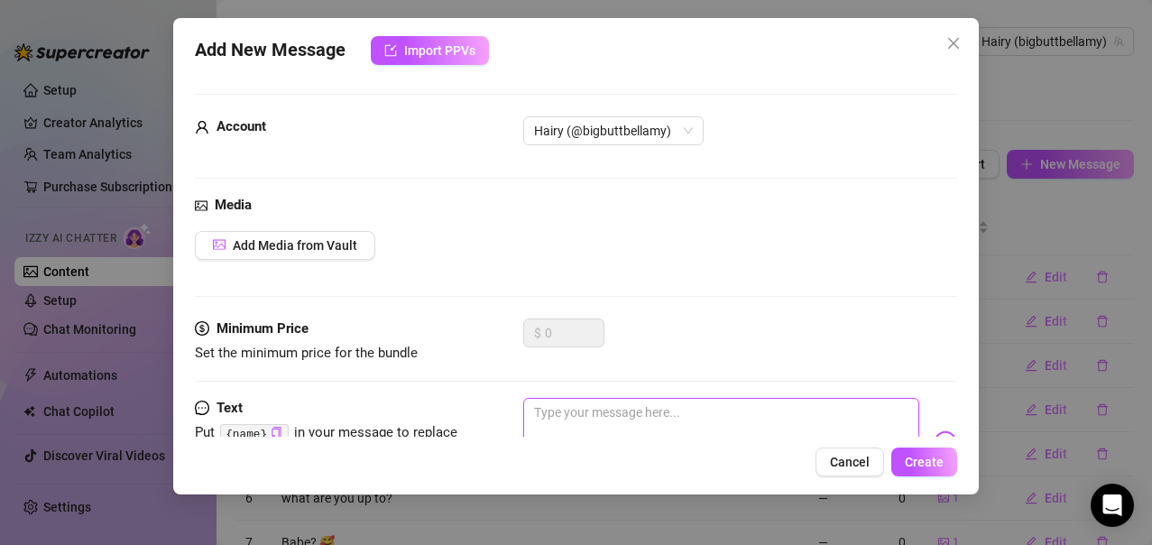
click at [594, 429] on textarea at bounding box center [721, 434] width 397 height 72
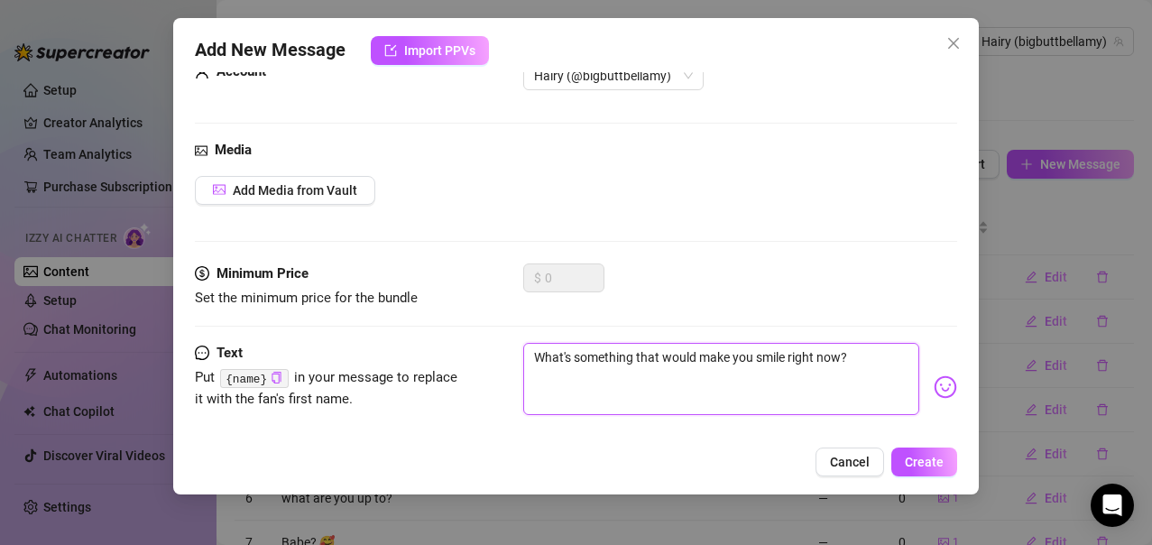
scroll to position [83, 0]
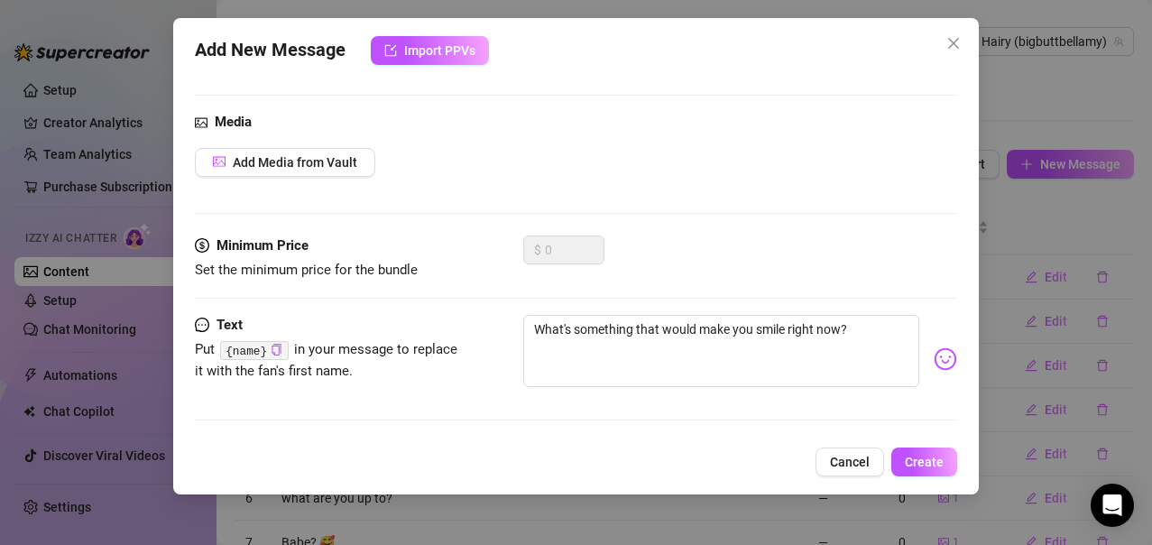
click at [929, 365] on div "Pick an emoji…" at bounding box center [889, 376] width 132 height 22
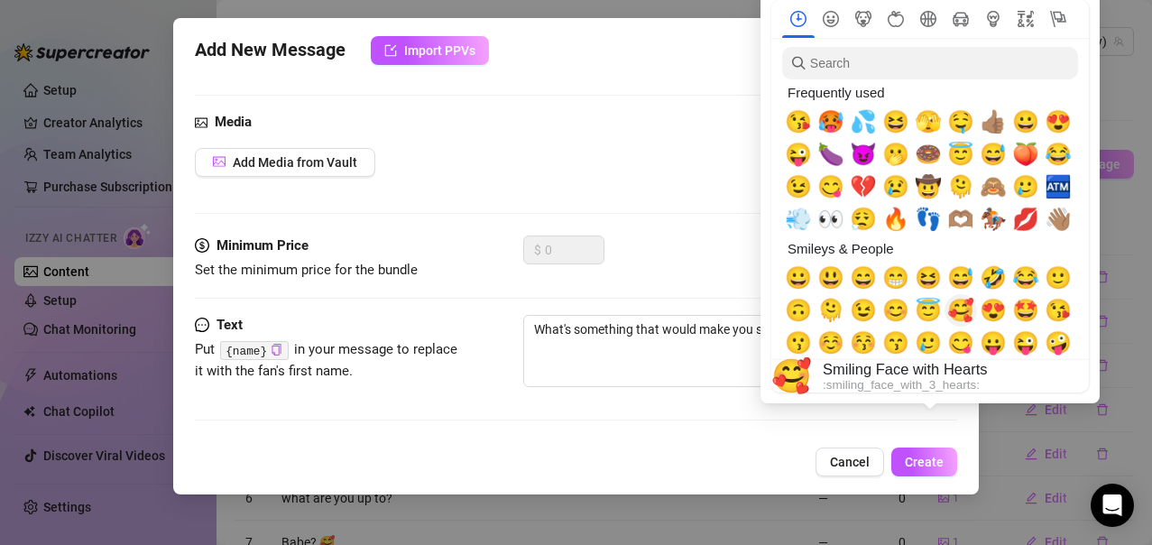
click at [958, 310] on span "🥰" at bounding box center [961, 310] width 27 height 25
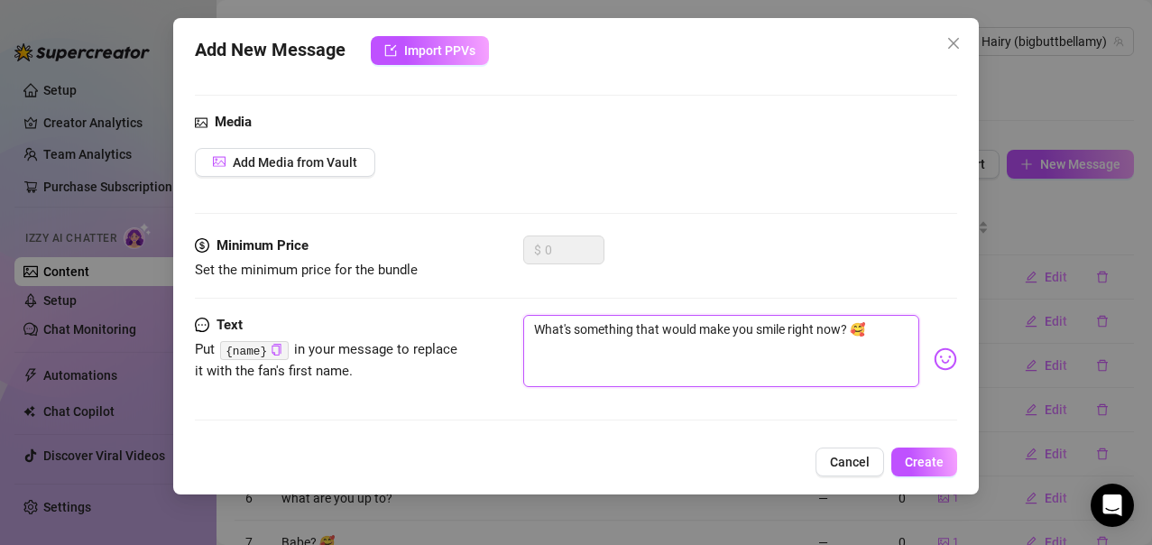
click at [653, 361] on textarea "What's something that would make you smile right now? 🥰" at bounding box center [721, 351] width 397 height 72
click at [276, 159] on span "Add Media from Vault" at bounding box center [295, 162] width 125 height 14
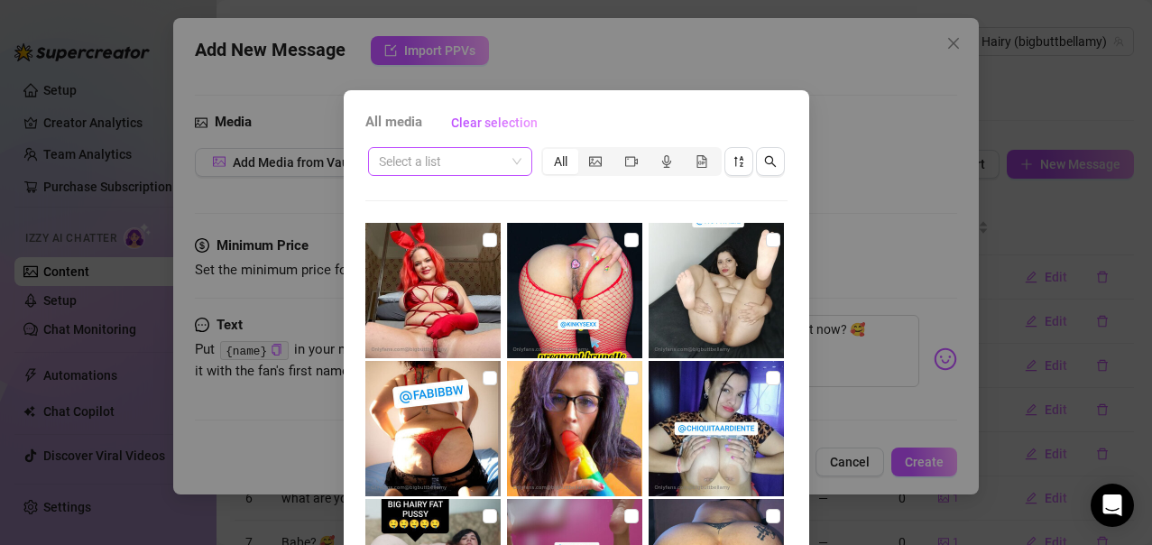
click at [512, 162] on span at bounding box center [450, 161] width 143 height 27
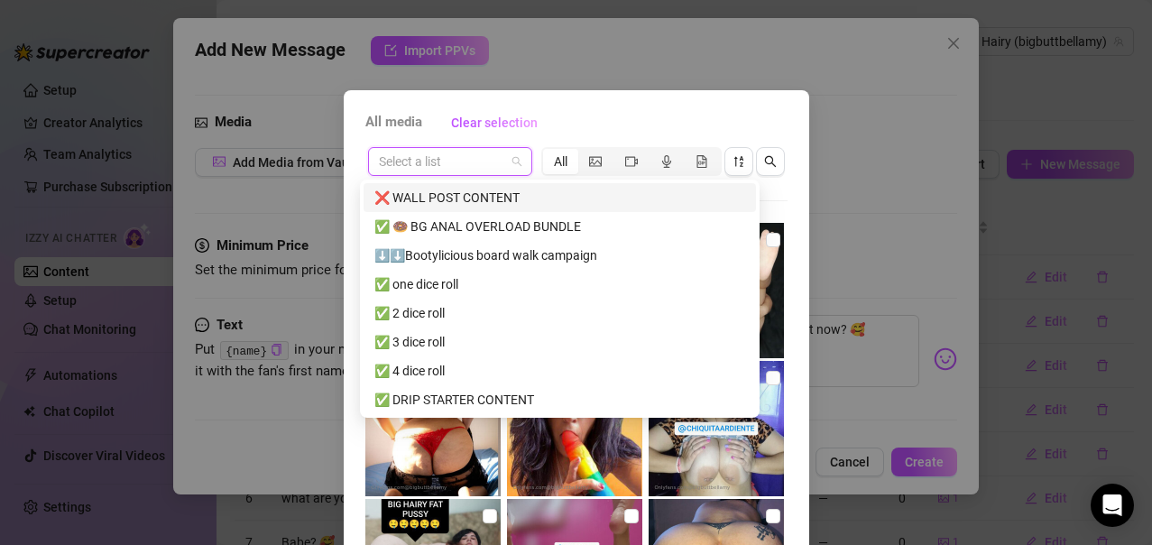
click at [430, 201] on div "❌ WALL POST CONTENT" at bounding box center [560, 198] width 371 height 20
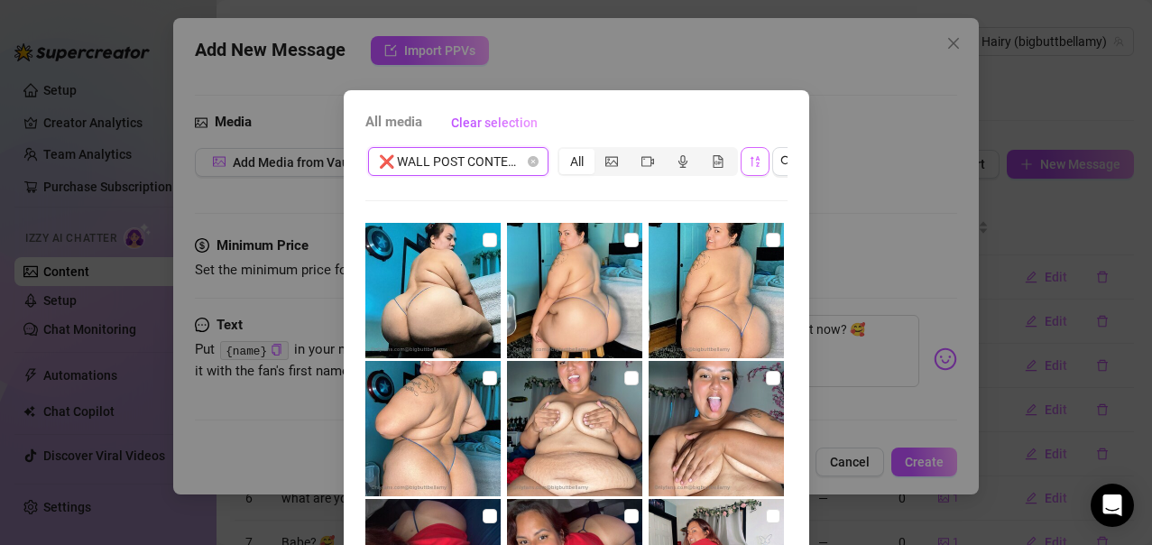
click at [749, 163] on icon "sort-descending" at bounding box center [755, 161] width 13 height 13
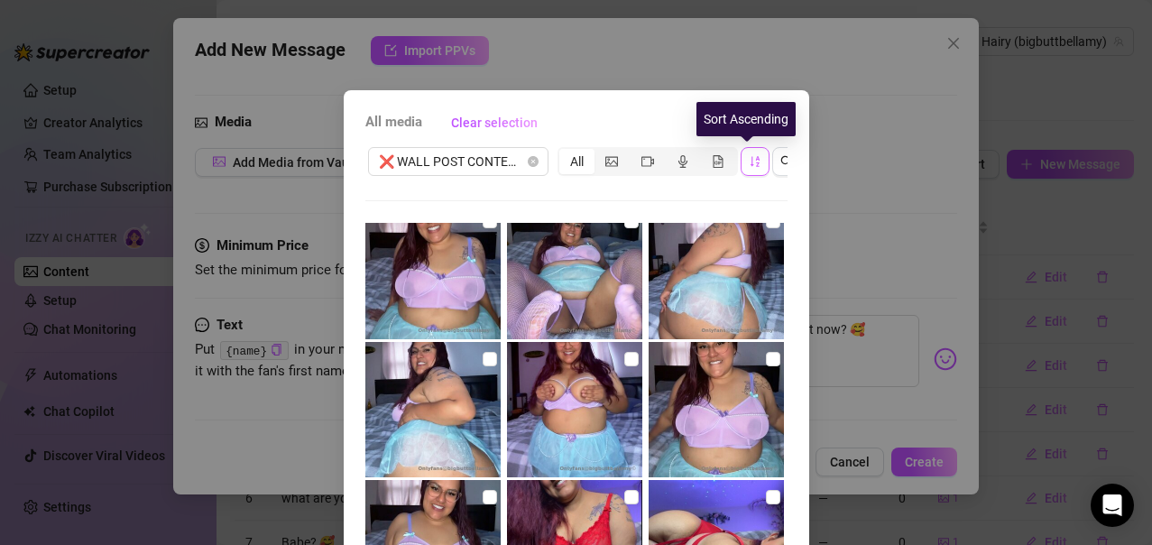
scroll to position [6136, 0]
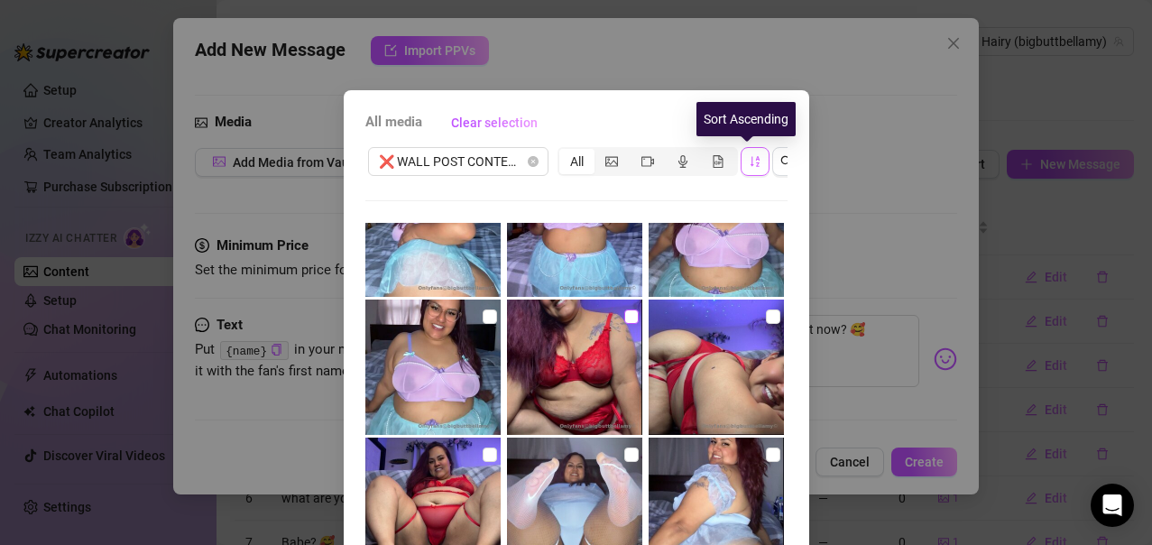
click at [624, 321] on input "checkbox" at bounding box center [631, 317] width 14 height 14
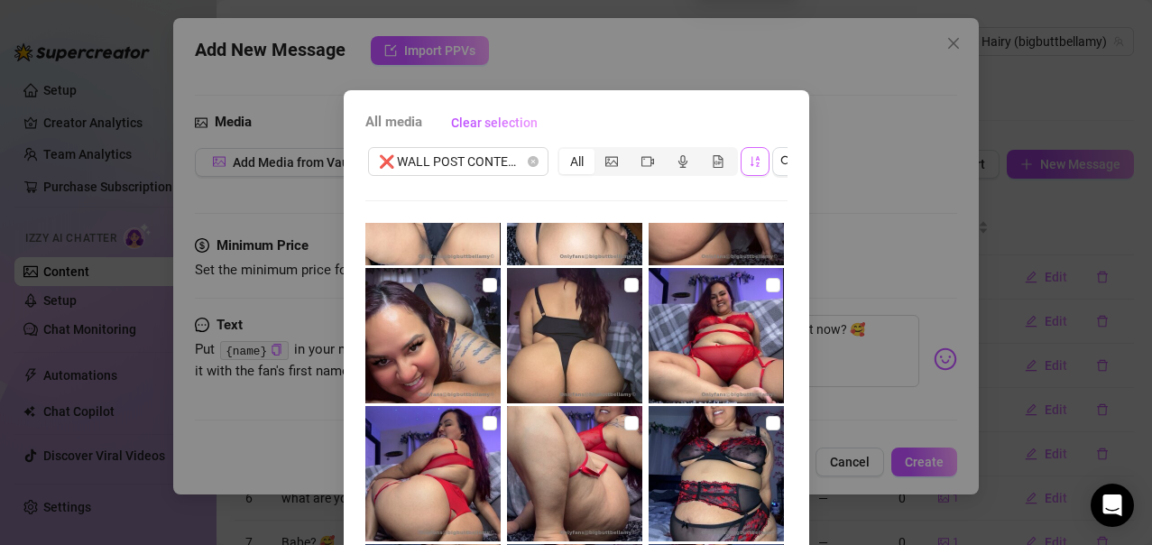
scroll to position [224, 0]
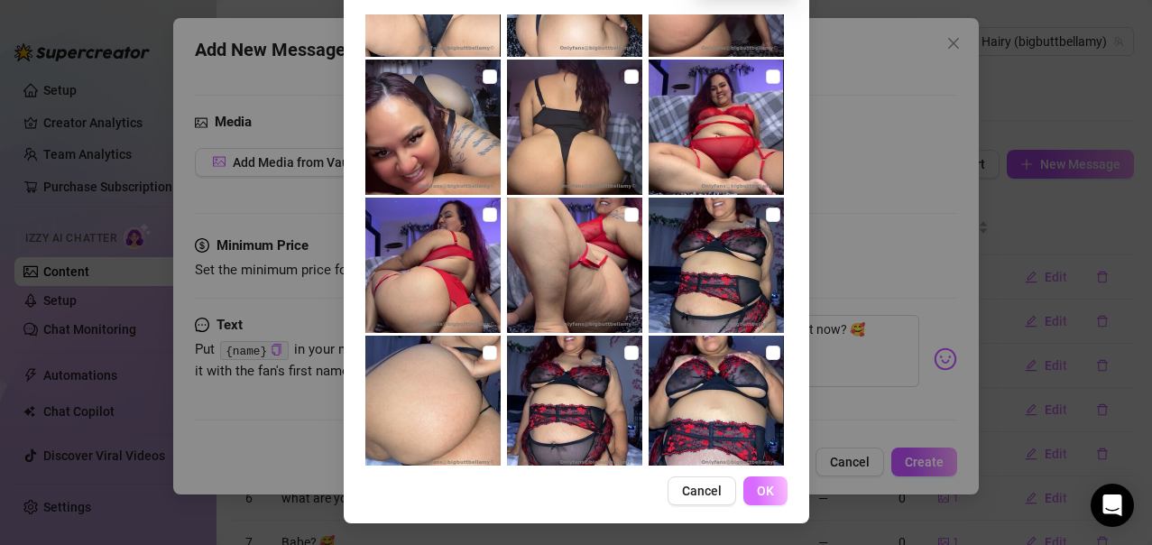
click at [763, 491] on span "OK" at bounding box center [765, 491] width 17 height 14
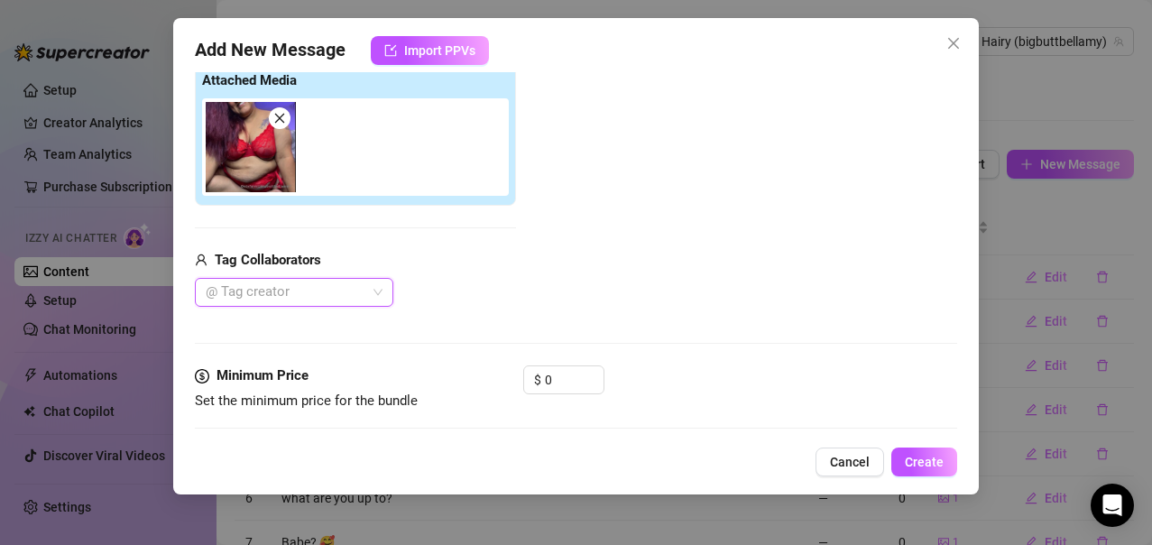
scroll to position [340, 0]
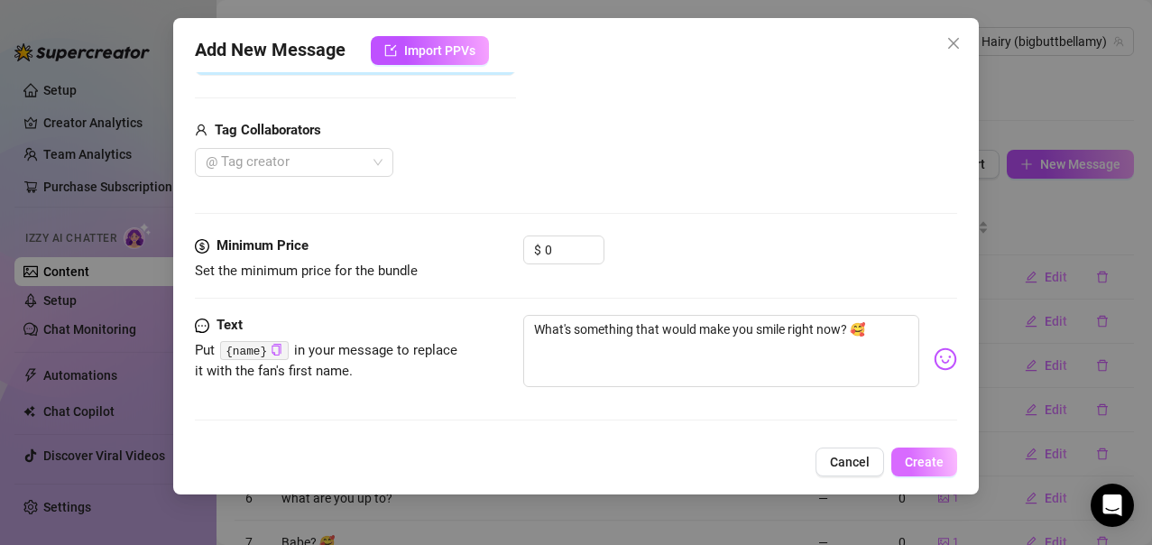
click at [915, 465] on span "Create" at bounding box center [924, 462] width 39 height 14
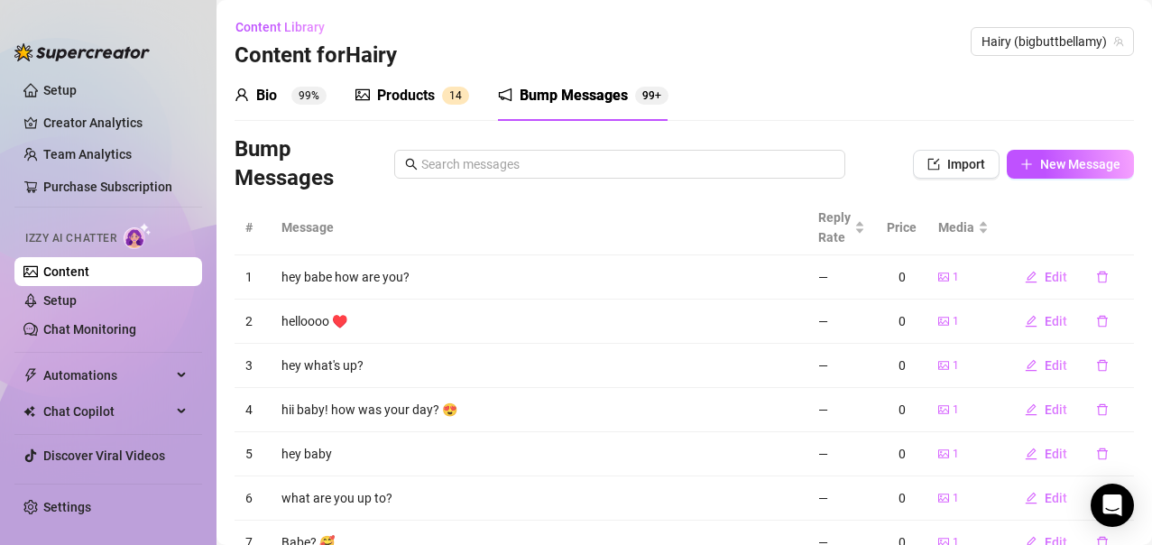
click at [408, 80] on div "Products 1 4" at bounding box center [413, 95] width 114 height 51
click at [407, 100] on div "Products" at bounding box center [406, 96] width 58 height 22
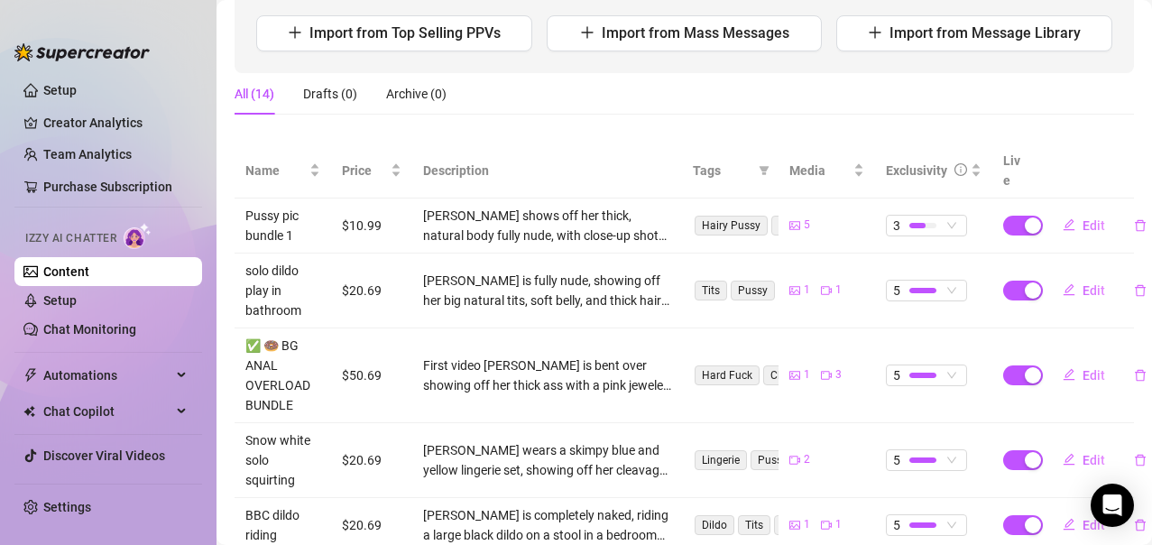
scroll to position [180, 0]
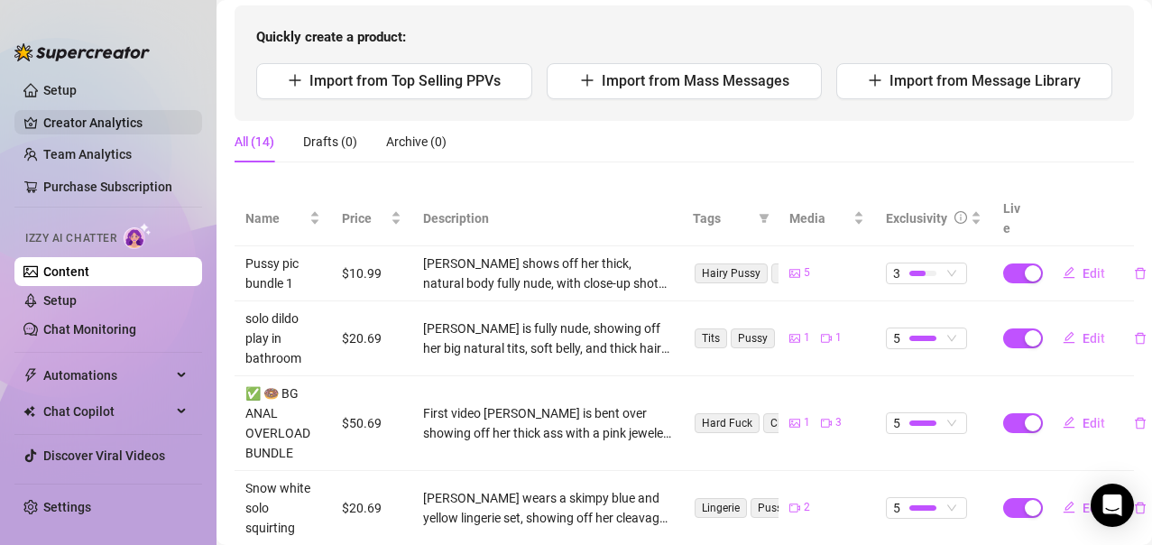
click at [71, 118] on link "Creator Analytics" at bounding box center [115, 122] width 144 height 29
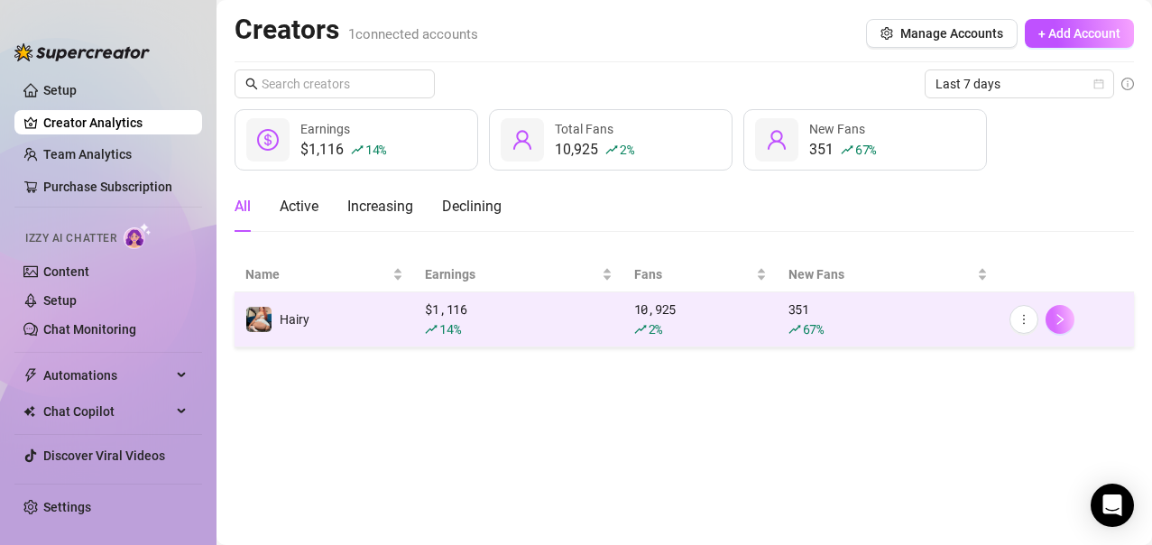
click at [1055, 328] on button "button" at bounding box center [1060, 319] width 29 height 29
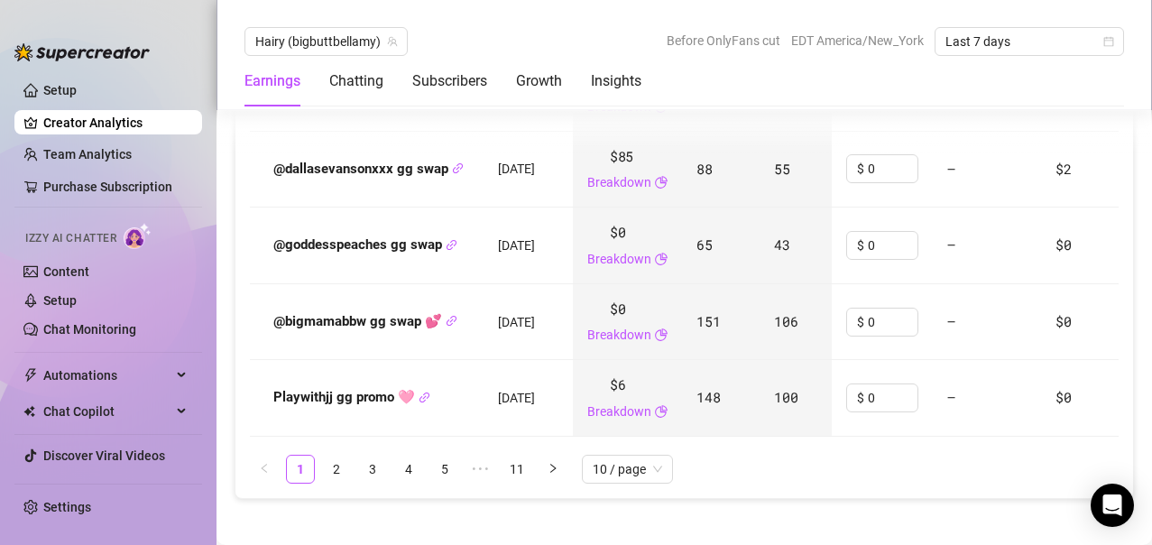
scroll to position [2617, 0]
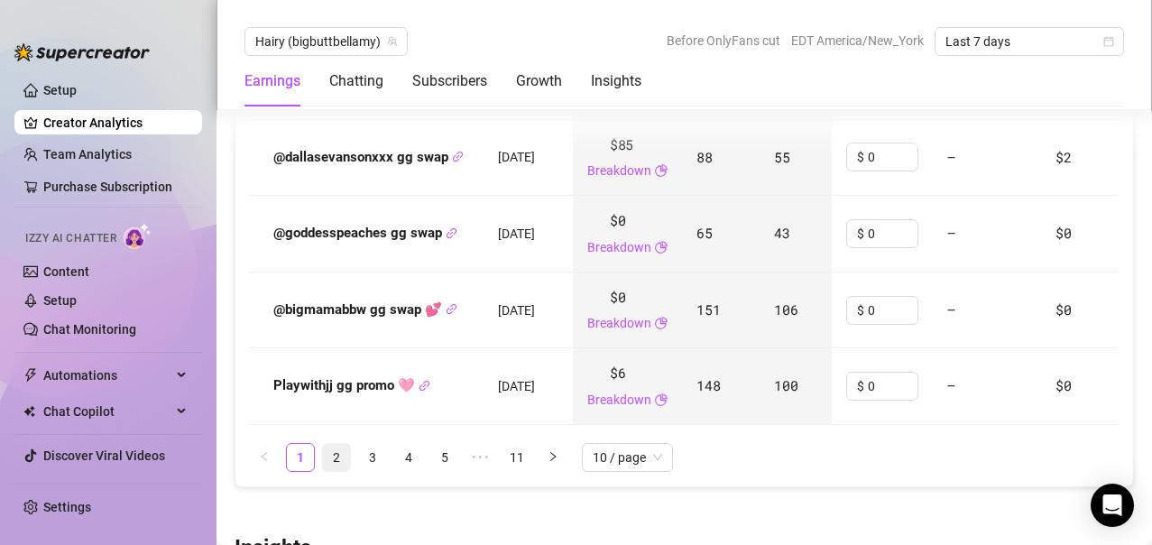
click at [343, 471] on link "2" at bounding box center [336, 457] width 27 height 27
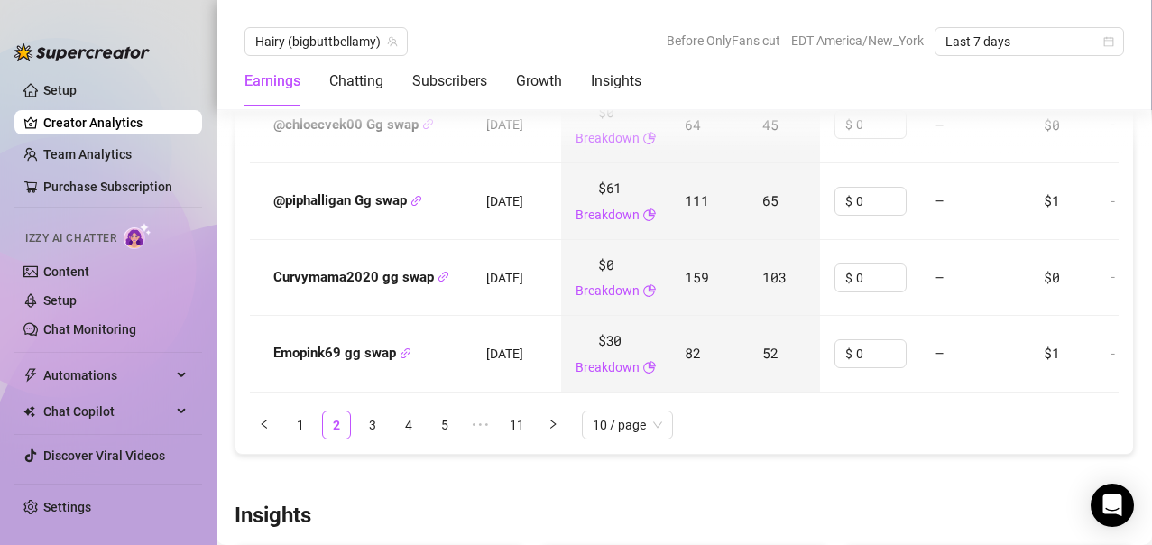
scroll to position [2707, 0]
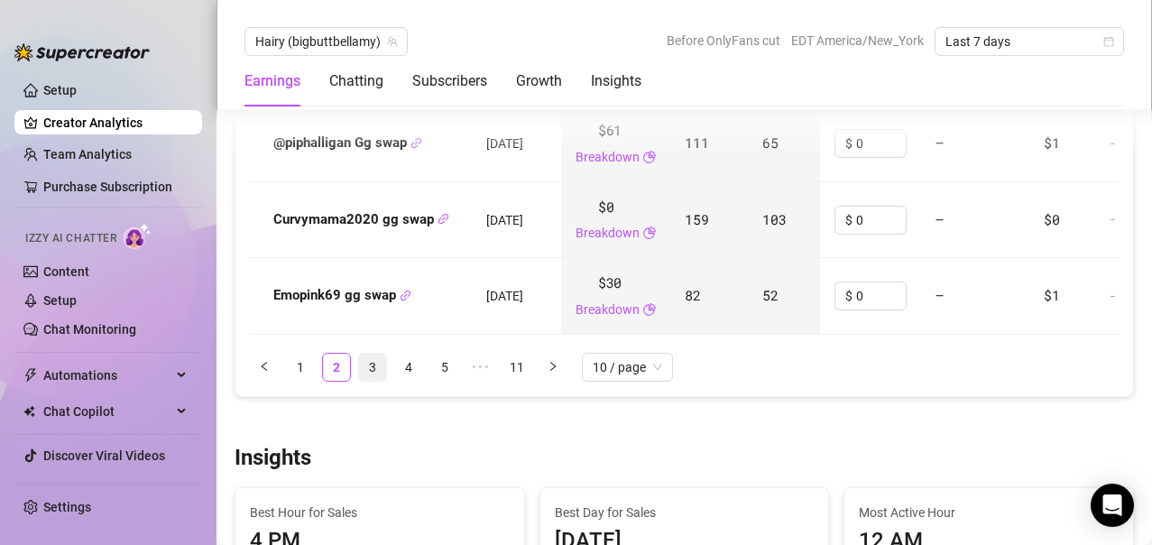
click at [370, 381] on link "3" at bounding box center [372, 367] width 27 height 27
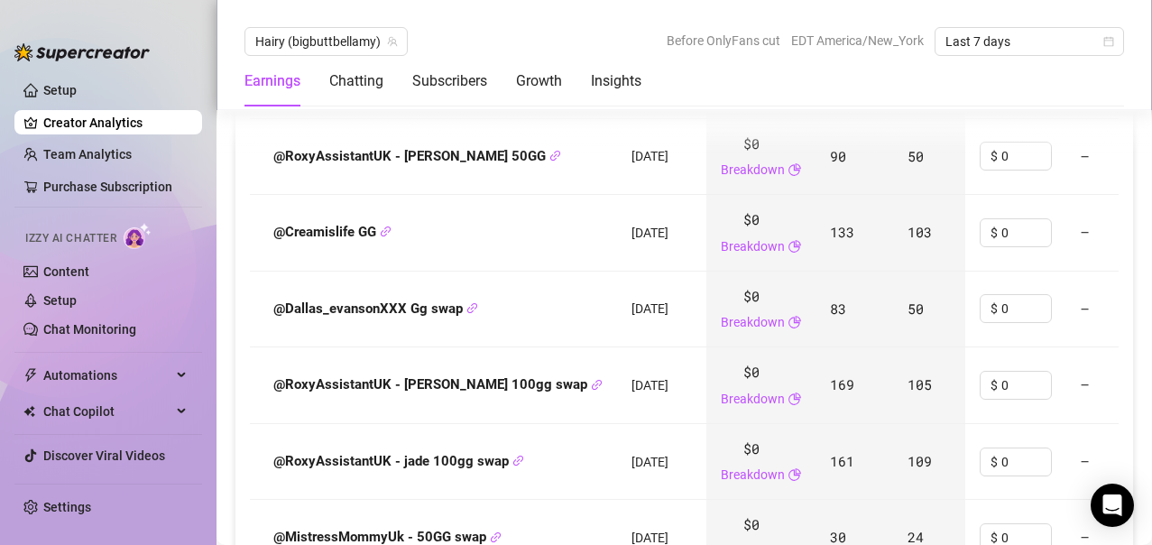
scroll to position [2797, 0]
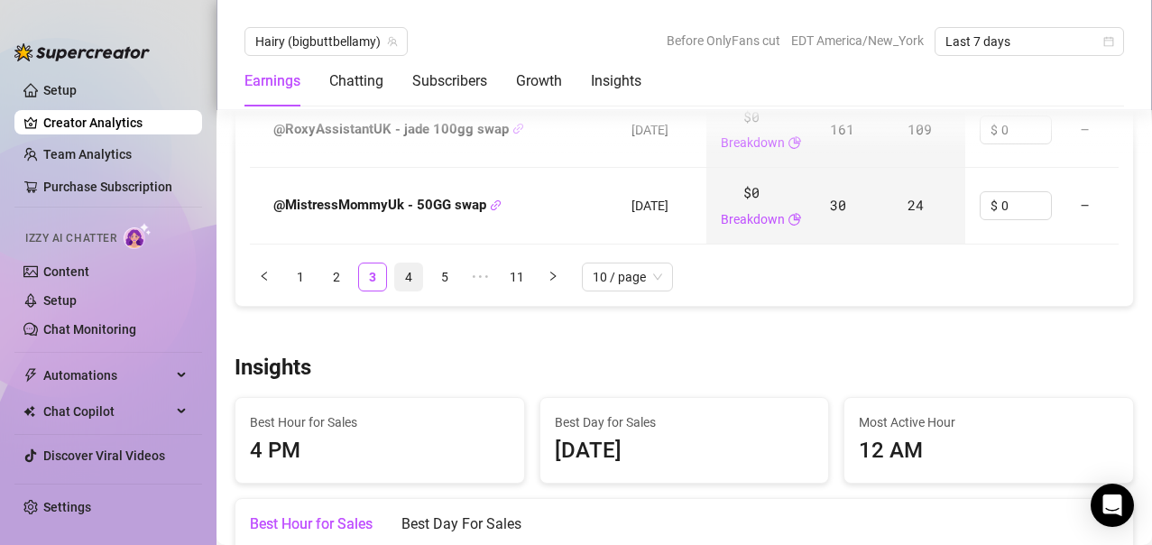
click at [421, 291] on link "4" at bounding box center [408, 277] width 27 height 27
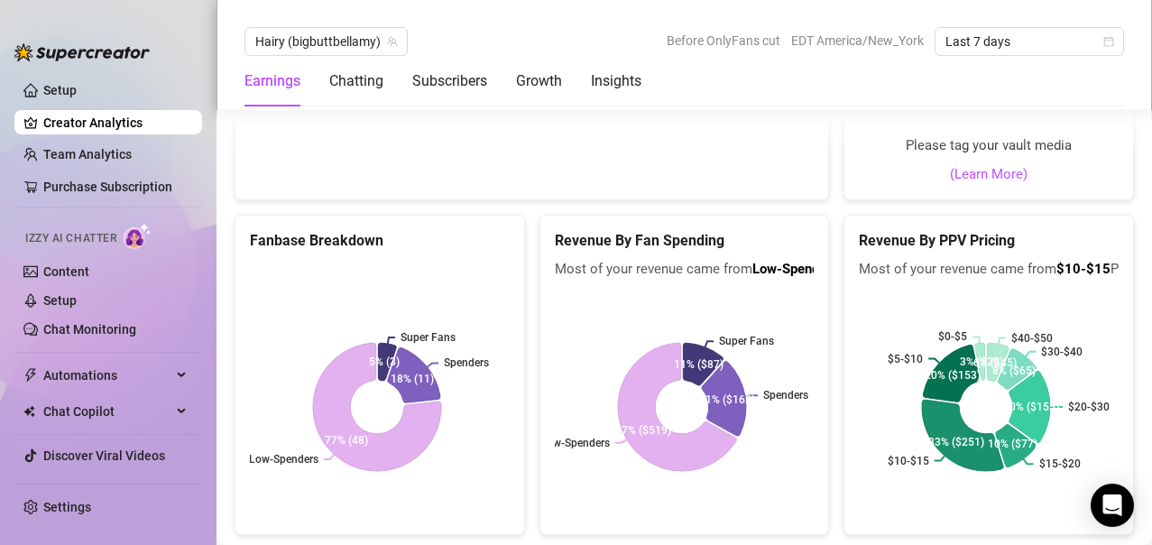
scroll to position [3657, 0]
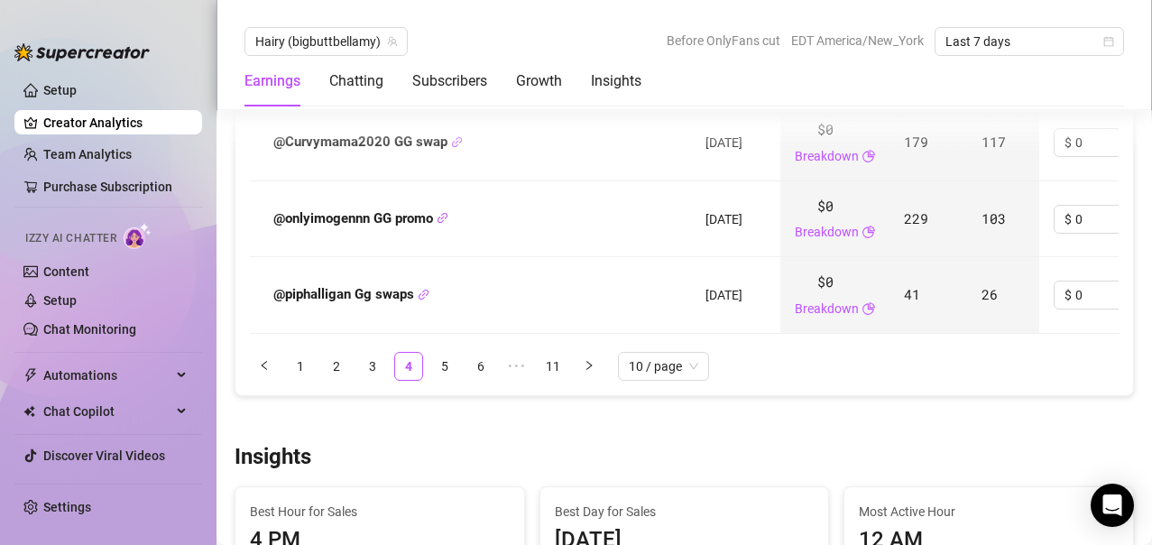
scroll to position [2737, 0]
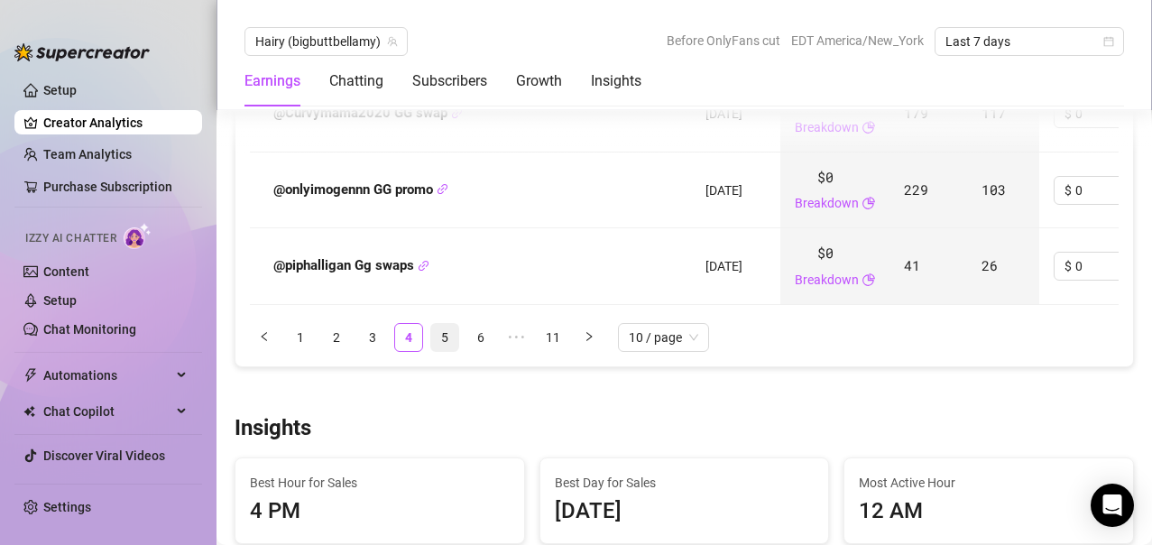
click at [456, 351] on link "5" at bounding box center [444, 337] width 27 height 27
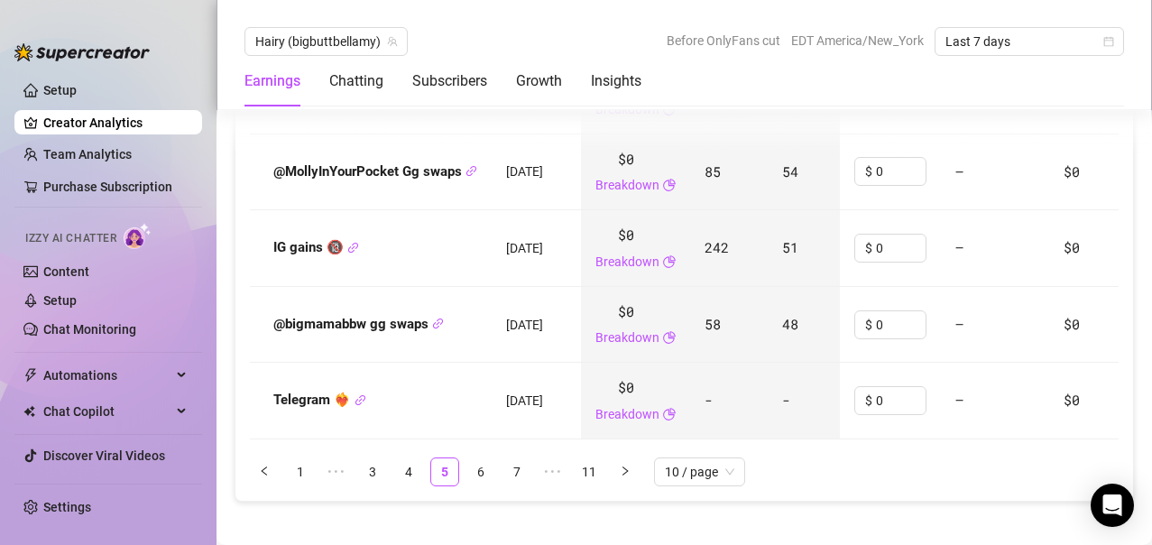
scroll to position [2647, 0]
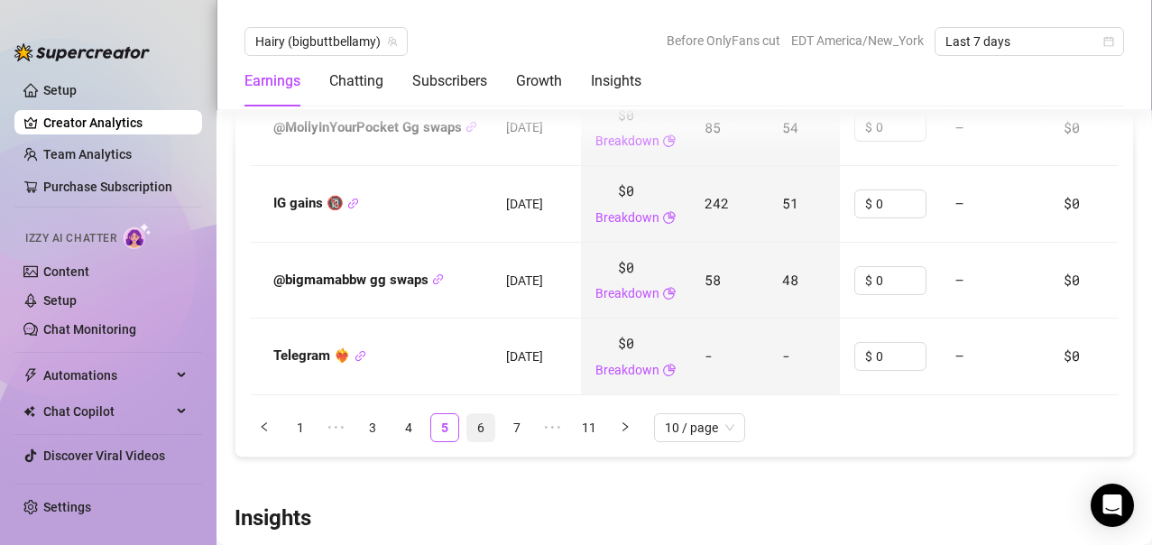
click at [486, 441] on link "6" at bounding box center [480, 427] width 27 height 27
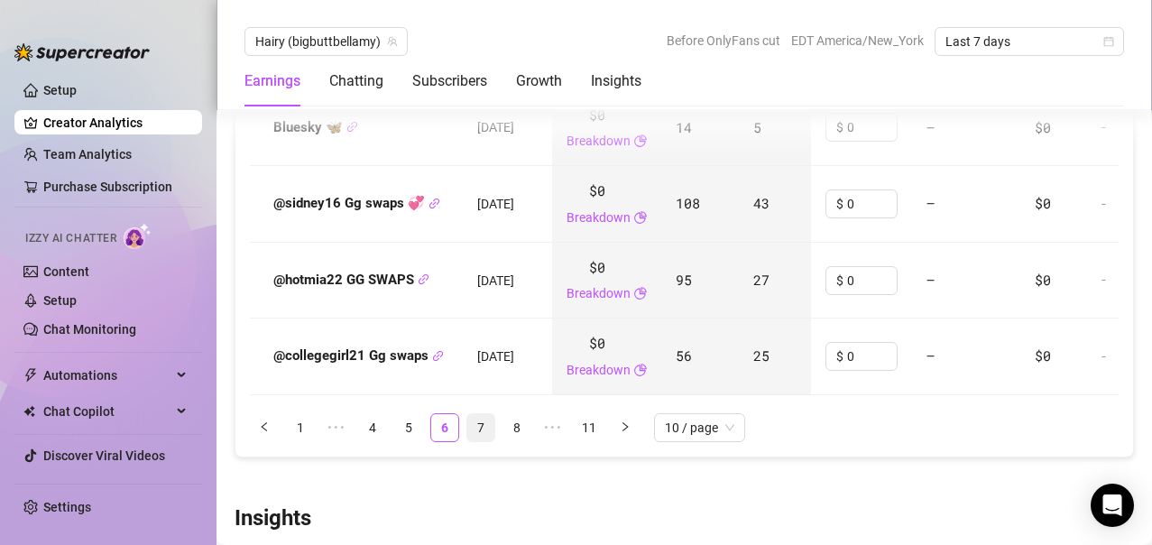
click at [483, 441] on link "7" at bounding box center [480, 427] width 27 height 27
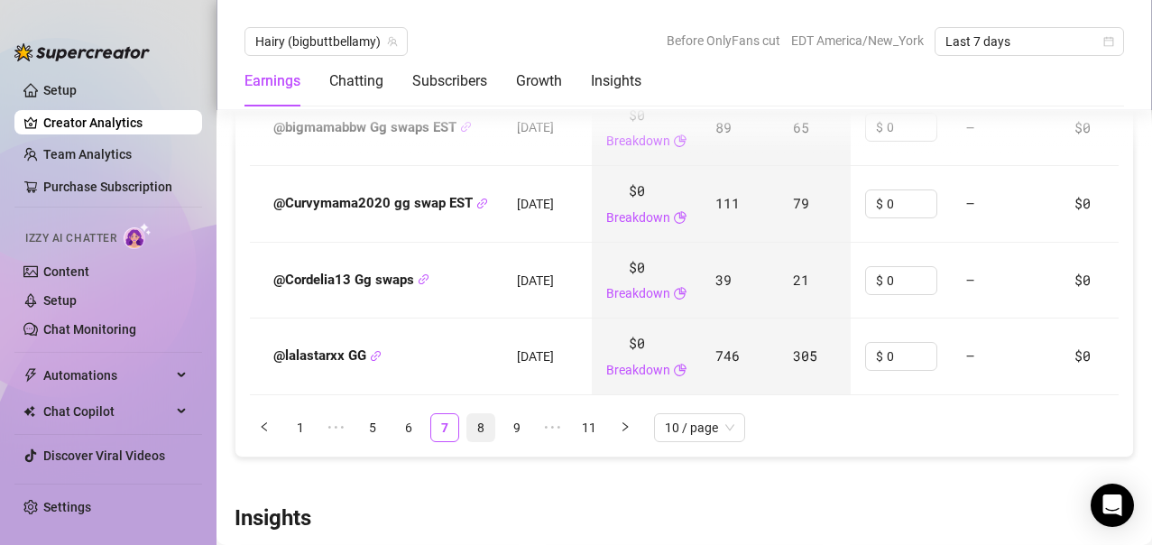
click at [482, 441] on link "8" at bounding box center [480, 427] width 27 height 27
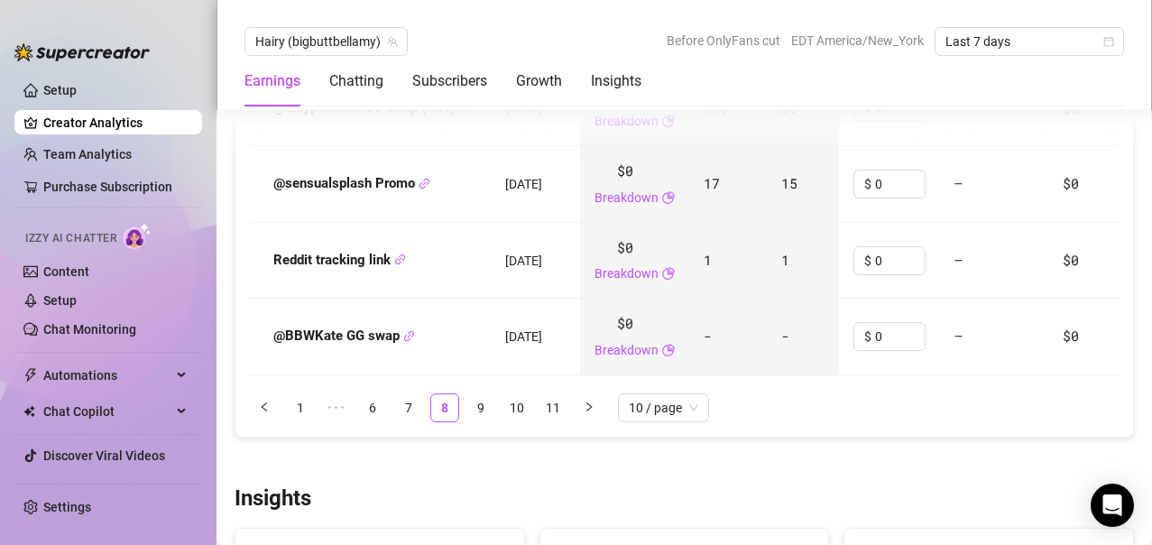
scroll to position [2737, 0]
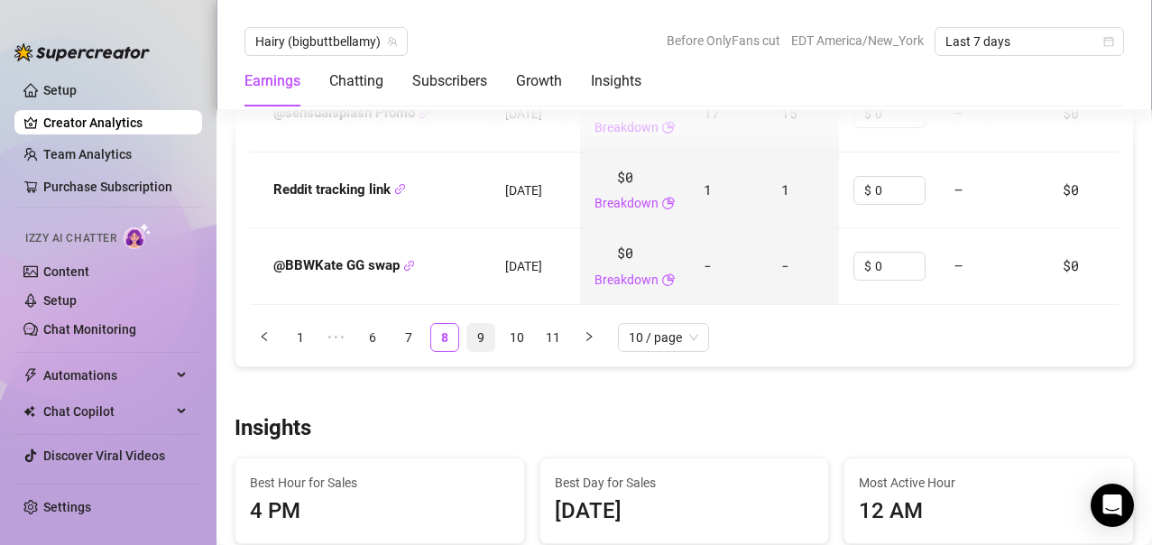
click at [477, 351] on link "9" at bounding box center [480, 337] width 27 height 27
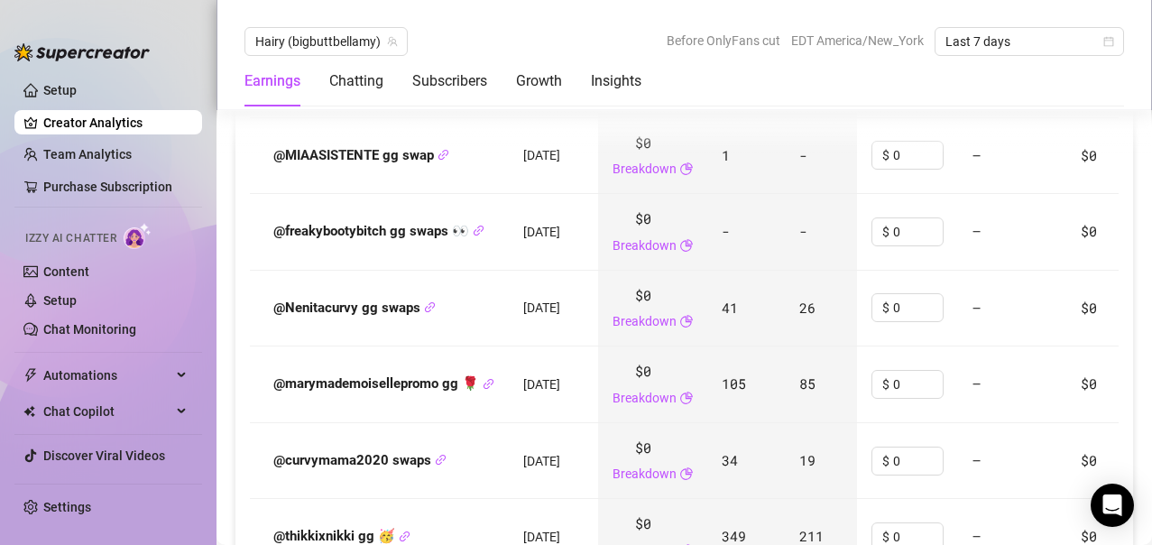
scroll to position [2827, 0]
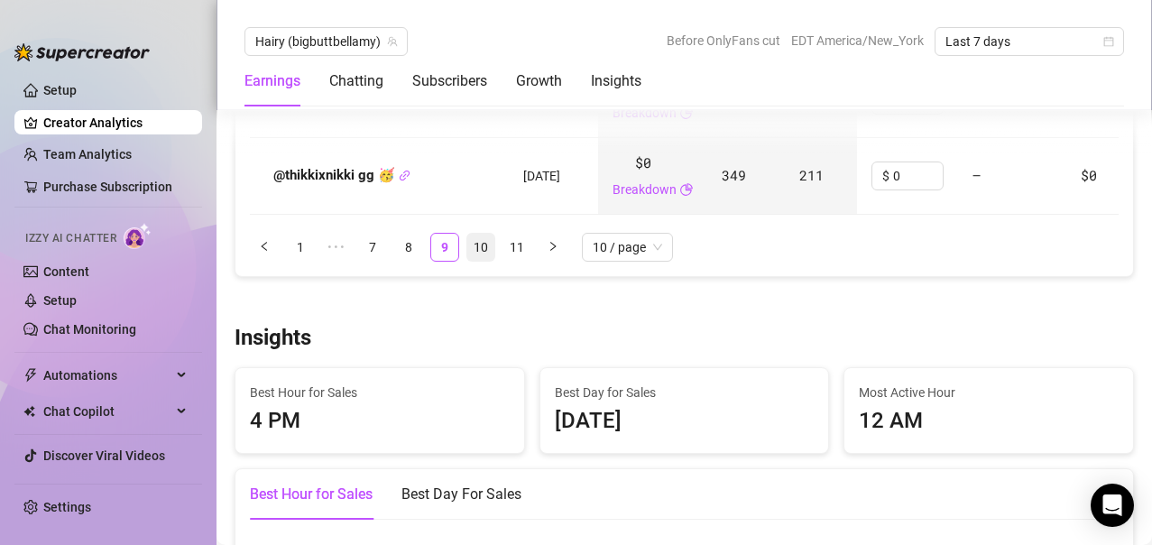
click at [472, 255] on link "10" at bounding box center [480, 247] width 27 height 27
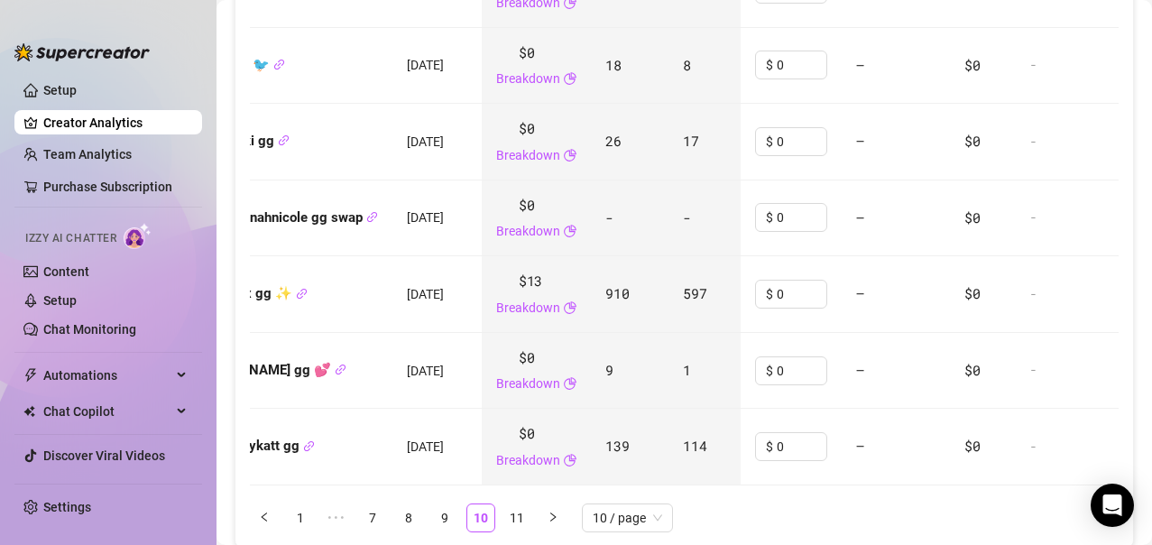
scroll to position [0, 0]
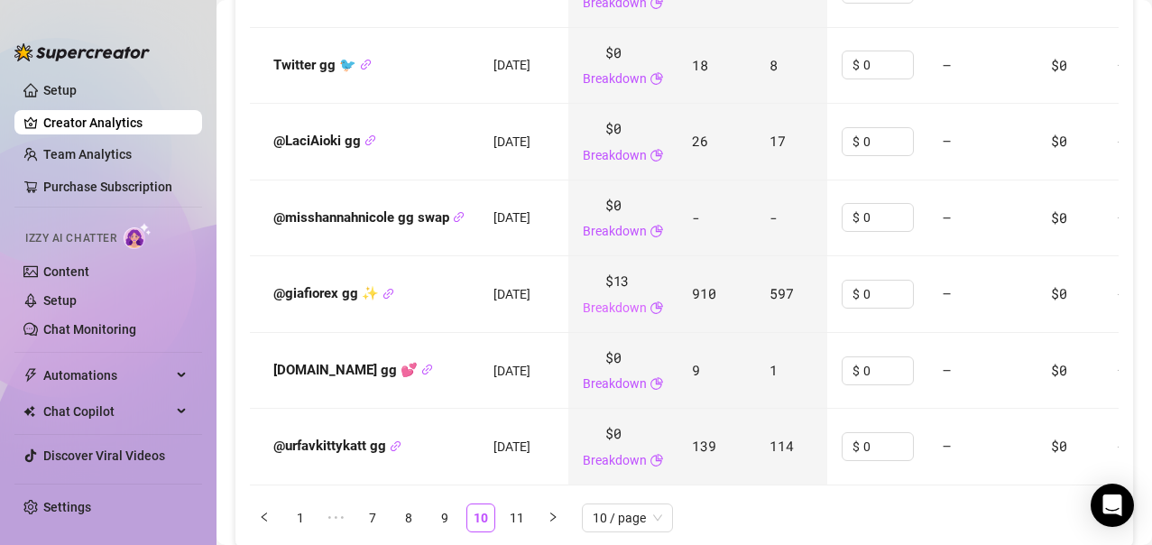
click at [636, 308] on span "All-Time Revenue includes all spending (such as sales and subscription fees) by…" at bounding box center [636, 308] width 0 height 0
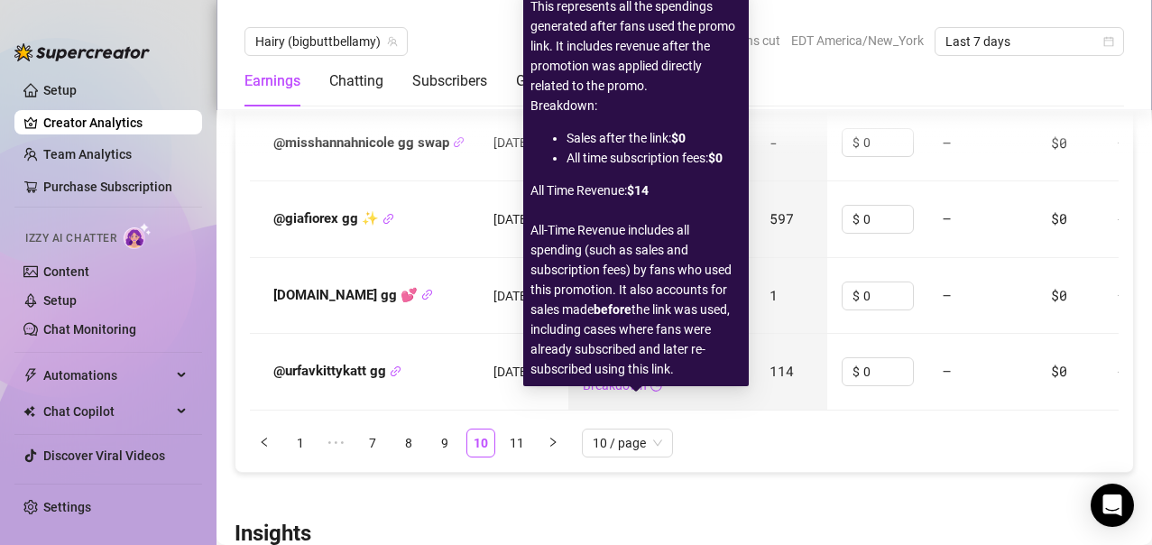
scroll to position [2737, 0]
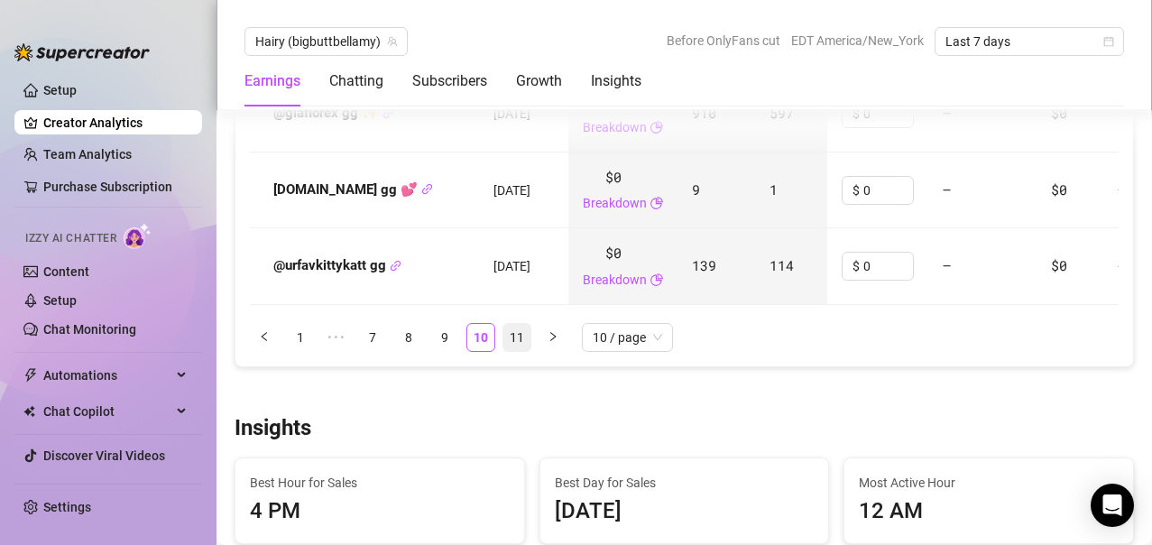
click at [514, 351] on link "11" at bounding box center [517, 337] width 27 height 27
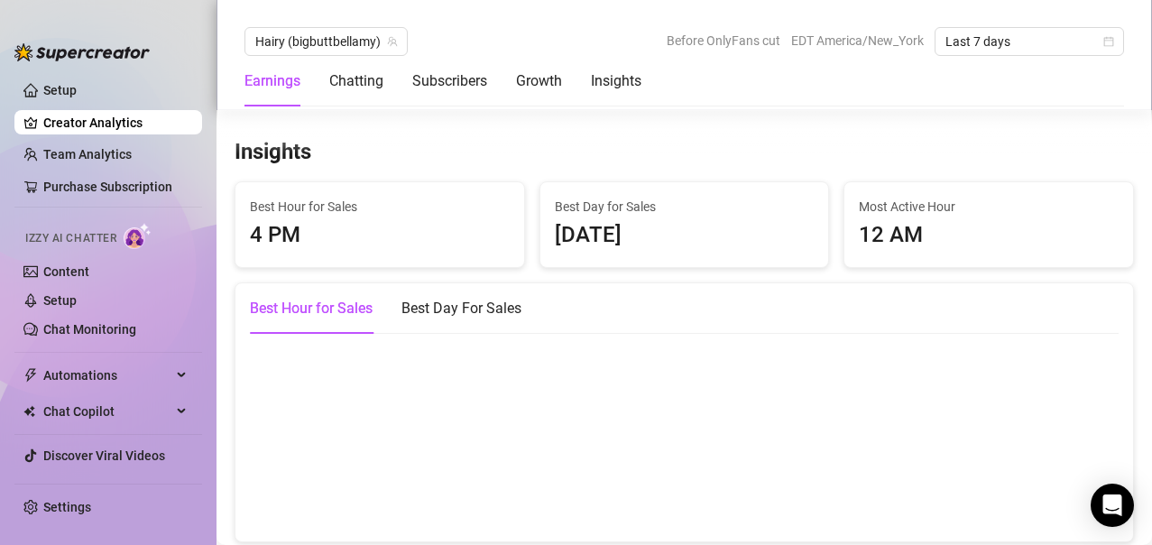
scroll to position [3098, 0]
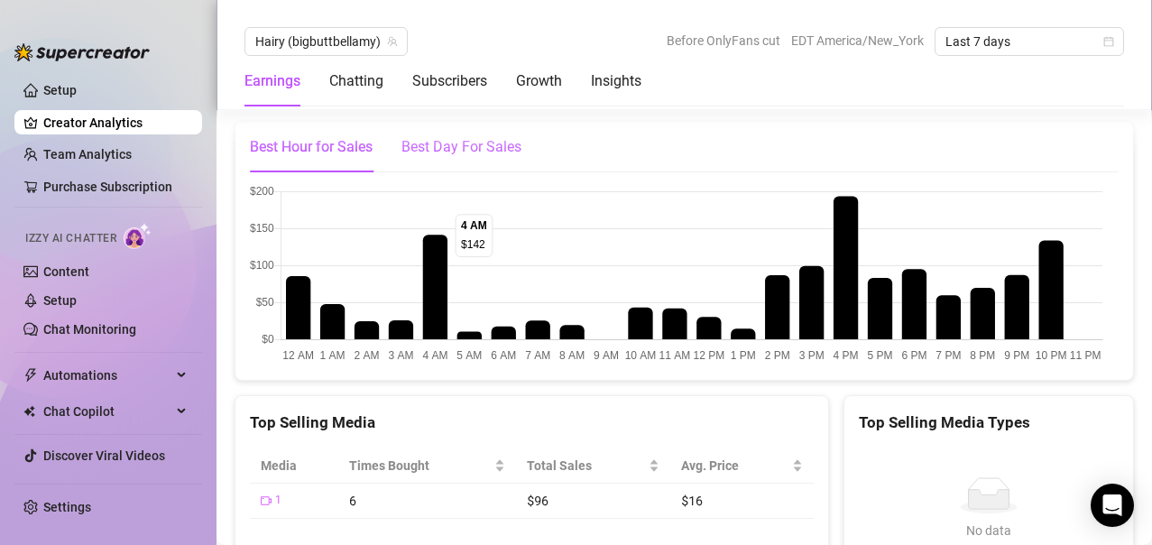
click at [440, 158] on div "Best Day For Sales" at bounding box center [462, 147] width 120 height 22
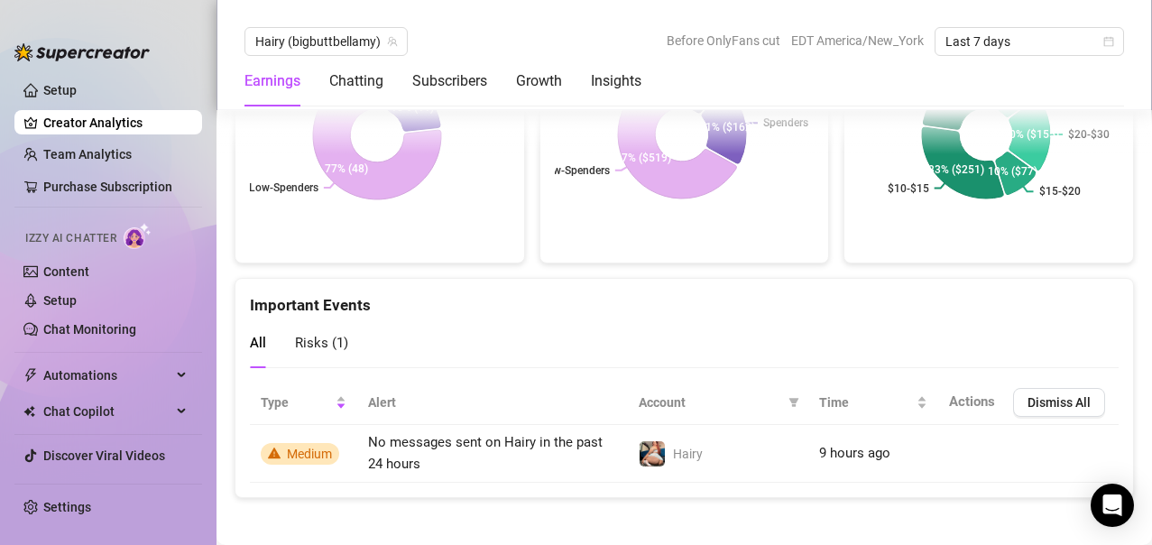
scroll to position [3833, 0]
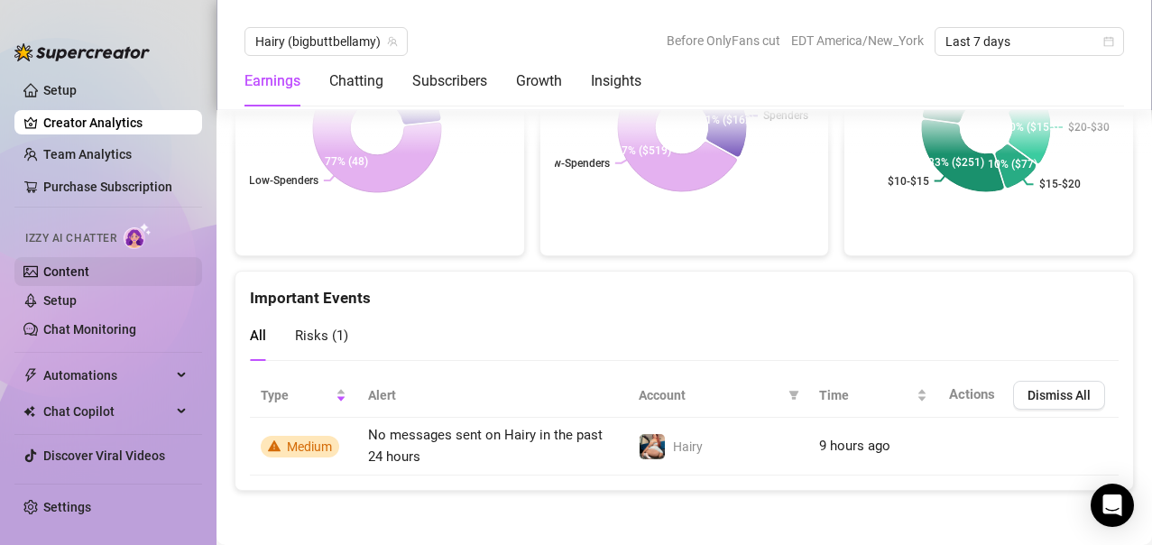
click at [60, 278] on link "Content" at bounding box center [66, 271] width 46 height 14
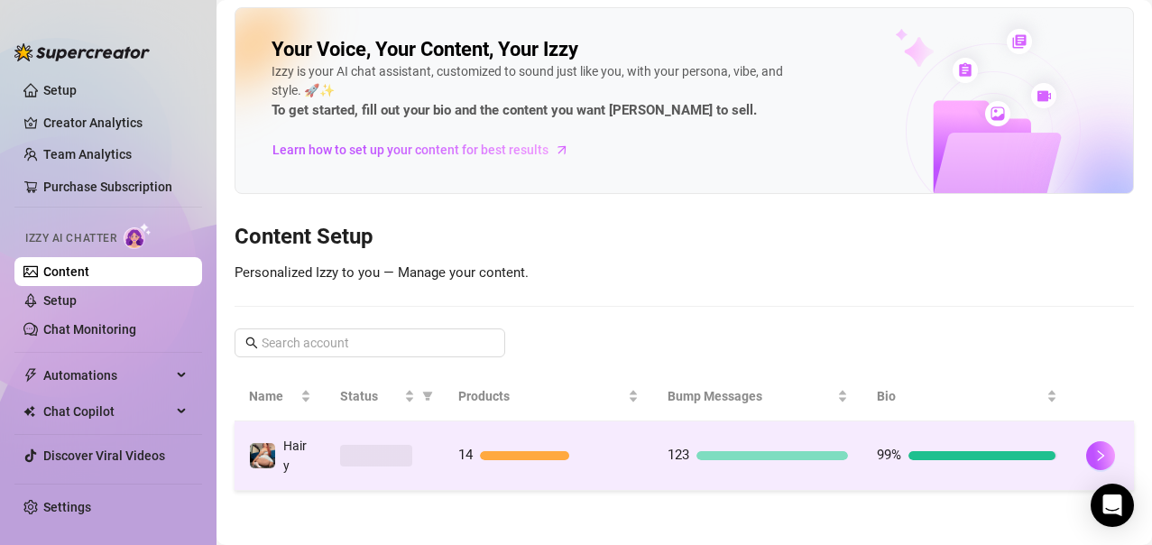
scroll to position [5, 0]
click at [1095, 457] on icon "right" at bounding box center [1101, 455] width 13 height 13
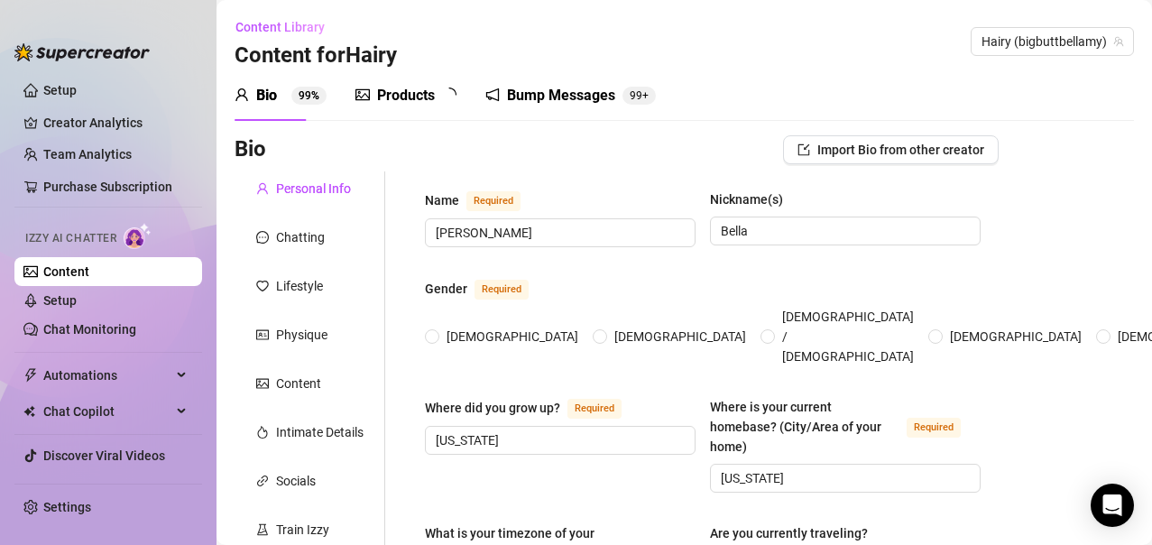
click at [398, 97] on div "Products" at bounding box center [406, 96] width 58 height 22
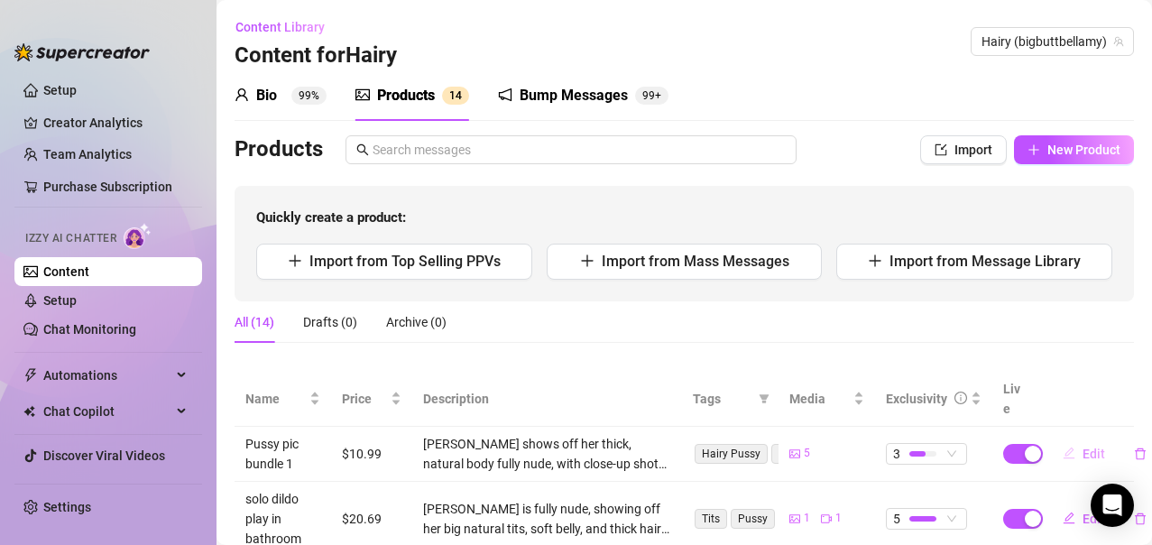
click at [1083, 447] on span "Edit" at bounding box center [1094, 454] width 23 height 14
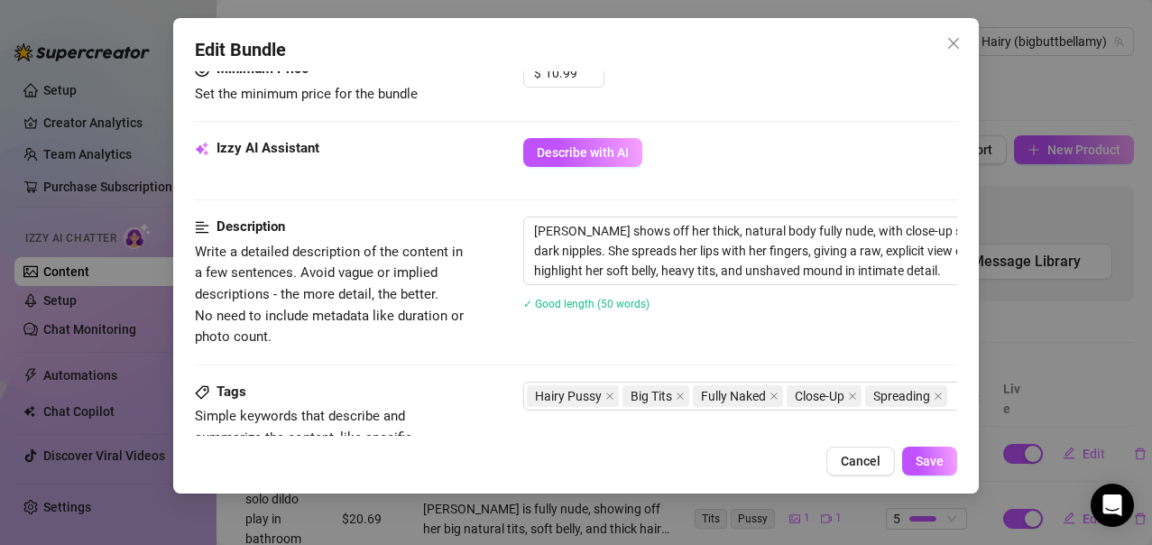
scroll to position [722, 0]
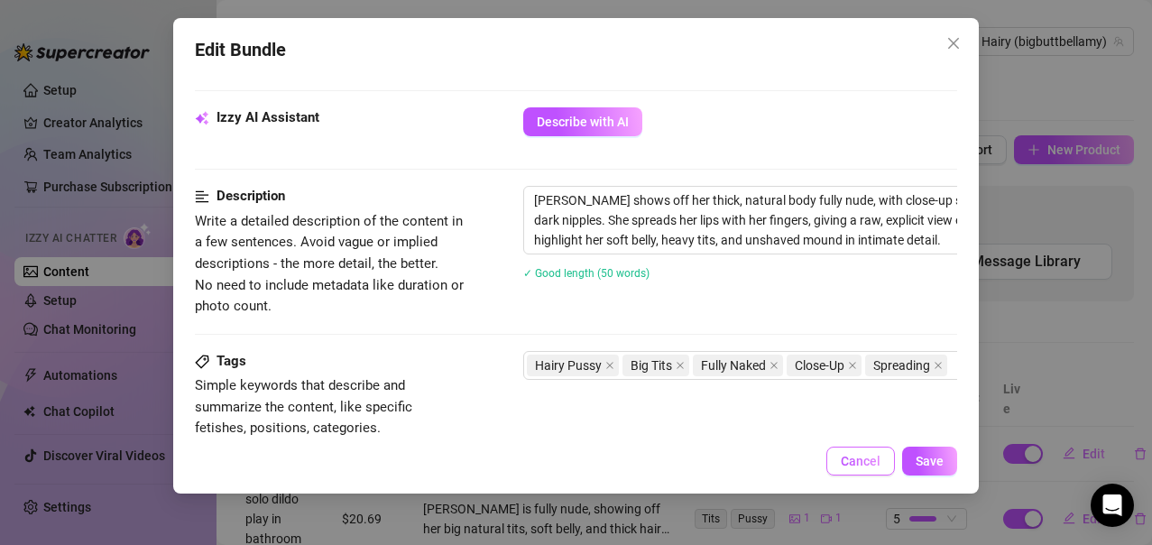
click at [864, 463] on span "Cancel" at bounding box center [861, 461] width 40 height 14
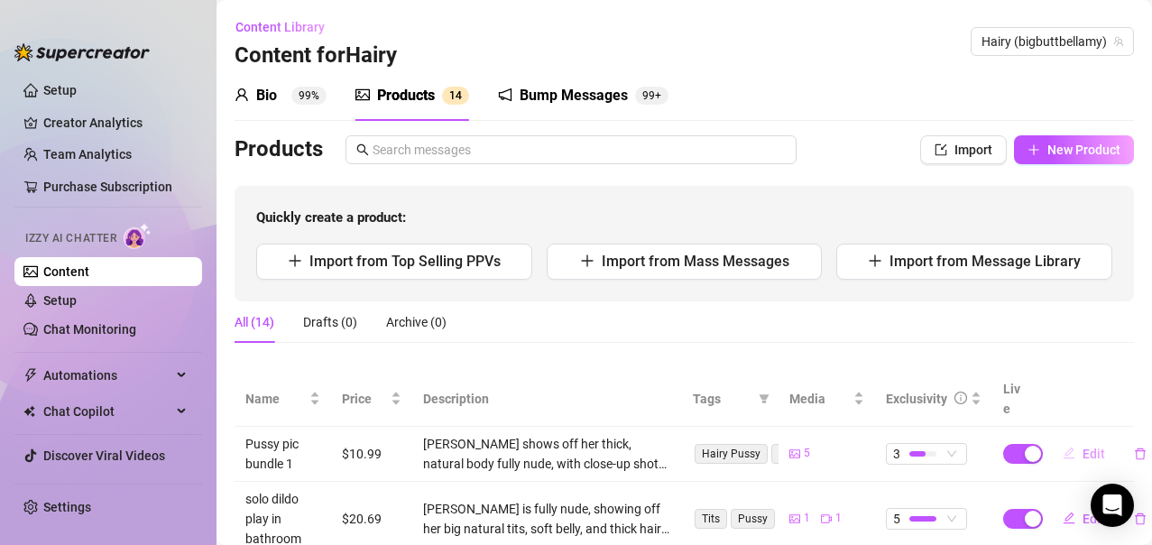
click at [1083, 447] on span "Edit" at bounding box center [1094, 454] width 23 height 14
type textarea "Here's a hairy pussy pic bundle of my sweet wet lips spread apart for you, Can …"
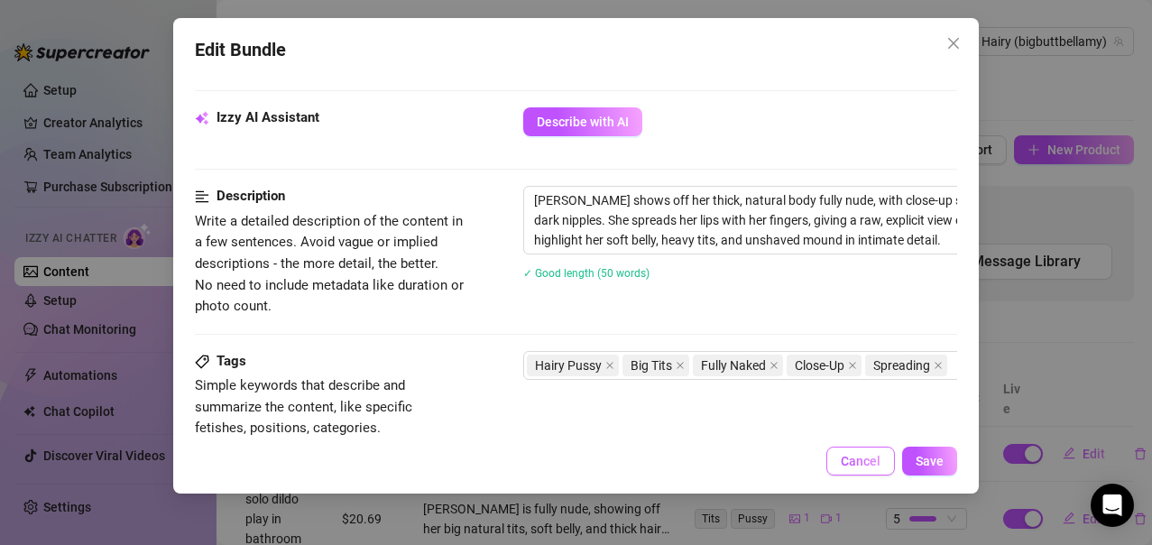
click at [861, 459] on span "Cancel" at bounding box center [861, 461] width 40 height 14
